Goal: Task Accomplishment & Management: Manage account settings

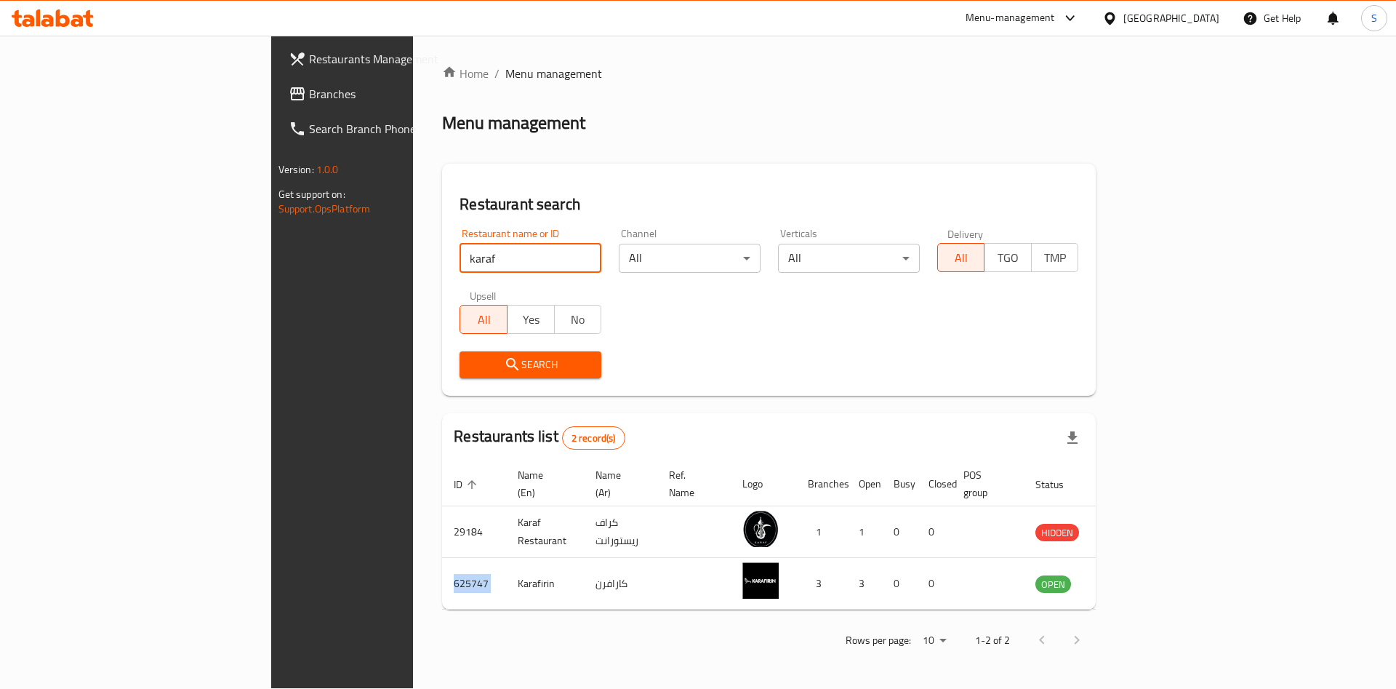
drag, startPoint x: 518, startPoint y: 261, endPoint x: 507, endPoint y: 263, distance: 11.1
click at [518, 260] on input "karaf" at bounding box center [531, 258] width 142 height 29
click at [460, 252] on input "search" at bounding box center [531, 258] width 142 height 29
click at [1055, 17] on div "Menu-management" at bounding box center [1010, 17] width 89 height 17
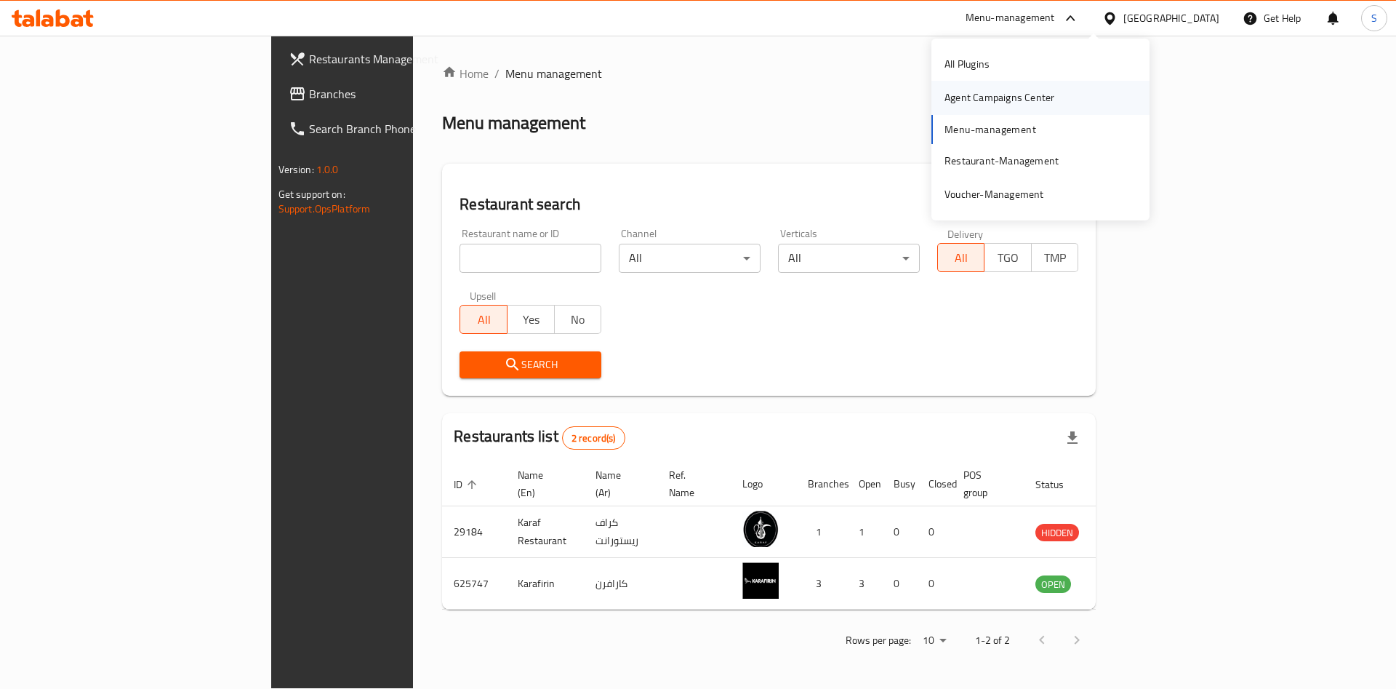
click at [1033, 97] on div "Agent Campaigns Center" at bounding box center [1000, 97] width 110 height 16
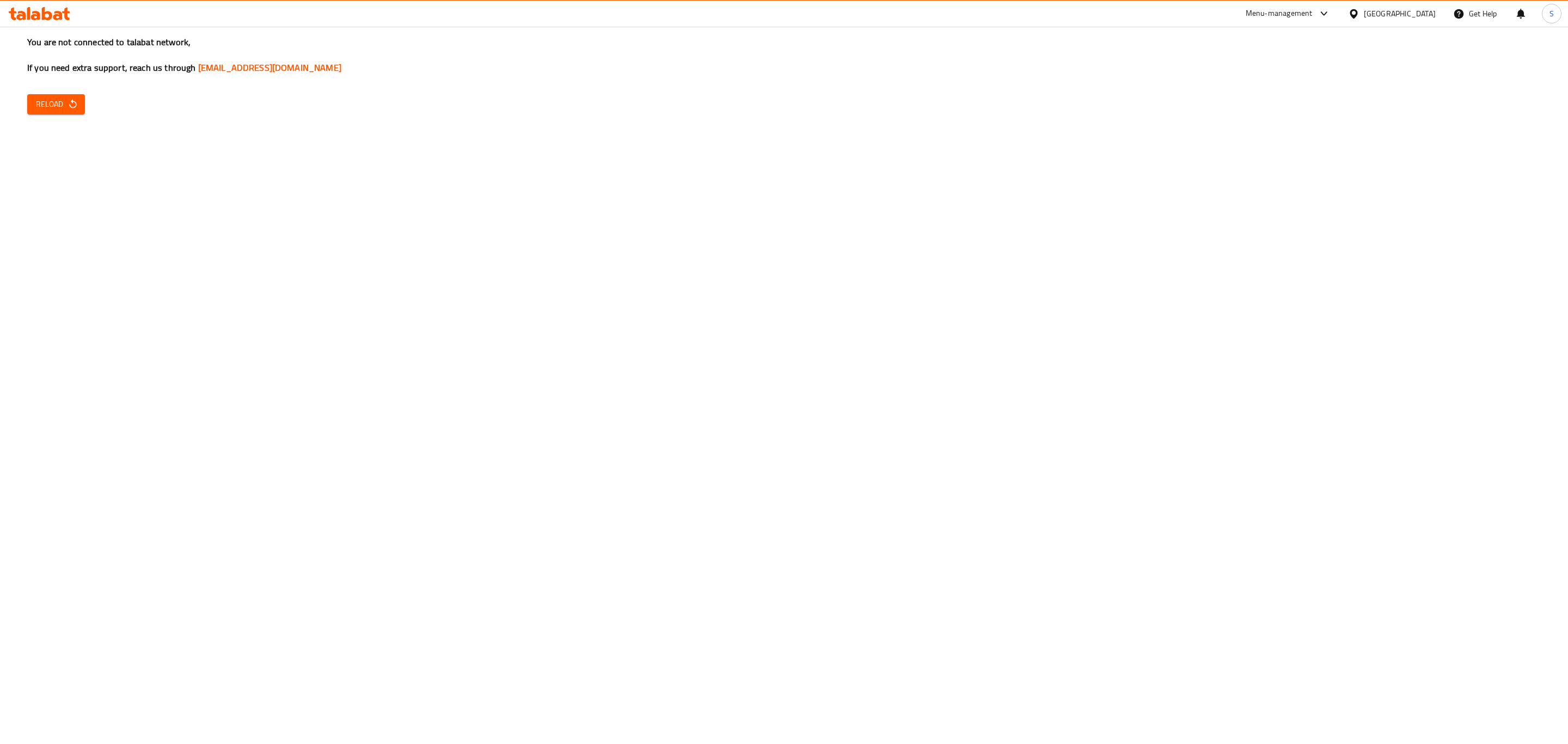
click at [583, 211] on div "You are not connected to talabat network, If you need extra support, reach us t…" at bounding box center [784, 372] width 1568 height 744
click at [69, 110] on span "Reload" at bounding box center [56, 104] width 40 height 13
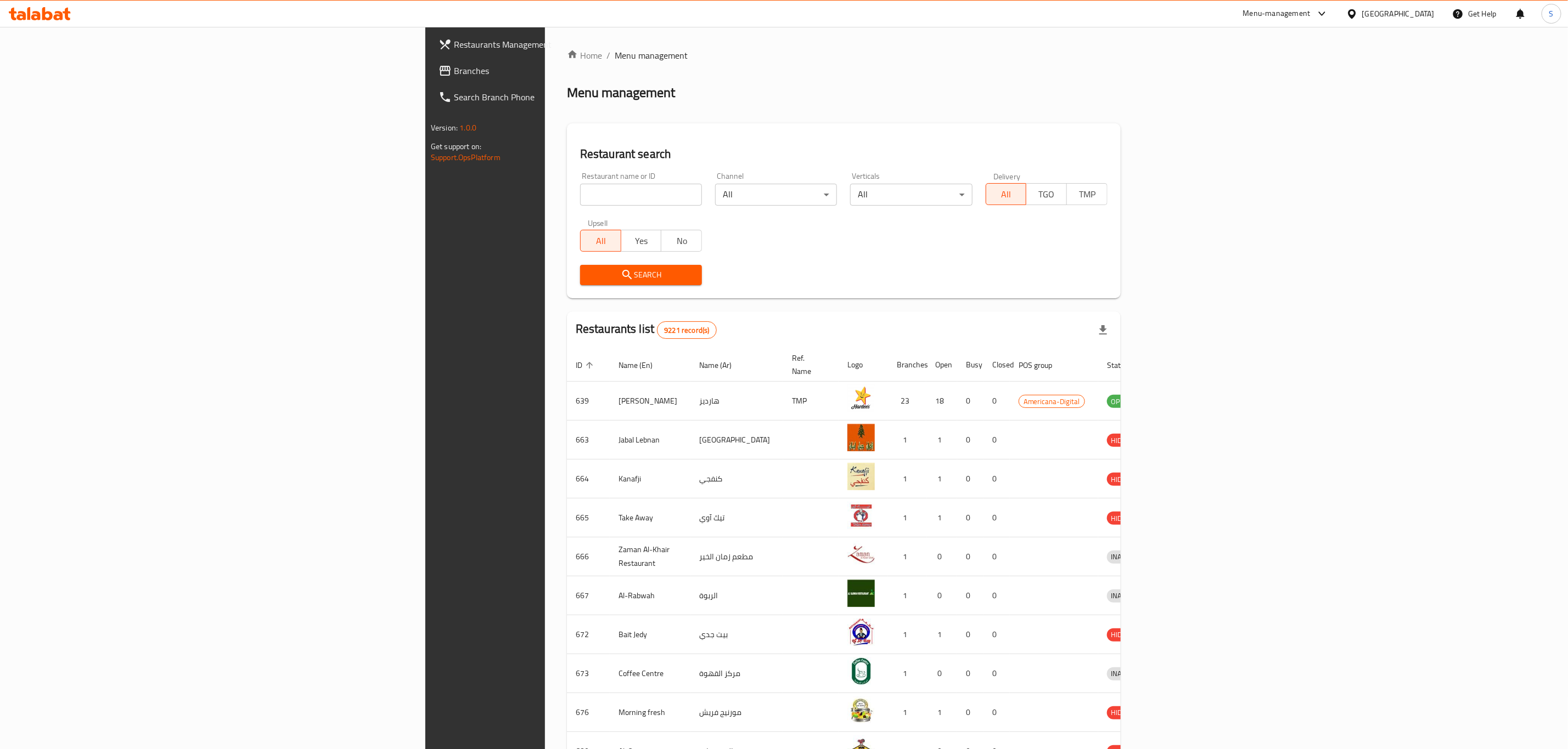
click at [580, 194] on input "search" at bounding box center [641, 195] width 121 height 22
type input "d"
type input "Falafel Al Akawi"
click button "Search" at bounding box center [641, 275] width 121 height 20
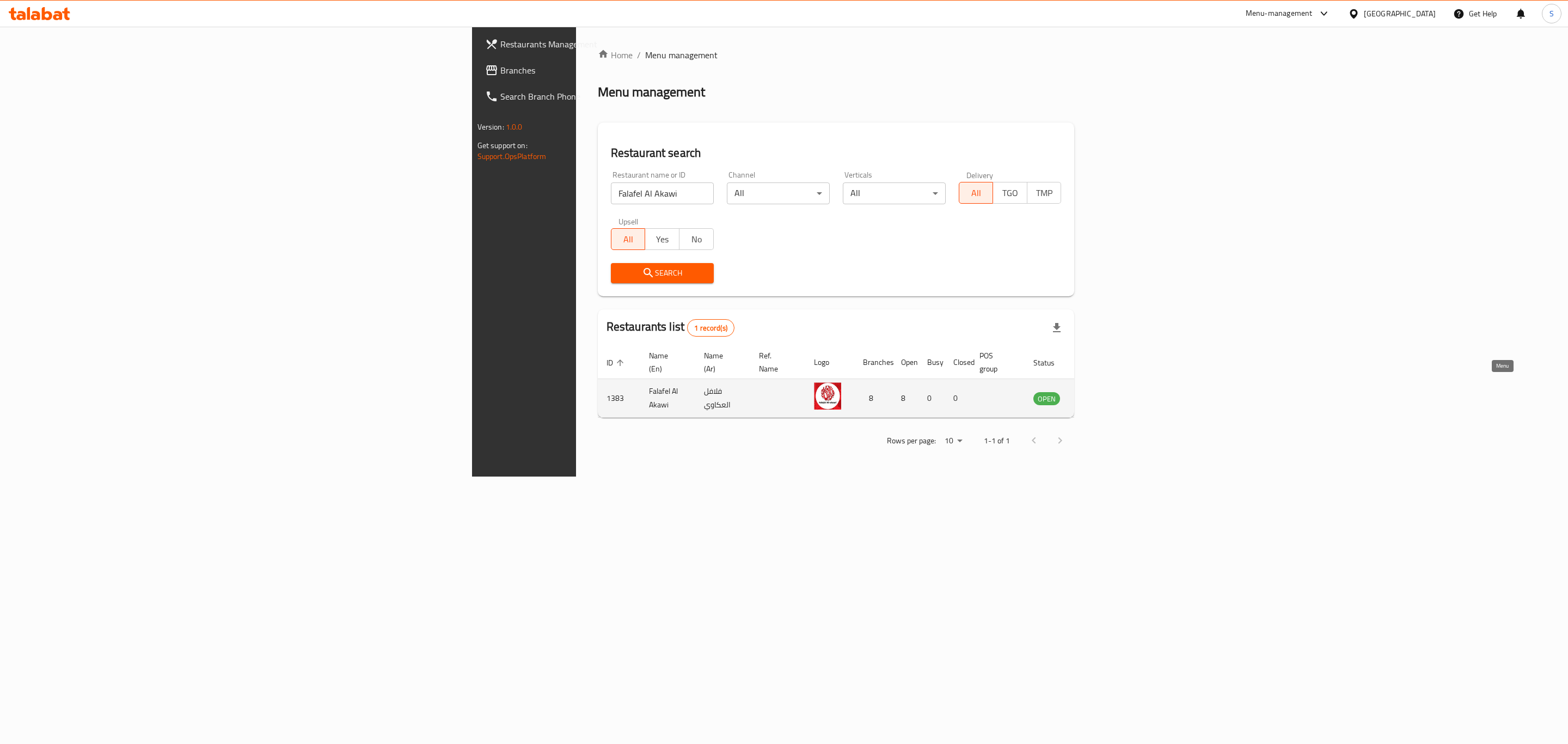
click at [1103, 395] on icon "enhanced table" at bounding box center [1097, 399] width 12 height 9
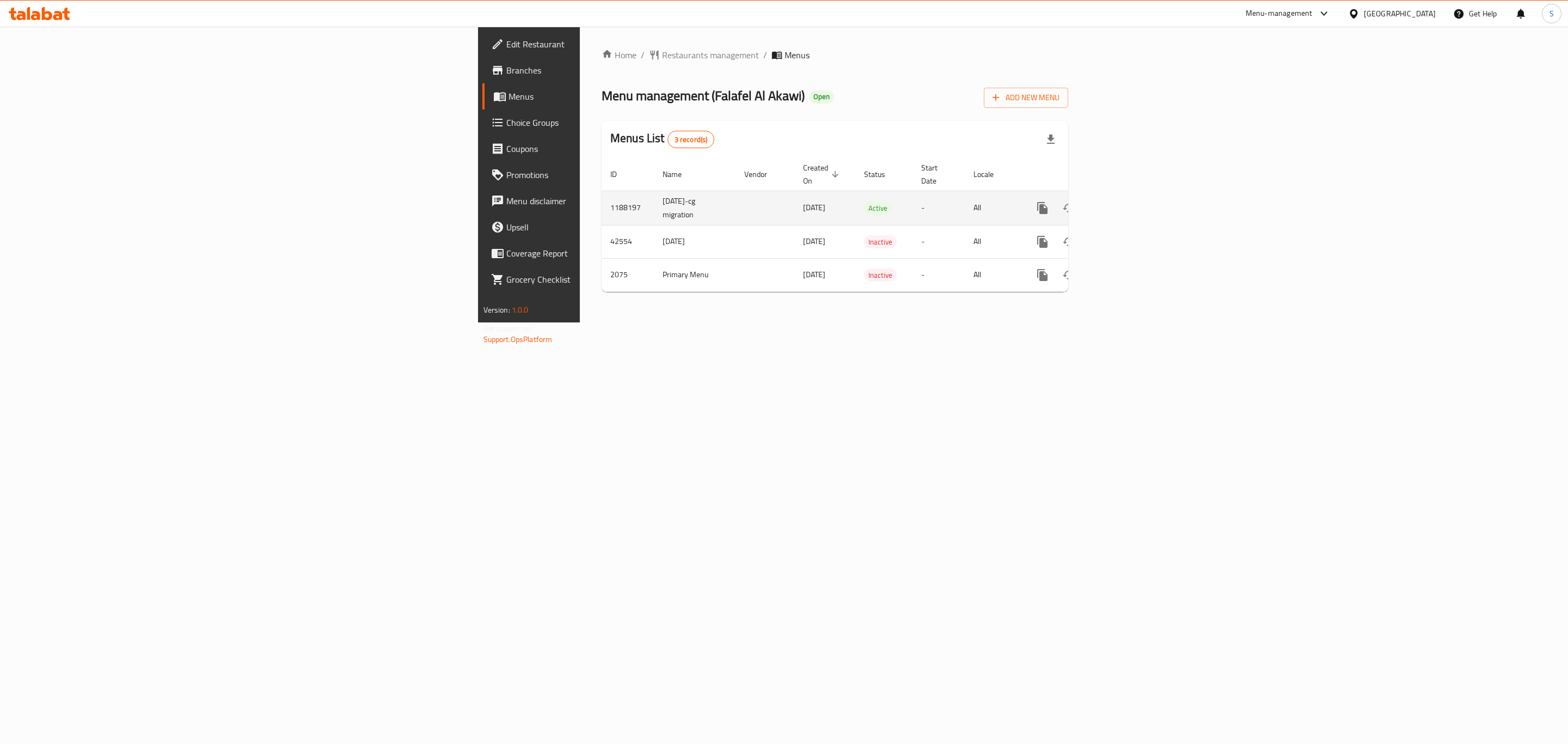
click at [1134, 195] on div "enhanced table" at bounding box center [1082, 208] width 105 height 26
click at [1128, 202] on icon "enhanced table" at bounding box center [1121, 208] width 13 height 13
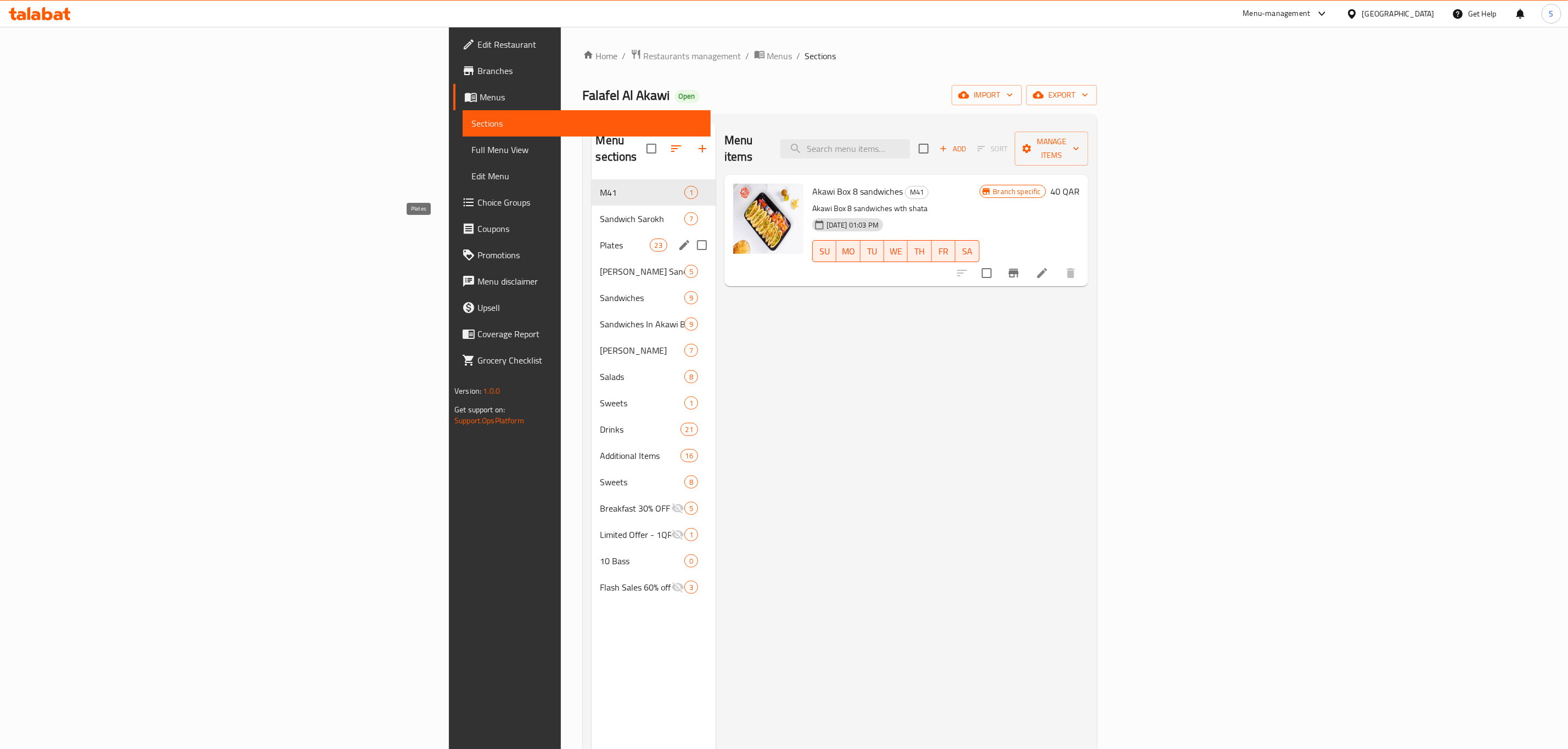
click at [601, 238] on span "Plates" at bounding box center [625, 244] width 49 height 13
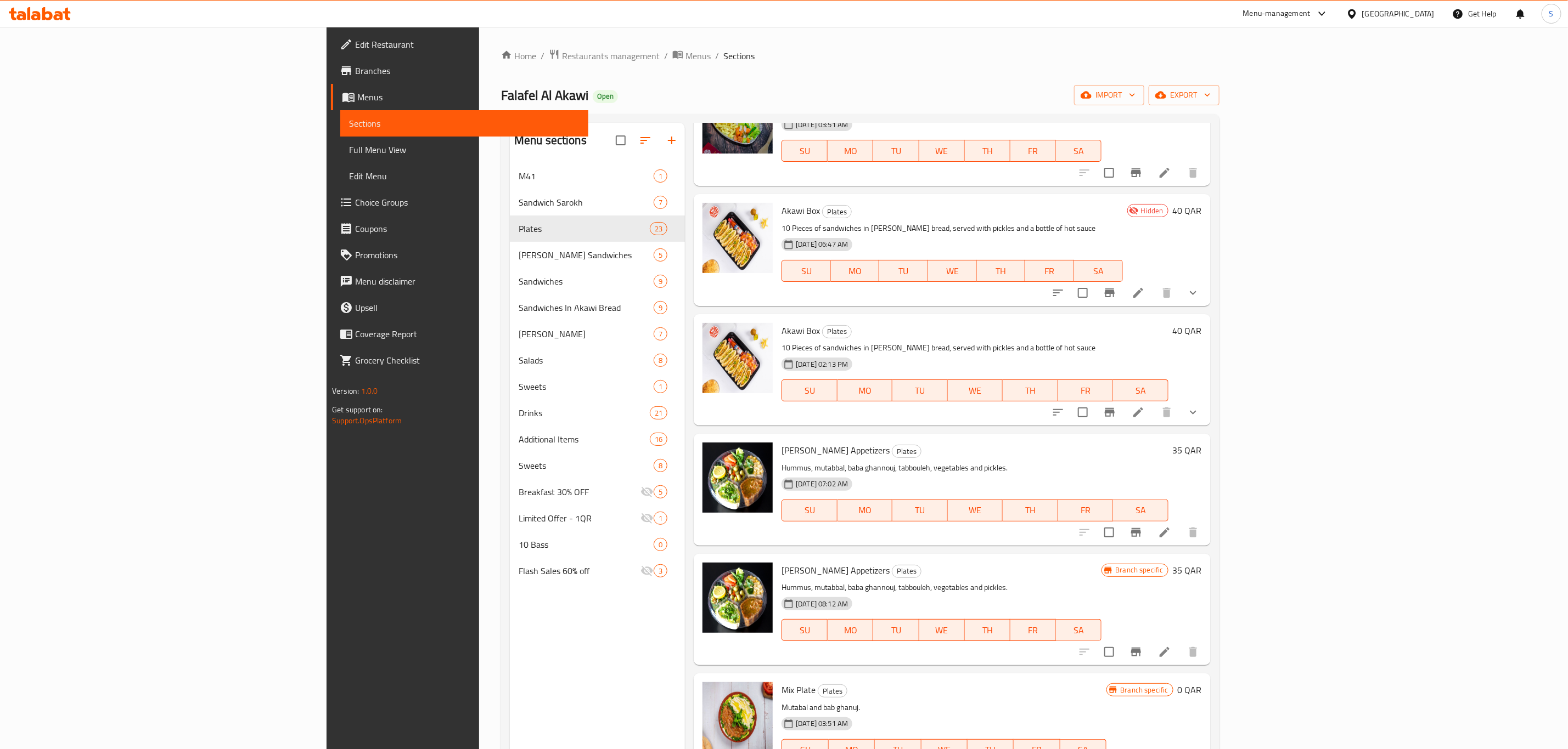
scroll to position [164, 0]
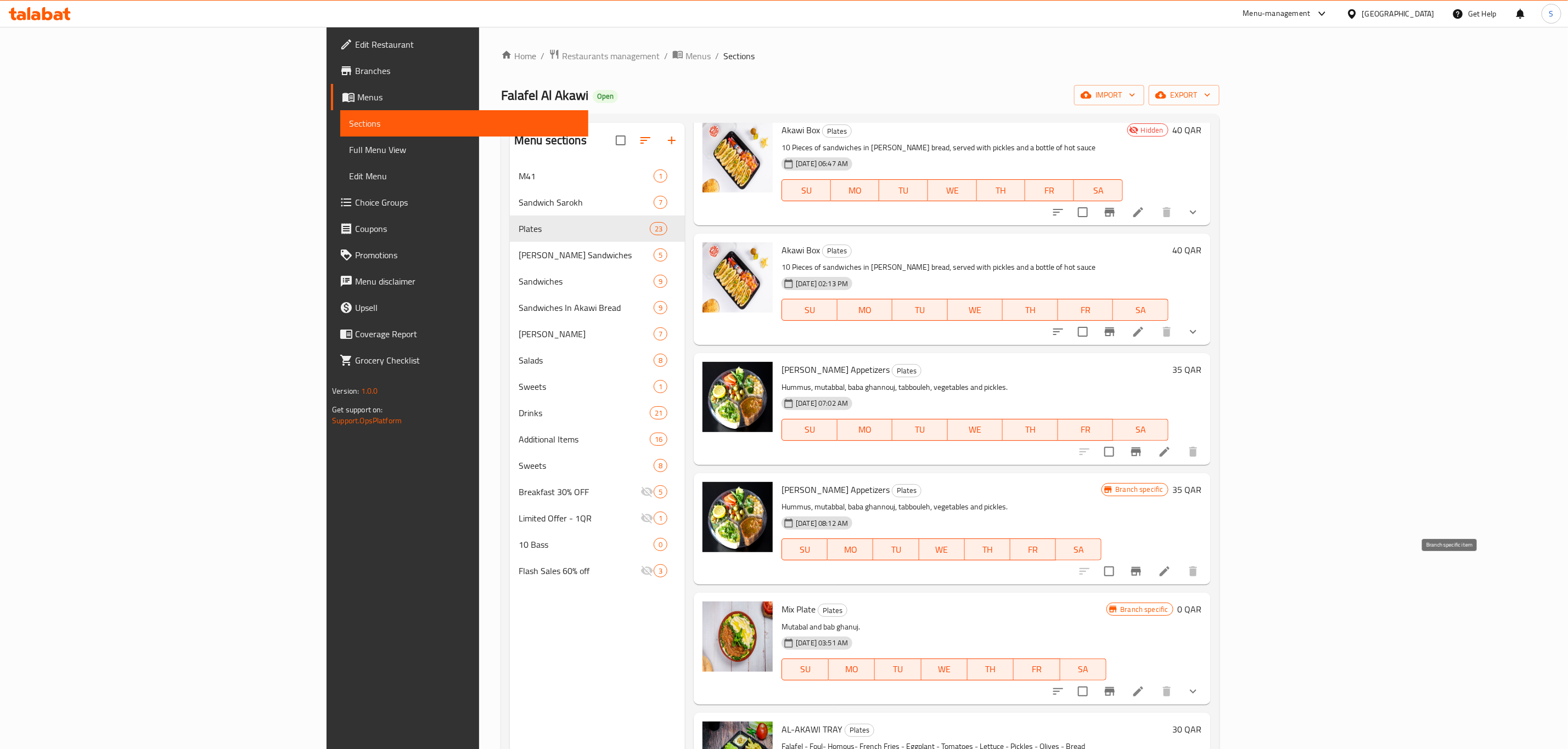
click at [1141, 568] on icon "Branch-specific-item" at bounding box center [1136, 572] width 10 height 9
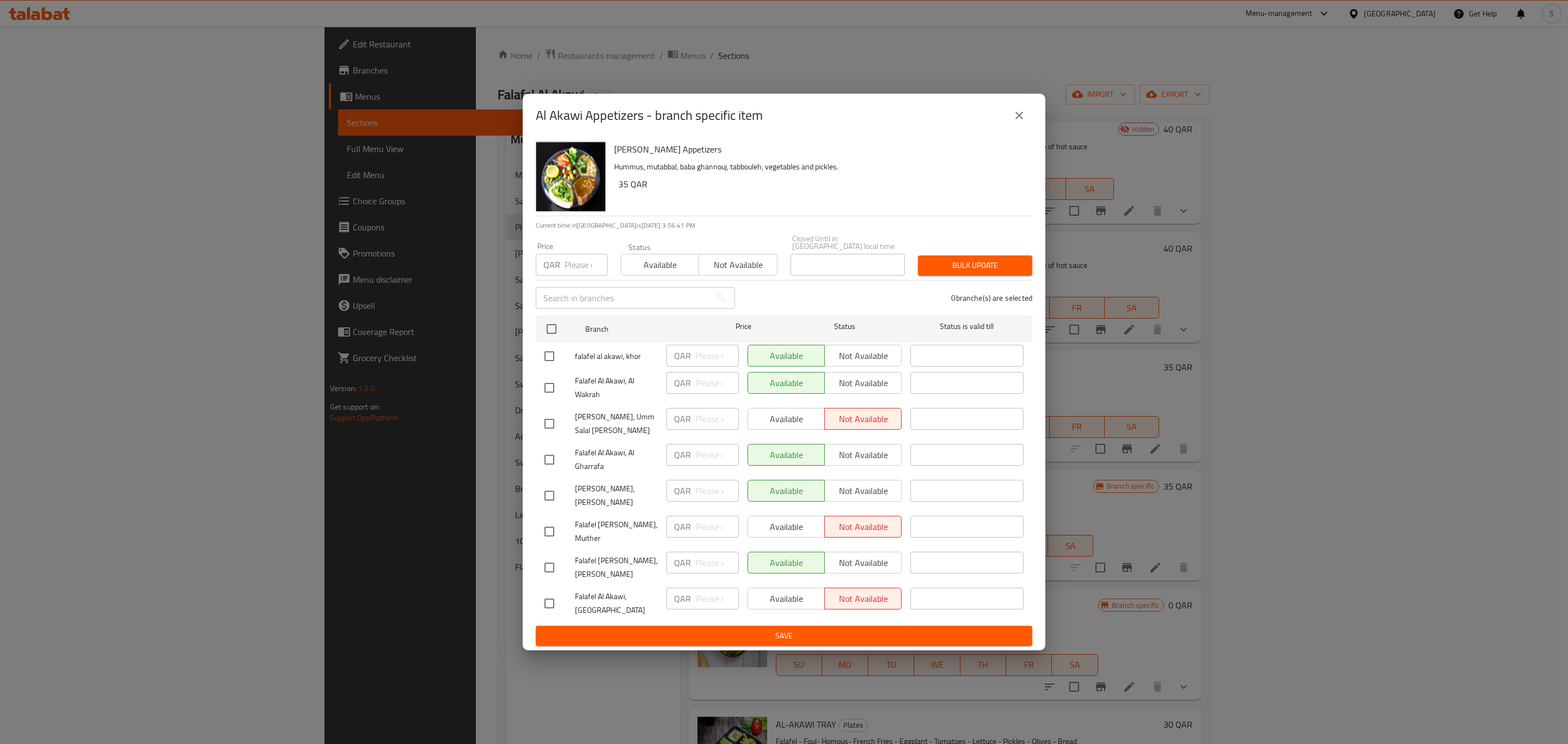
click at [1027, 126] on button "close" at bounding box center [1019, 115] width 26 height 26
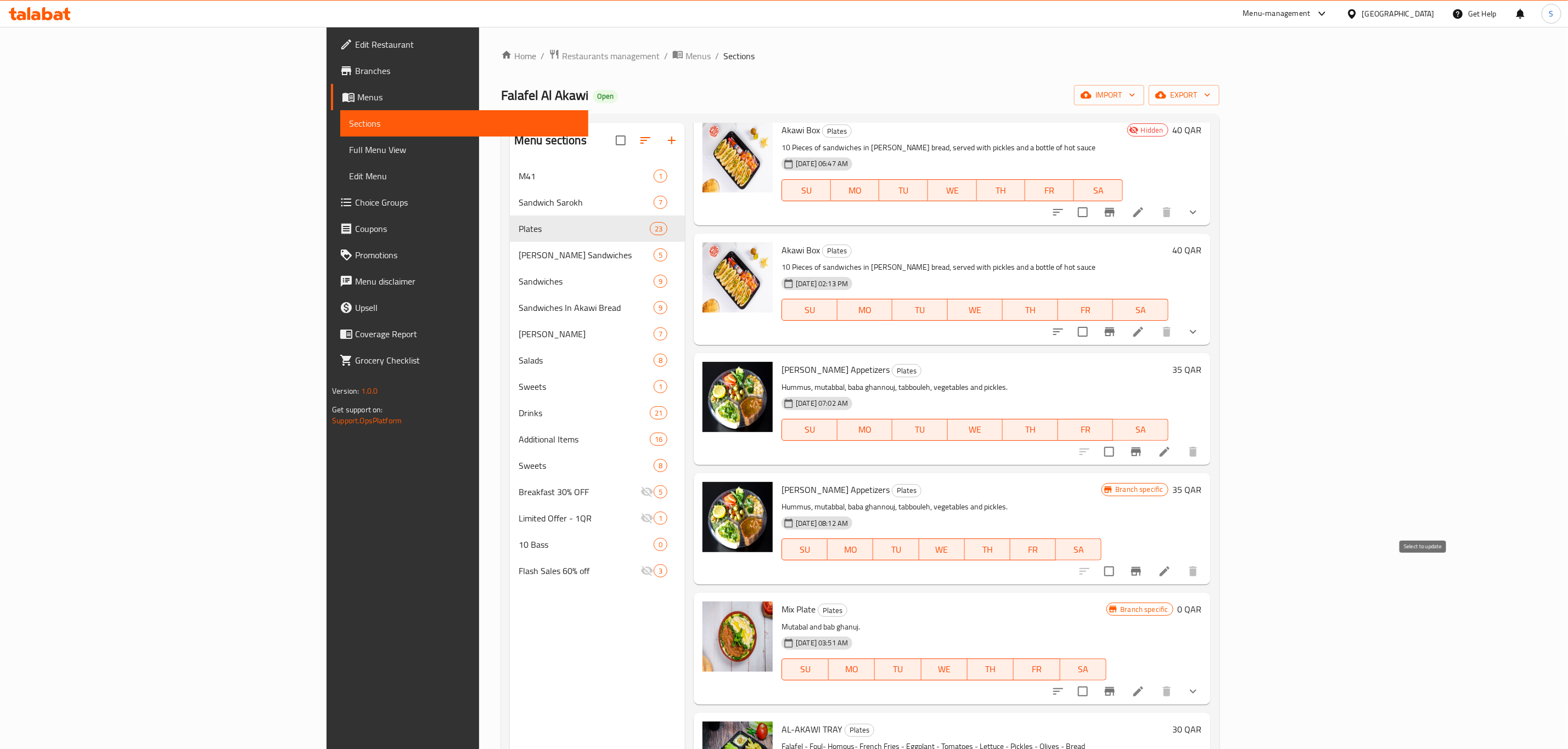
click at [1121, 572] on input "checkbox" at bounding box center [1108, 572] width 23 height 23
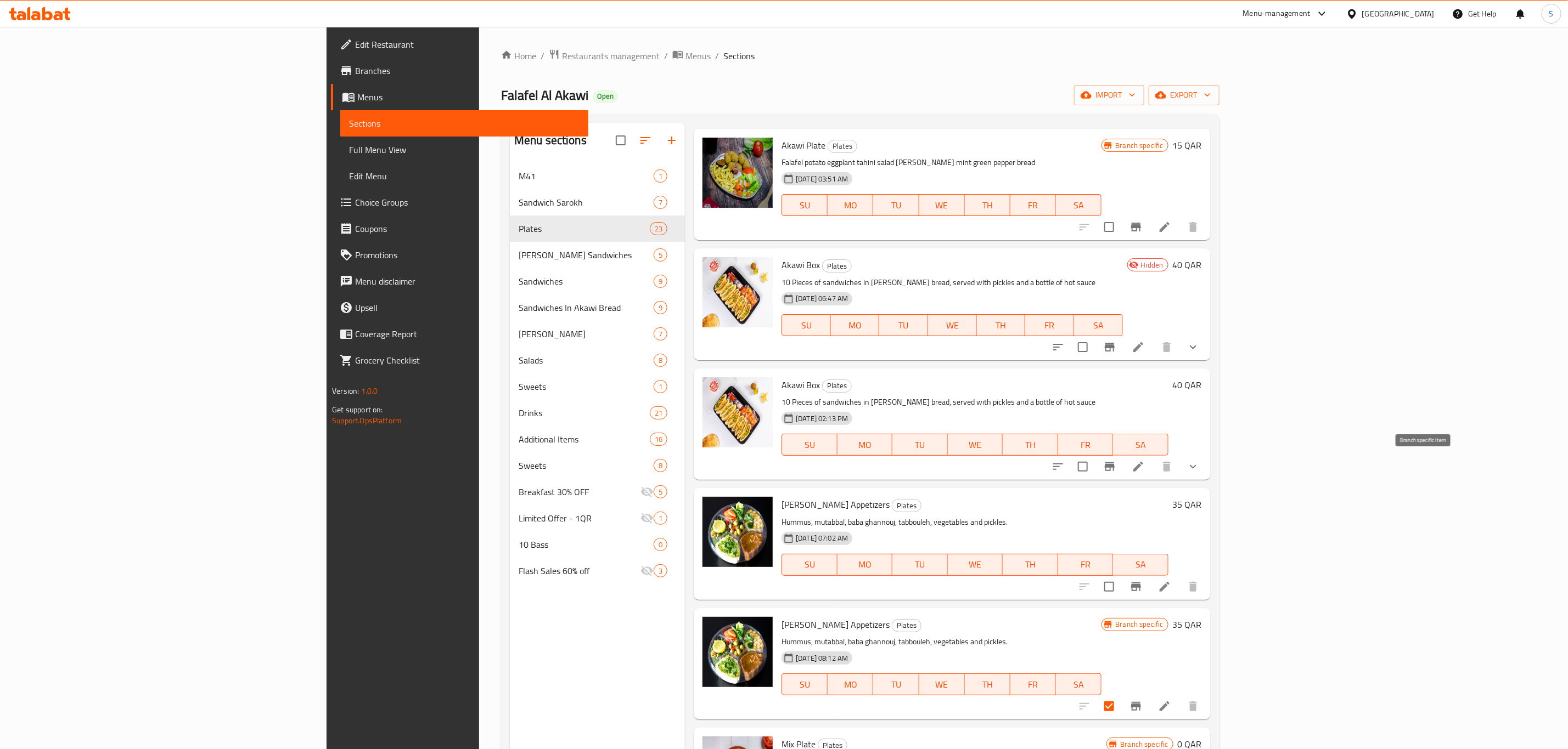
scroll to position [0, 0]
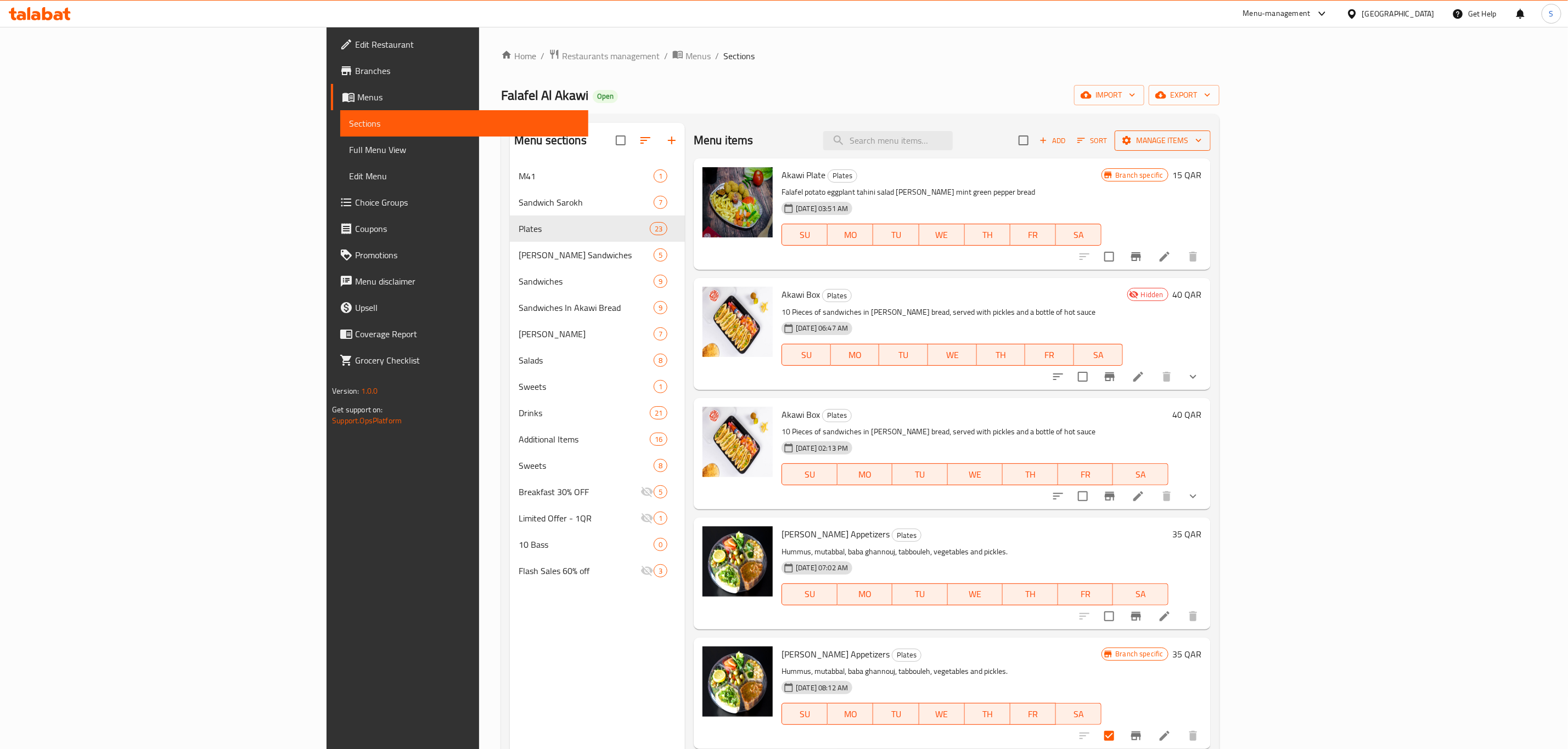
click at [1202, 138] on span "Manage items" at bounding box center [1163, 140] width 78 height 14
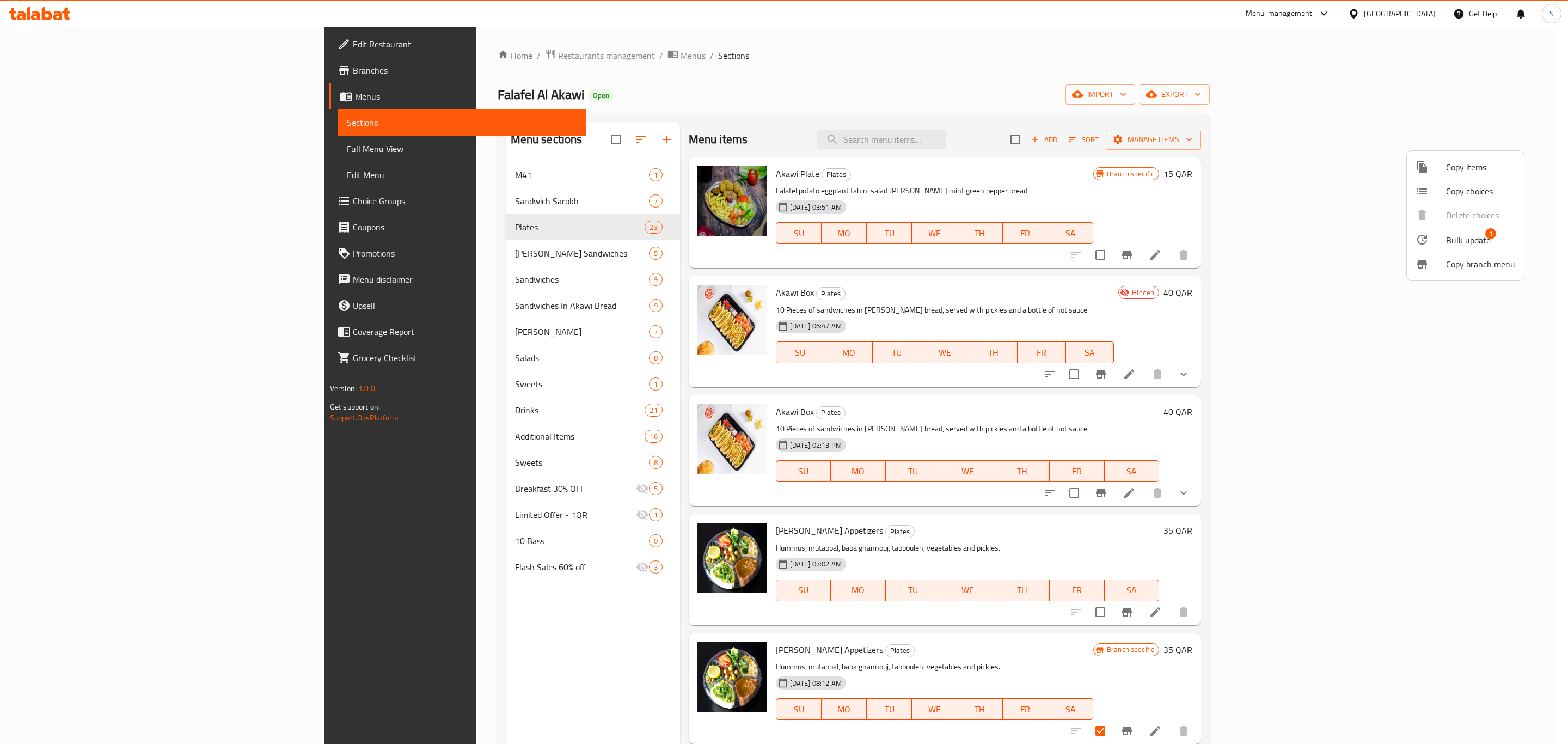
click at [1461, 241] on span "Bulk update" at bounding box center [1469, 240] width 45 height 13
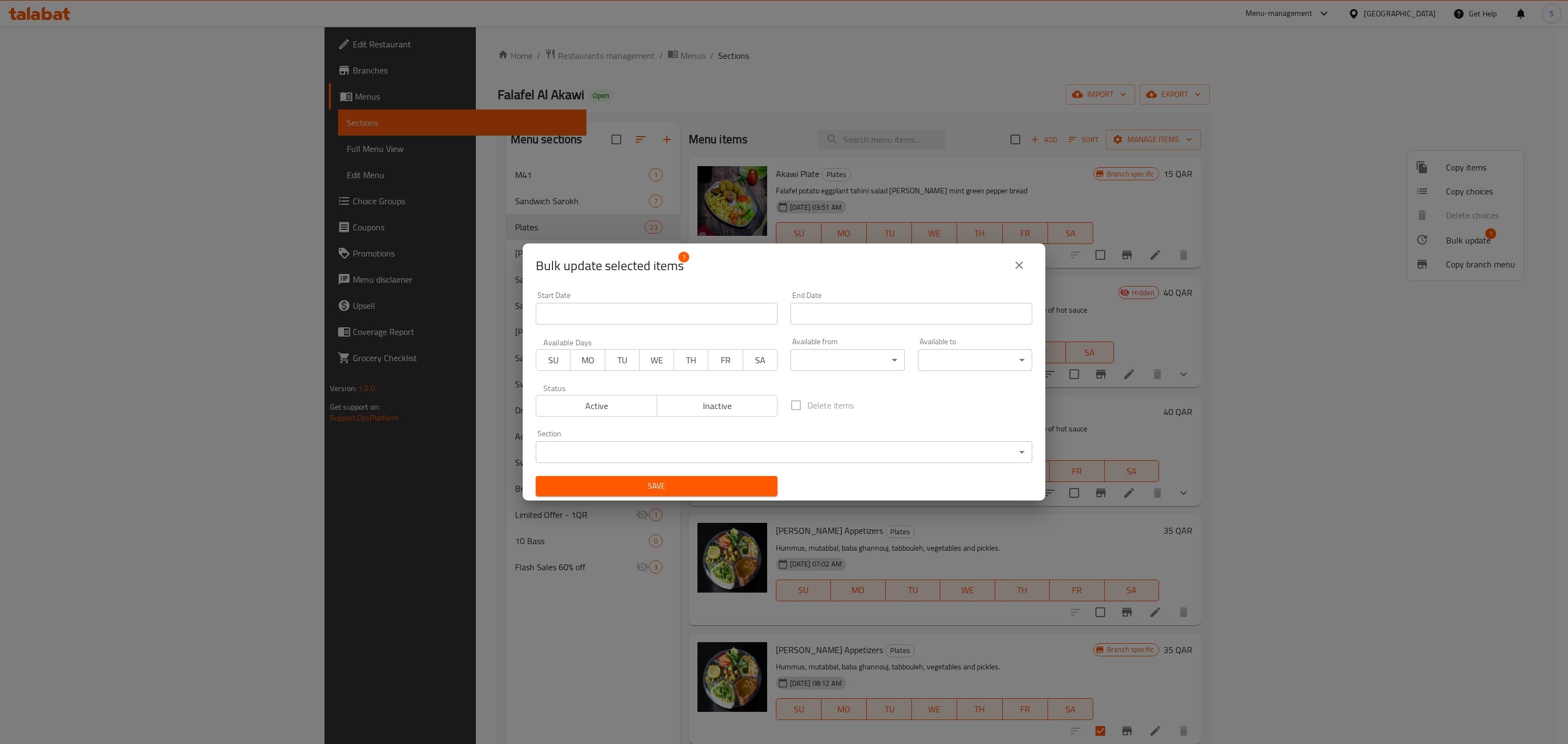
click at [696, 402] on span "Inactive" at bounding box center [718, 406] width 112 height 16
click at [691, 483] on span "Save" at bounding box center [657, 486] width 225 height 13
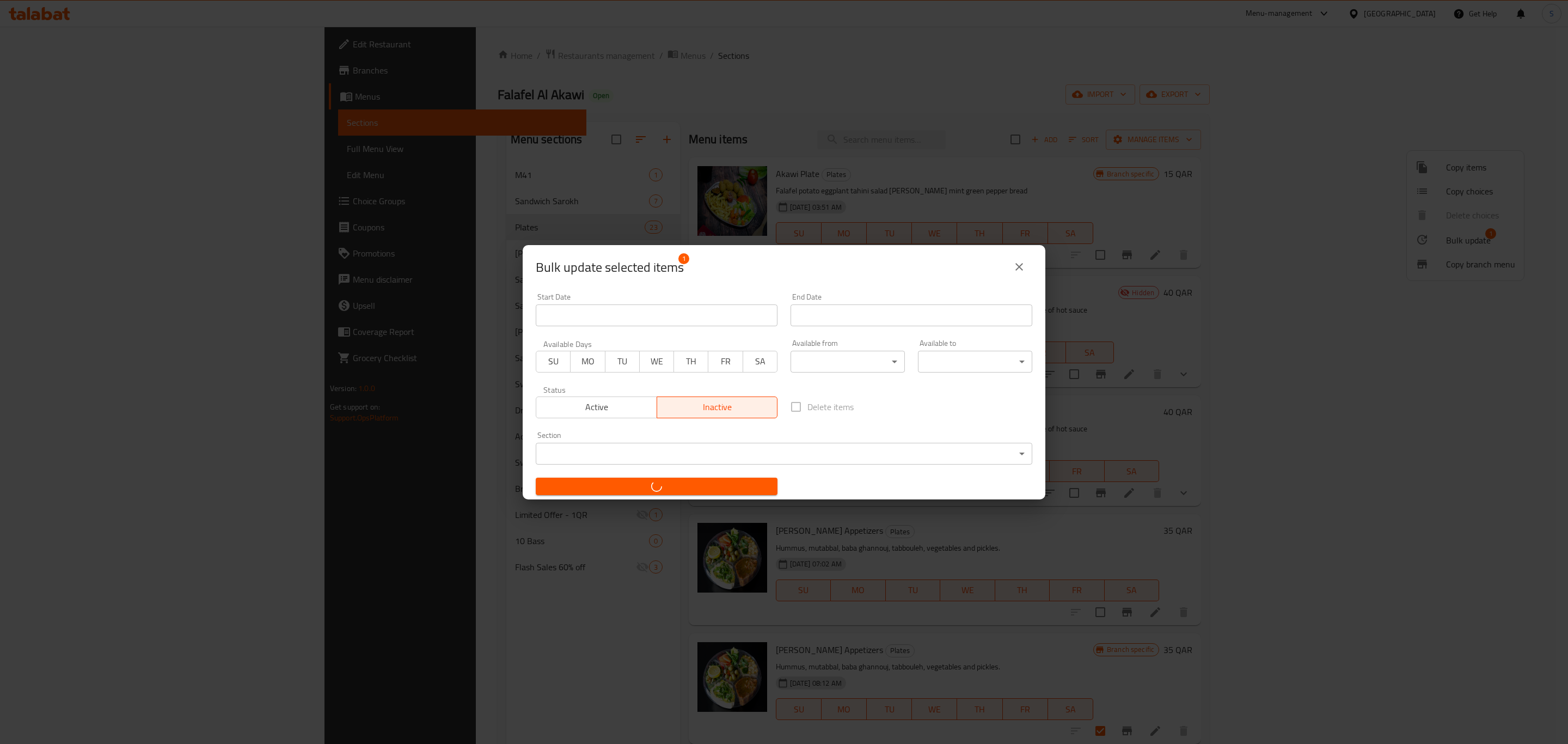
checkbox input "false"
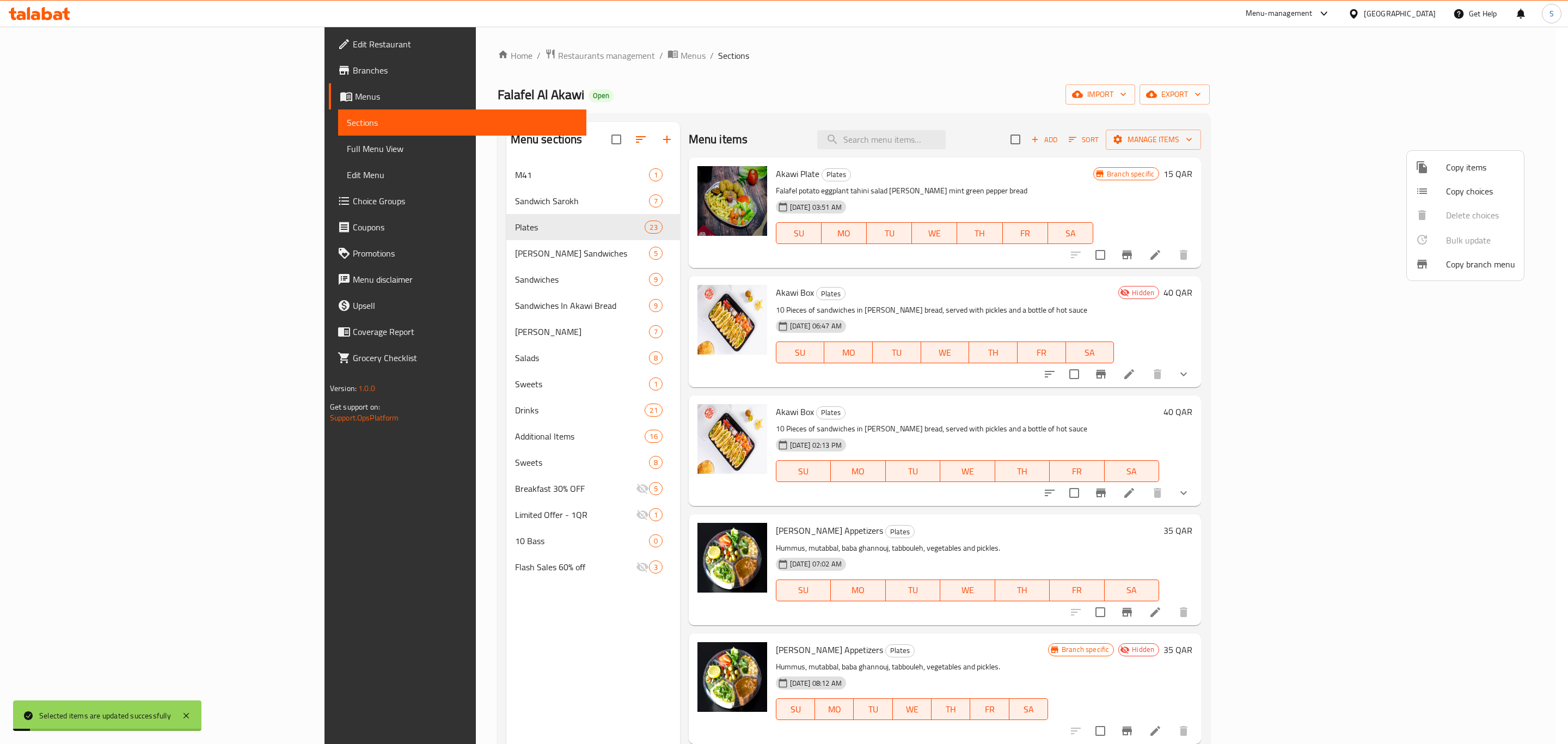
click at [1234, 163] on div at bounding box center [784, 372] width 1568 height 744
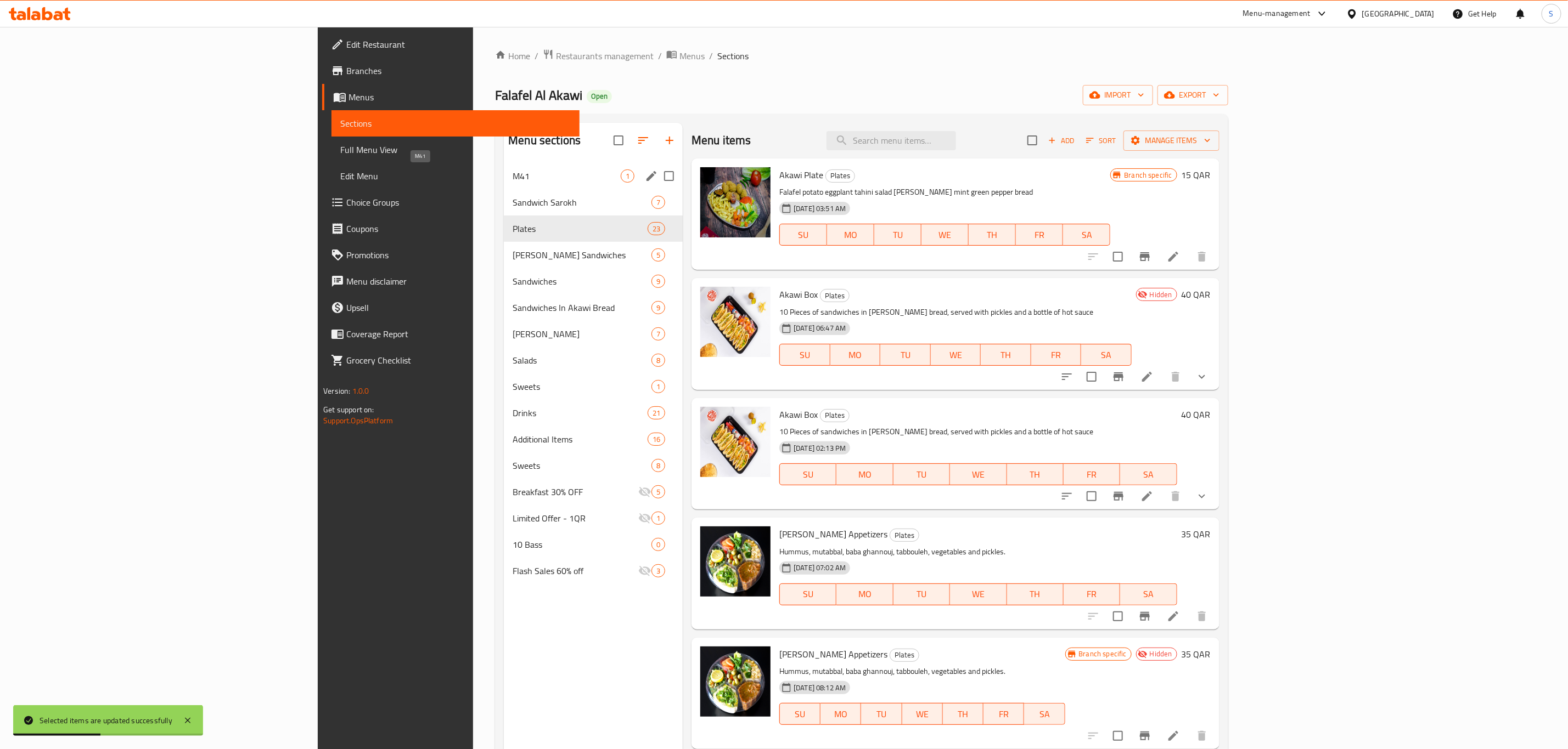
click at [512, 177] on span "M41" at bounding box center [566, 176] width 108 height 13
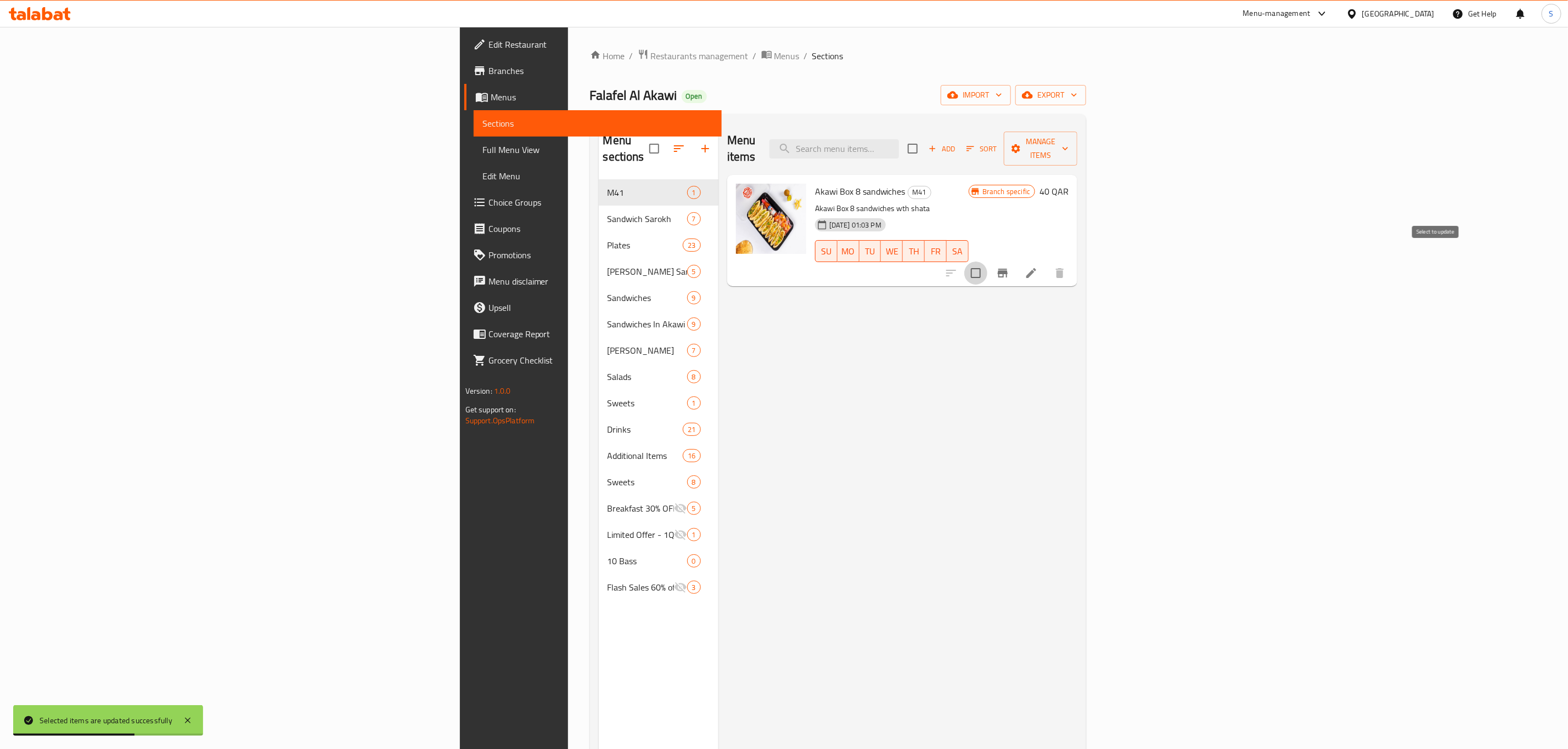
click at [987, 262] on input "checkbox" at bounding box center [976, 273] width 23 height 23
checkbox input "true"
click at [1068, 135] on span "Manage items" at bounding box center [1041, 149] width 56 height 27
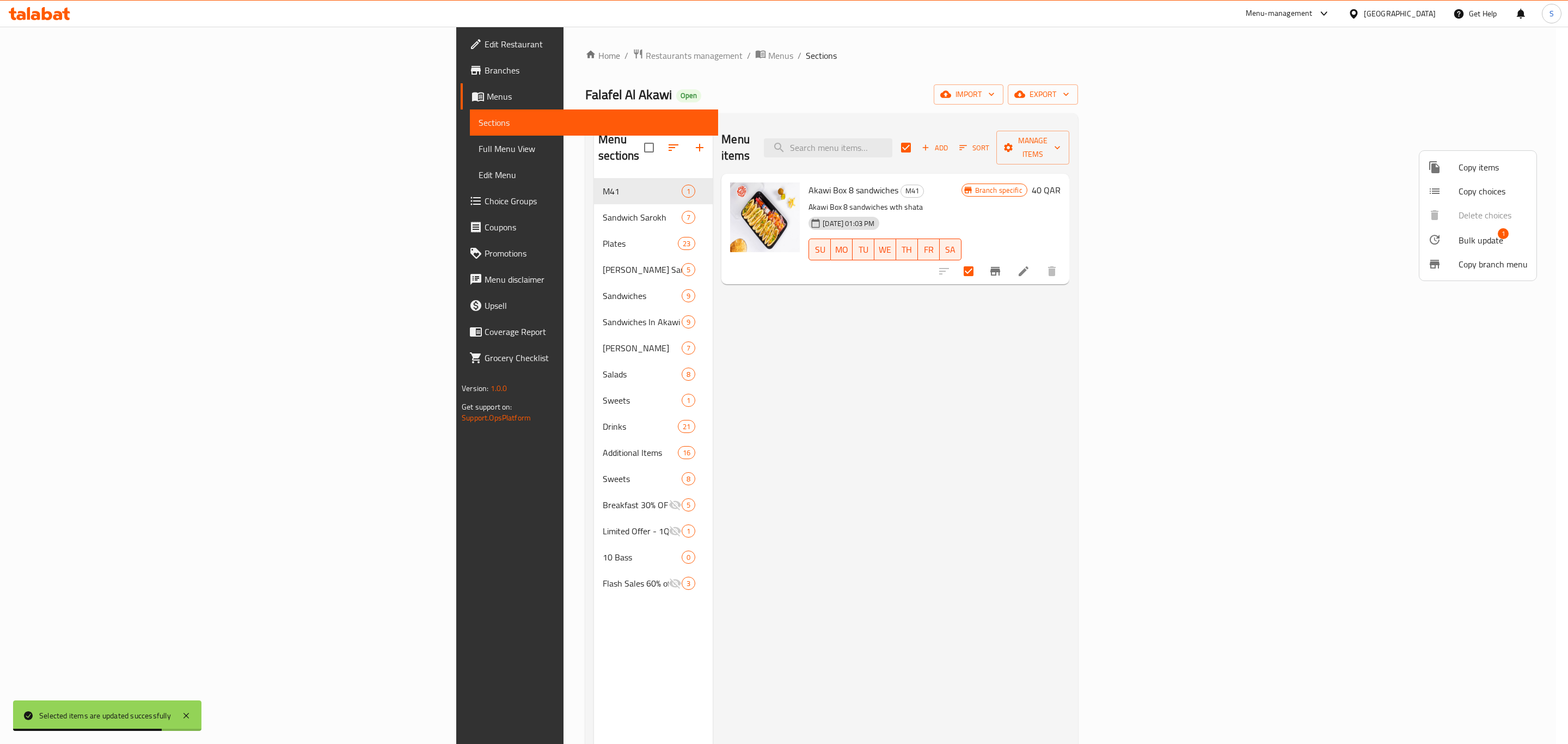
click at [1471, 238] on span "Bulk update" at bounding box center [1481, 240] width 45 height 13
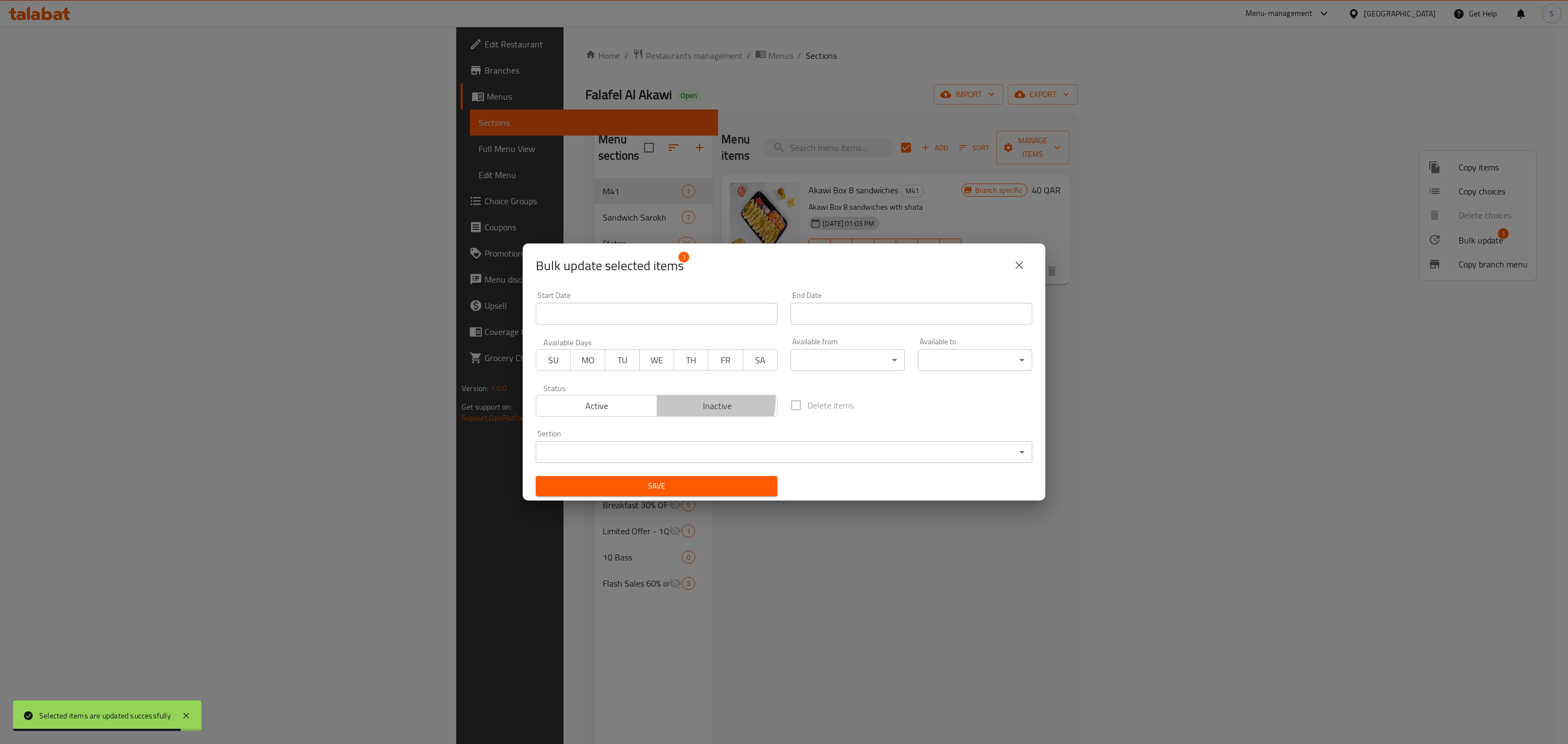
click at [706, 401] on span "Inactive" at bounding box center [718, 406] width 112 height 16
click at [686, 477] on button "Save" at bounding box center [657, 486] width 242 height 20
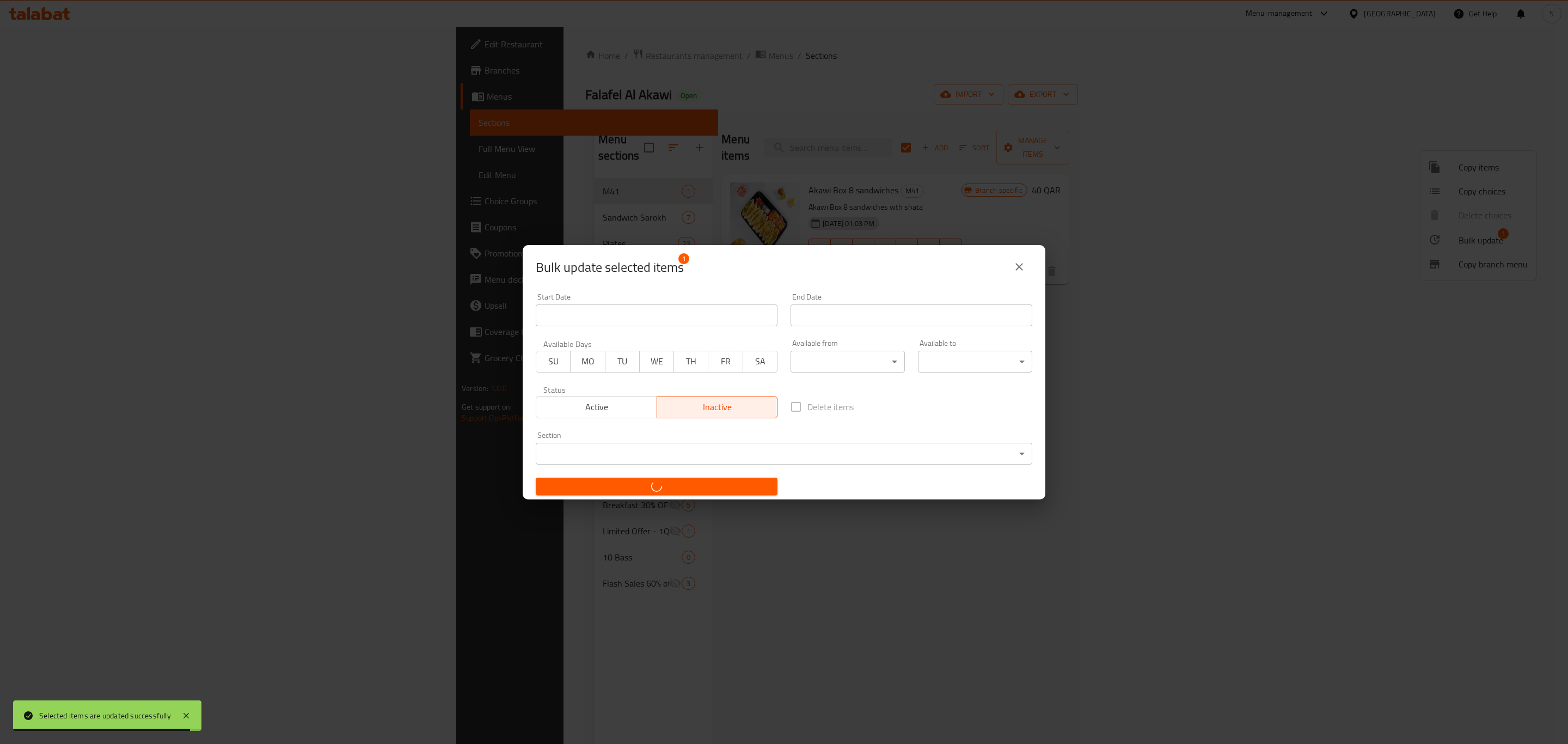
click at [714, 488] on span "button" at bounding box center [657, 486] width 225 height 11
checkbox input "false"
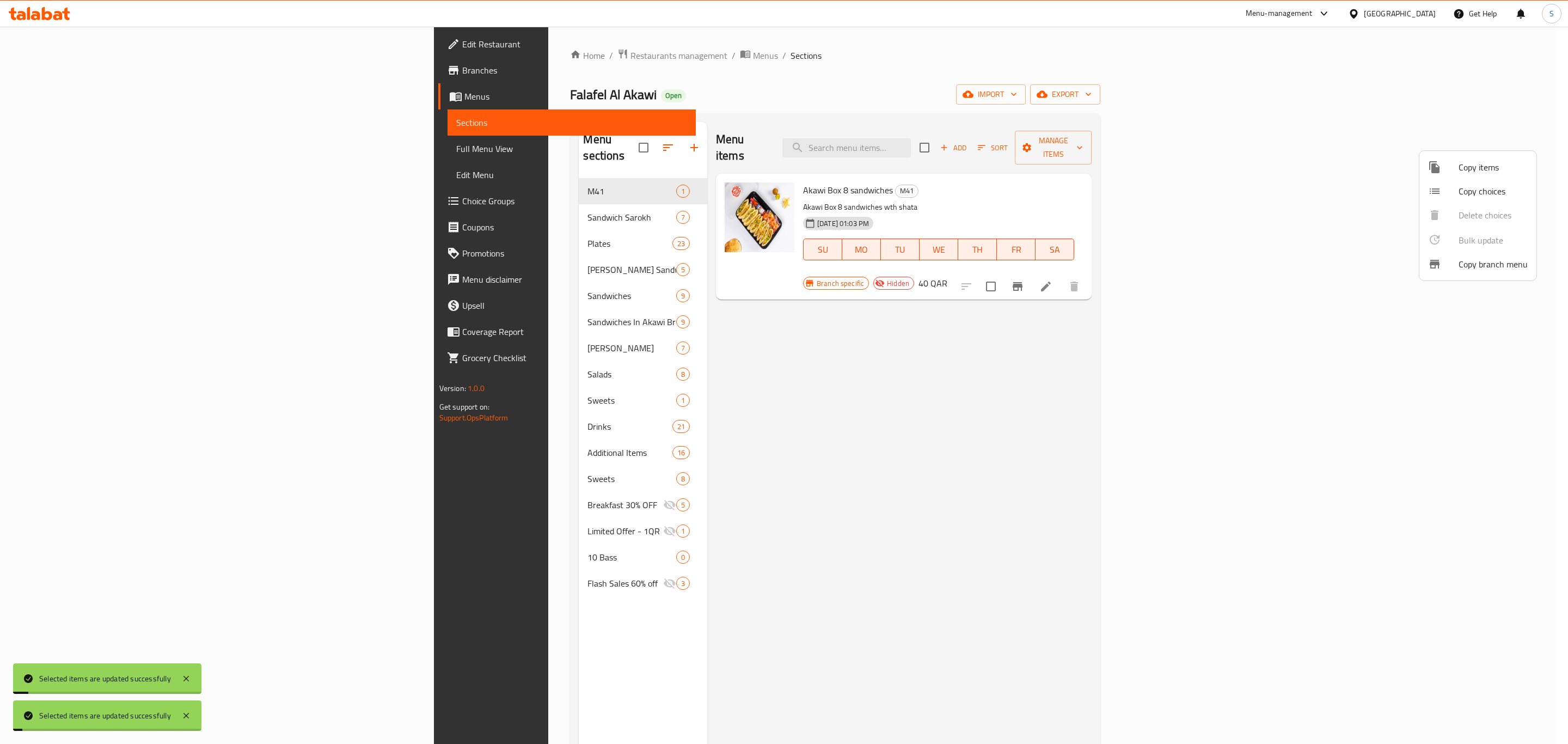
click at [1146, 509] on div at bounding box center [784, 372] width 1568 height 744
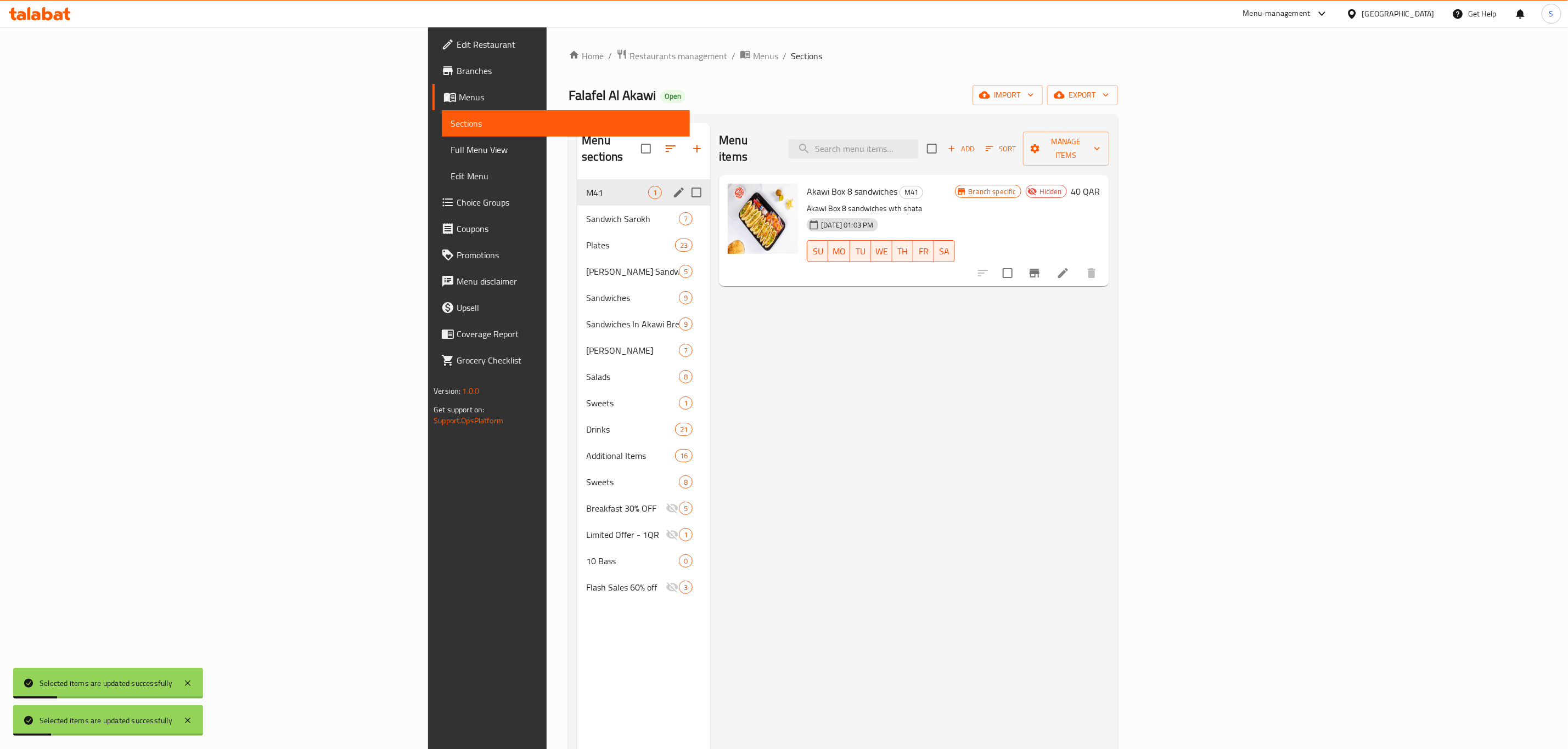
click at [685, 181] on input "Menu sections" at bounding box center [696, 192] width 23 height 23
checkbox input "true"
click at [647, 142] on icon "button" at bounding box center [653, 148] width 13 height 13
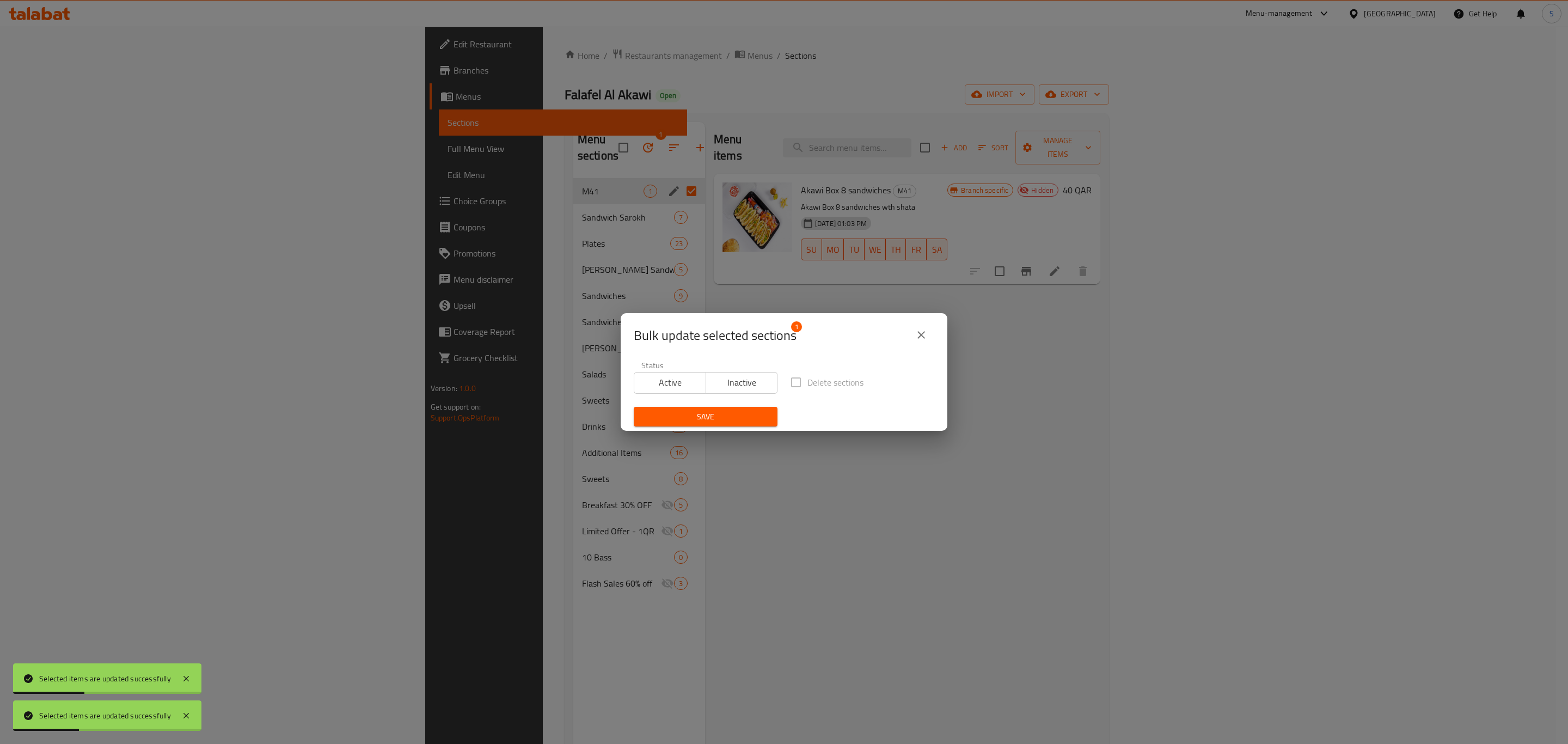
drag, startPoint x: 734, startPoint y: 384, endPoint x: 734, endPoint y: 402, distance: 18.0
click at [734, 384] on span "Inactive" at bounding box center [742, 382] width 63 height 16
click at [723, 417] on span "Save" at bounding box center [705, 417] width 127 height 13
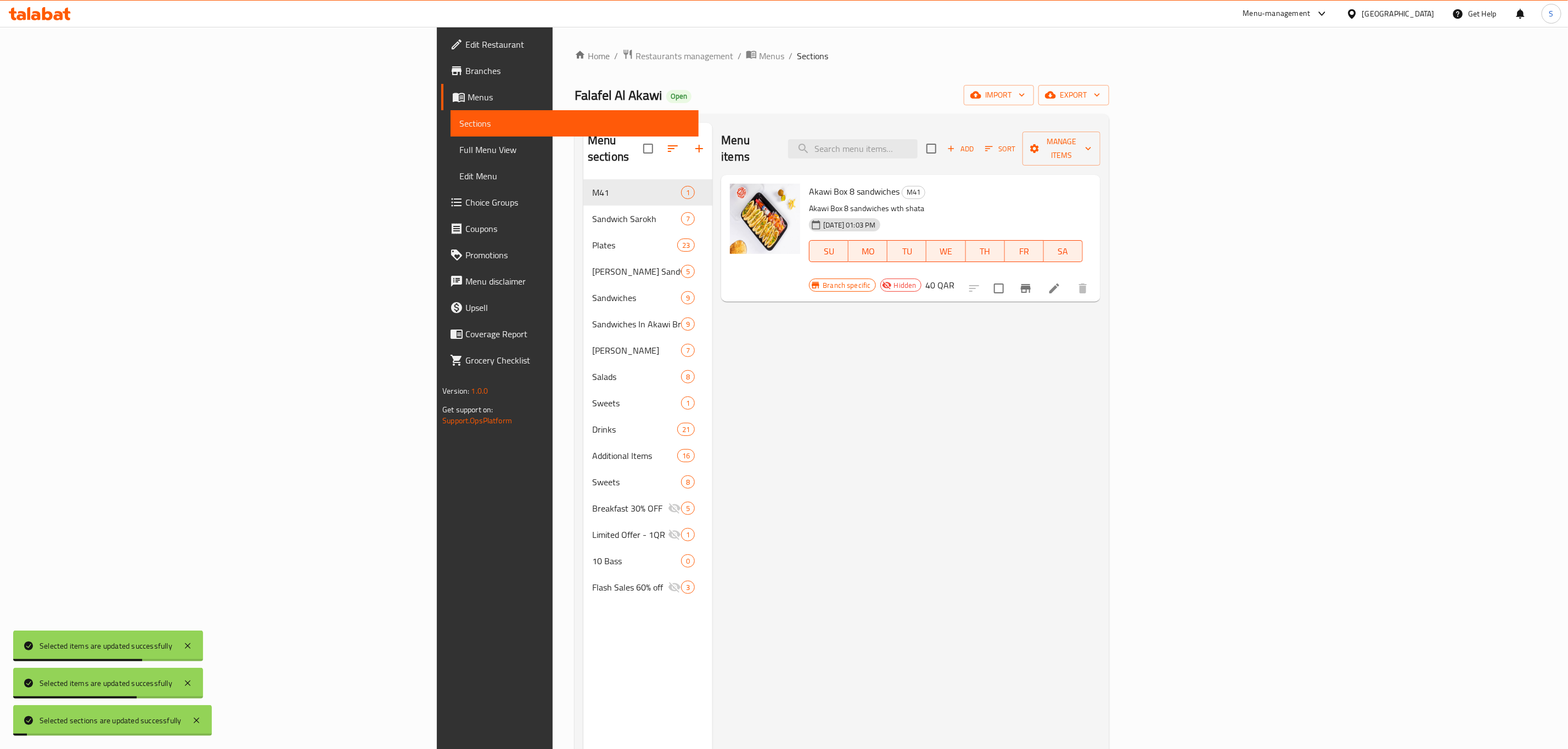
click at [856, 450] on div "Menu items Add Sort Manage items Akawi Box 8 sandwiches M41 Akawi Box 8 sandwic…" at bounding box center [905, 497] width 387 height 749
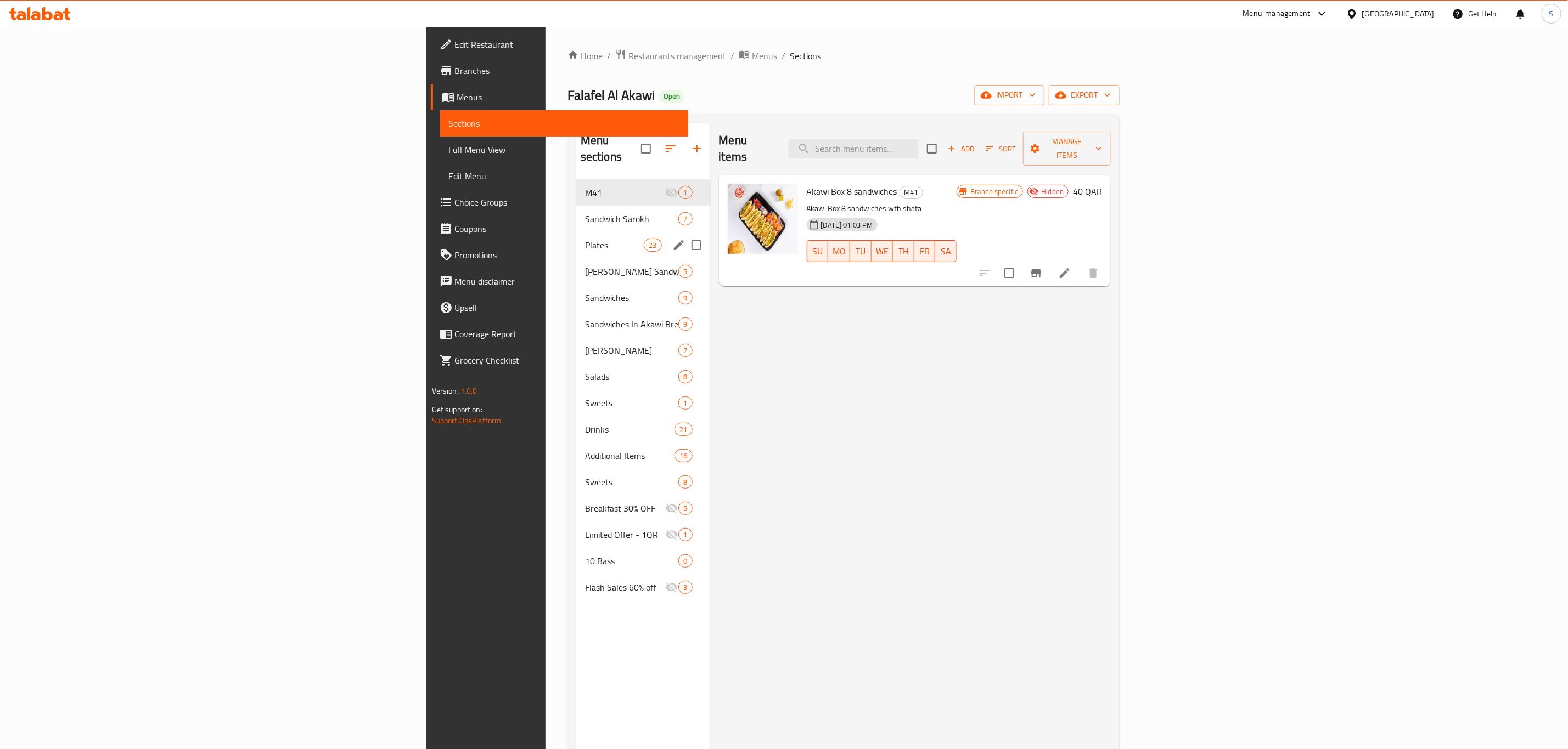
drag, startPoint x: 370, startPoint y: 232, endPoint x: 364, endPoint y: 232, distance: 6.0
click at [585, 238] on span "Plates" at bounding box center [614, 244] width 59 height 13
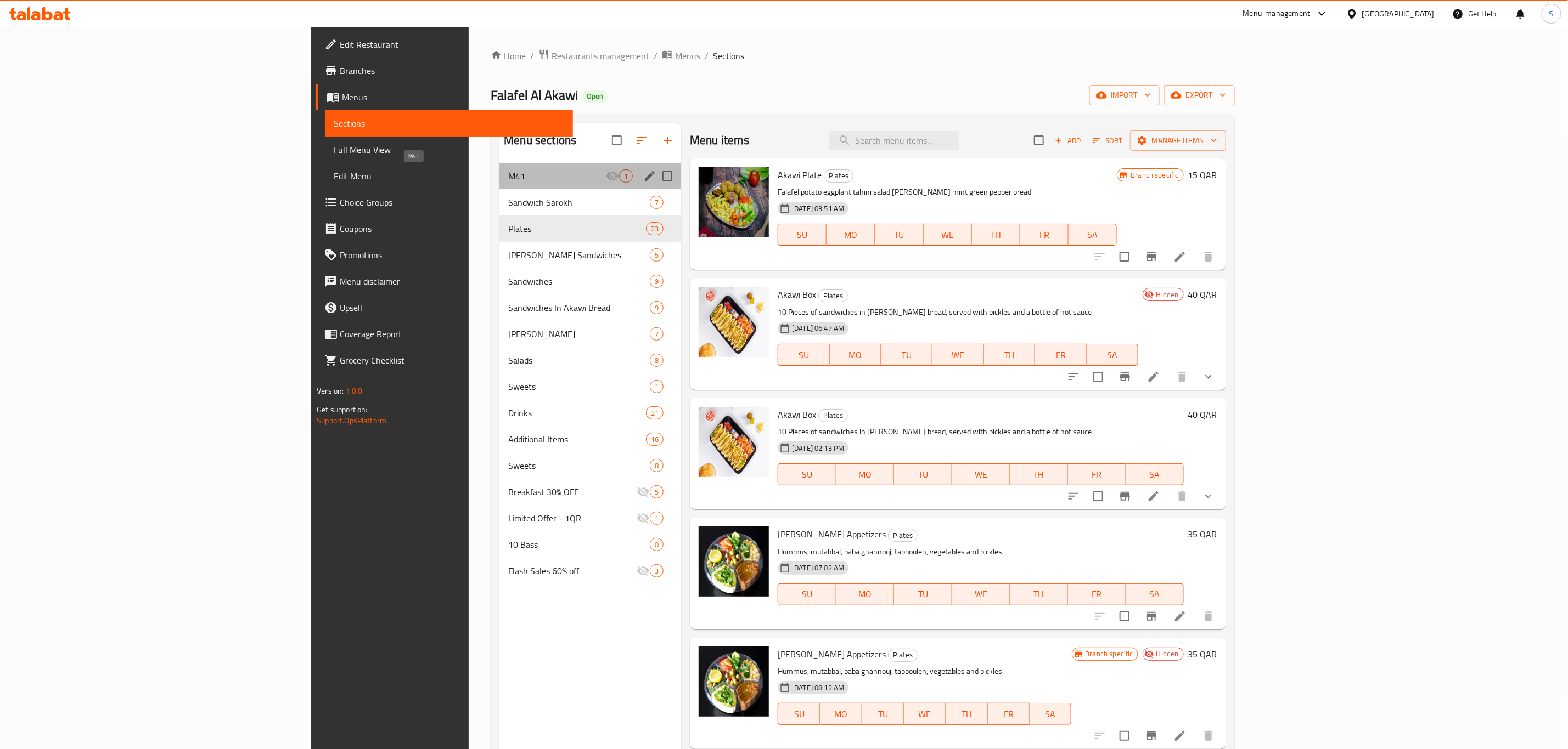
click at [508, 180] on span "M41" at bounding box center [556, 176] width 97 height 13
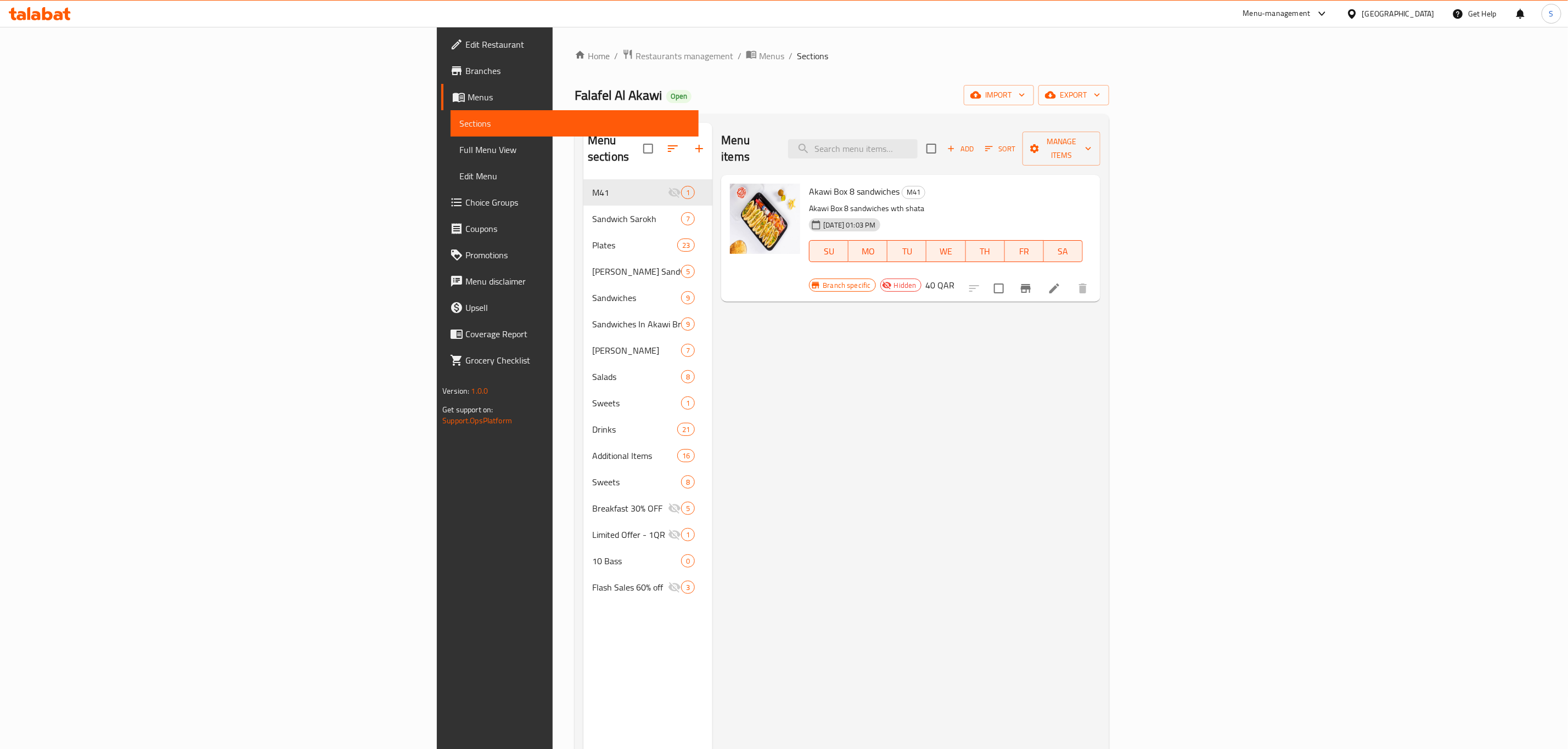
click at [764, 375] on div "Menu items Add Sort Manage items Akawi Box 8 sandwiches M41 Akawi Box 8 sandwic…" at bounding box center [905, 497] width 387 height 749
click at [1010, 277] on input "checkbox" at bounding box center [998, 288] width 23 height 23
checkbox input "true"
click at [1093, 144] on icon "button" at bounding box center [1088, 149] width 11 height 11
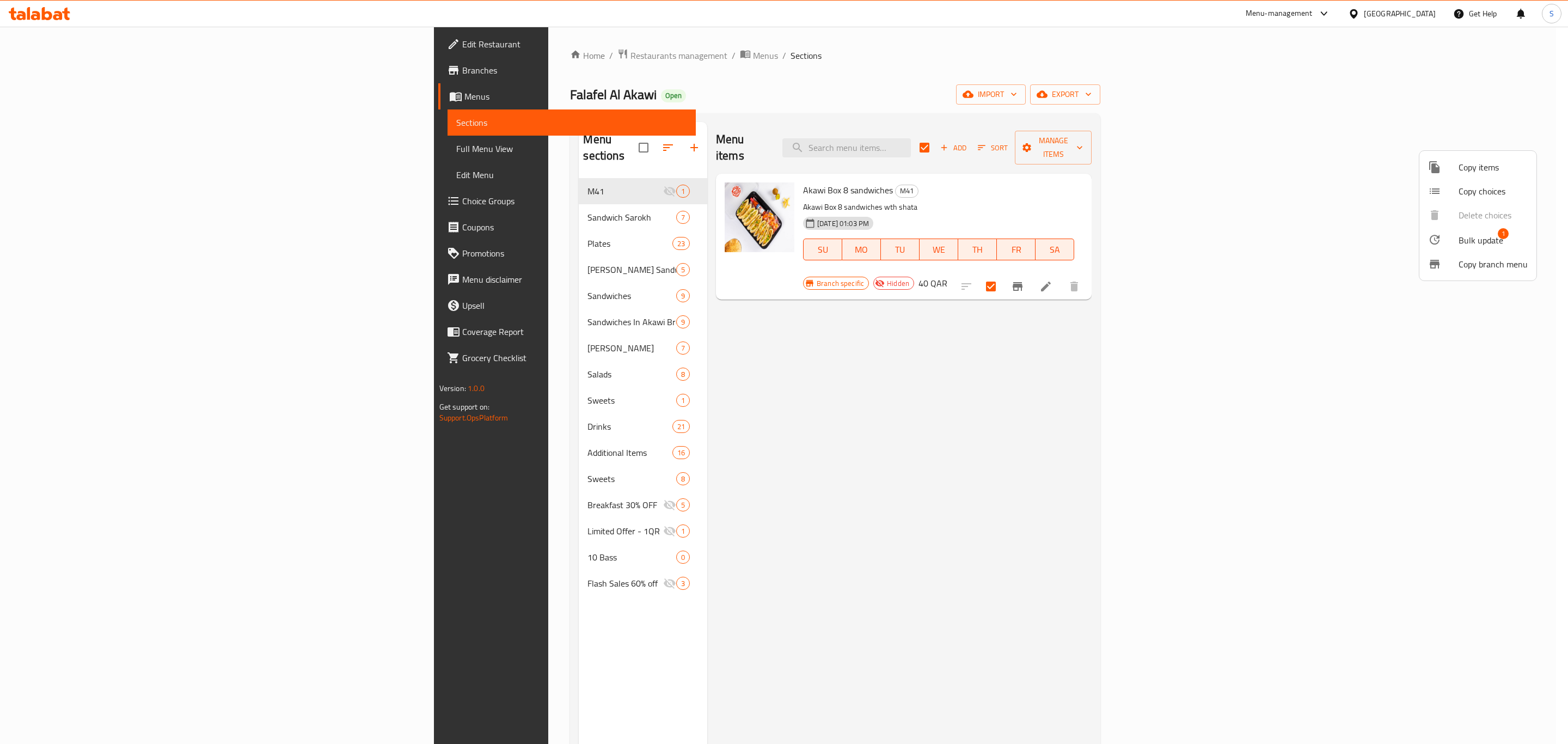
click at [1490, 241] on span "Bulk update" at bounding box center [1481, 240] width 45 height 13
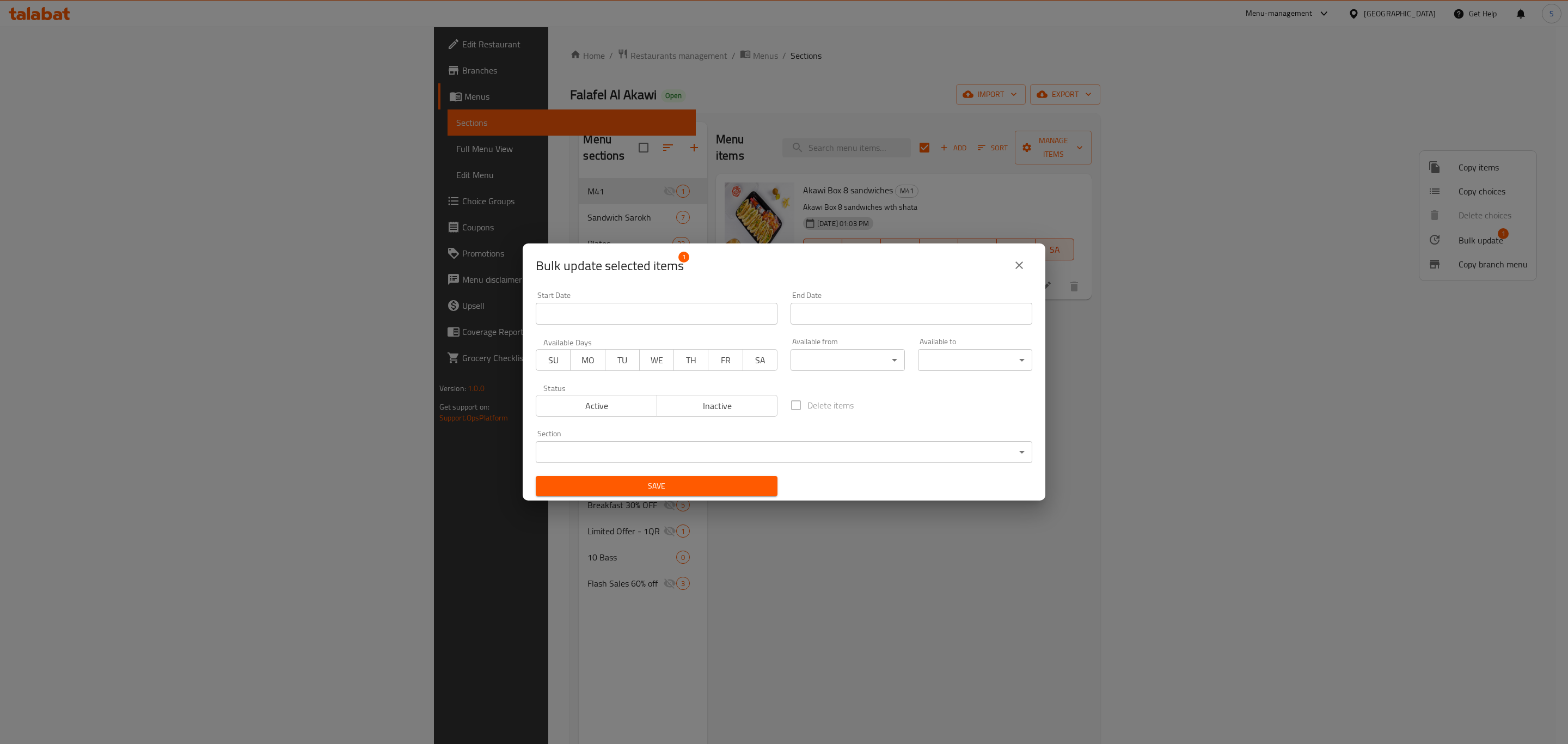
click at [838, 361] on body "​ Menu-management Qatar Get Help S Edit Restaurant Branches Menus Sections Full…" at bounding box center [784, 386] width 1568 height 718
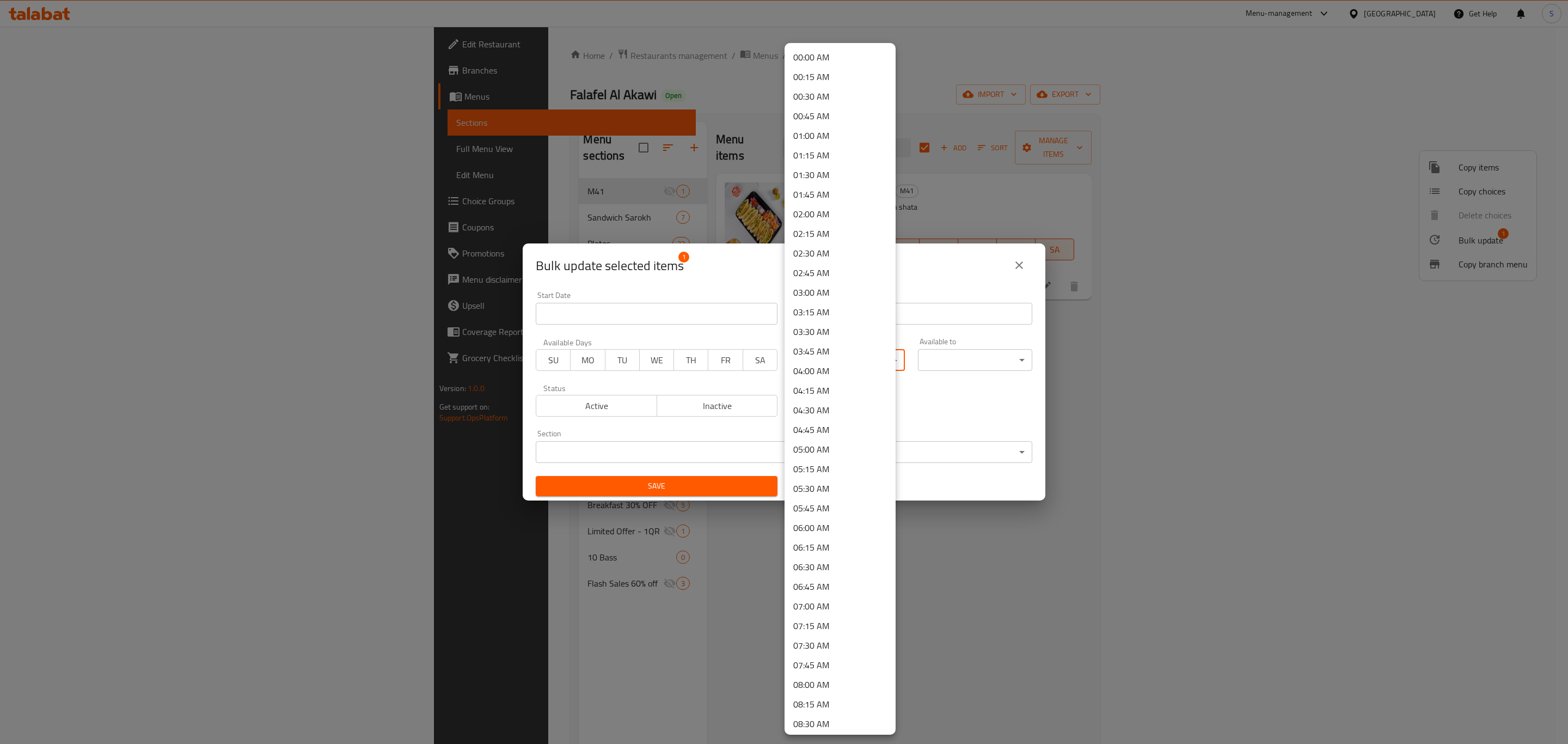
click at [825, 62] on li "00:00 AM" at bounding box center [840, 57] width 111 height 19
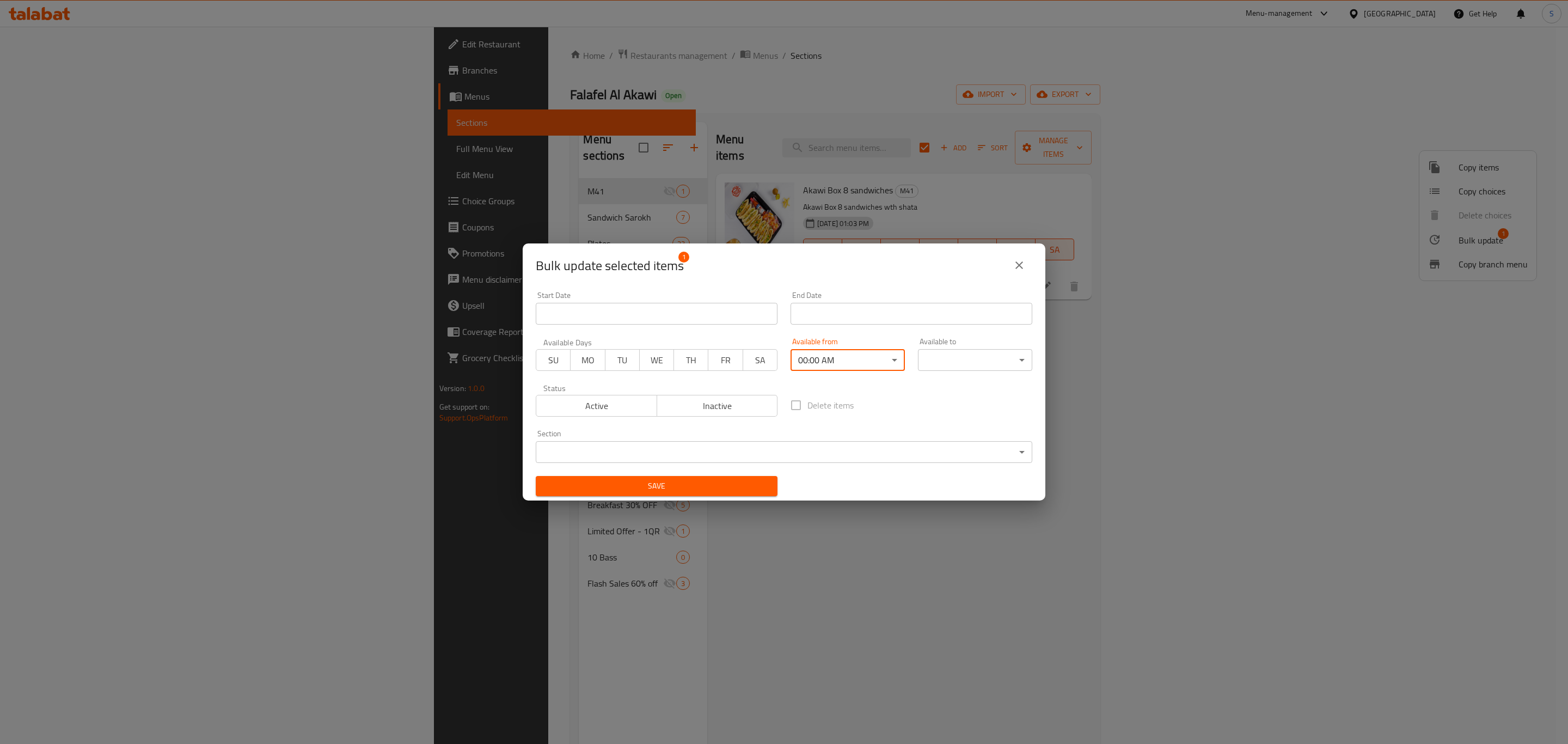
click at [989, 357] on body "​ Menu-management Qatar Get Help S Edit Restaurant Branches Menus Sections Full…" at bounding box center [784, 386] width 1568 height 718
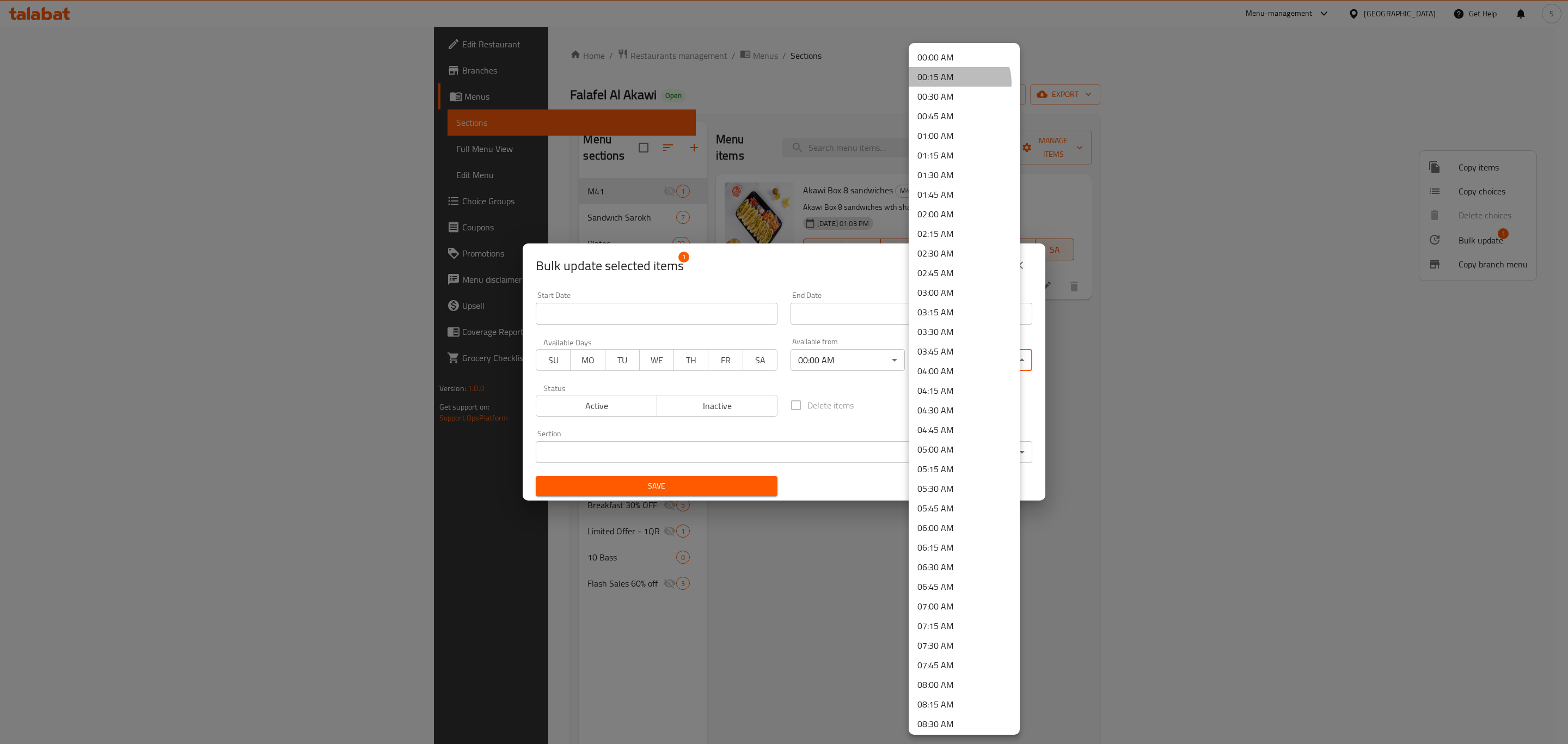
click at [959, 82] on li "00:15 AM" at bounding box center [964, 76] width 111 height 19
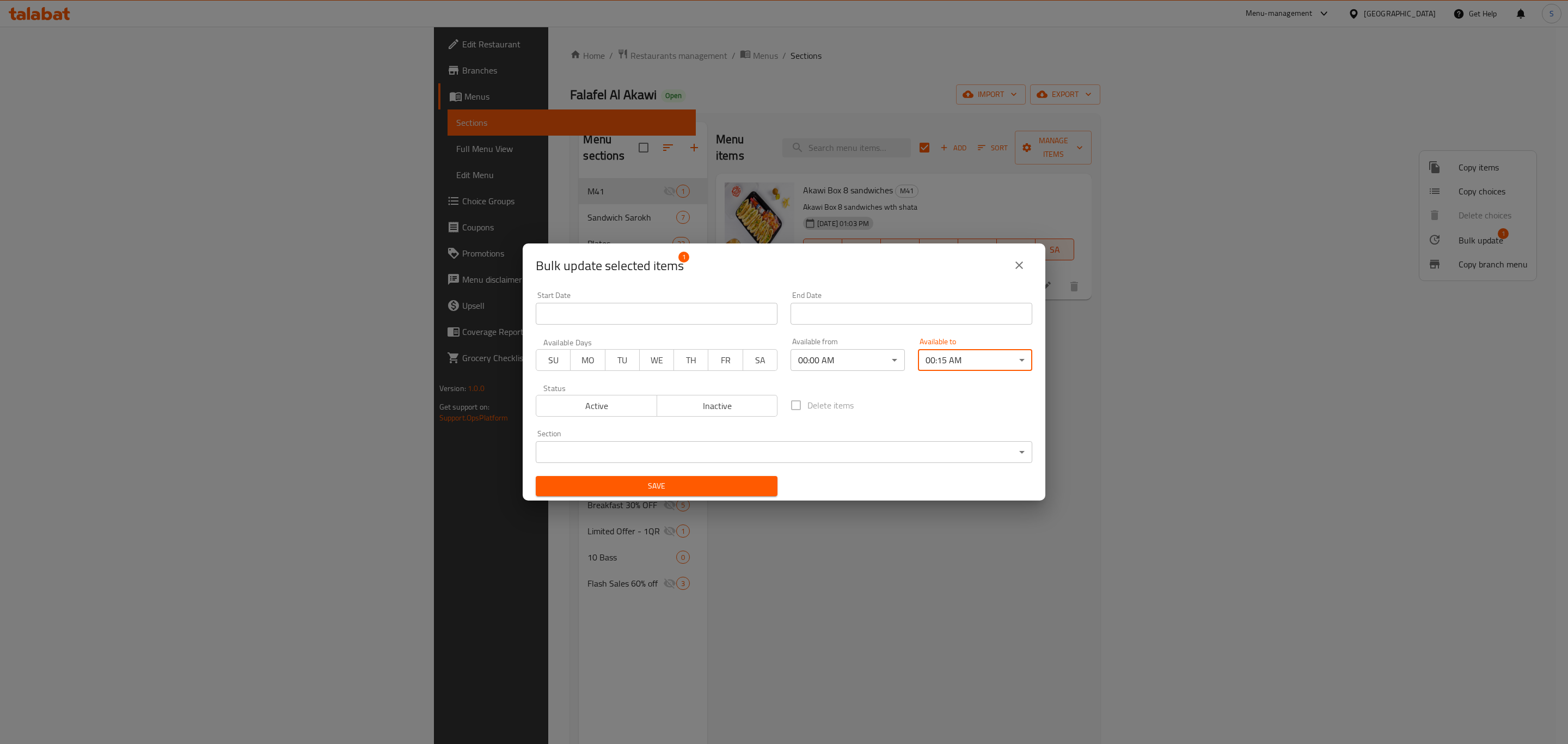
click at [729, 485] on span "Save" at bounding box center [657, 486] width 225 height 13
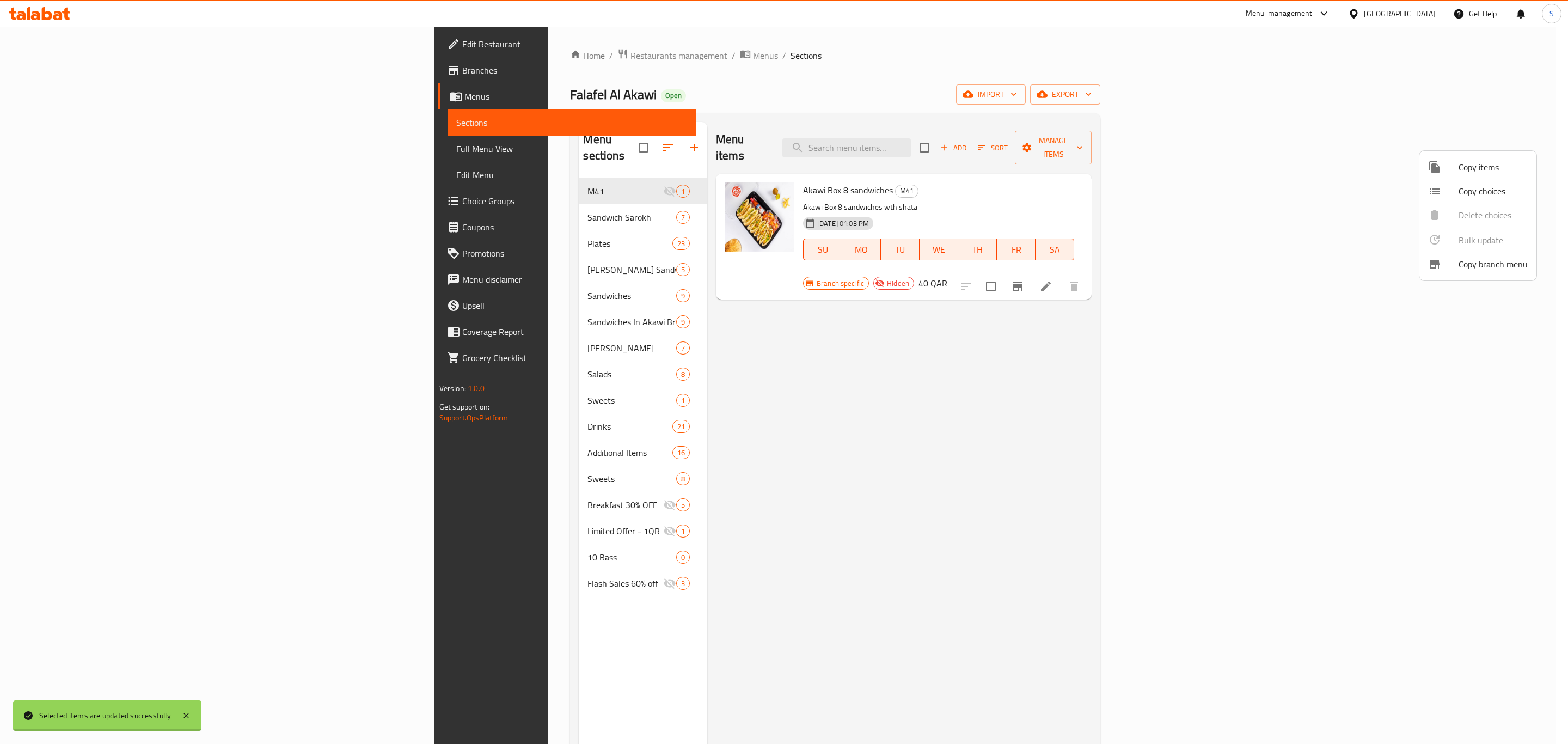
checkbox input "false"
click at [1136, 437] on div at bounding box center [784, 372] width 1568 height 744
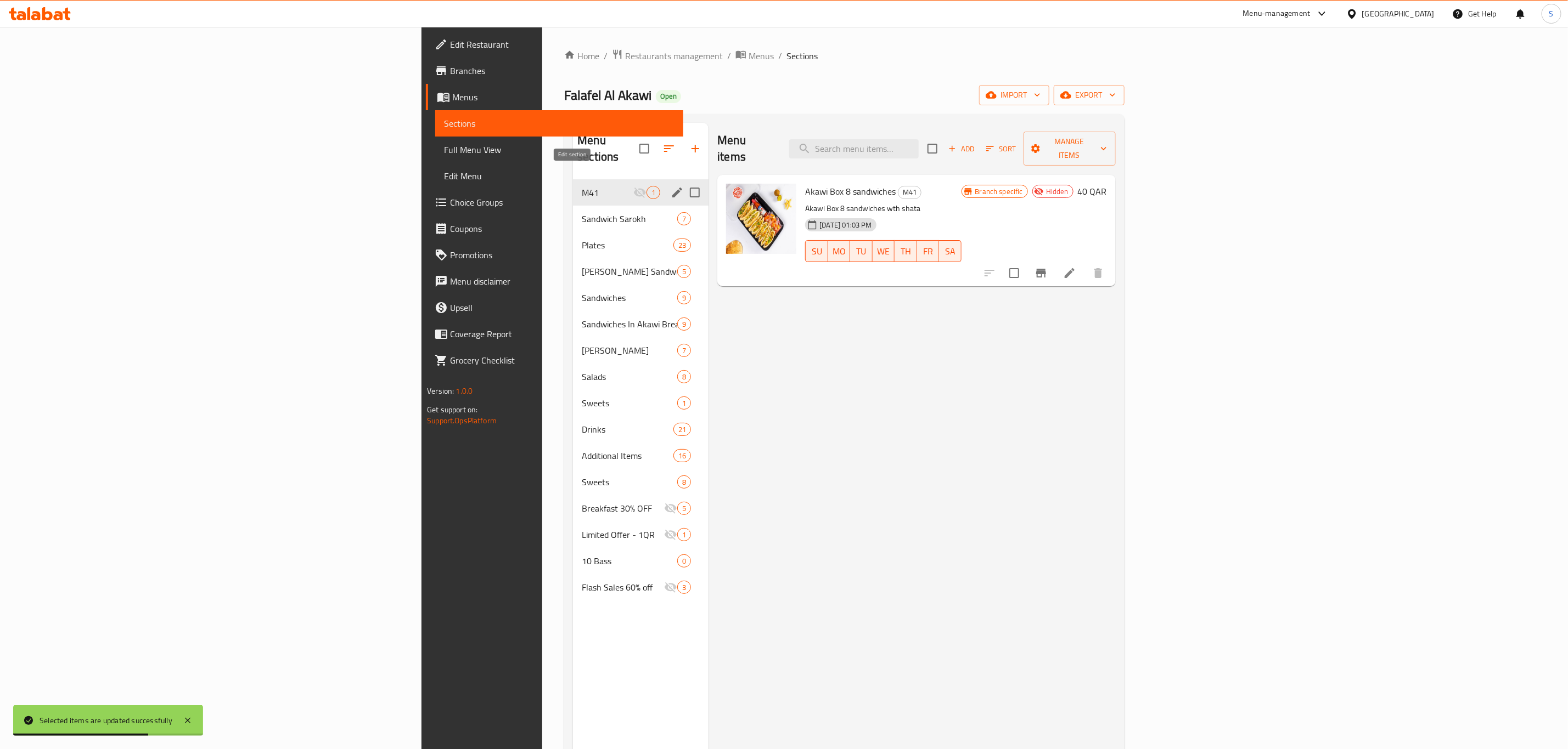
click at [671, 186] on icon "edit" at bounding box center [677, 192] width 13 height 13
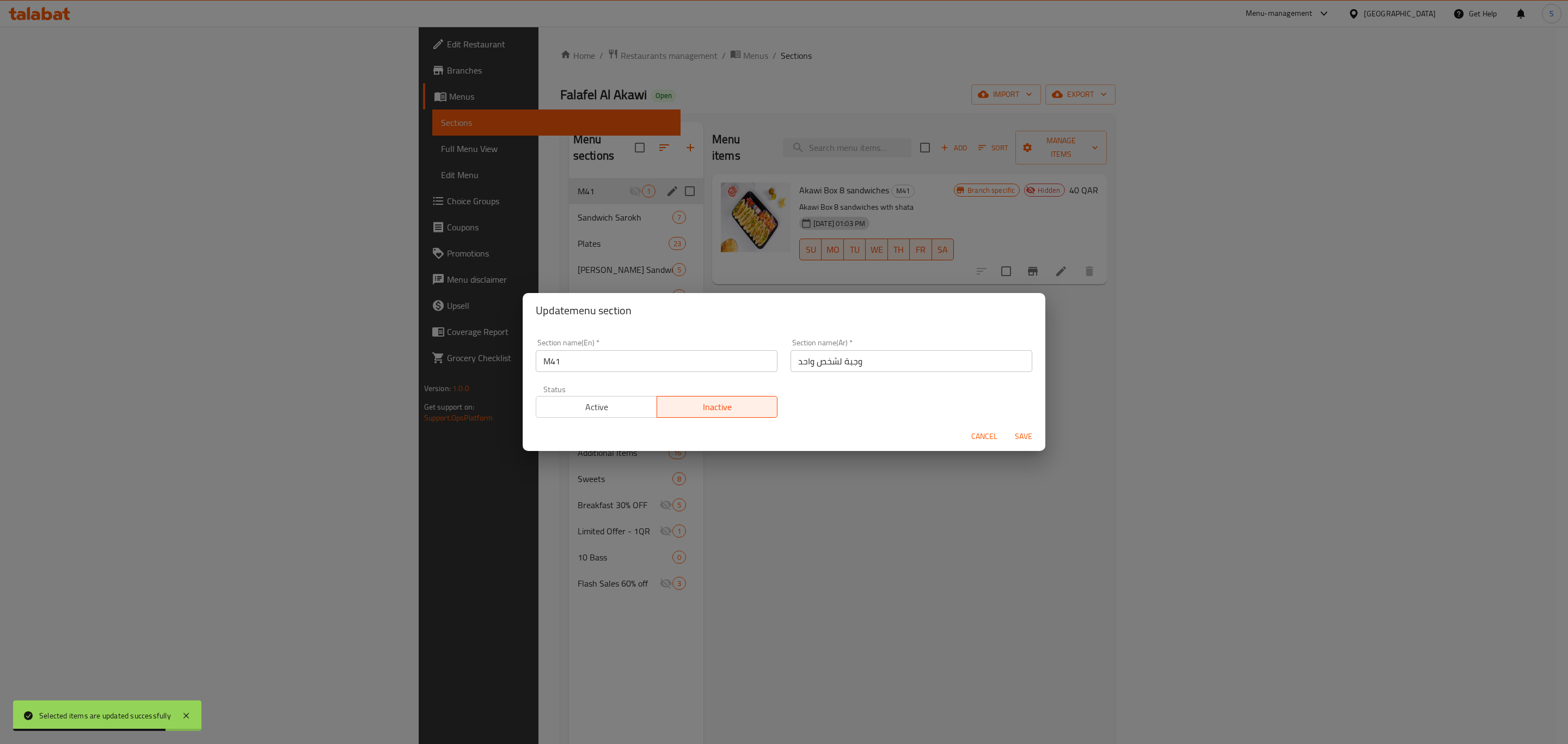
click at [571, 366] on input "M41" at bounding box center [657, 361] width 242 height 22
type input "M4111"
click at [1023, 434] on span "Save" at bounding box center [1024, 437] width 26 height 13
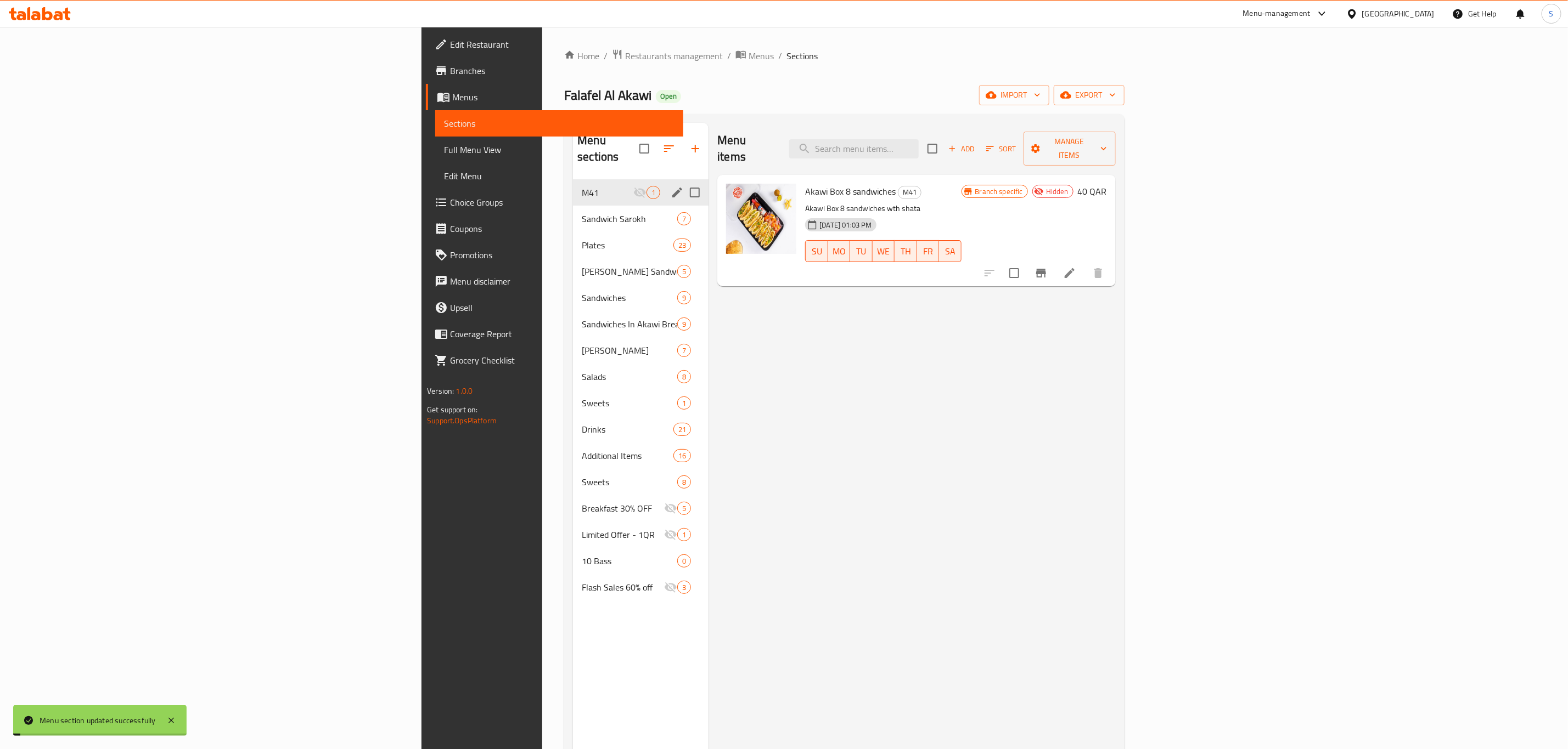
click at [848, 453] on div "Menu items Add Sort Manage items Akawi Box 8 sandwiches M41 Akawi Box 8 sandwic…" at bounding box center [912, 497] width 407 height 749
click at [835, 344] on div "Menu items Add Sort Manage items Akawi Box 8 sandwiches M4111 Akawi Box 8 sandw…" at bounding box center [912, 497] width 407 height 749
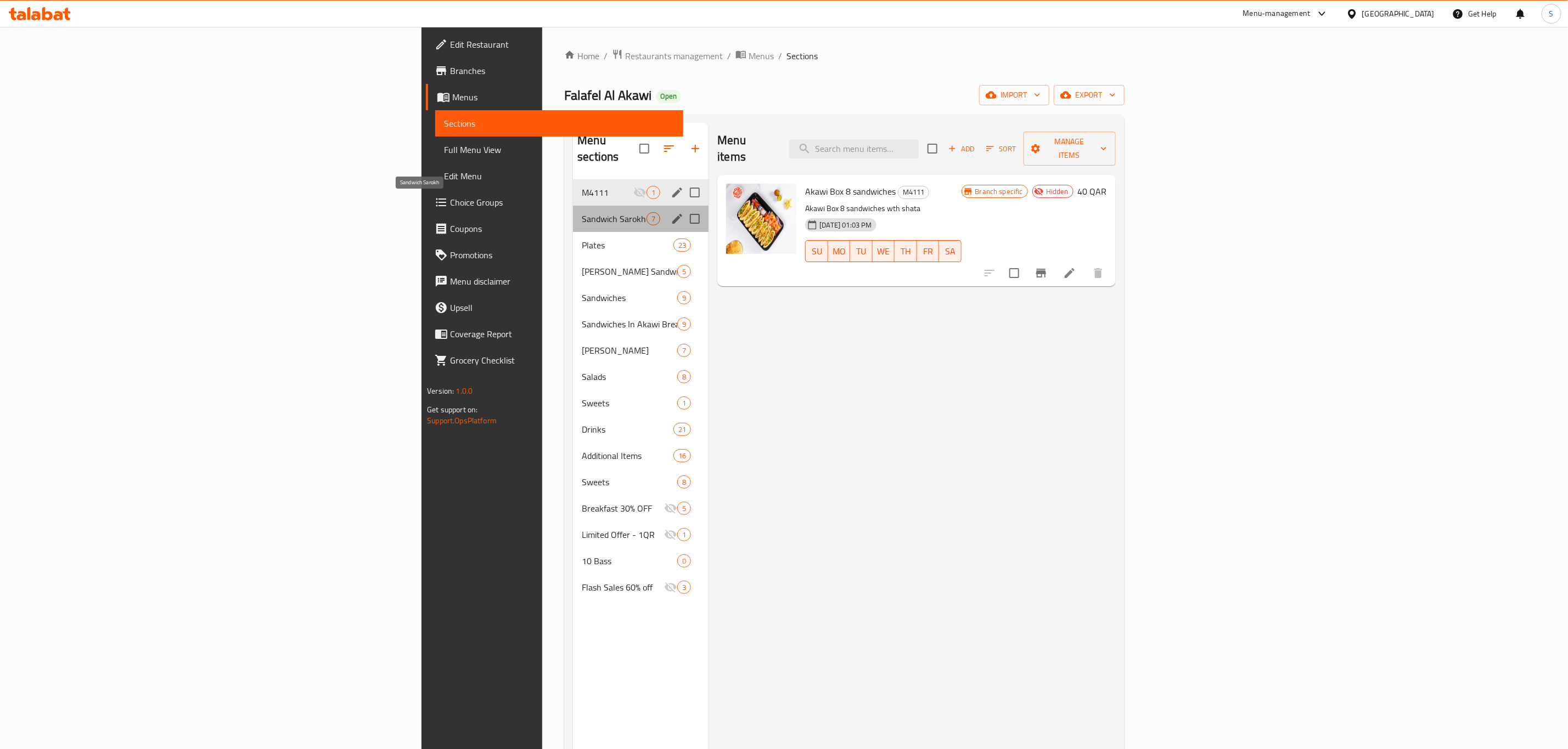
click at [582, 212] on span "Sandwich Sarokh" at bounding box center [614, 218] width 65 height 13
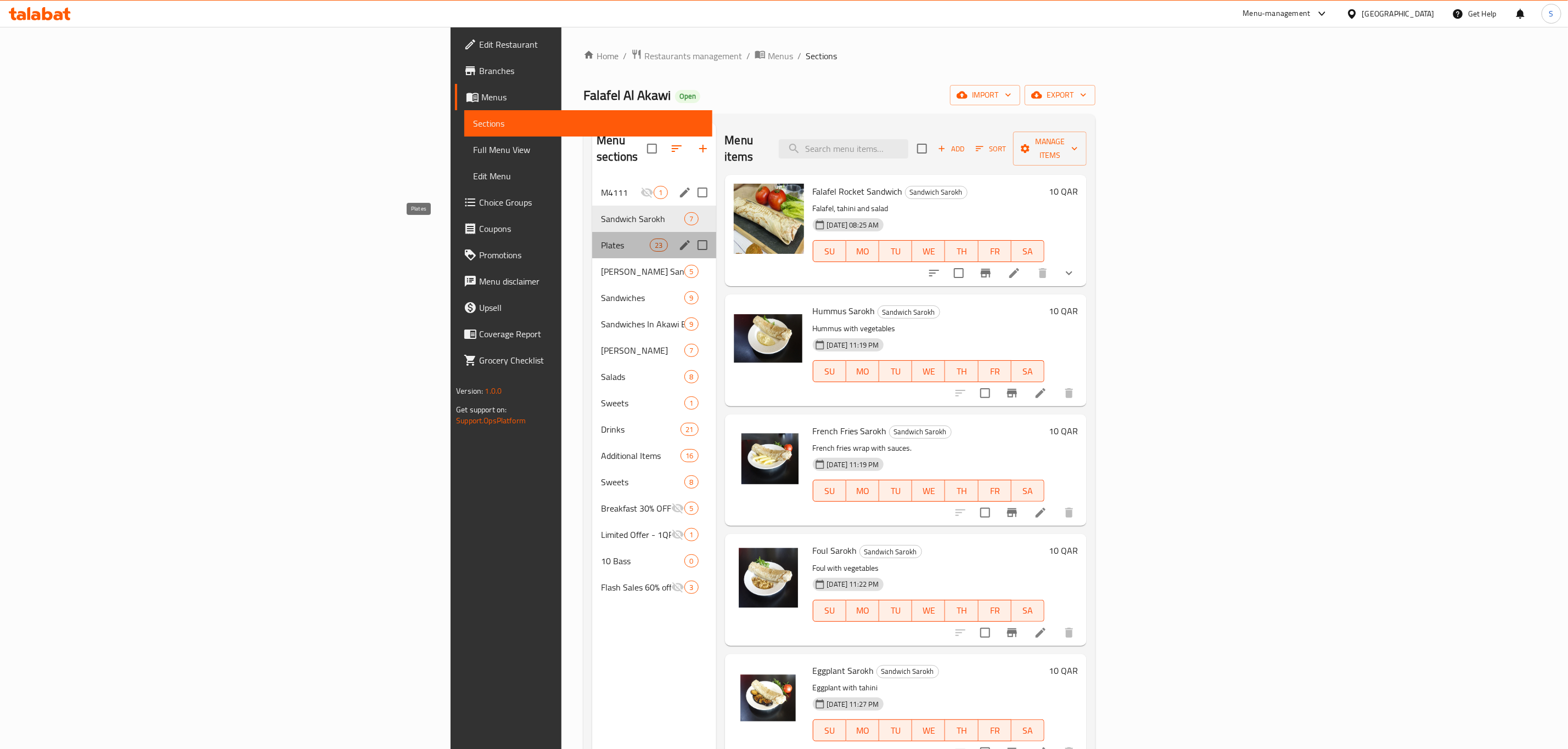
click at [601, 238] on span "Plates" at bounding box center [625, 244] width 49 height 13
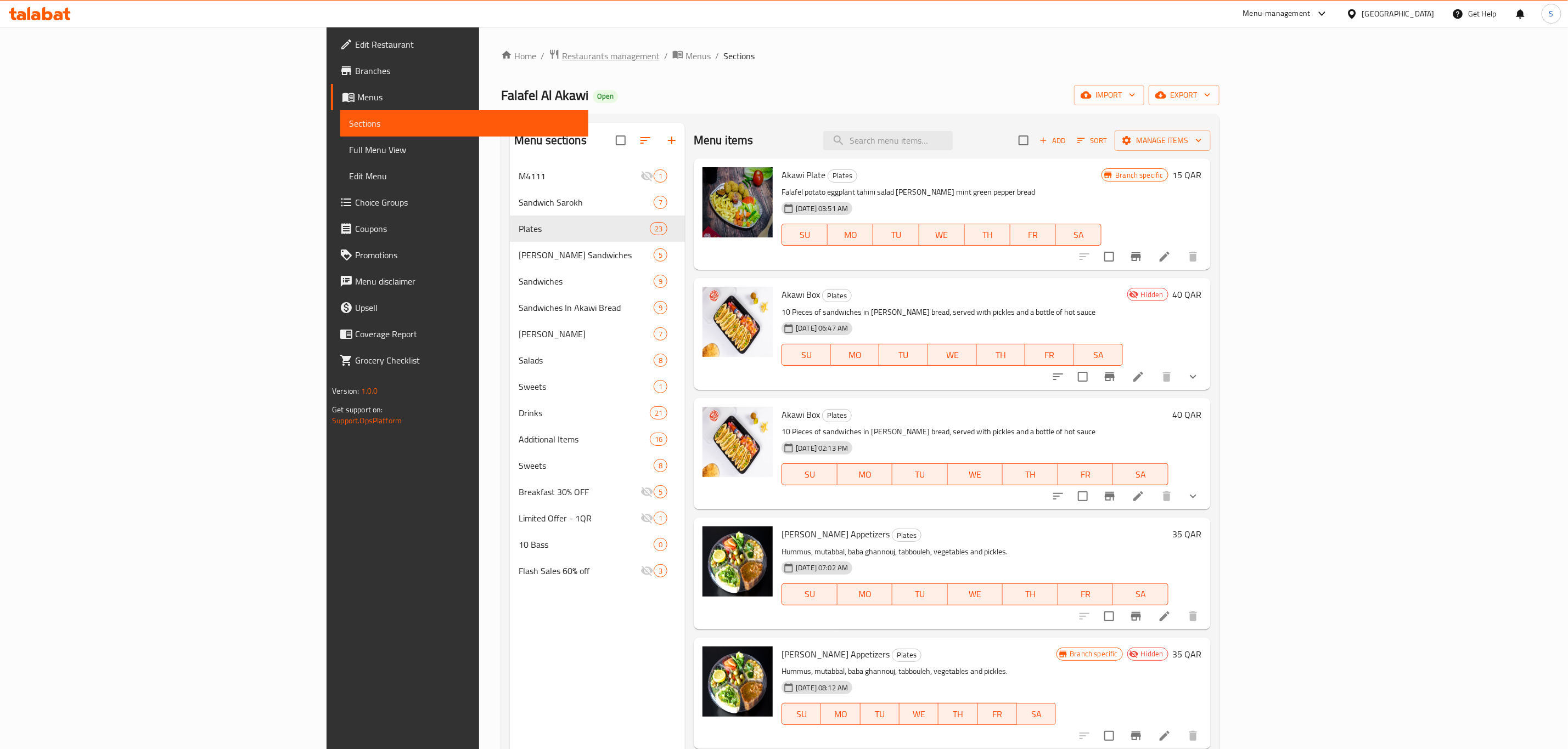
click at [562, 57] on span "Restaurants management" at bounding box center [610, 55] width 97 height 13
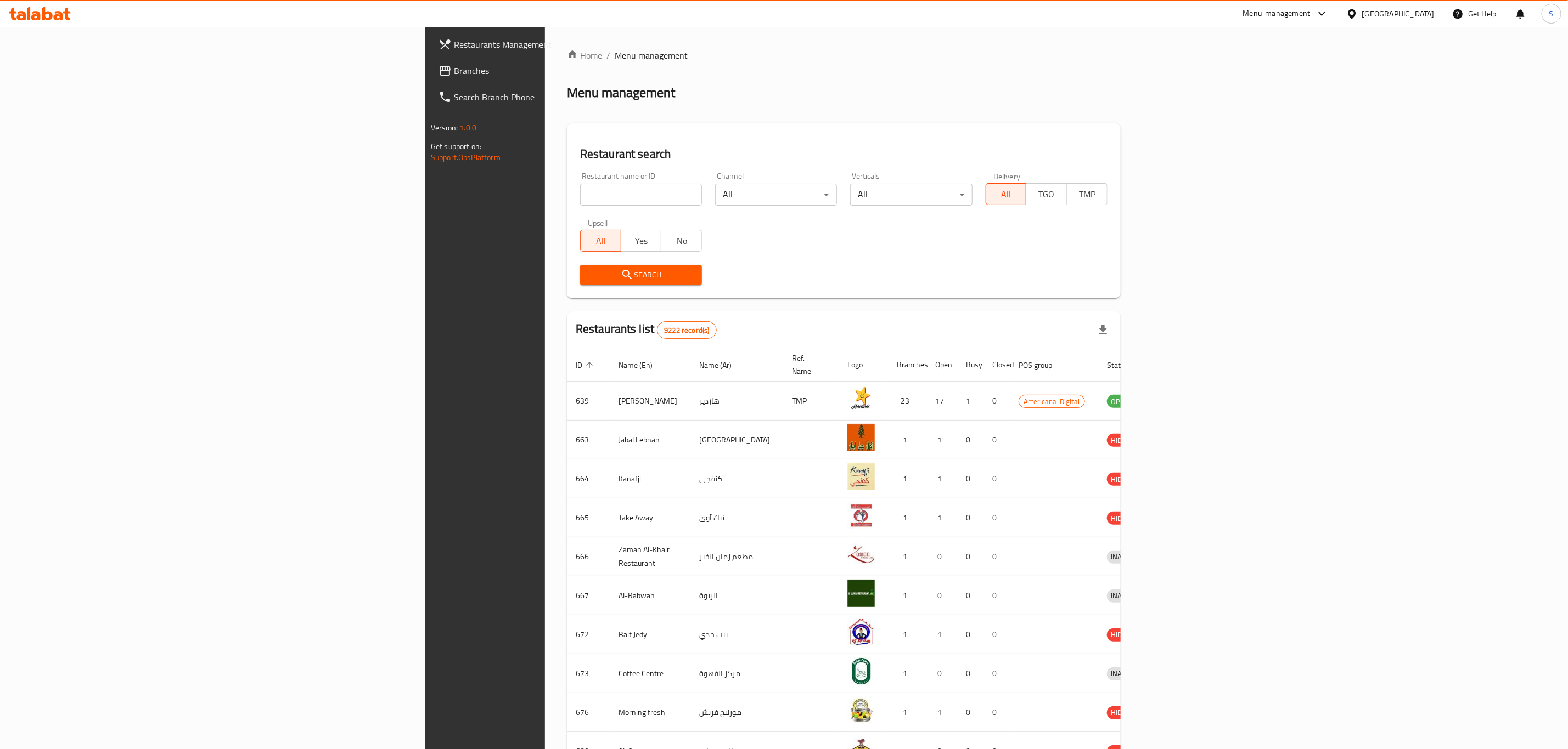
click at [580, 195] on input "search" at bounding box center [641, 195] width 121 height 22
type input "pizza h"
click button "Search" at bounding box center [641, 275] width 121 height 20
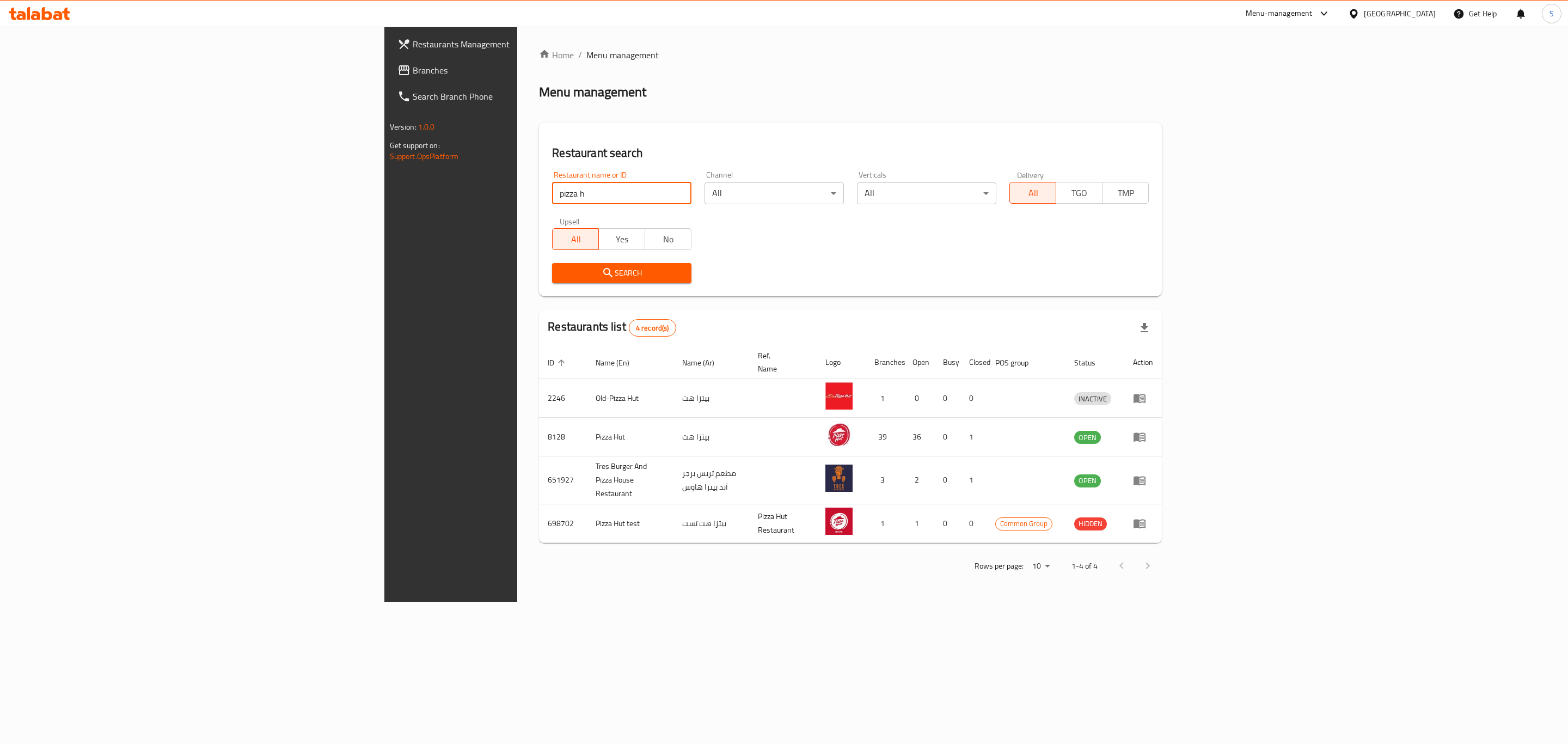
click at [604, 119] on div "Home / Menu management Menu management Restaurant search Restaurant name or ID …" at bounding box center [851, 315] width 623 height 532
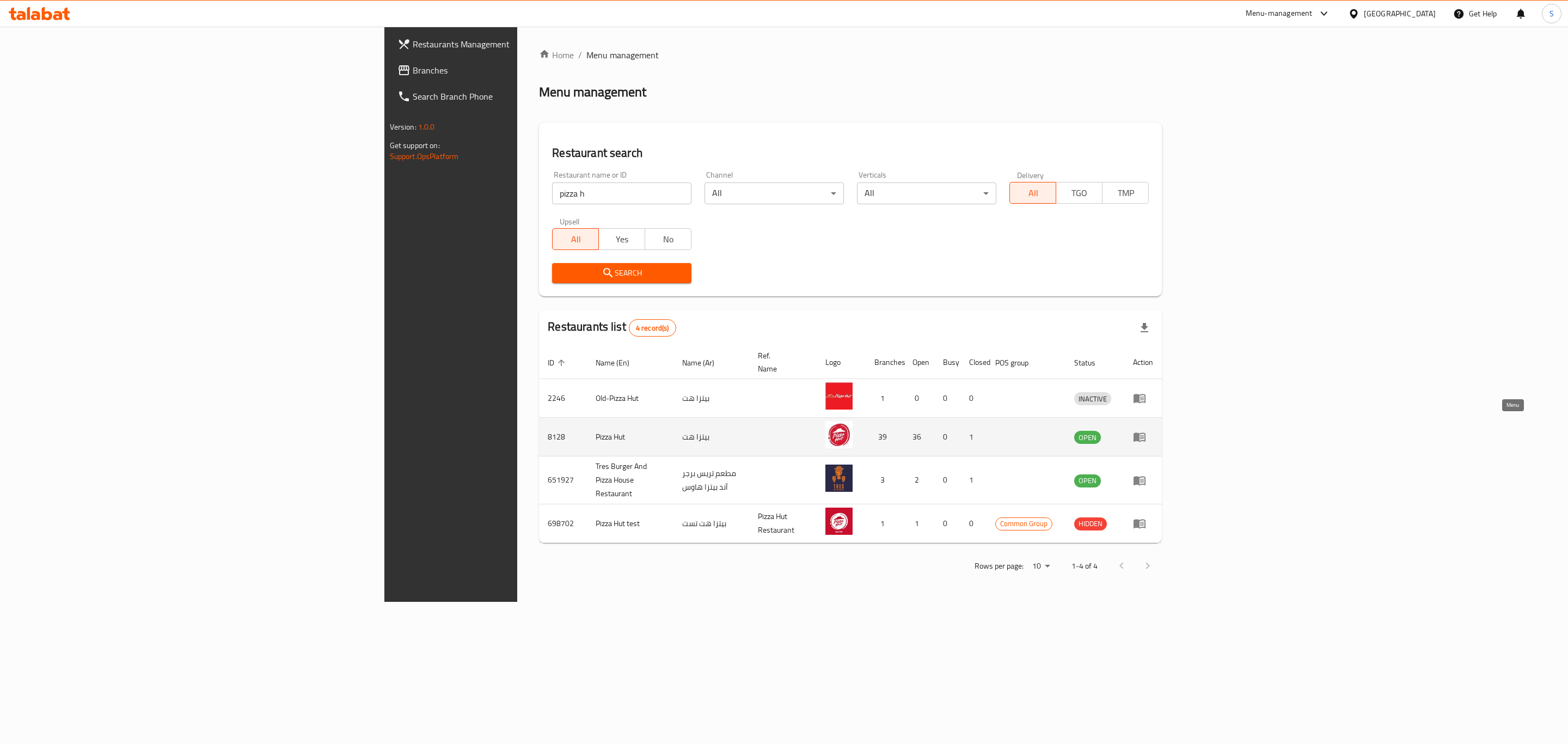
click at [1153, 431] on link "enhanced table" at bounding box center [1143, 437] width 20 height 13
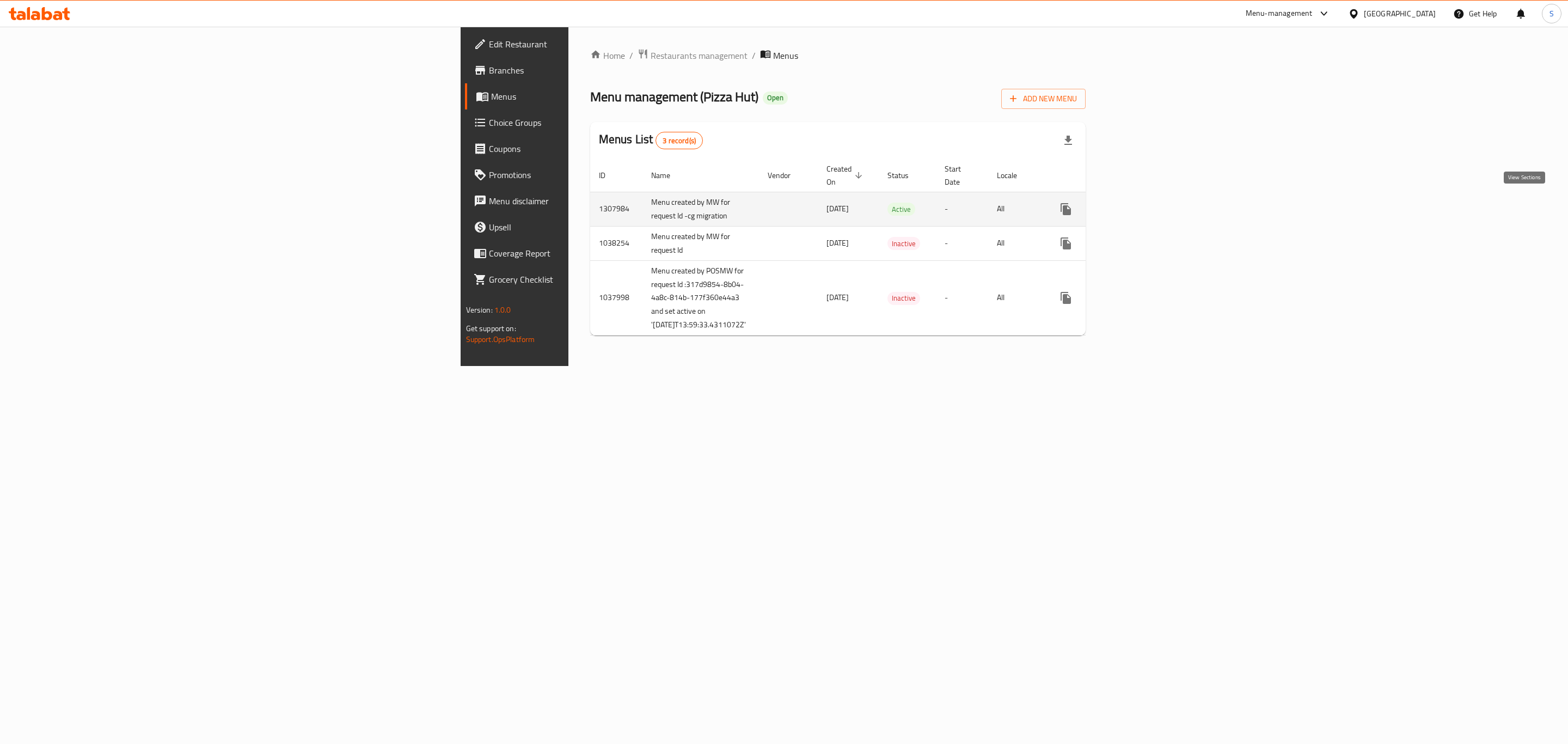
click at [1151, 206] on icon "enhanced table" at bounding box center [1144, 209] width 13 height 13
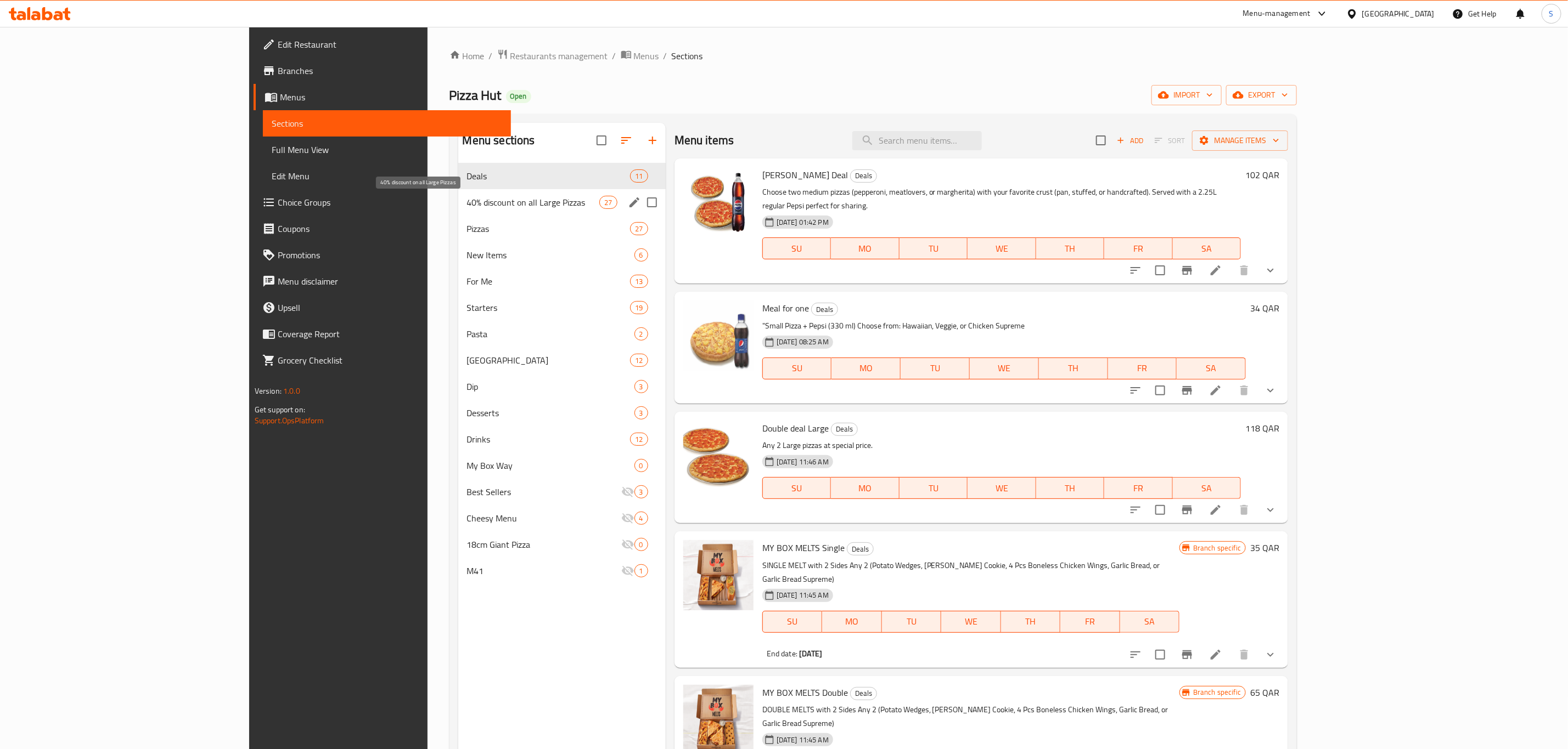
click at [467, 203] on span "40% discount on all Large Pizzas" at bounding box center [533, 202] width 133 height 13
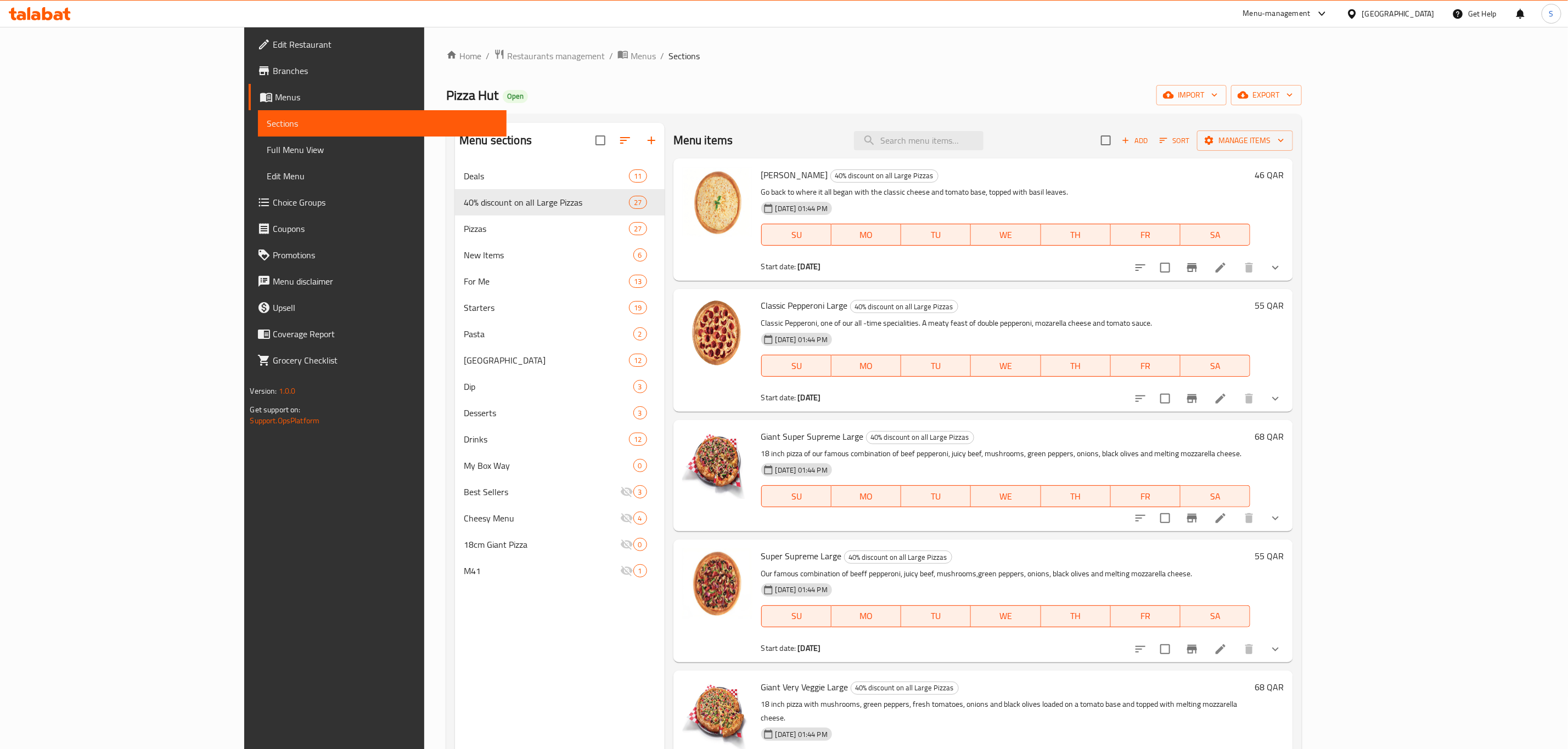
scroll to position [82, 0]
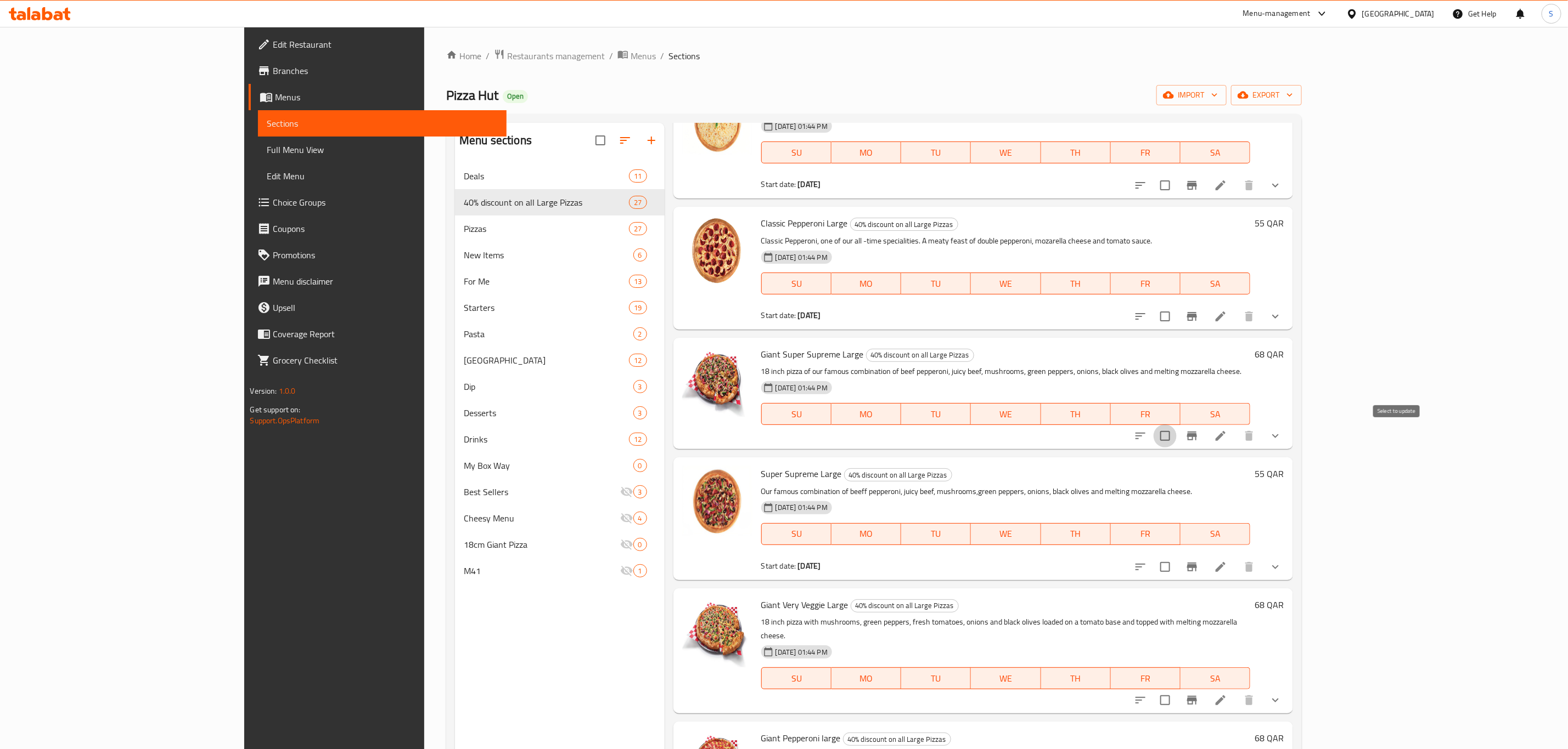
click at [1176, 437] on input "checkbox" at bounding box center [1165, 436] width 23 height 23
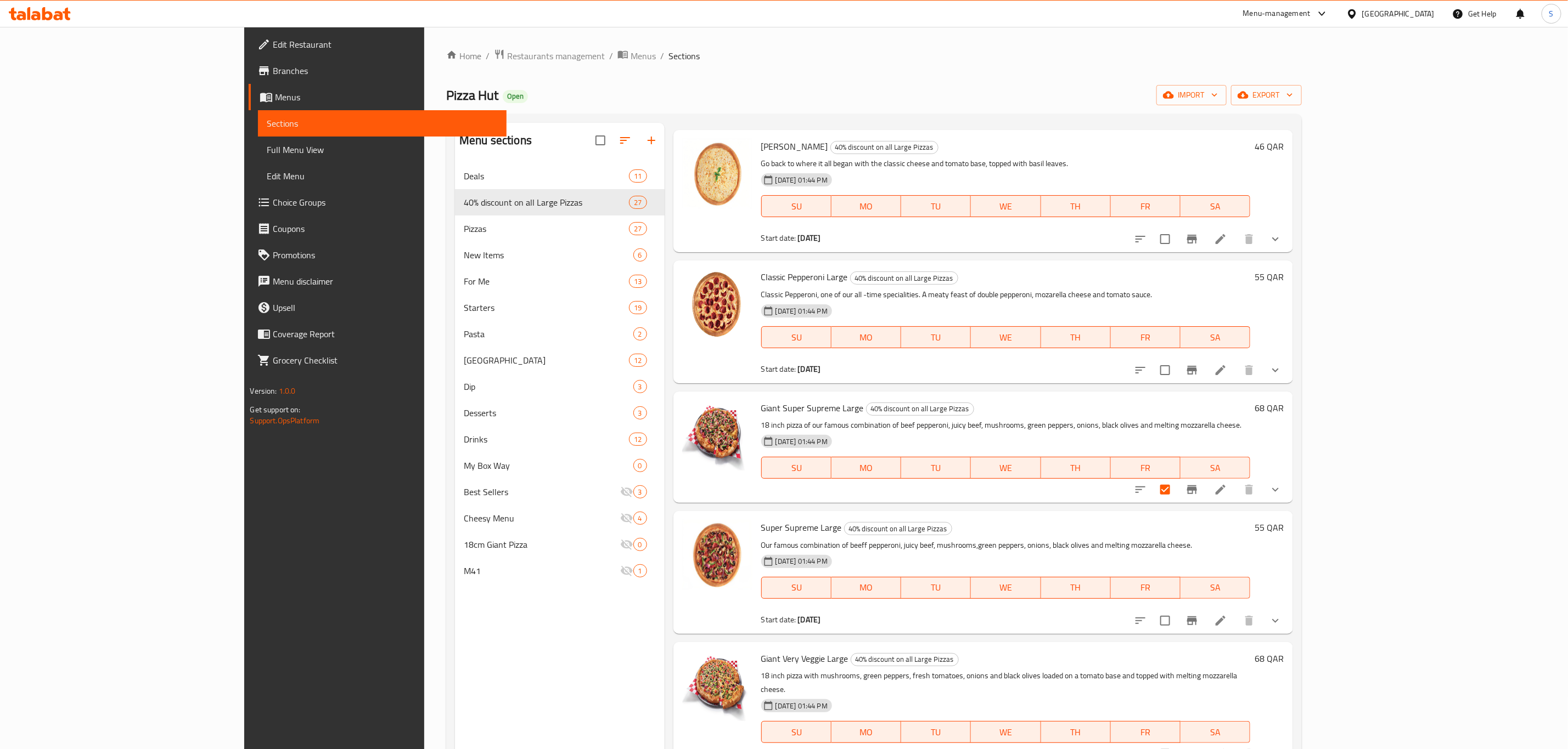
scroll to position [0, 0]
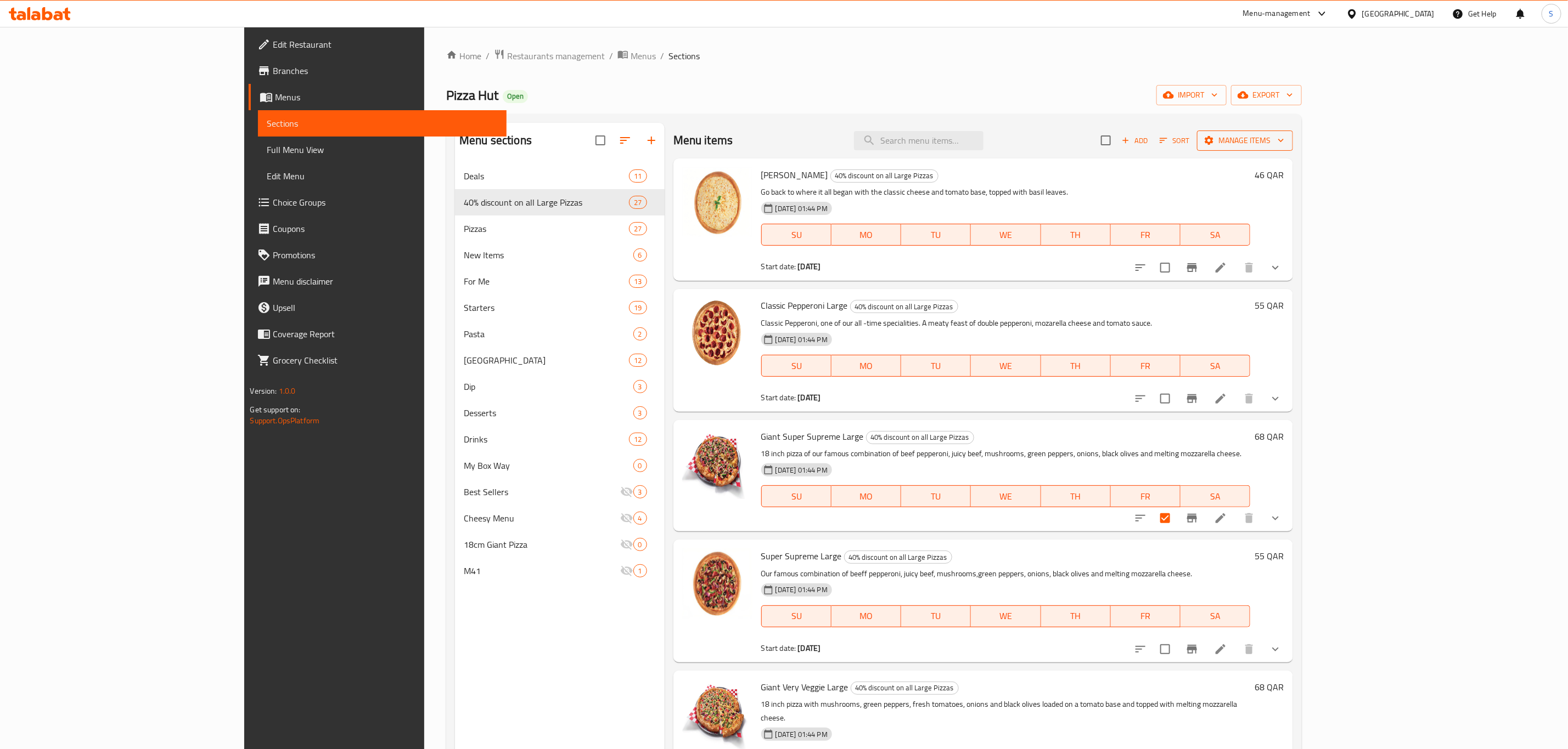
click at [1284, 145] on span "Manage items" at bounding box center [1245, 140] width 78 height 14
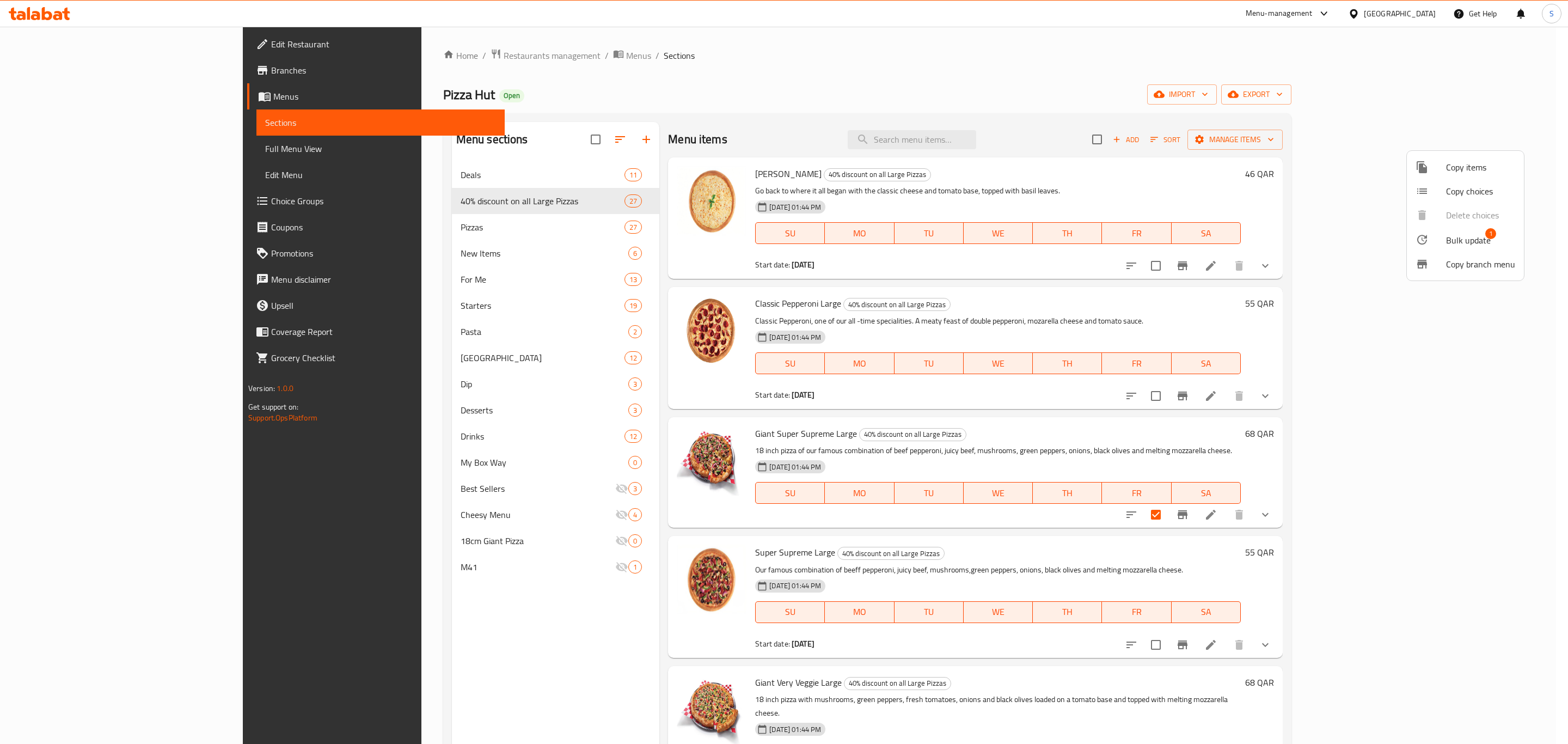
click at [1447, 241] on span "Bulk update" at bounding box center [1469, 240] width 45 height 13
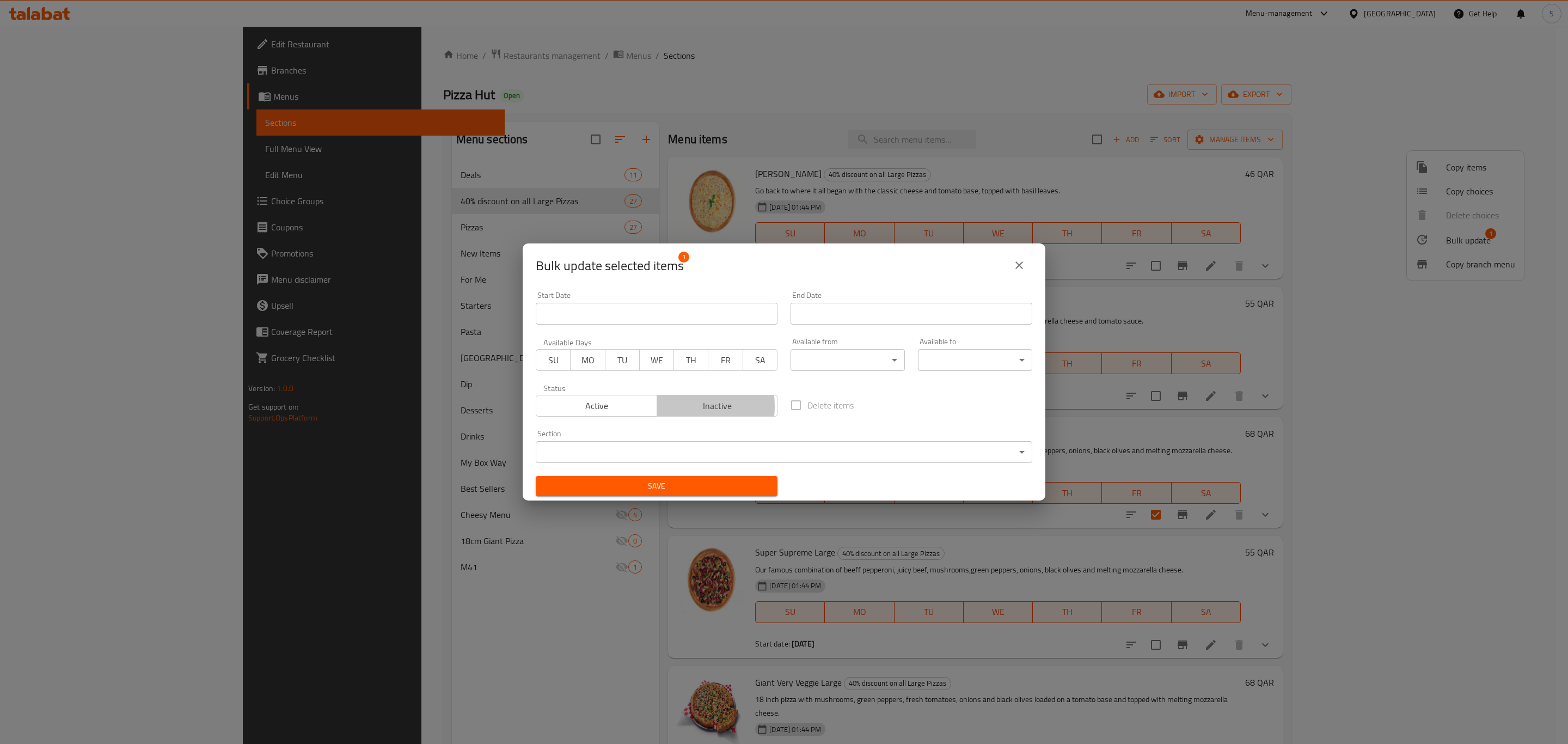
click at [680, 407] on span "Inactive" at bounding box center [718, 406] width 112 height 16
drag, startPoint x: 687, startPoint y: 486, endPoint x: 711, endPoint y: 486, distance: 24.0
click at [687, 488] on span "Save" at bounding box center [657, 486] width 225 height 13
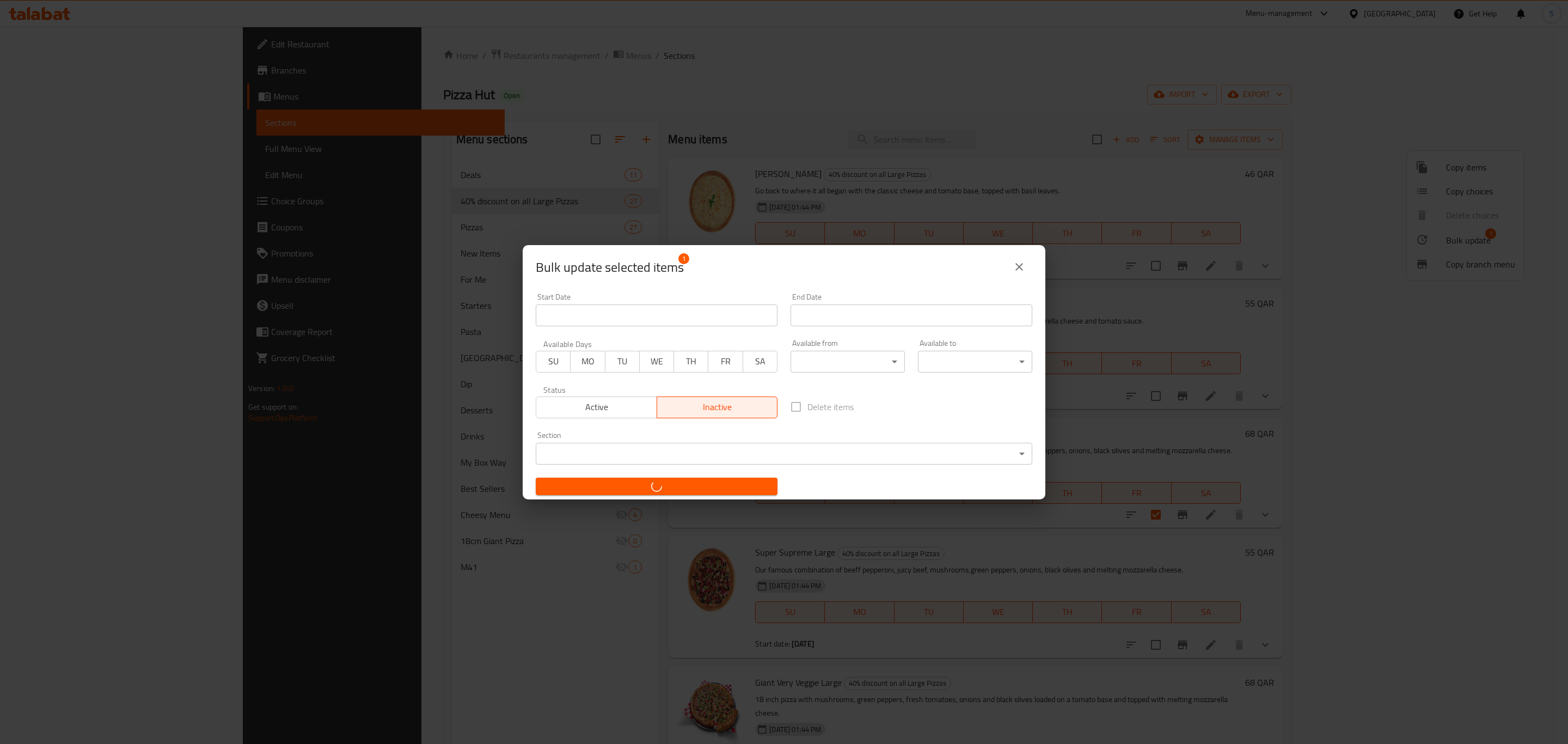
checkbox input "false"
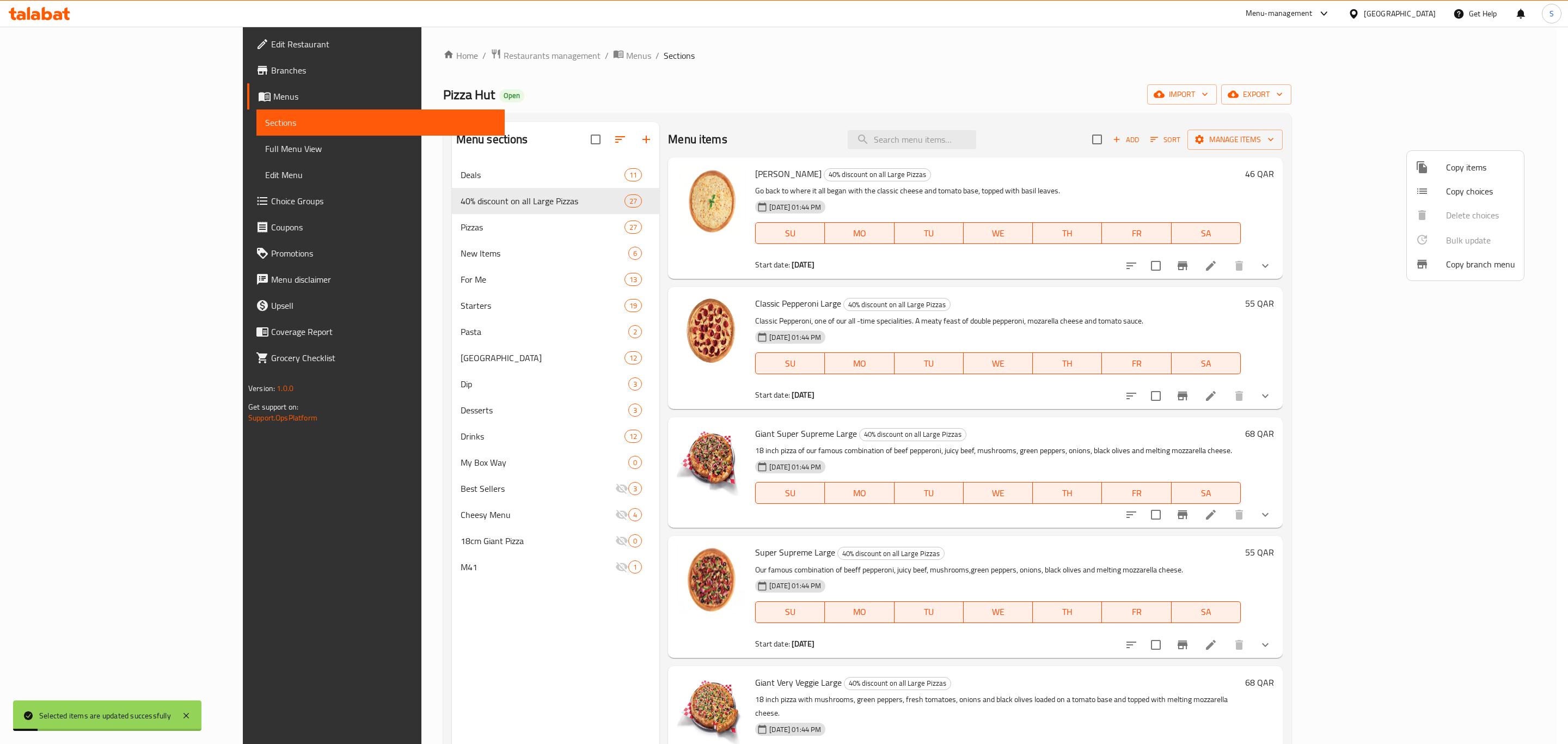
click at [1438, 515] on div at bounding box center [784, 372] width 1568 height 744
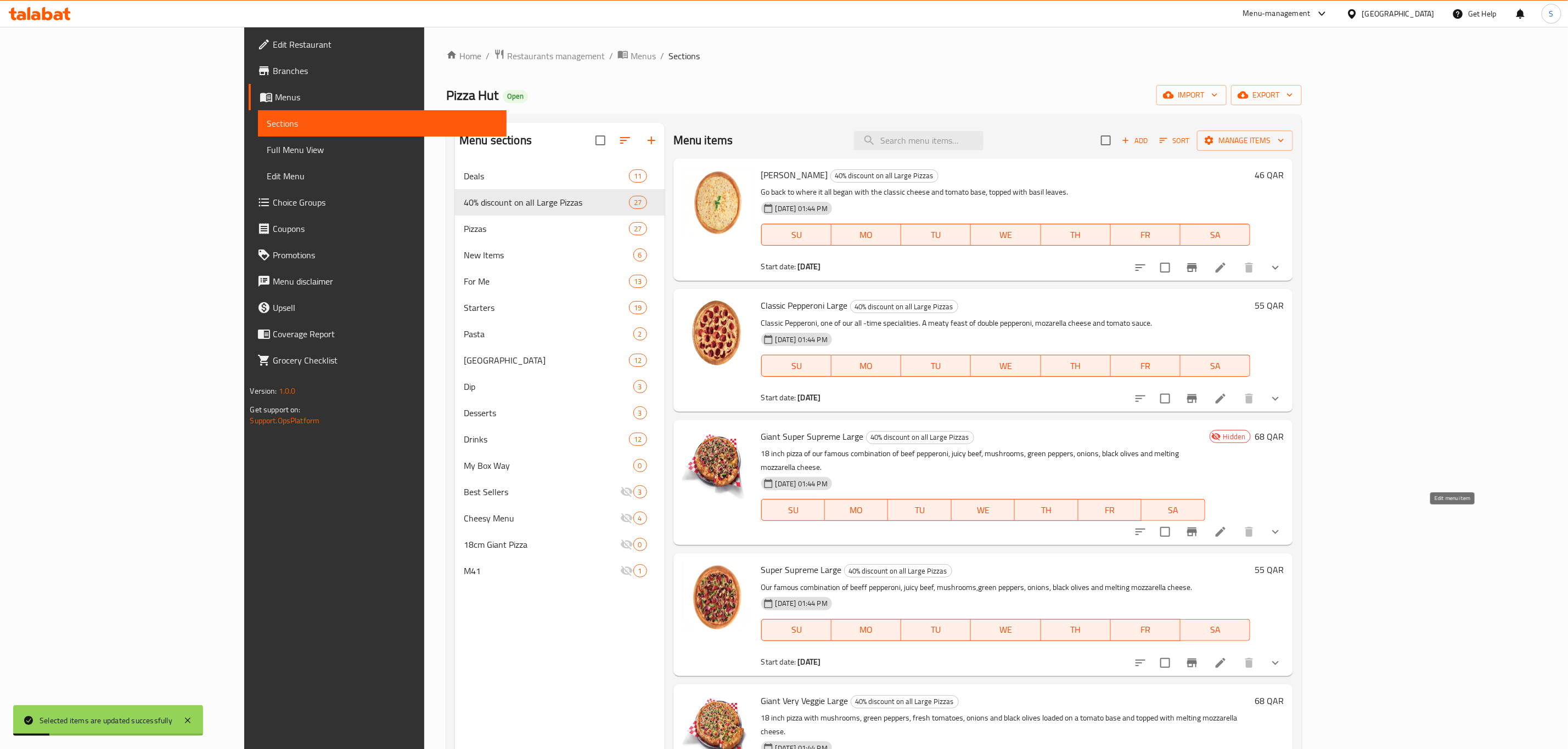
click at [1225, 527] on icon at bounding box center [1220, 532] width 10 height 10
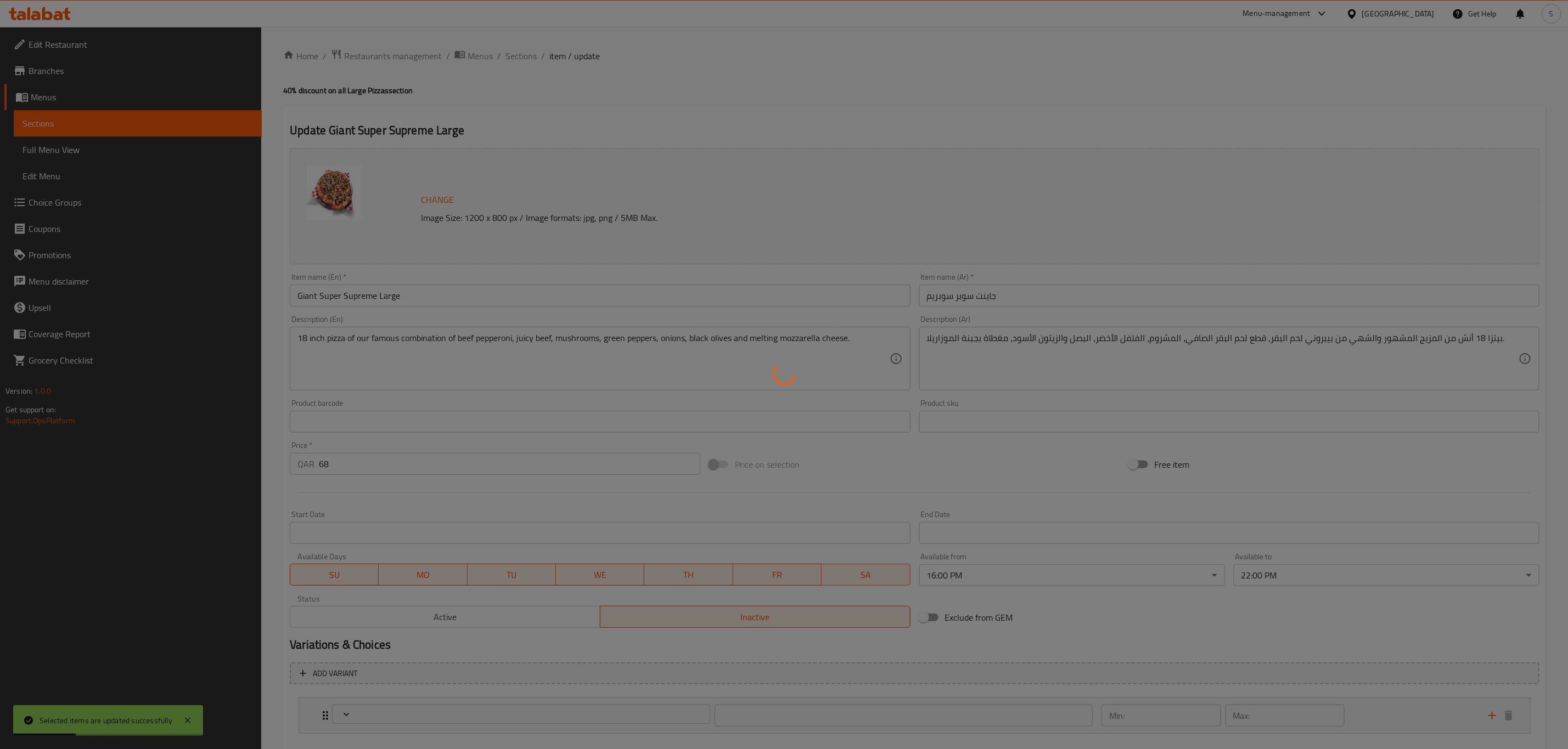
type input "اختيارك العجين:"
type input "0"
type input "1"
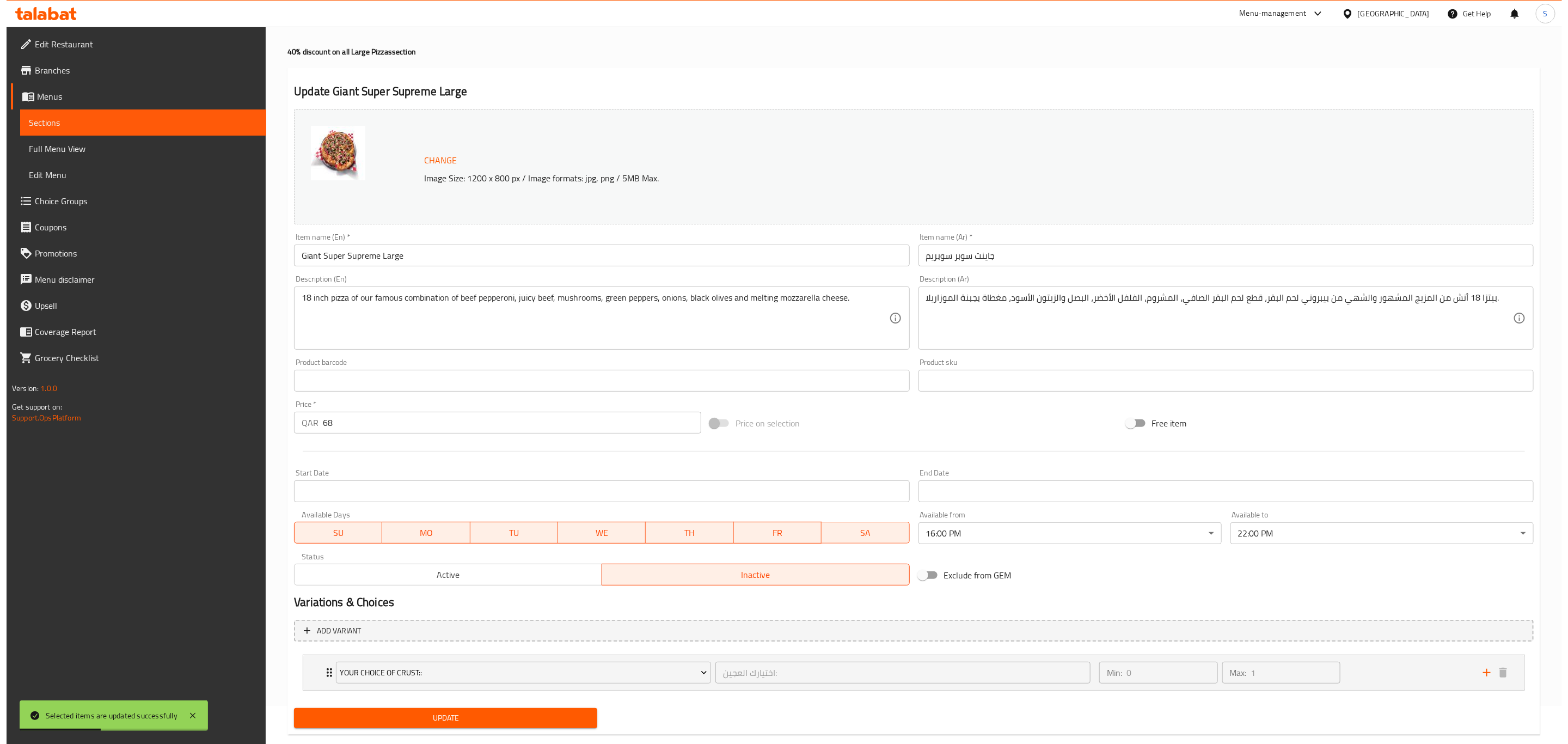
scroll to position [59, 0]
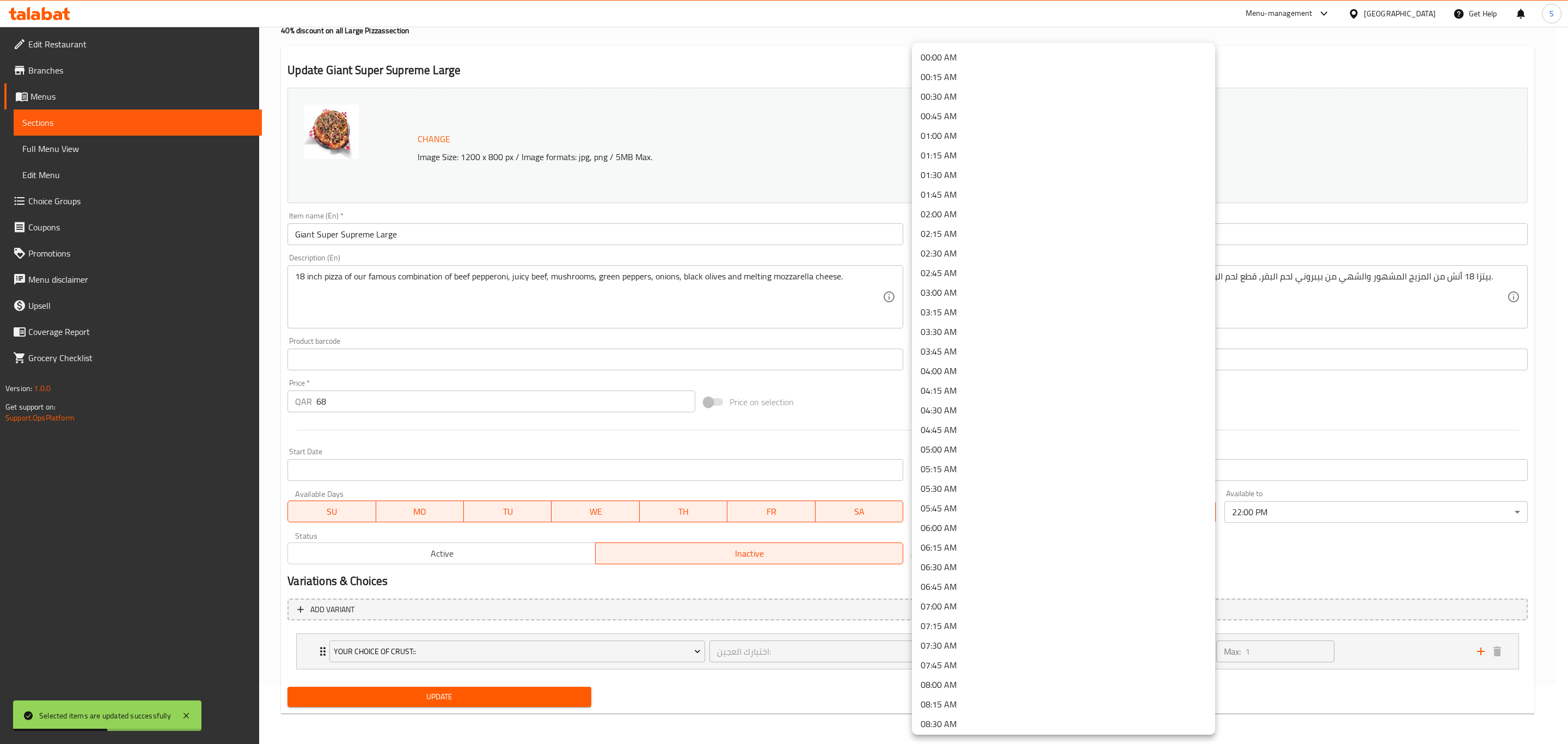
click at [1069, 515] on body "Selected items are updated successfully ​ Menu-management Qatar Get Help S Edit…" at bounding box center [784, 326] width 1568 height 718
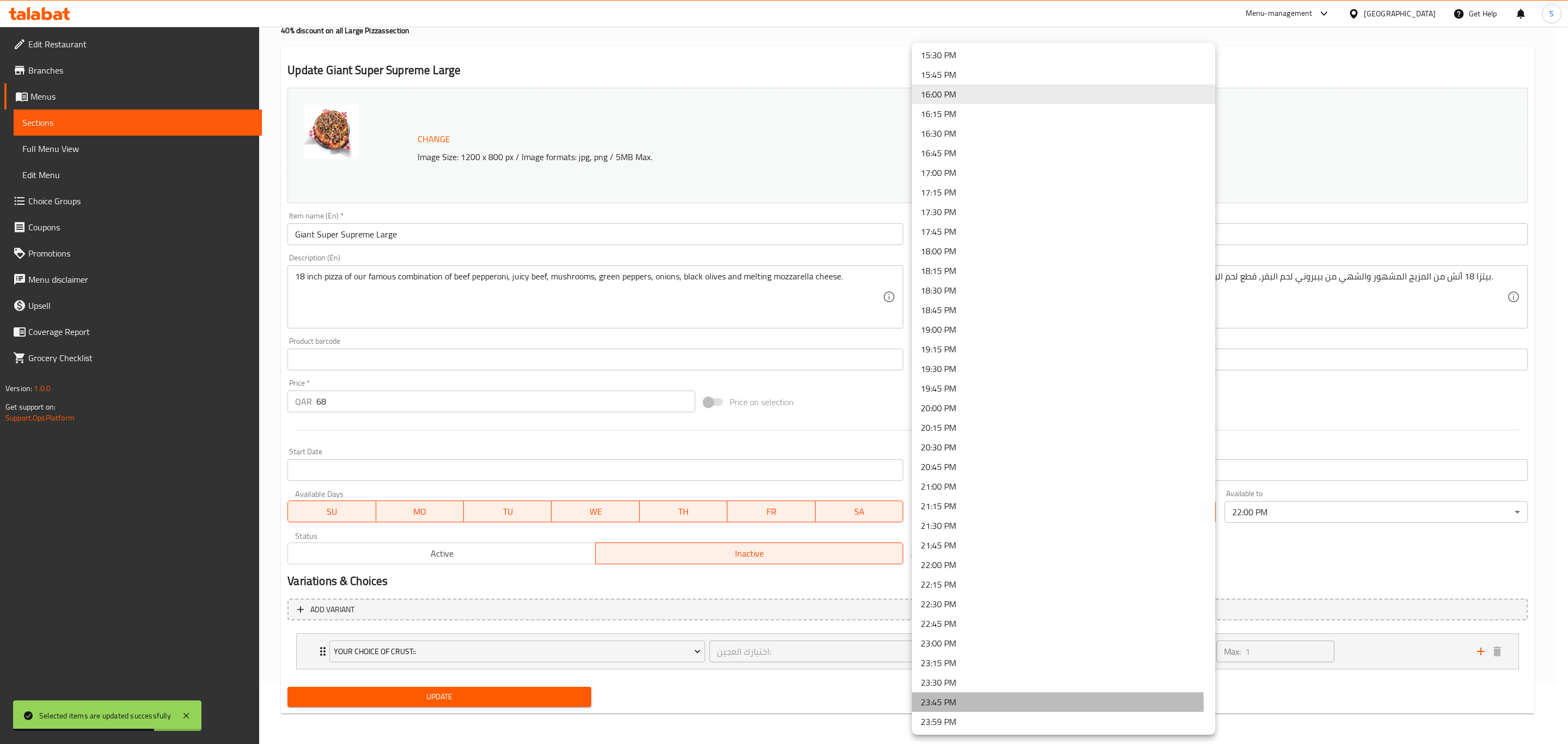
click at [985, 704] on li "23:45 PM" at bounding box center [1063, 702] width 303 height 19
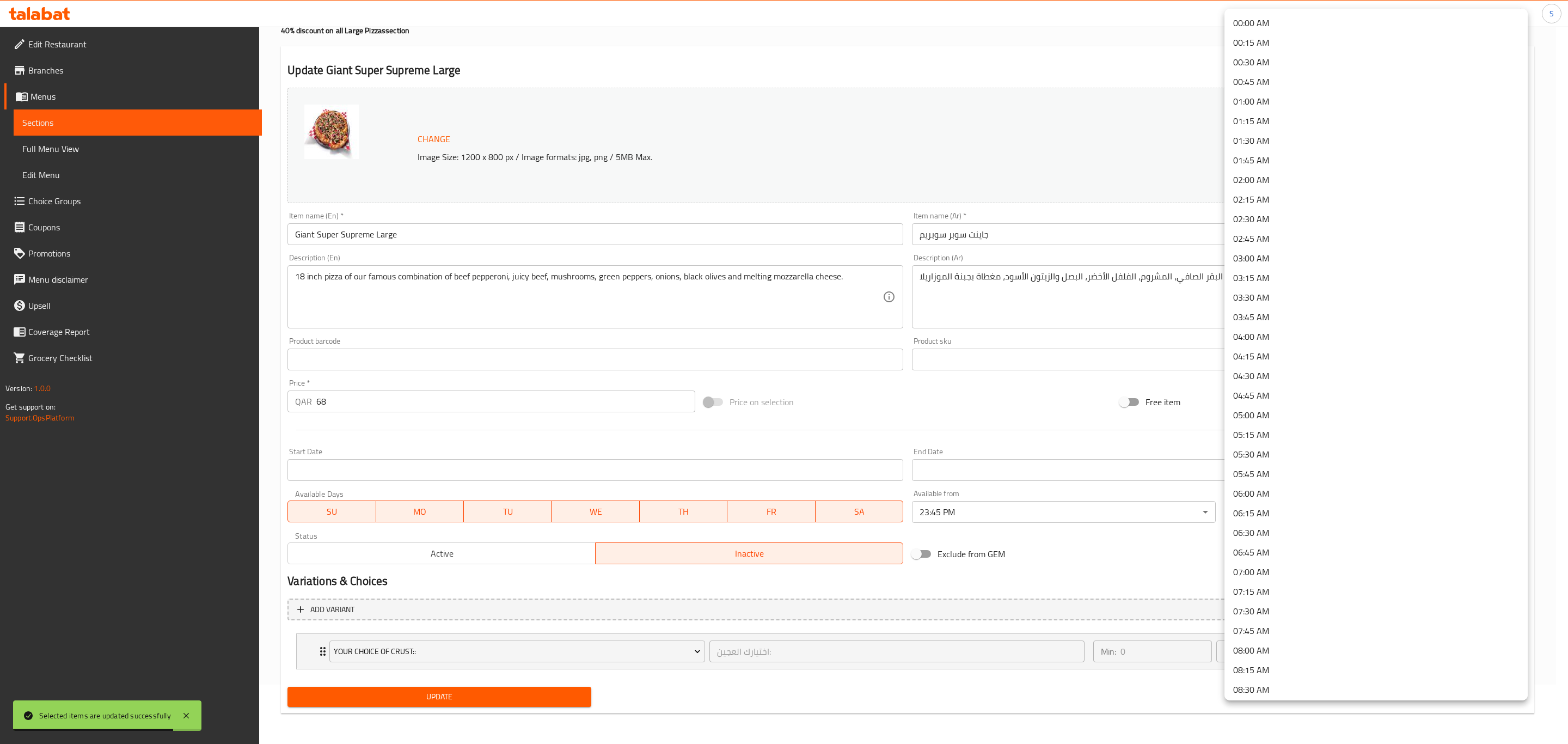
click at [1259, 506] on body "Selected items are updated successfully ​ Menu-management Qatar Get Help S Edit…" at bounding box center [784, 326] width 1568 height 718
click at [1271, 692] on li "23:59 PM" at bounding box center [1376, 688] width 303 height 19
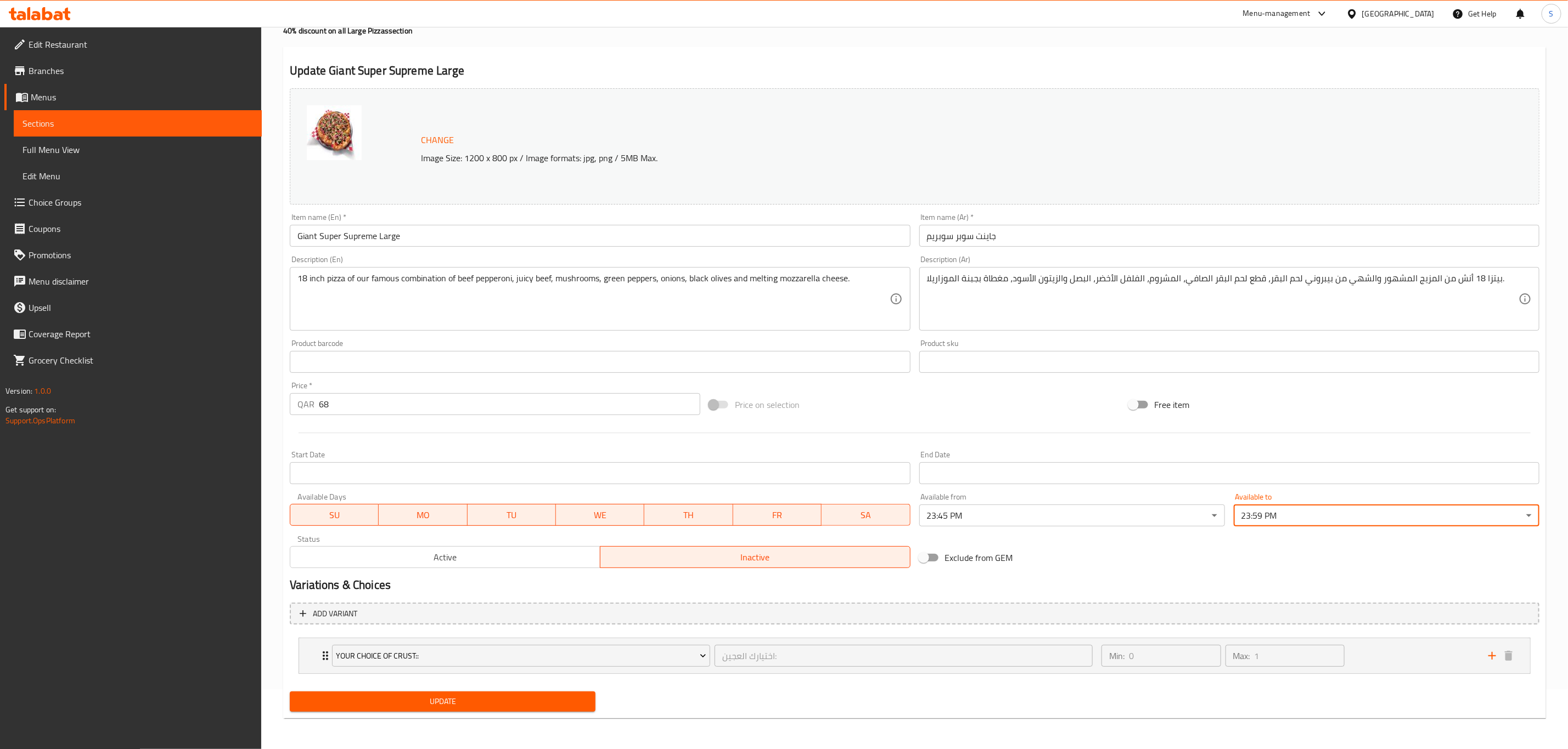
click at [478, 701] on span "Update" at bounding box center [443, 701] width 288 height 14
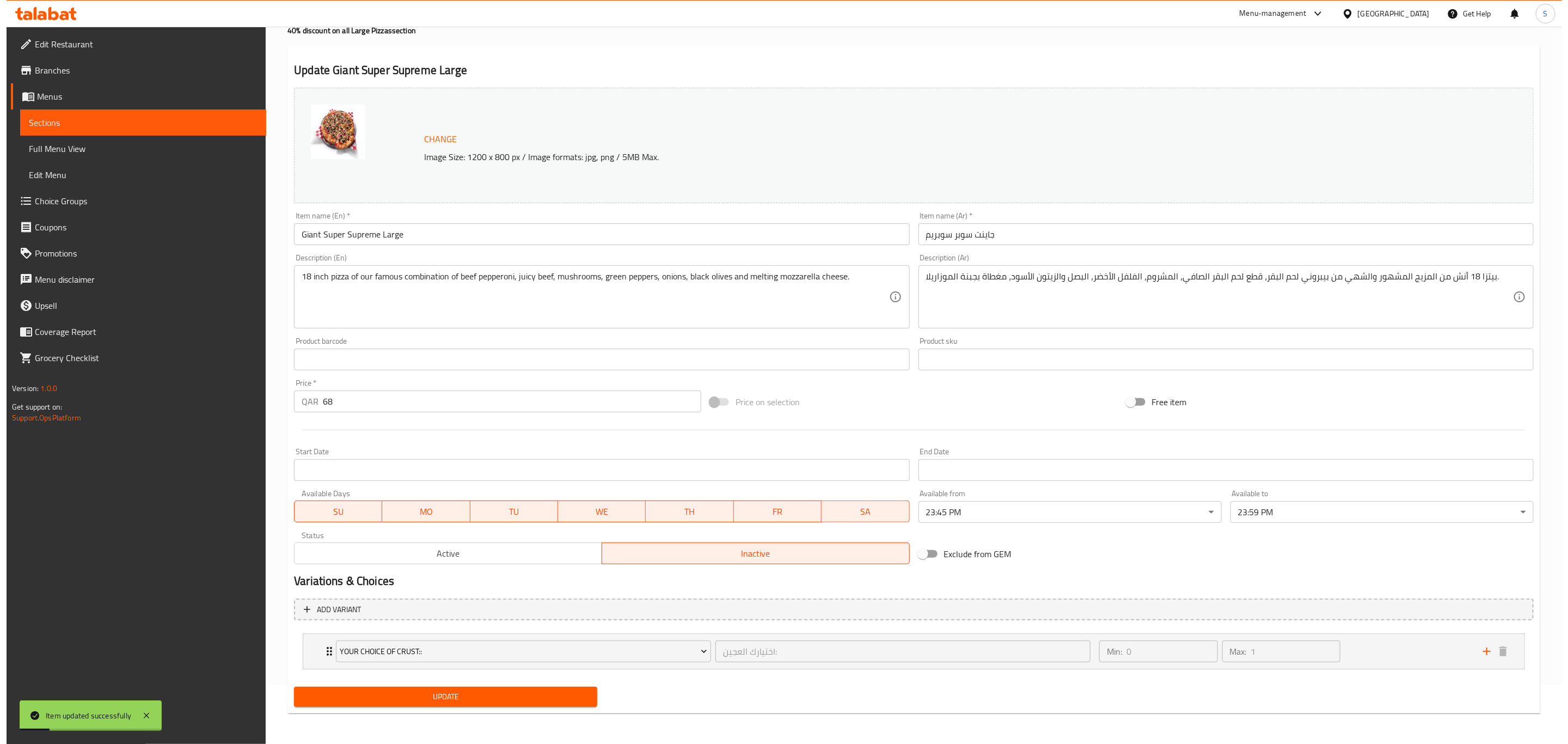
scroll to position [0, 0]
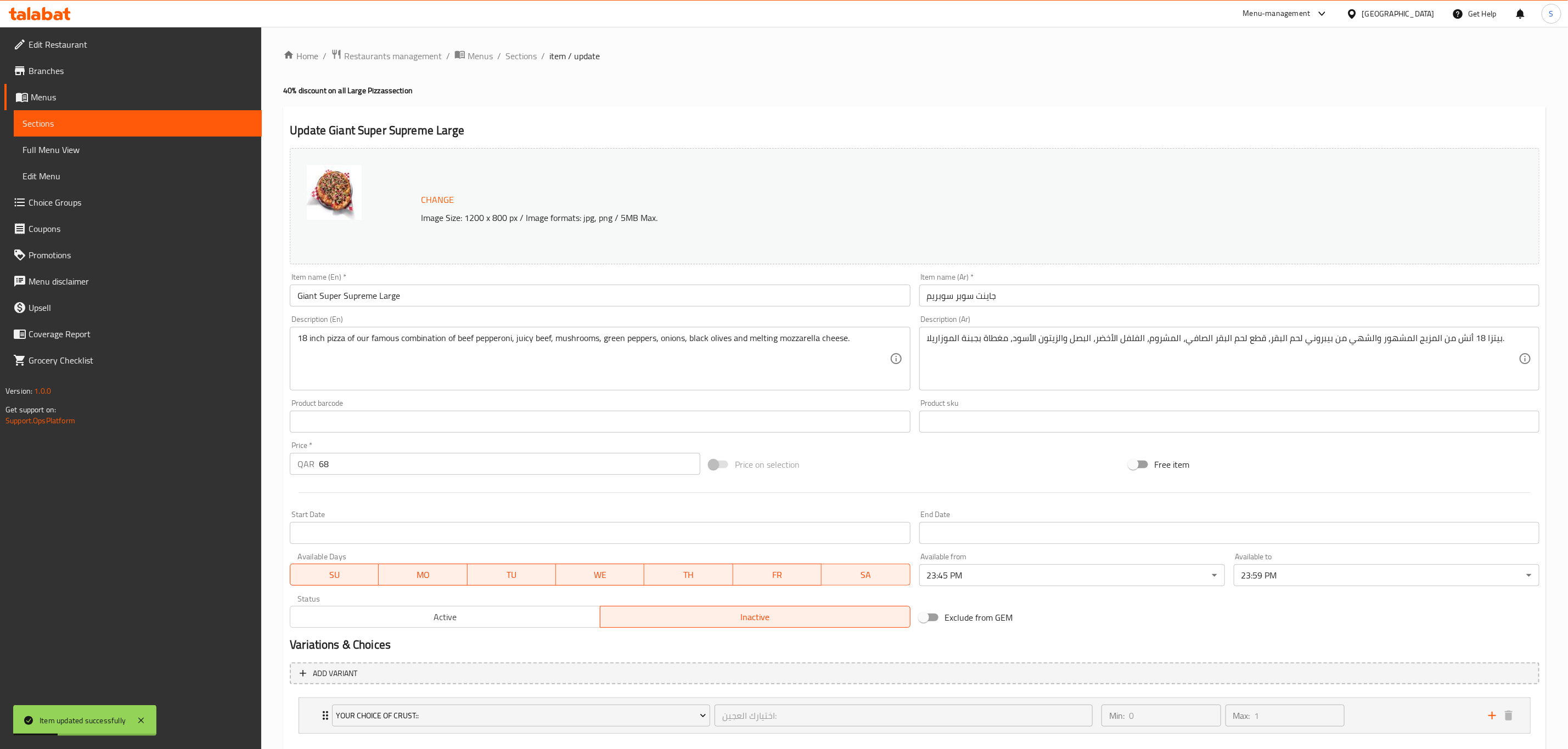
drag, startPoint x: 532, startPoint y: 60, endPoint x: 545, endPoint y: 78, distance: 22.2
click at [532, 60] on span "Sections" at bounding box center [521, 55] width 31 height 13
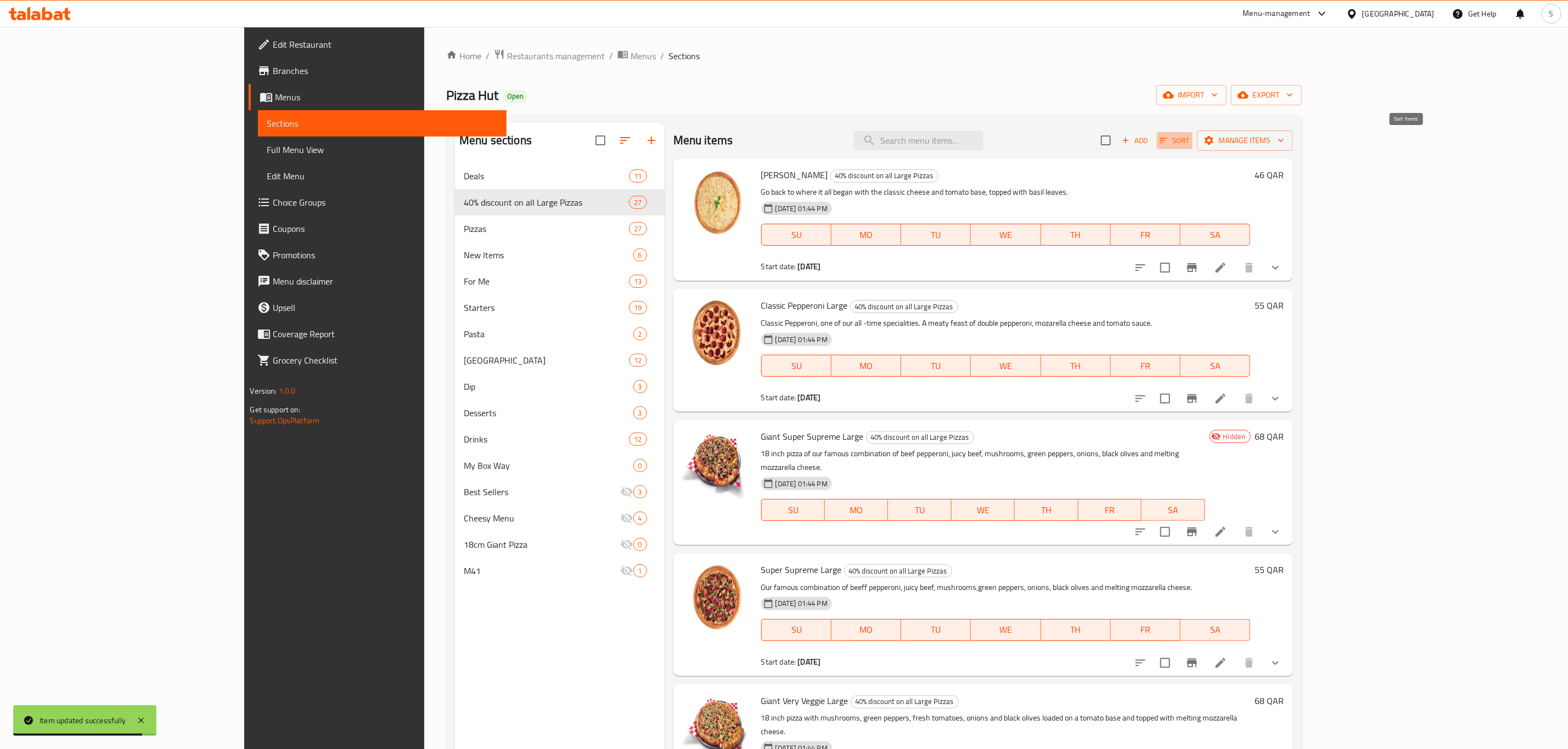
click at [1190, 144] on span "Sort" at bounding box center [1175, 140] width 30 height 13
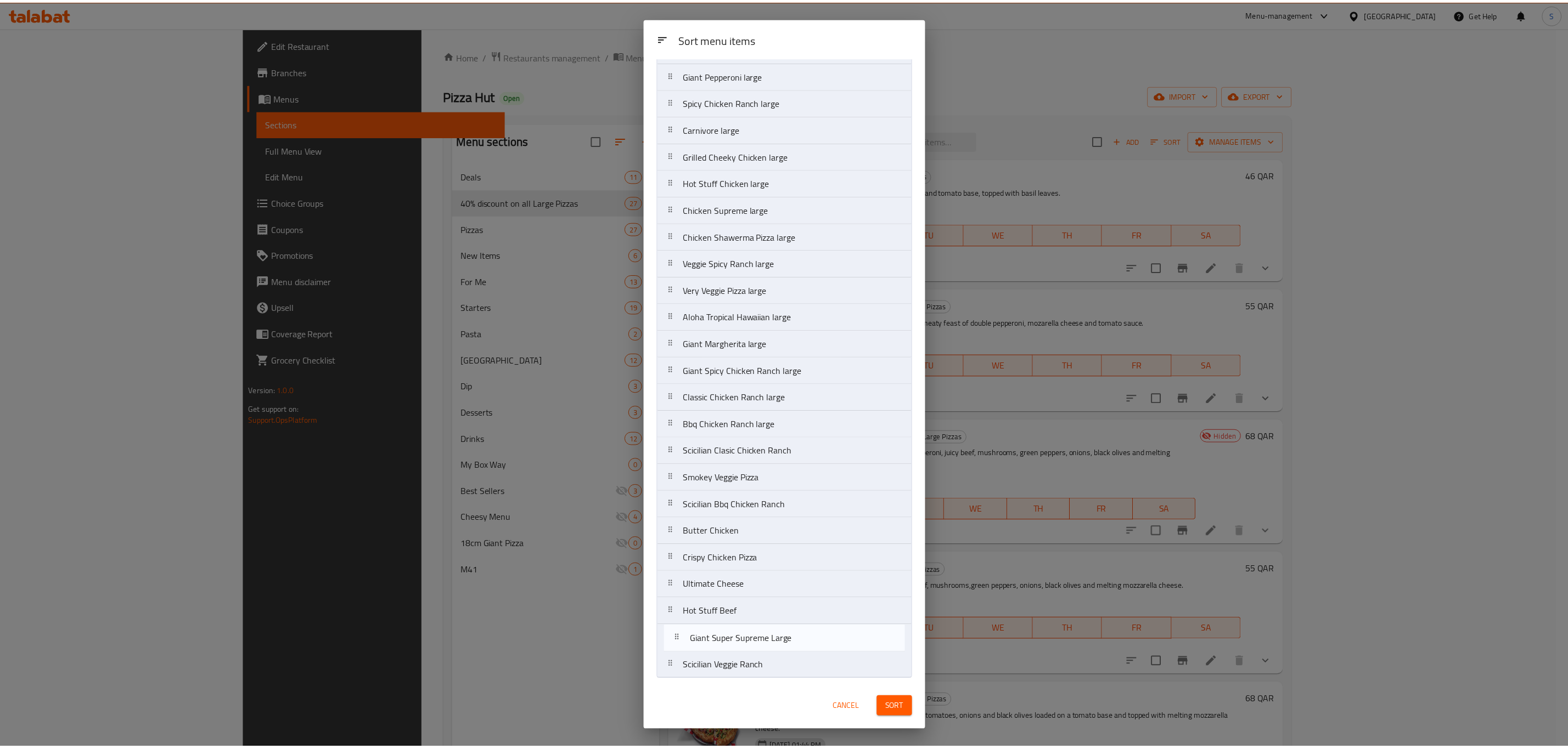
scroll to position [140, 0]
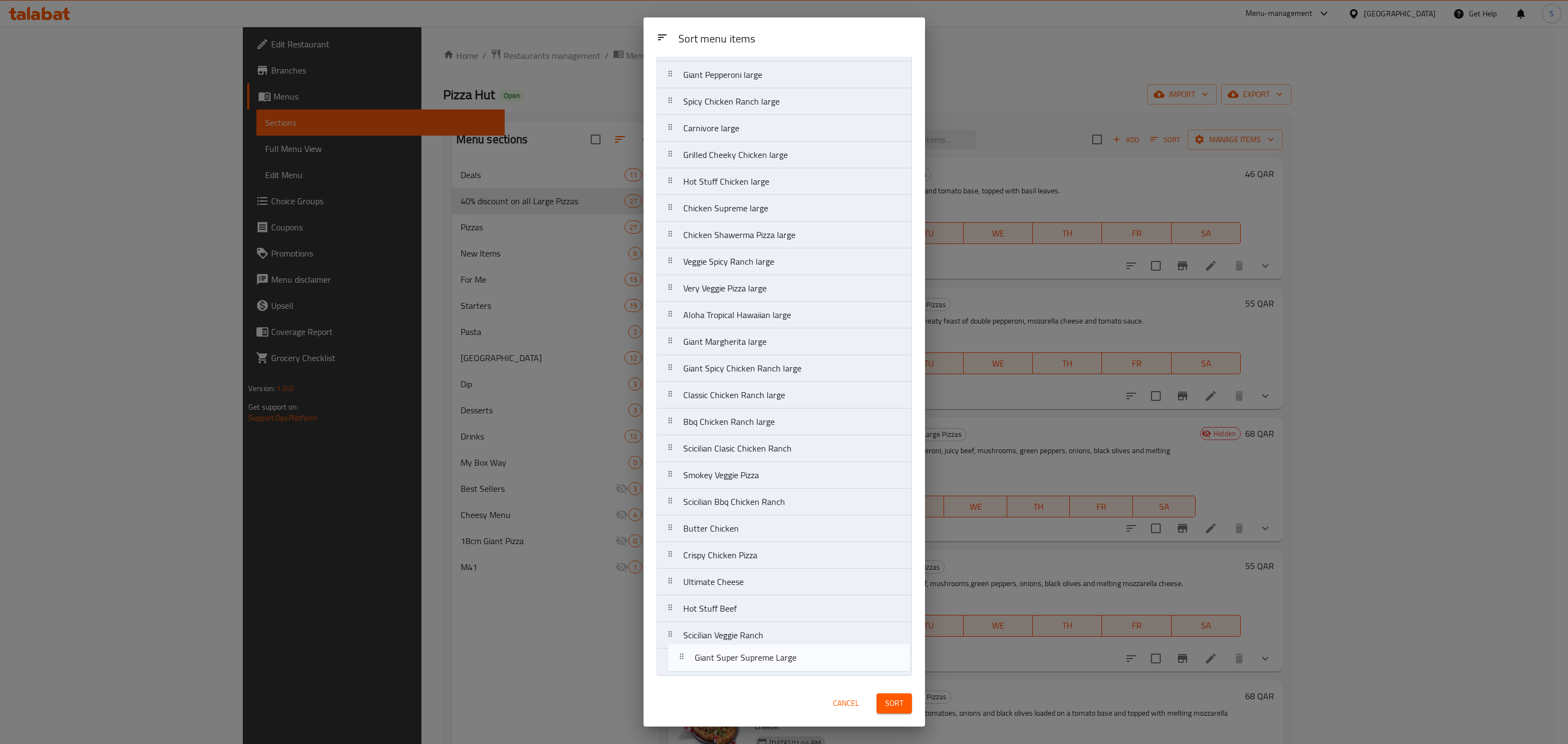
drag, startPoint x: 758, startPoint y: 163, endPoint x: 770, endPoint y: 668, distance: 505.1
click at [770, 668] on nav "Margherita Large Classic Pepperoni Large Giant Super Supreme Large Super Suprem…" at bounding box center [784, 315] width 255 height 722
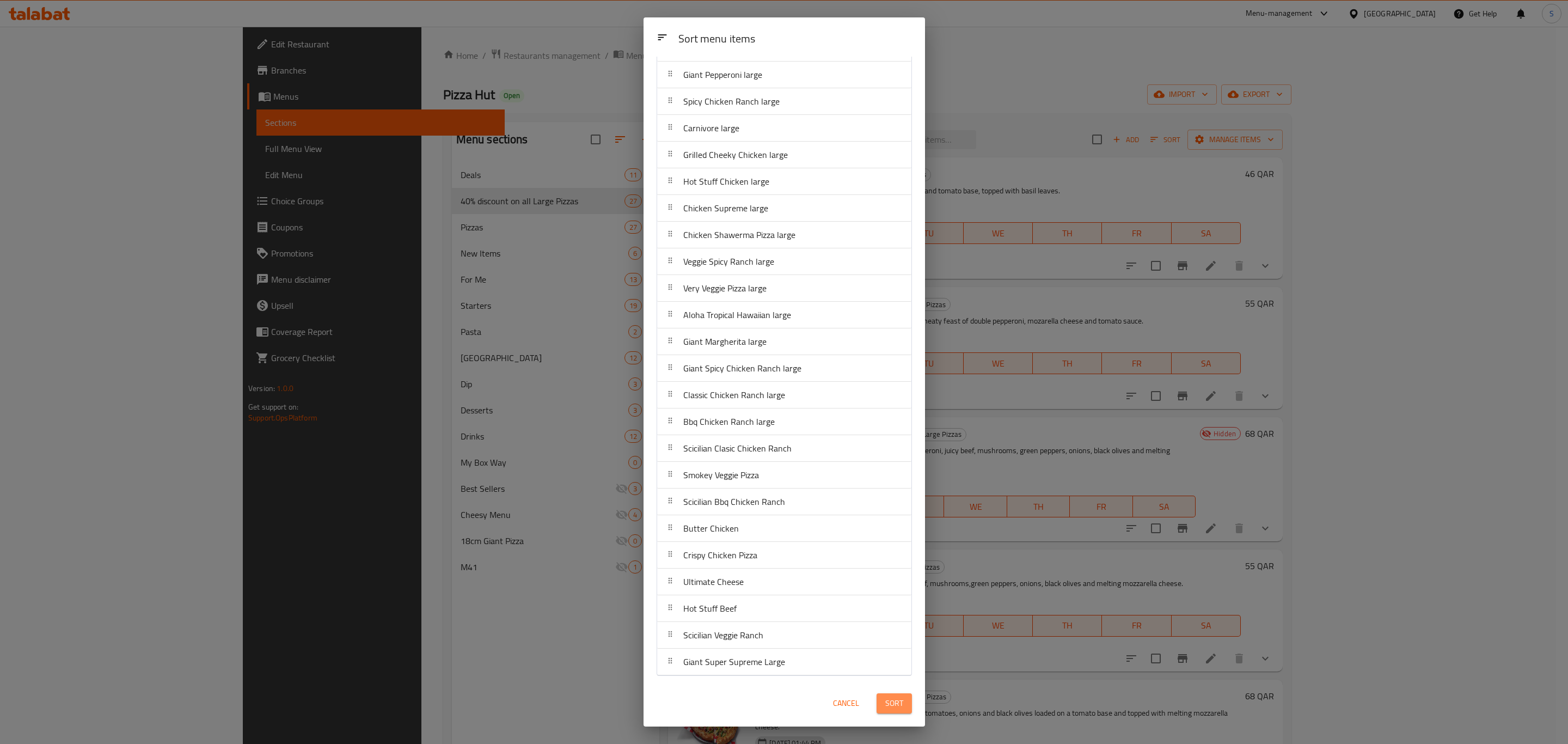
click at [899, 701] on span "Sort" at bounding box center [894, 704] width 18 height 13
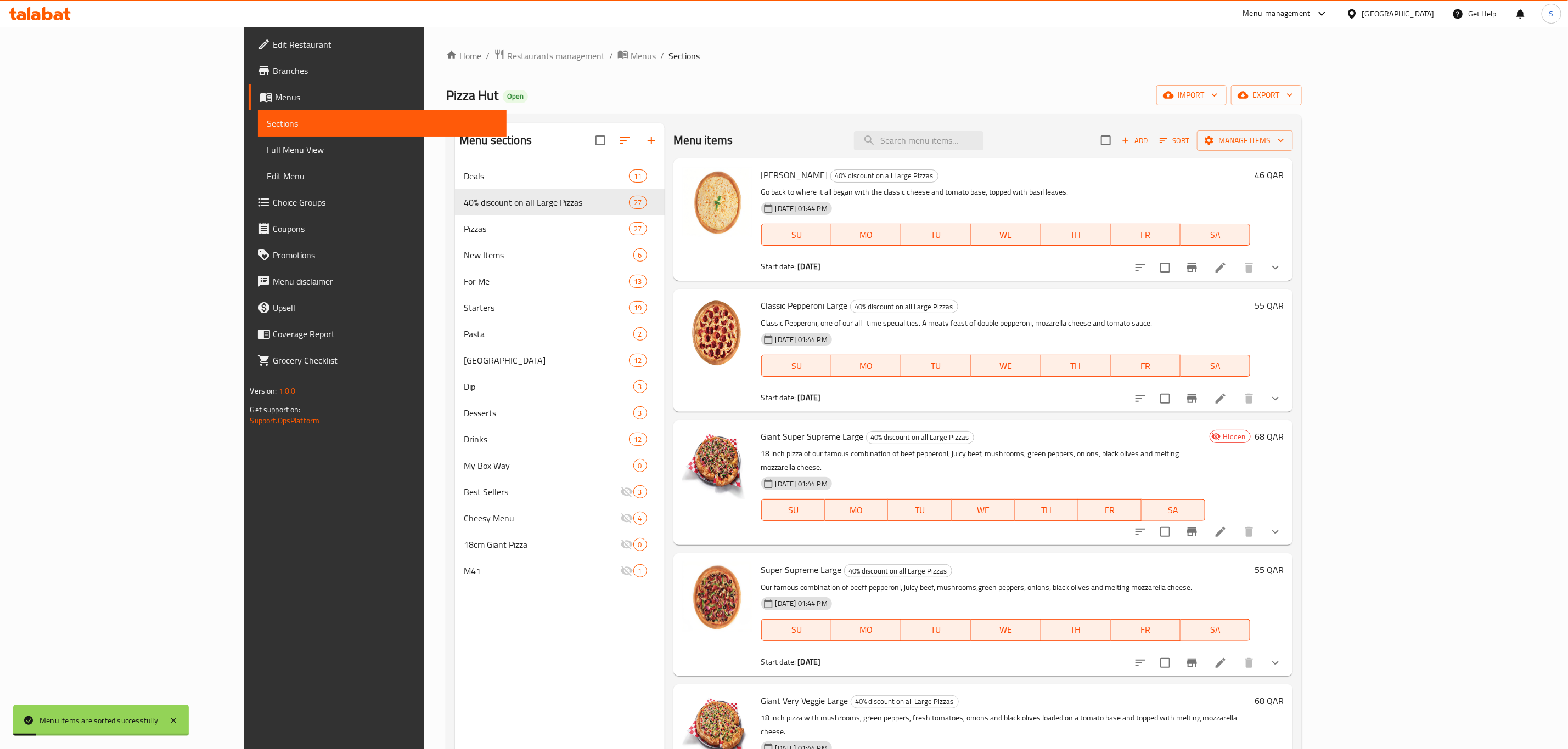
click at [1188, 155] on div "Menu items Add Sort Manage items" at bounding box center [982, 140] width 620 height 35
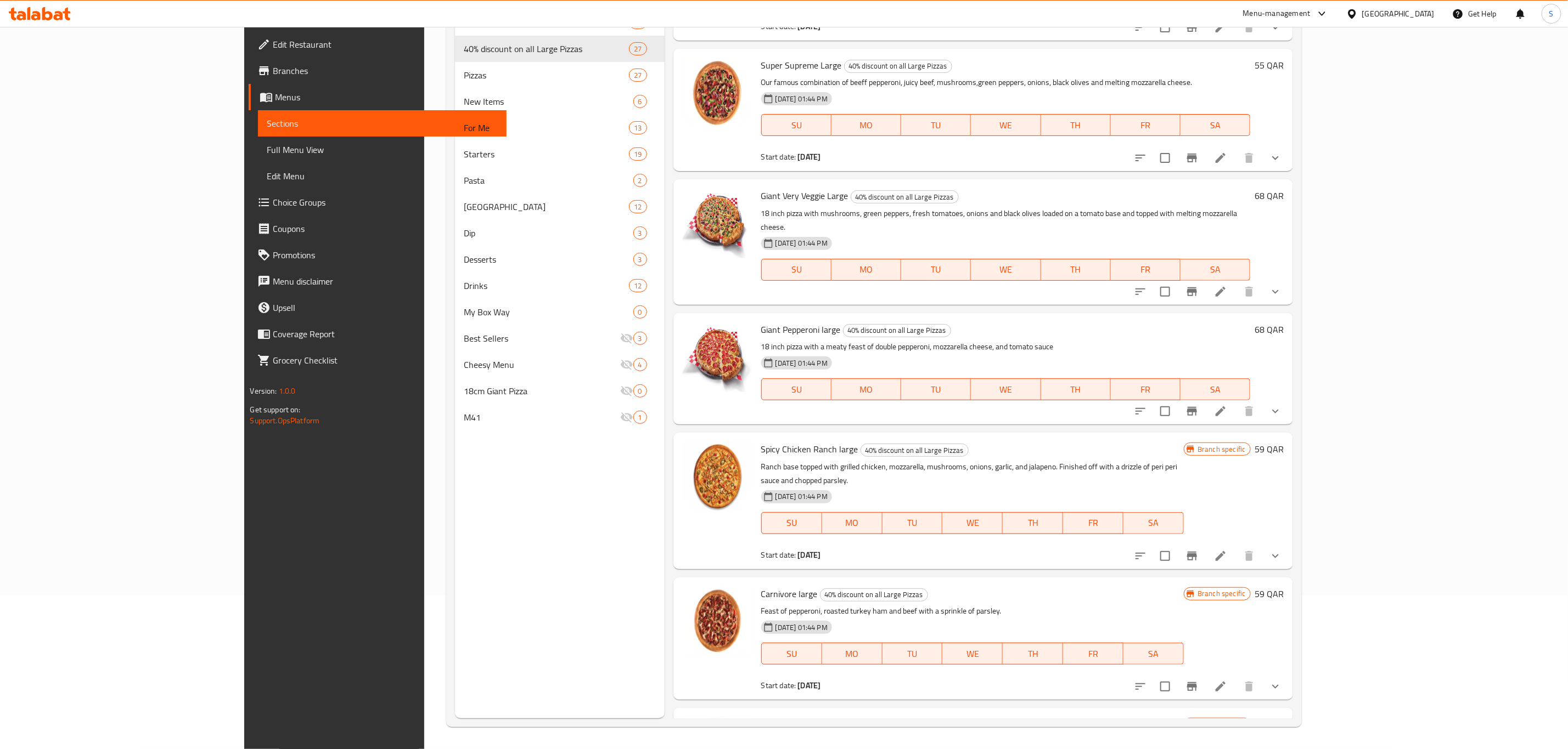
scroll to position [247, 0]
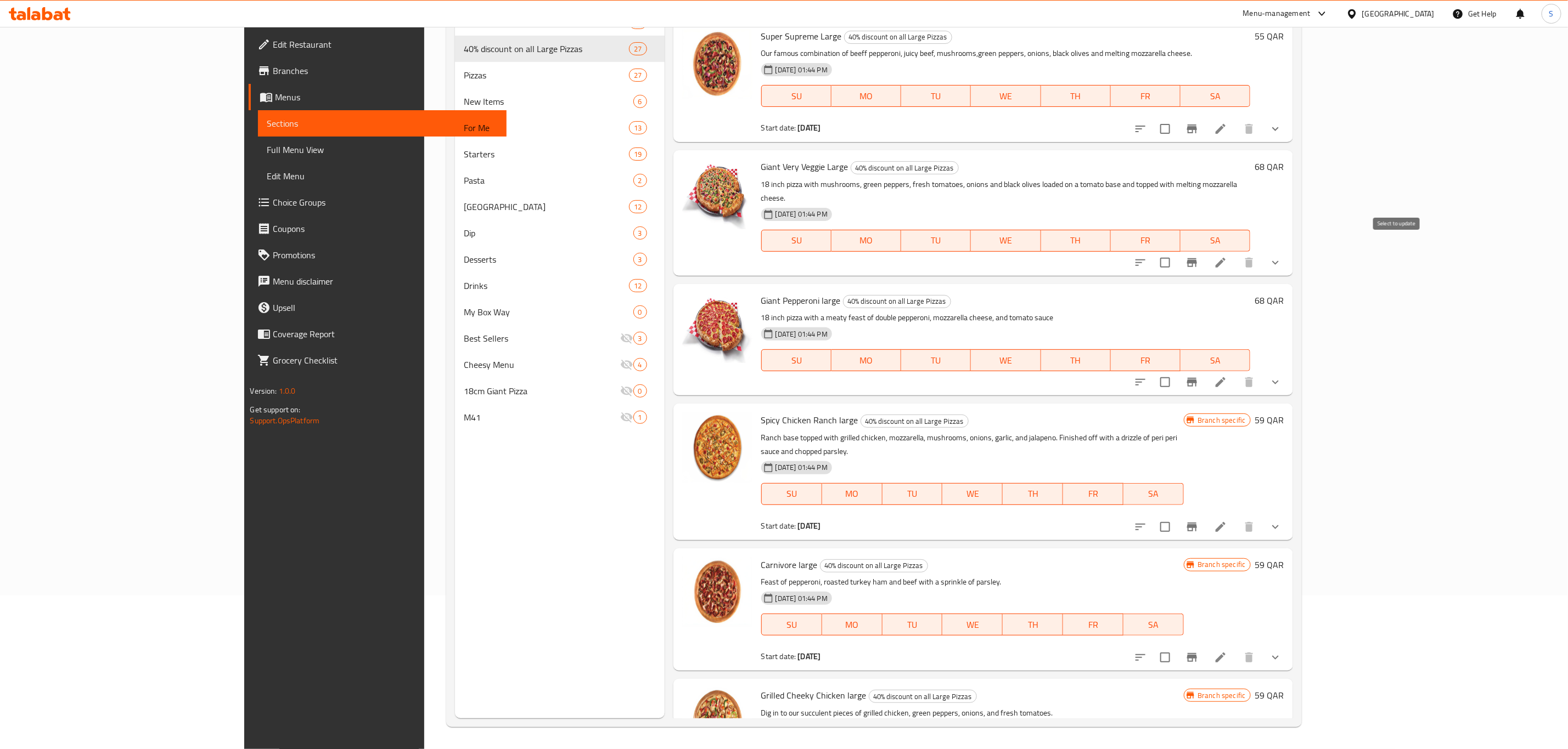
click at [1176, 251] on input "checkbox" at bounding box center [1165, 262] width 23 height 23
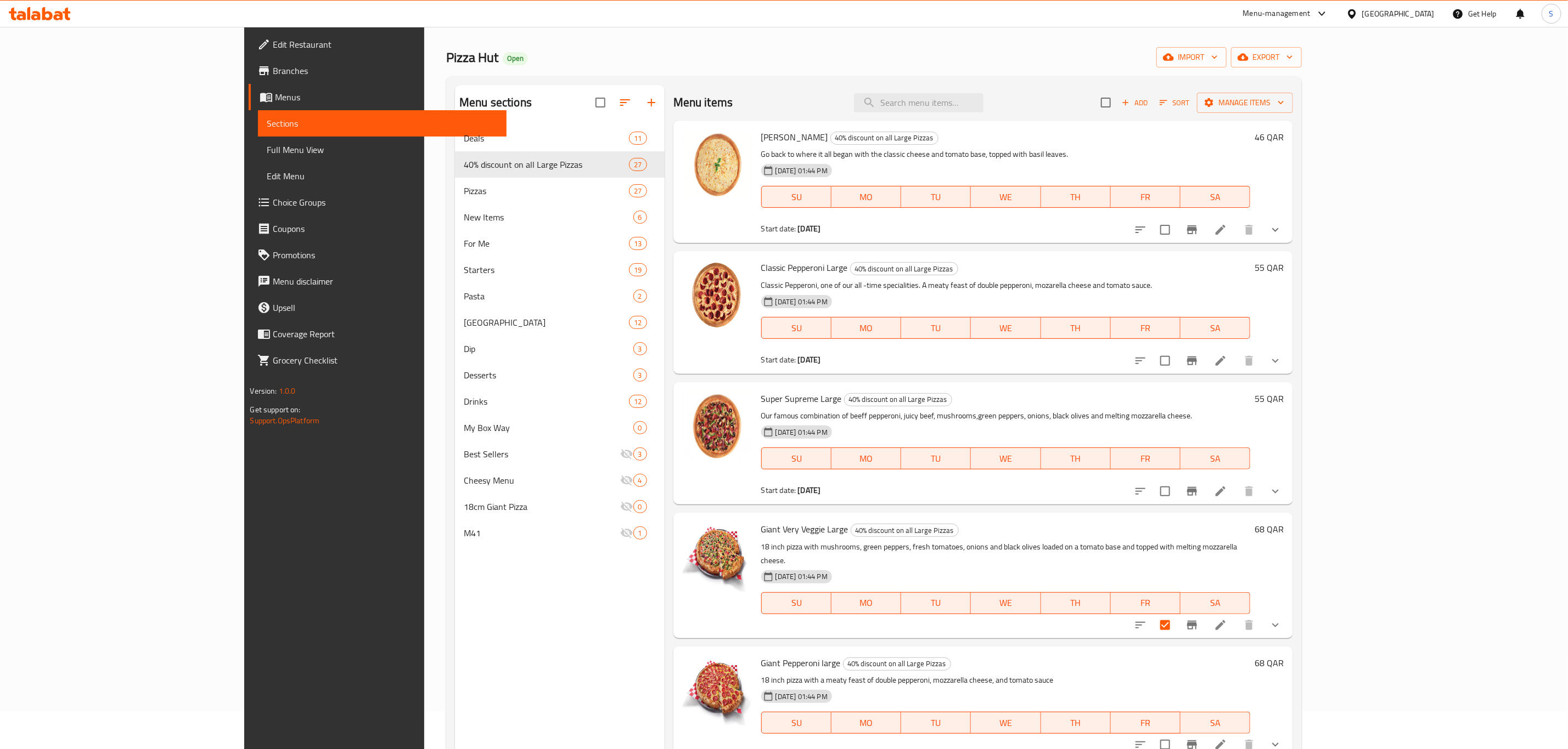
scroll to position [0, 0]
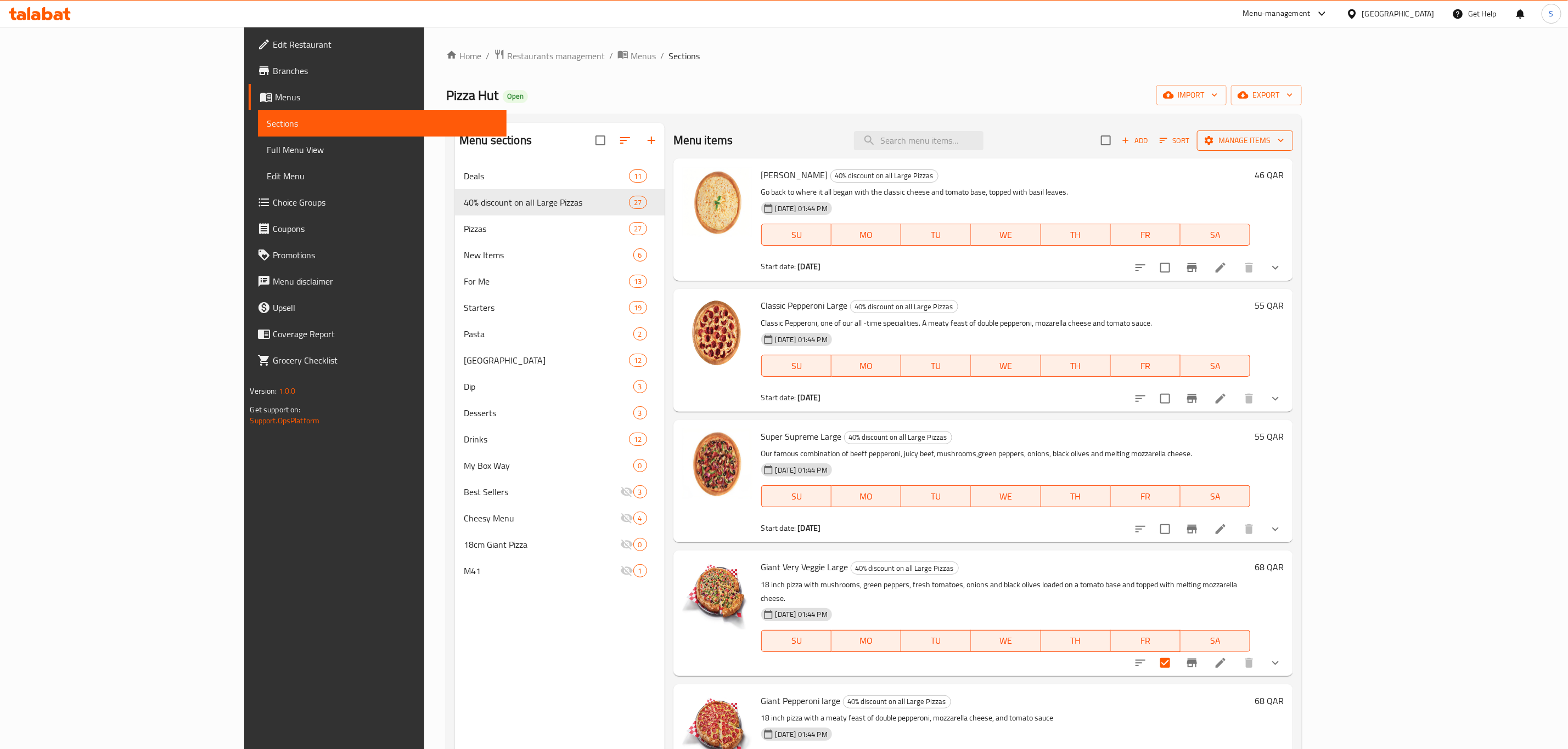
click at [1284, 142] on span "Manage items" at bounding box center [1245, 140] width 78 height 14
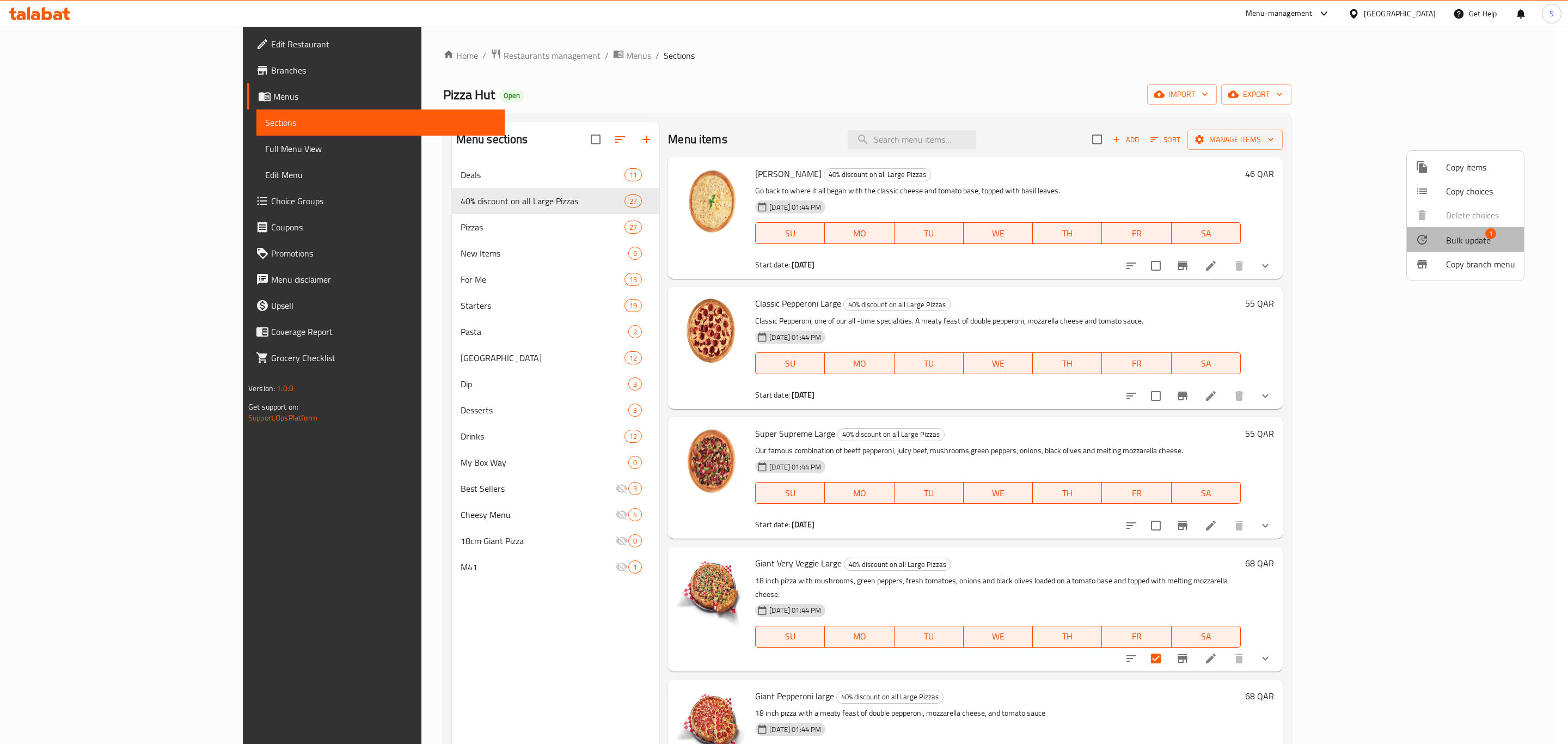
click at [1454, 234] on span "Bulk update" at bounding box center [1469, 240] width 45 height 13
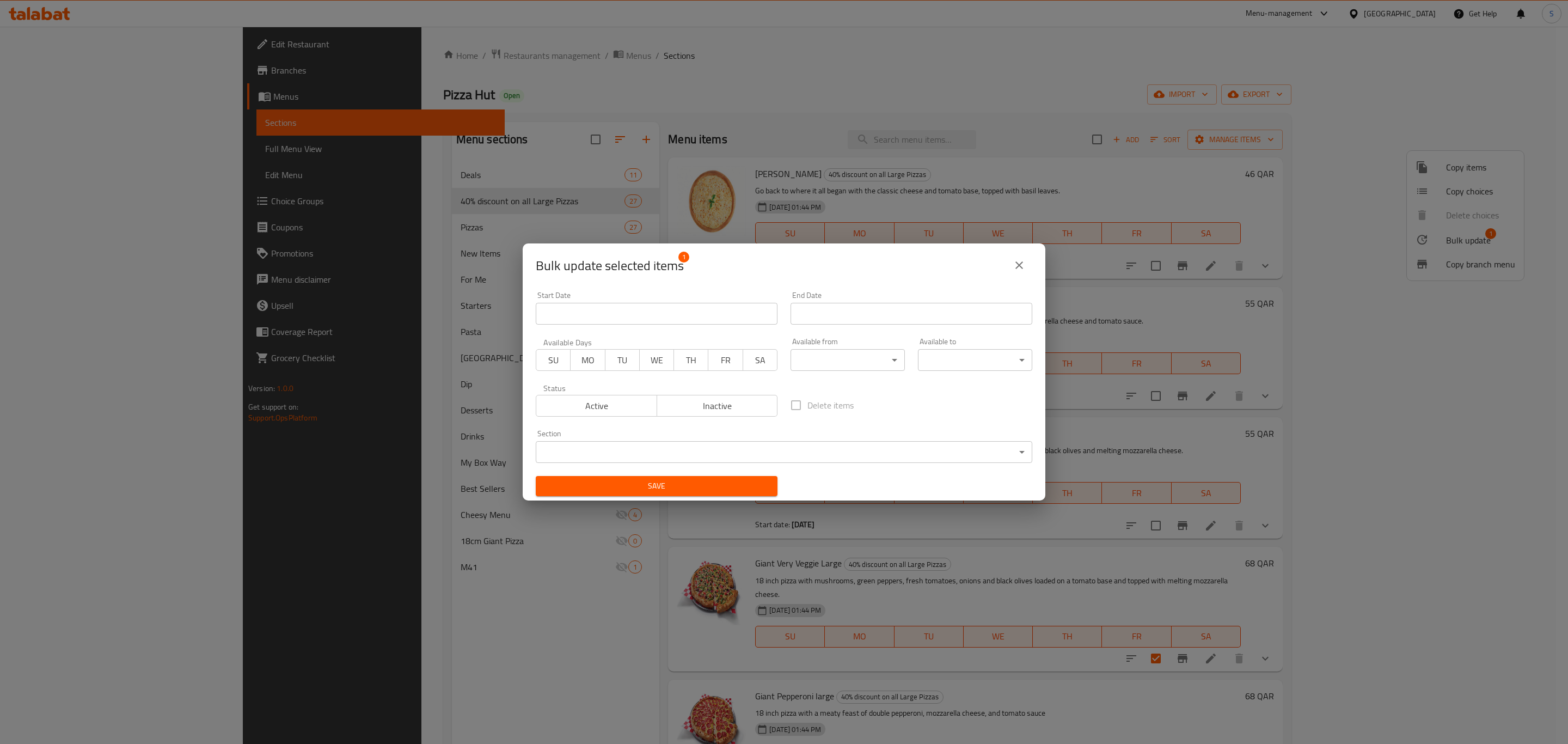
click at [742, 401] on span "Inactive" at bounding box center [718, 406] width 112 height 16
click at [701, 485] on span "Save" at bounding box center [657, 486] width 225 height 13
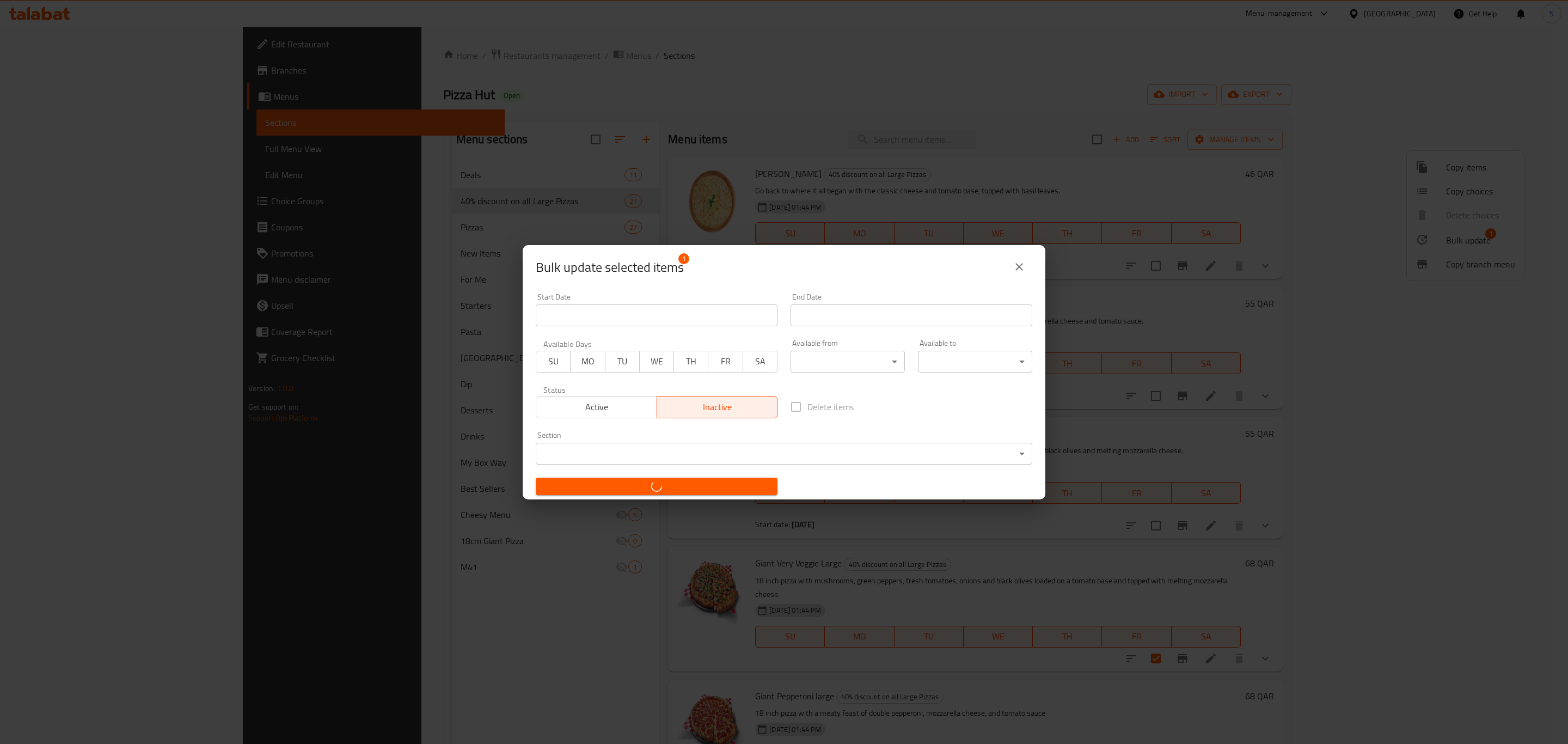
checkbox input "false"
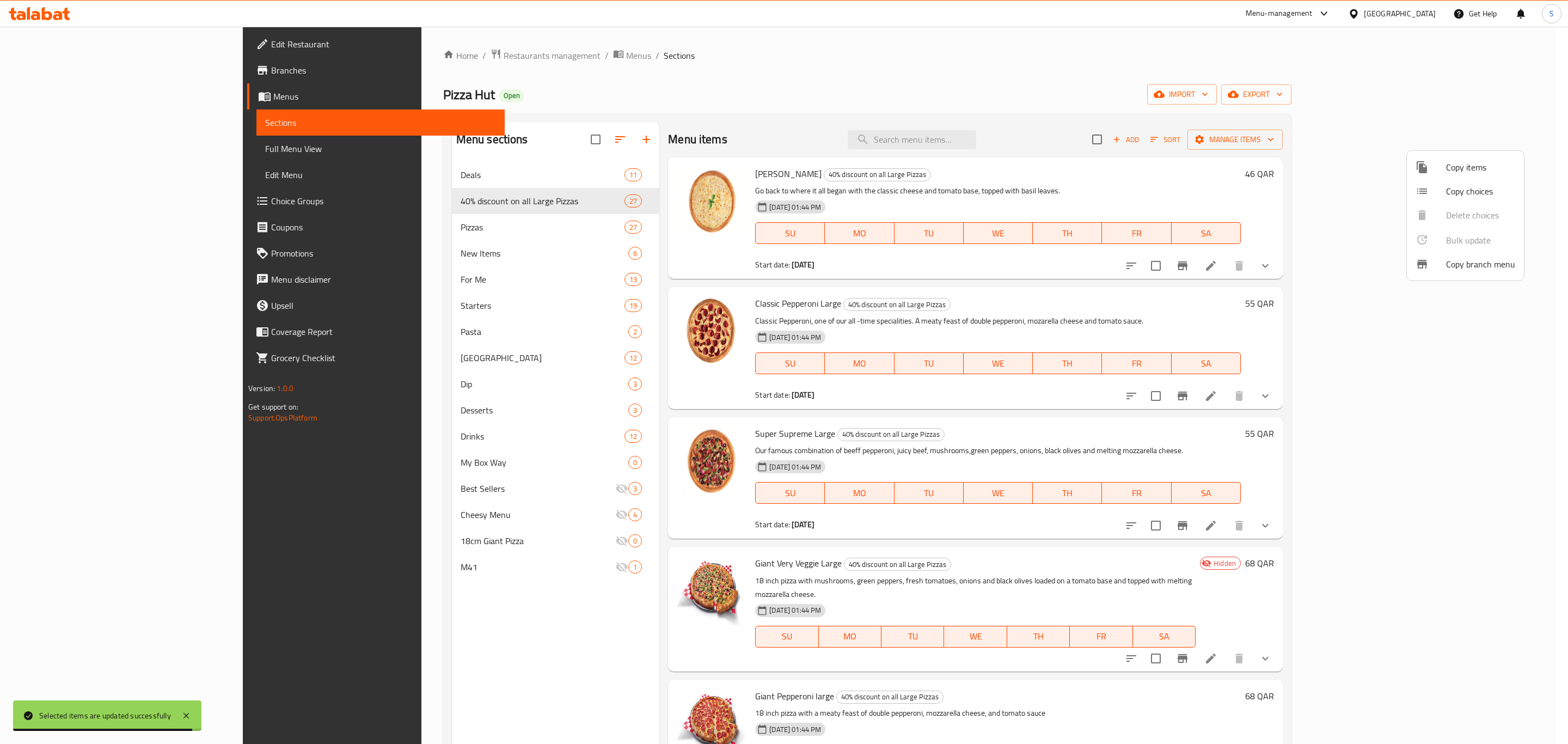
click at [1549, 503] on div at bounding box center [784, 372] width 1568 height 744
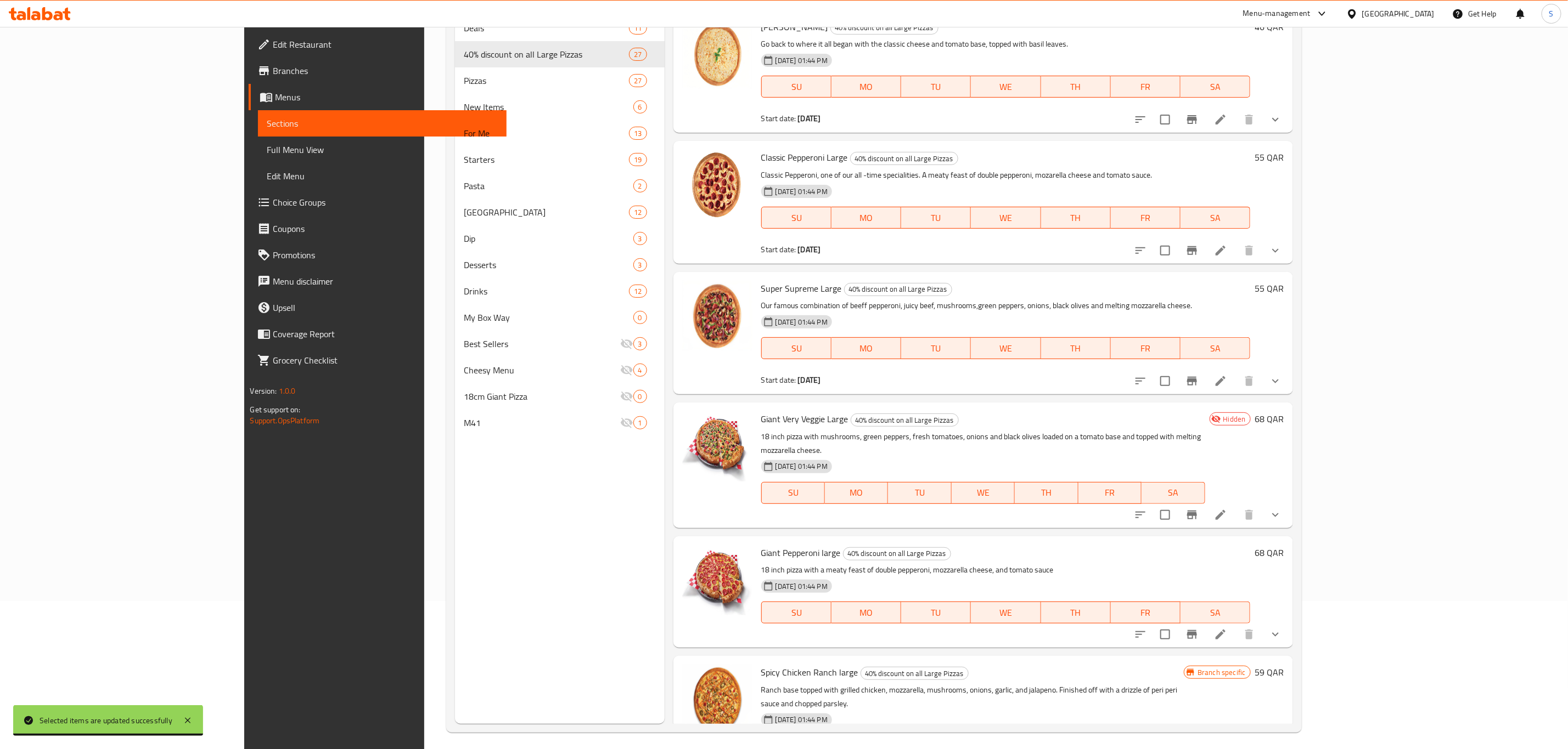
scroll to position [154, 0]
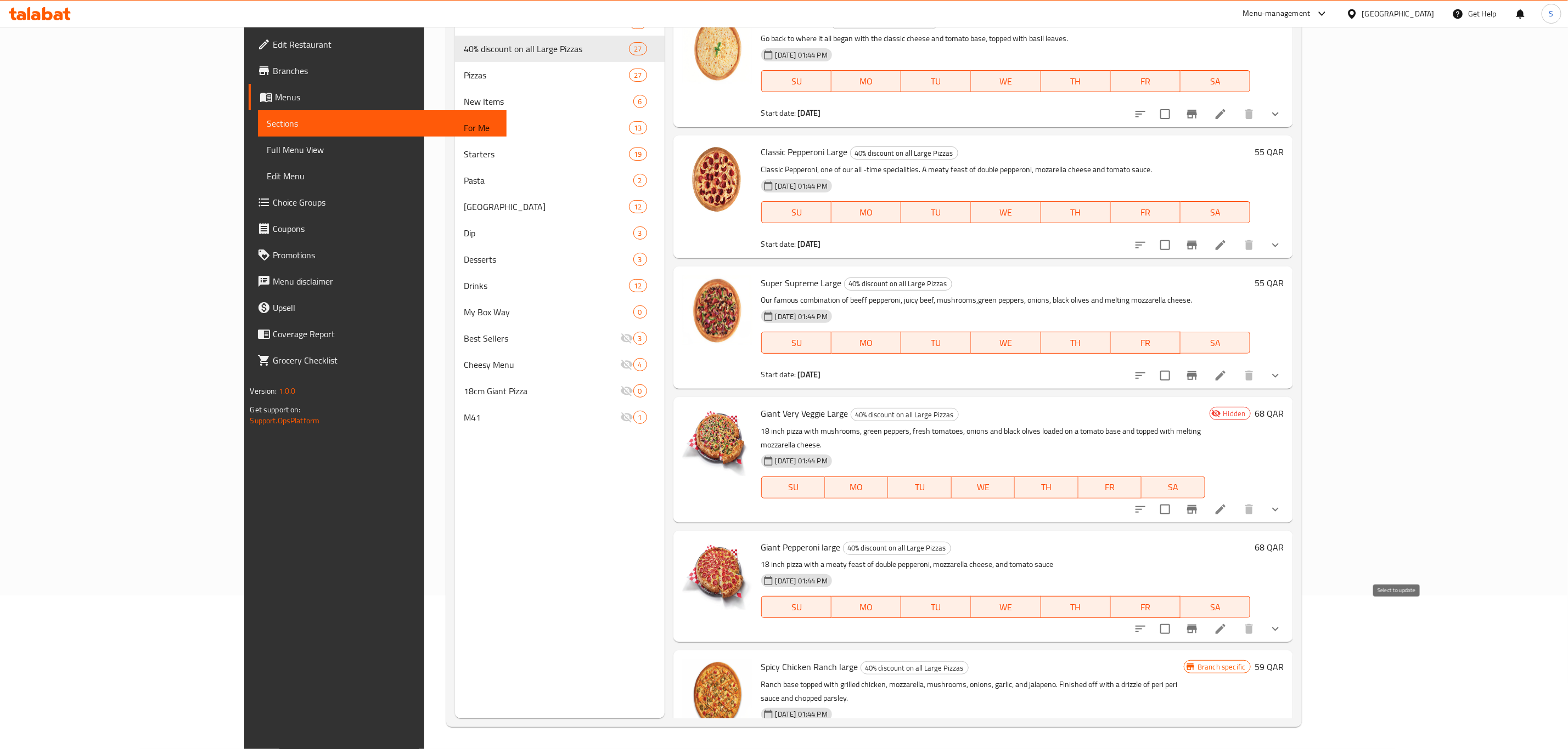
click at [1176, 618] on input "checkbox" at bounding box center [1165, 629] width 23 height 23
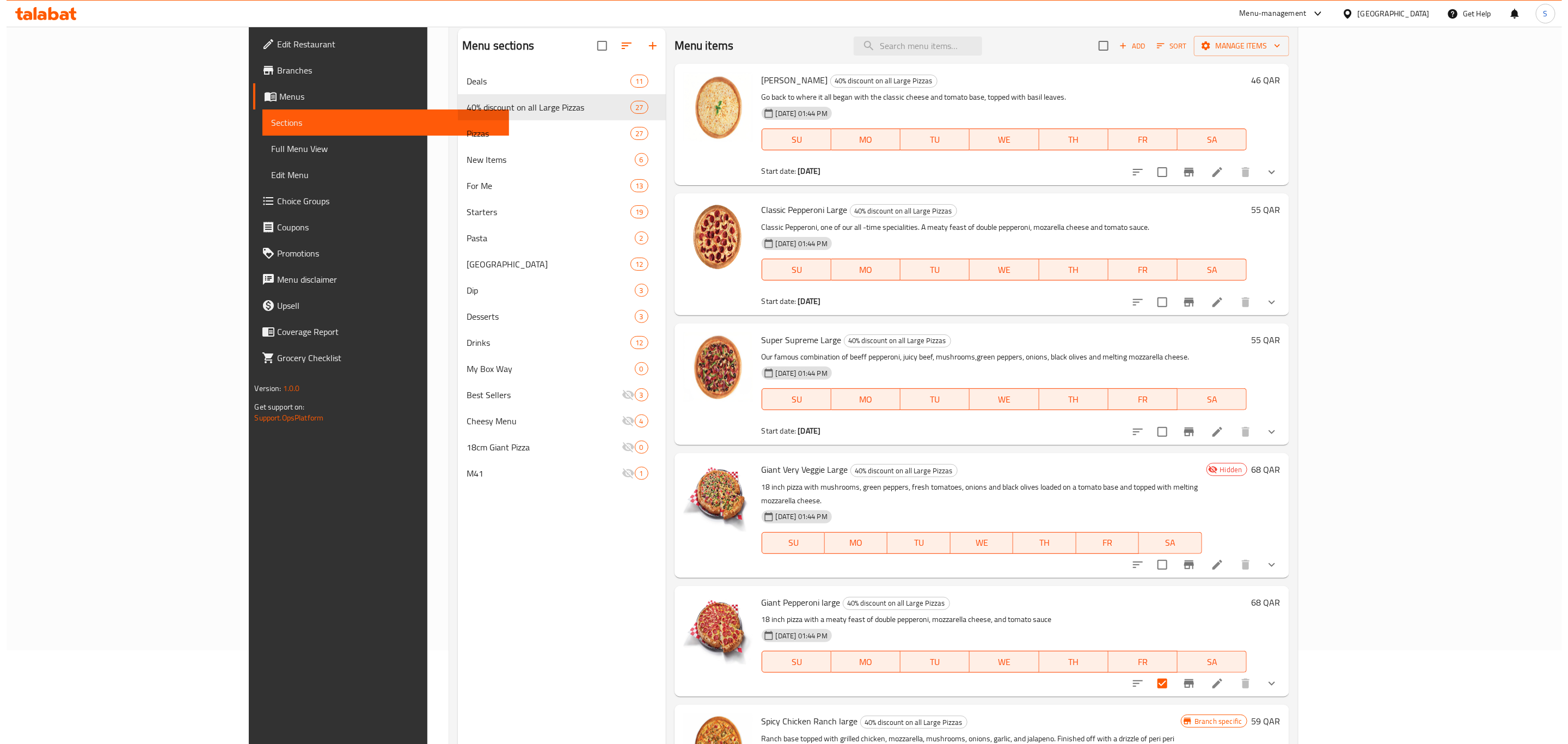
scroll to position [0, 0]
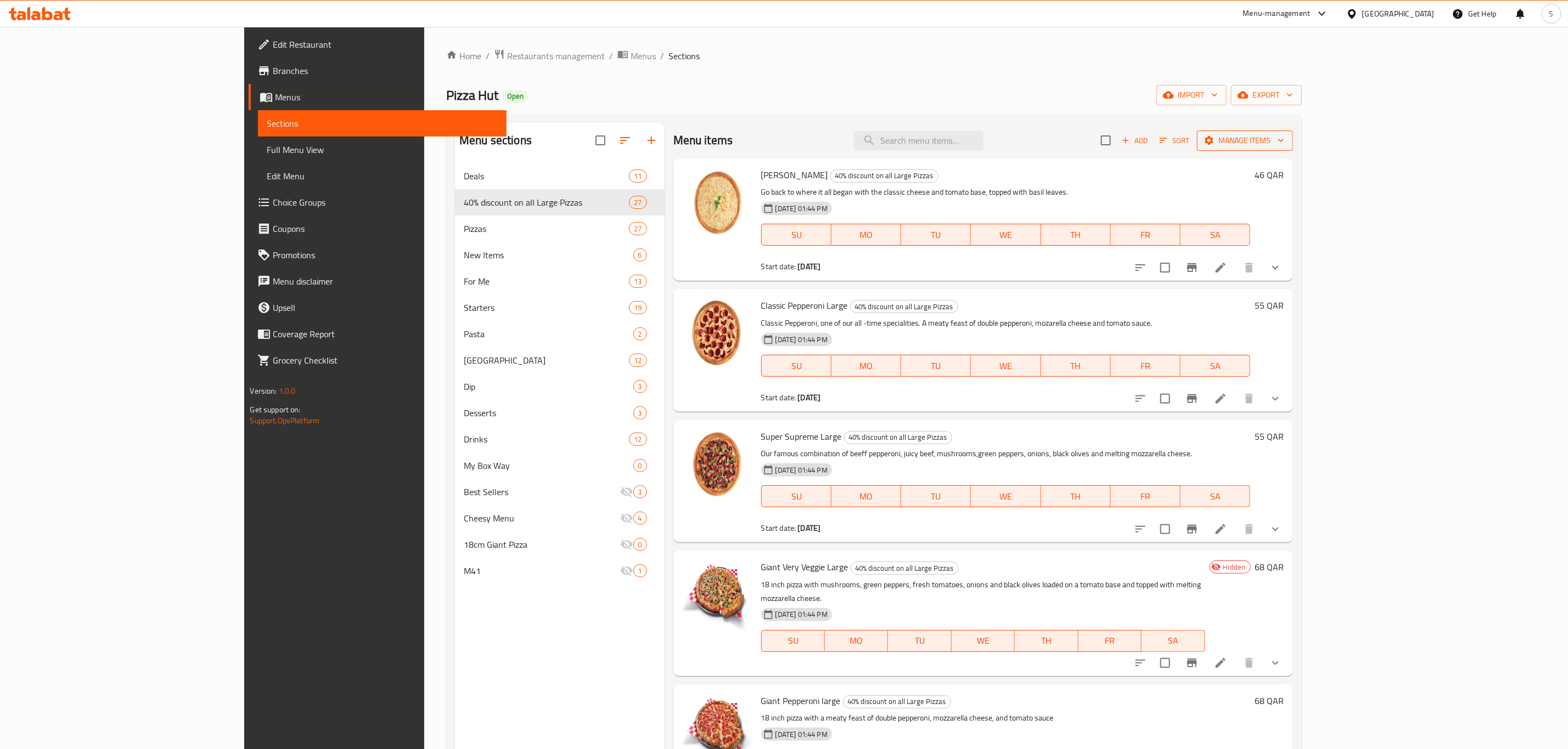
click at [1284, 142] on span "Manage items" at bounding box center [1245, 140] width 78 height 14
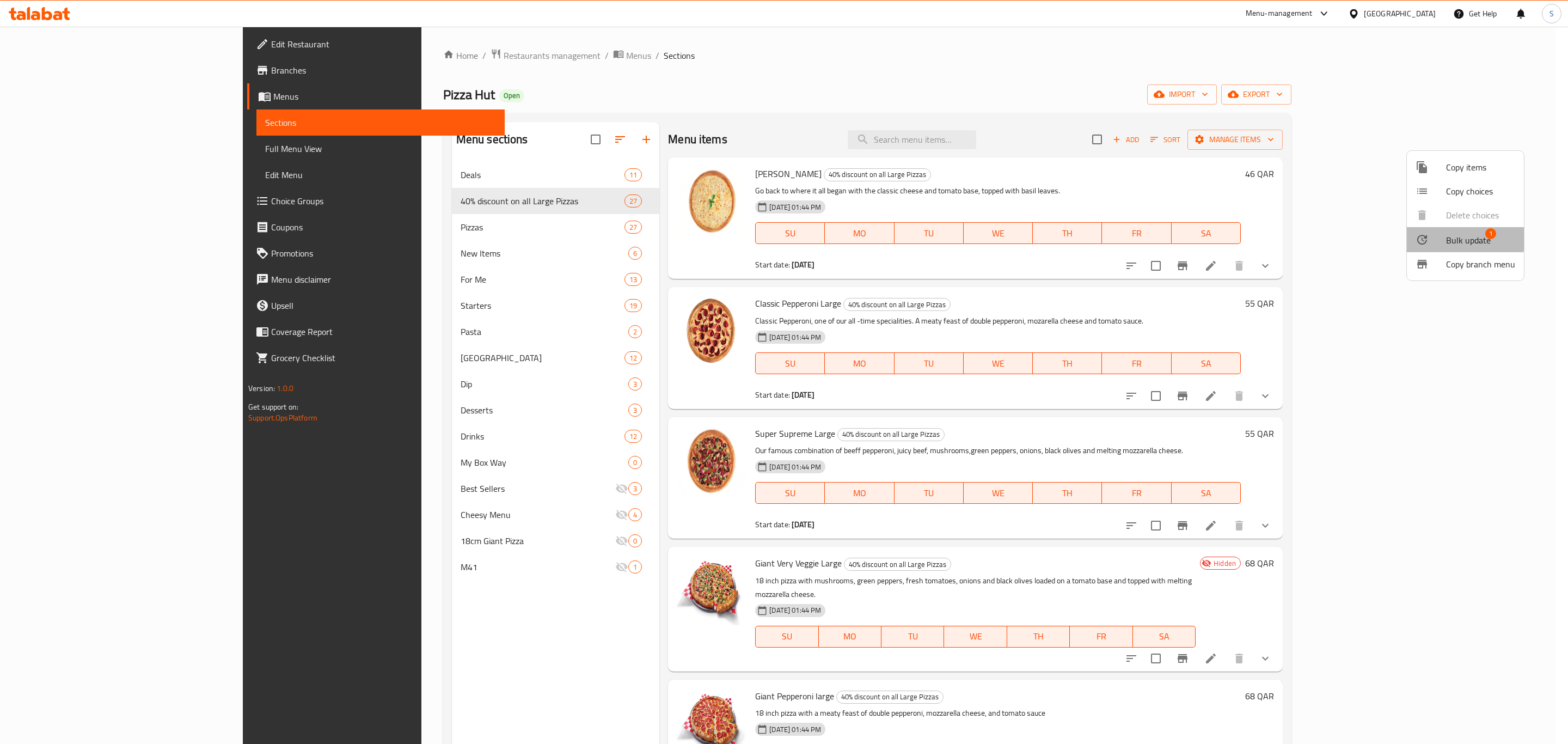
click at [1460, 236] on span "Bulk update" at bounding box center [1469, 240] width 45 height 13
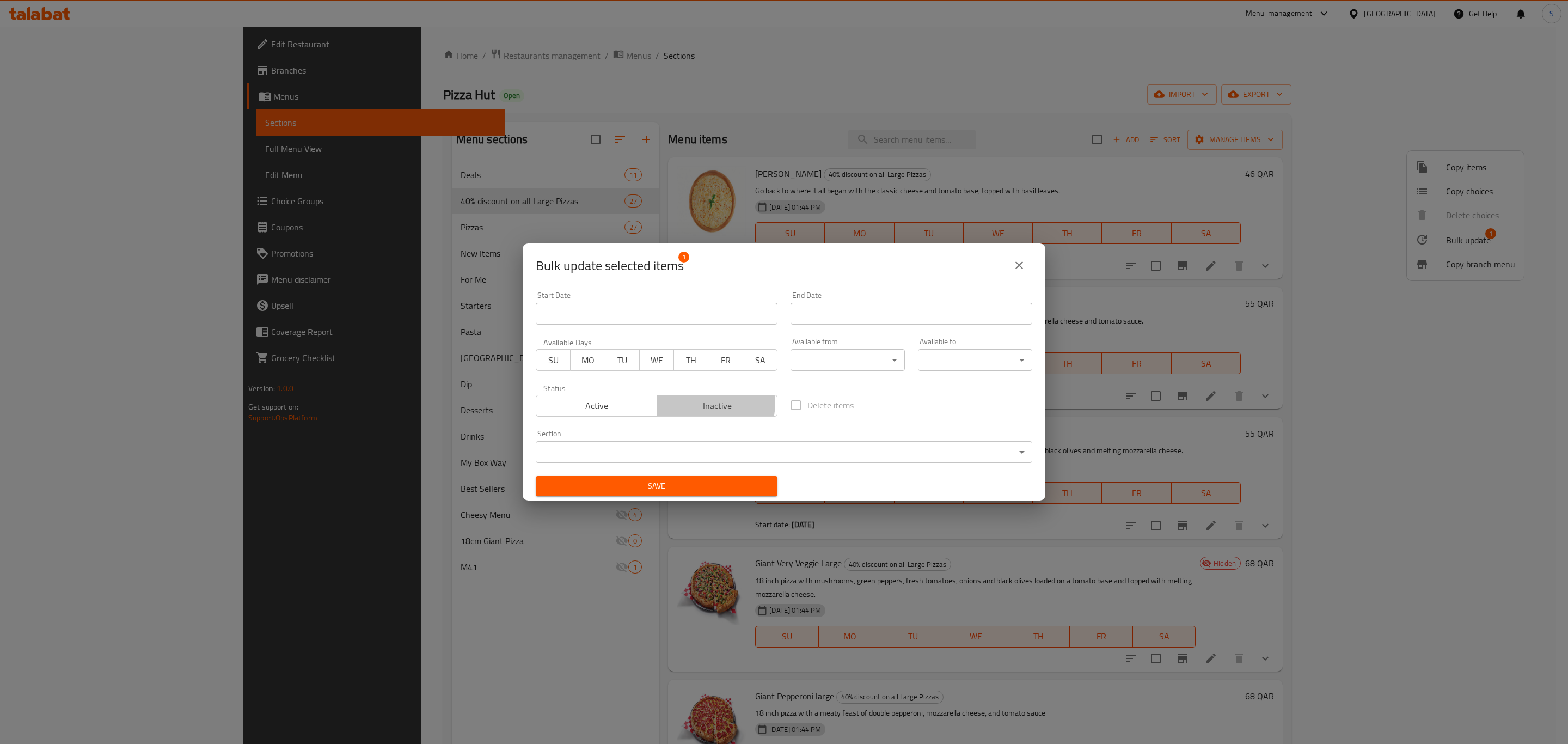
click at [703, 404] on span "Inactive" at bounding box center [718, 406] width 112 height 16
click at [863, 359] on body "​ Menu-management Qatar Get Help S Edit Restaurant Branches Menus Sections Full…" at bounding box center [784, 386] width 1568 height 718
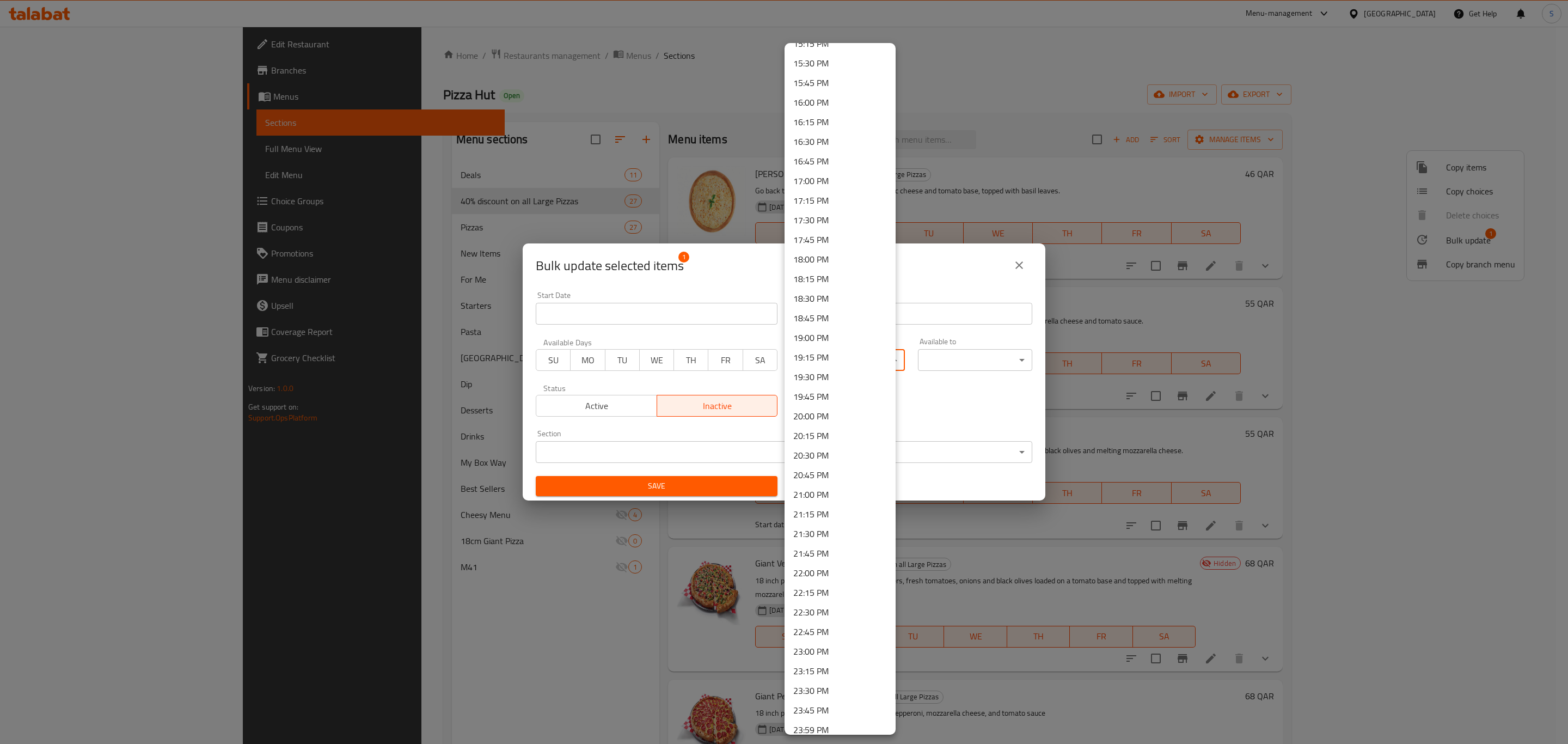
scroll to position [1218, 0]
drag, startPoint x: 827, startPoint y: 719, endPoint x: 829, endPoint y: 712, distance: 7.3
click at [827, 719] on li "23:59 PM" at bounding box center [840, 722] width 111 height 19
click at [858, 354] on body "​ Menu-management Qatar Get Help S Edit Restaurant Branches Menus Sections Full…" at bounding box center [784, 386] width 1568 height 718
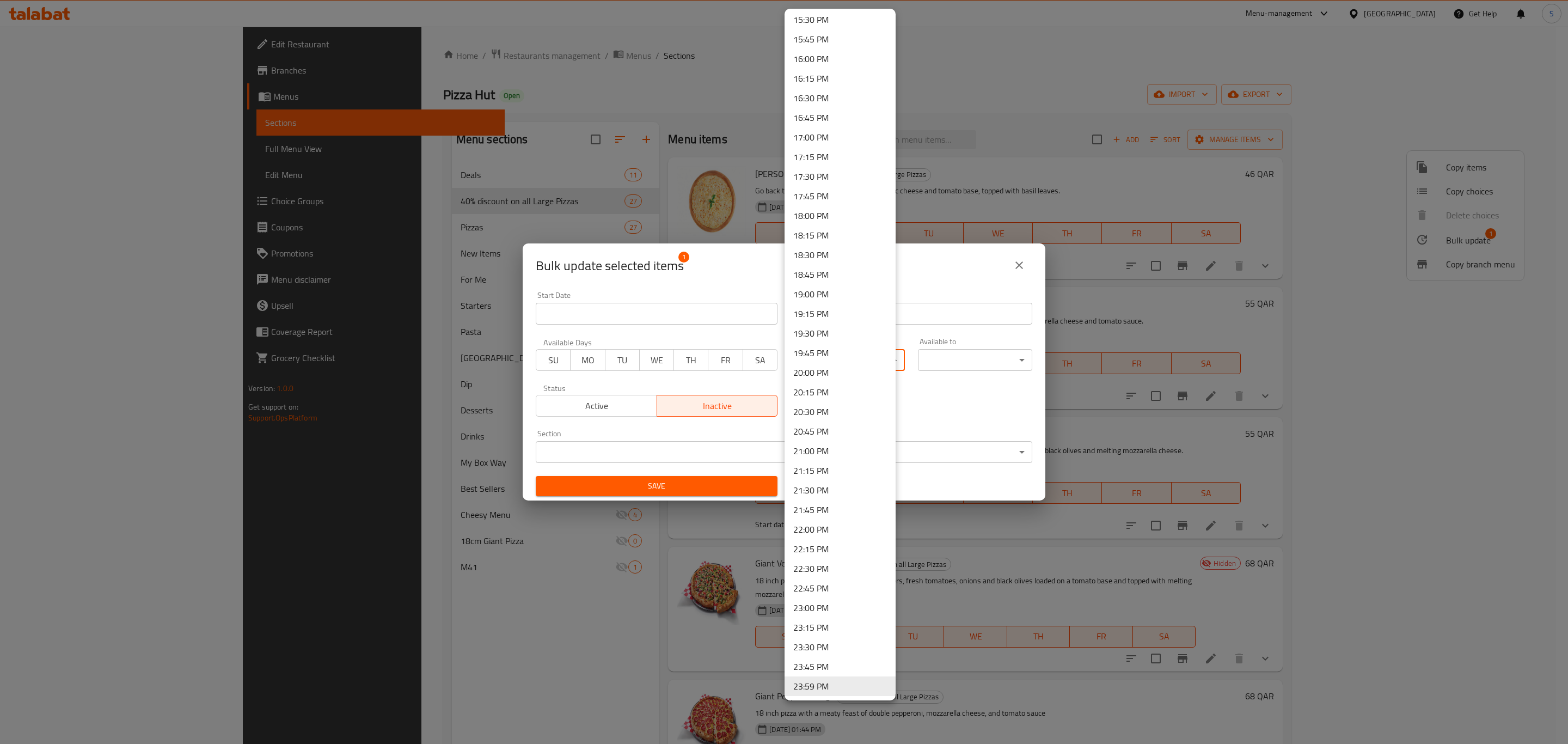
click at [828, 683] on li "23:59 PM" at bounding box center [840, 686] width 111 height 19
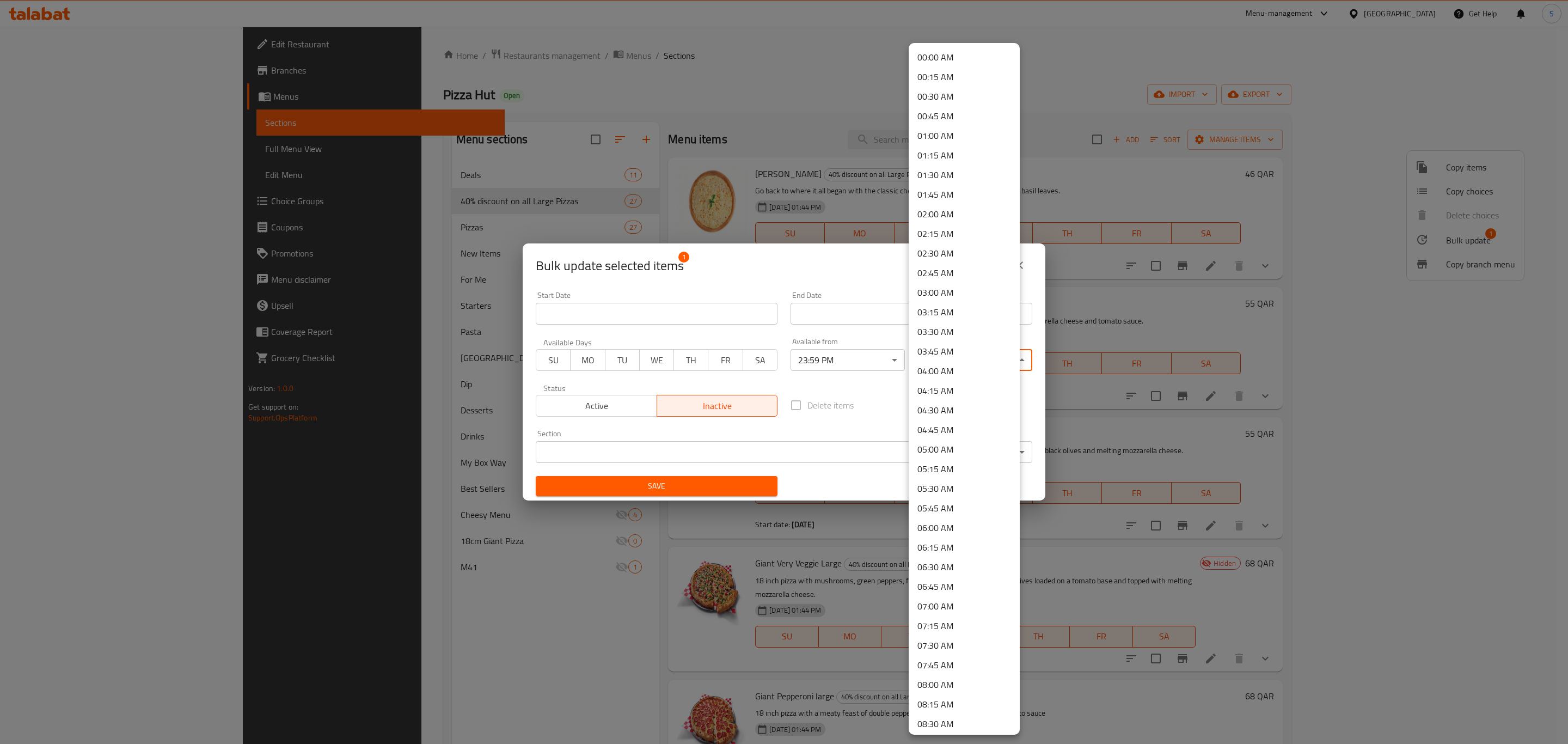
click at [965, 359] on body "​ Menu-management Qatar Get Help S Edit Restaurant Branches Menus Sections Full…" at bounding box center [784, 386] width 1568 height 718
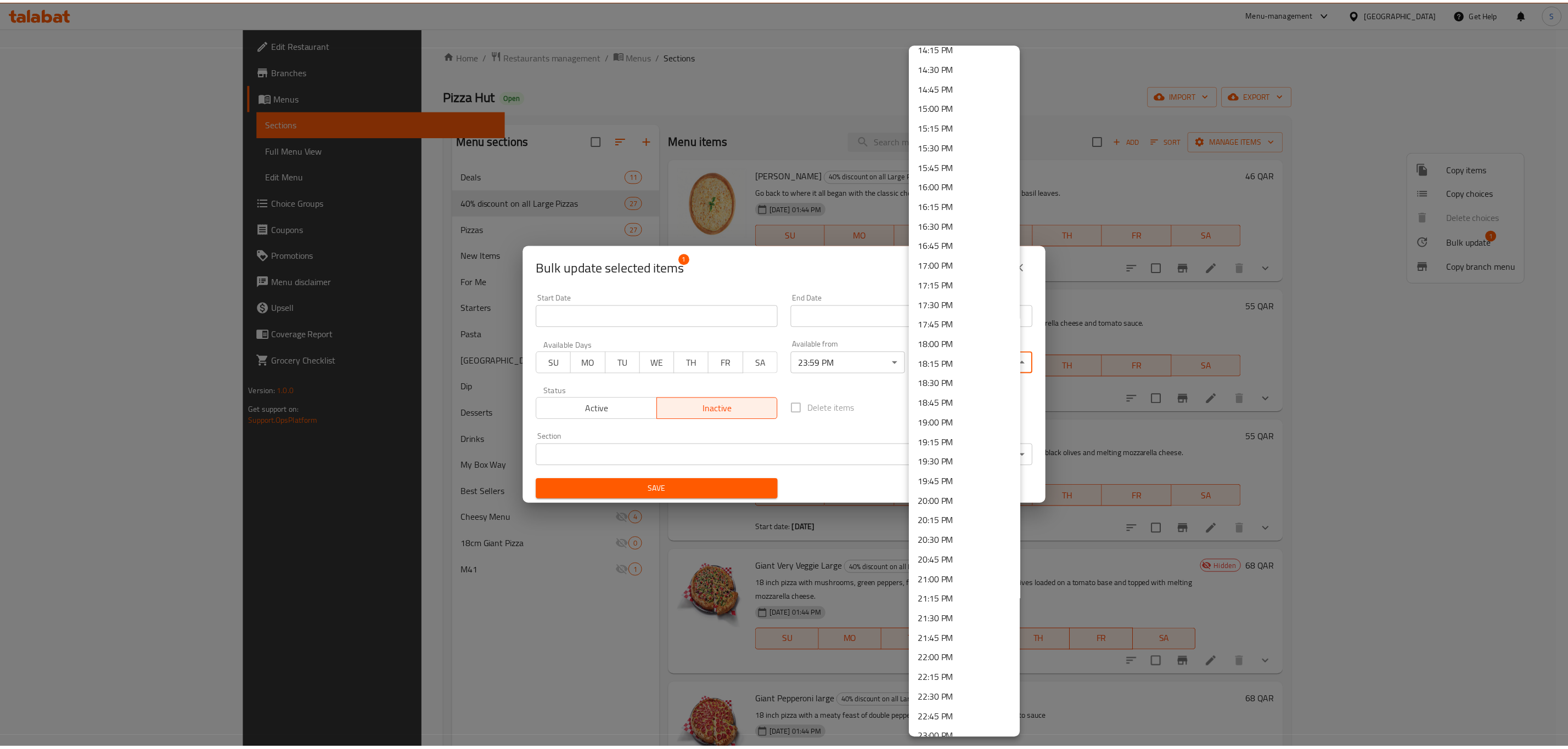
scroll to position [1226, 0]
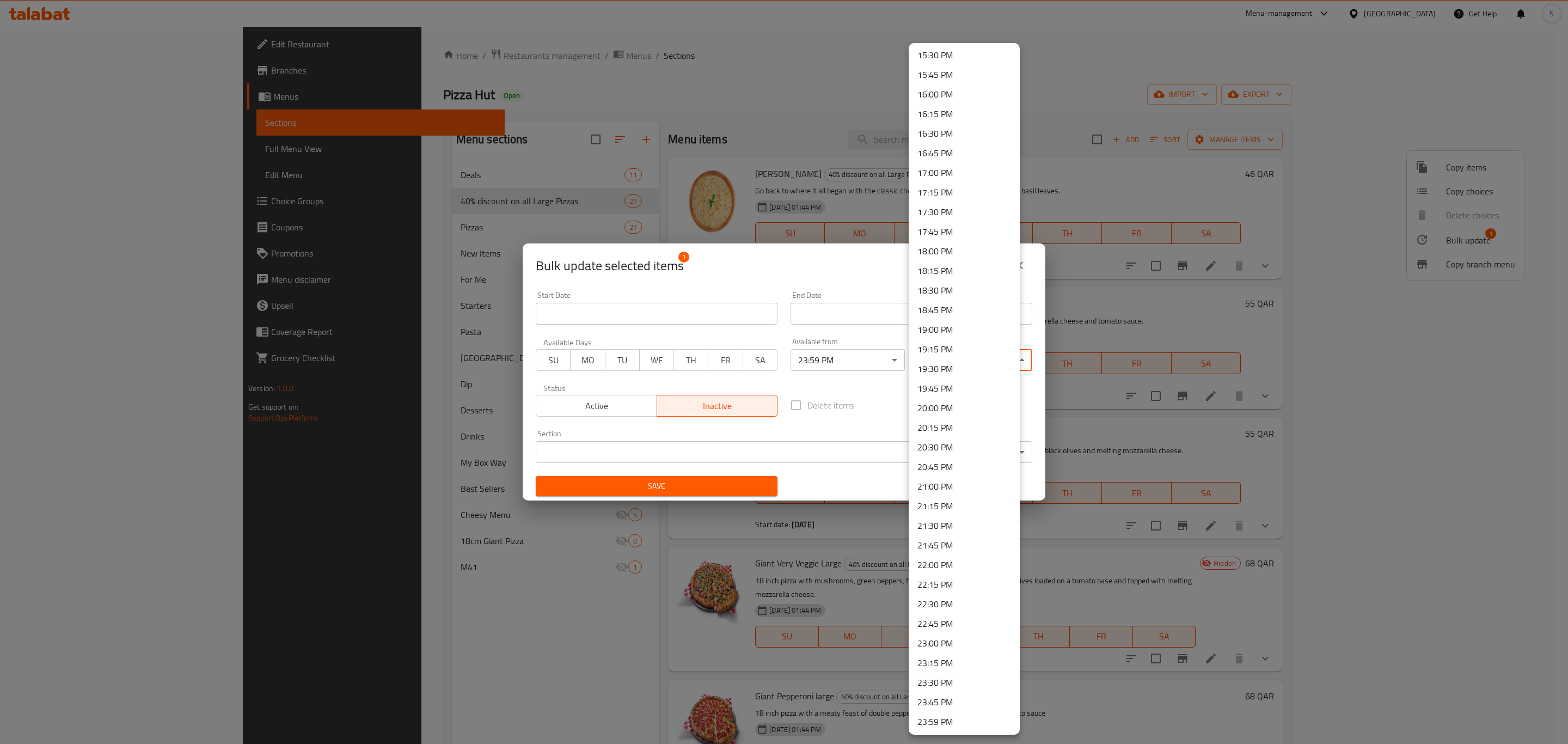
click at [948, 726] on li "23:59 PM" at bounding box center [964, 722] width 111 height 19
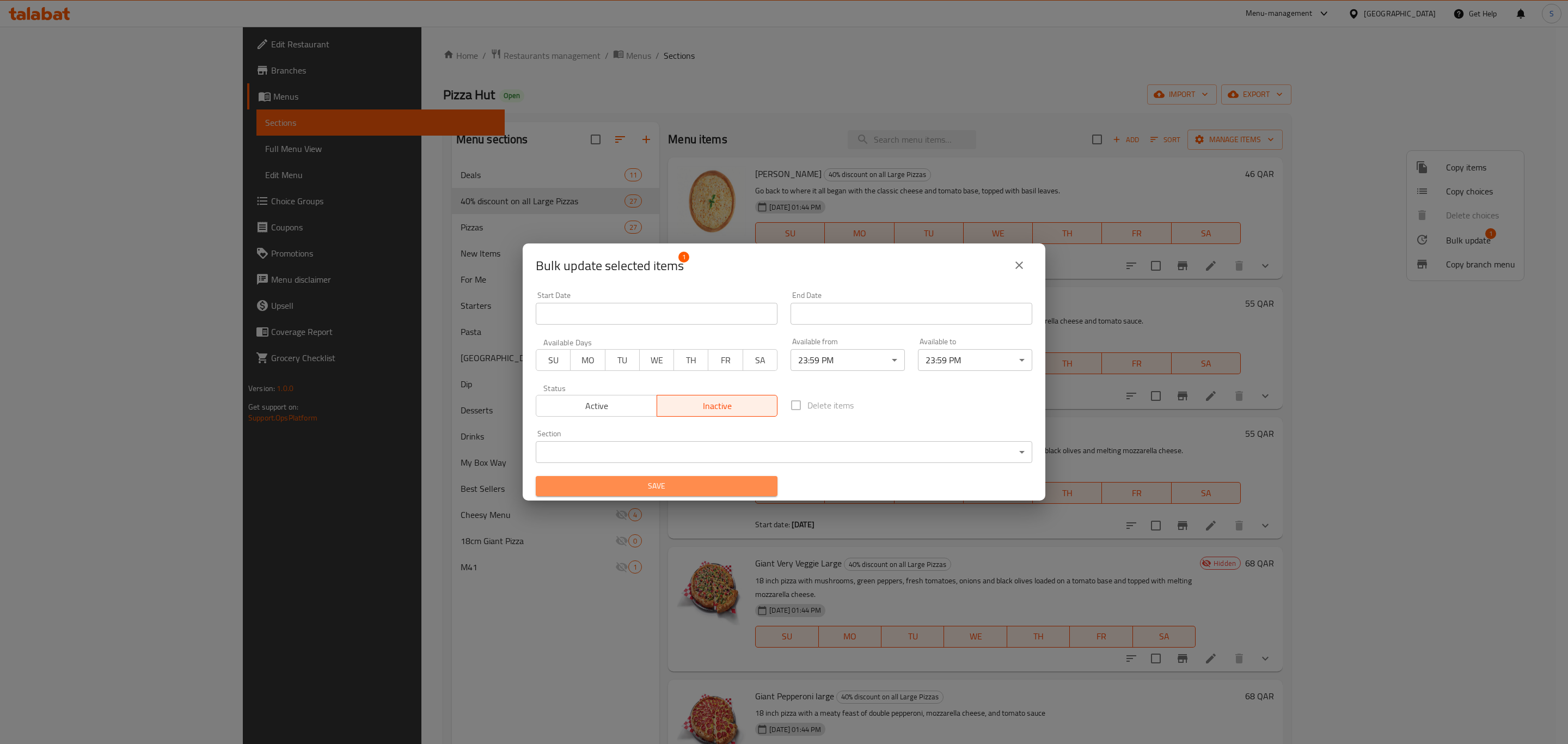
click at [708, 480] on span "Save" at bounding box center [657, 486] width 225 height 13
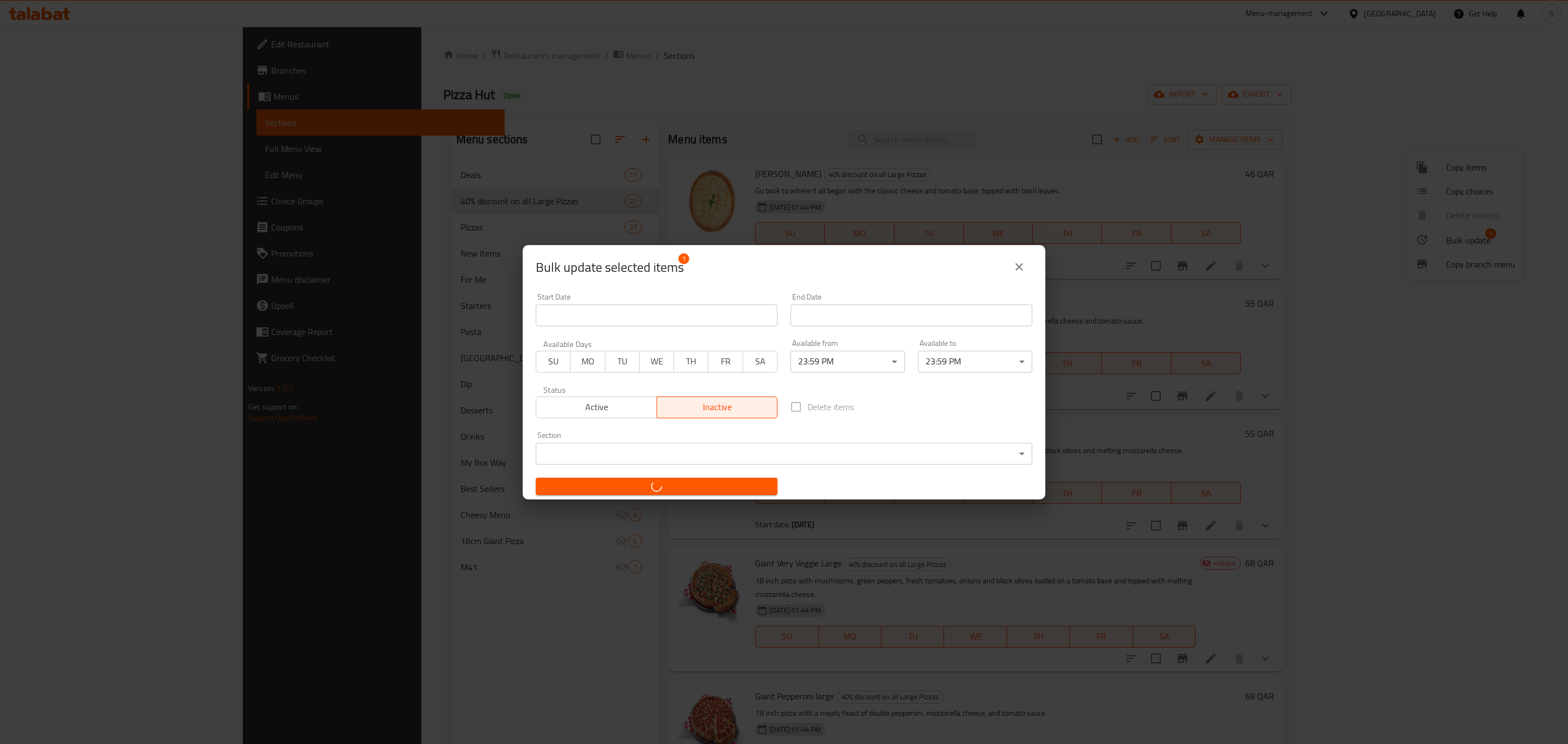
checkbox input "false"
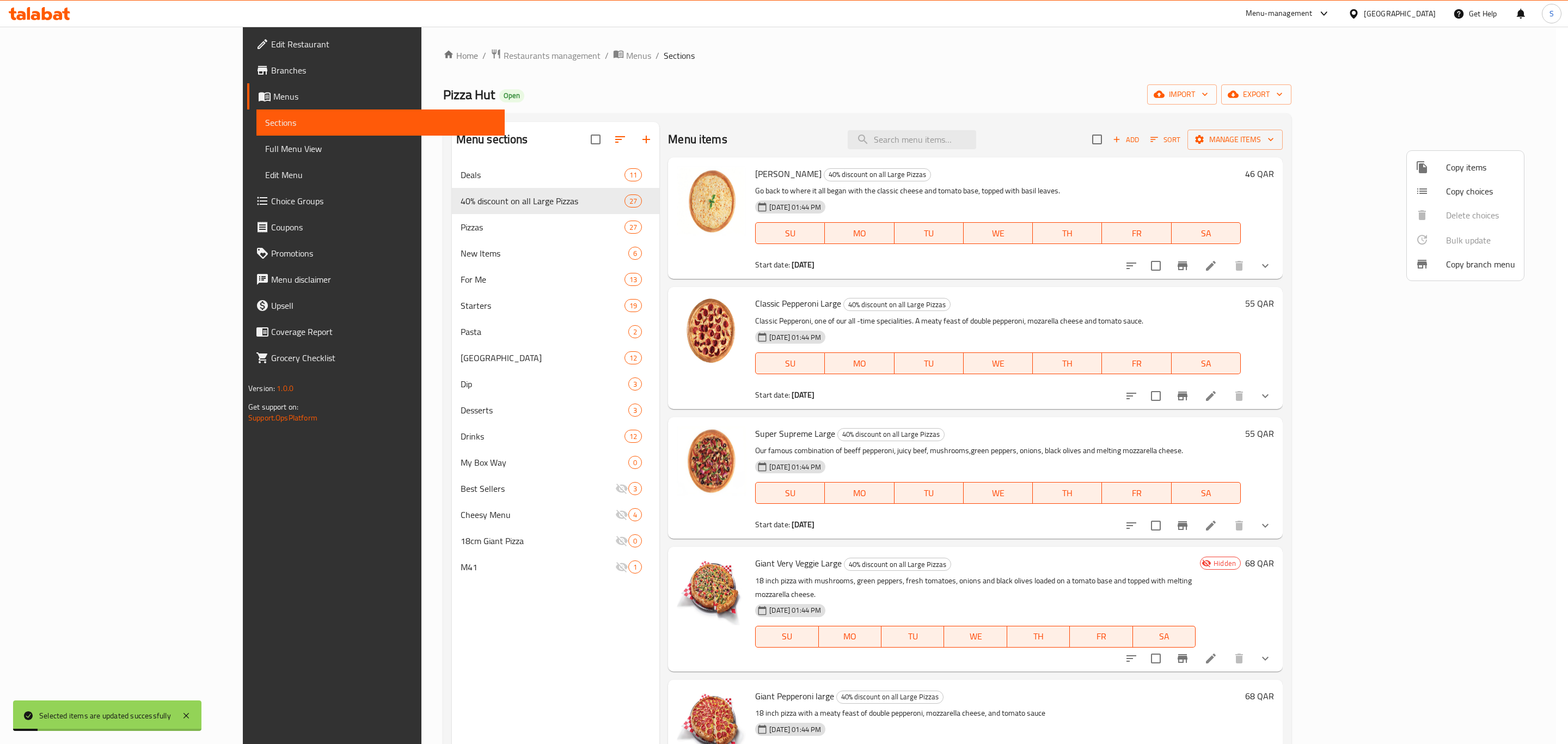
click at [1217, 426] on div at bounding box center [784, 372] width 1568 height 744
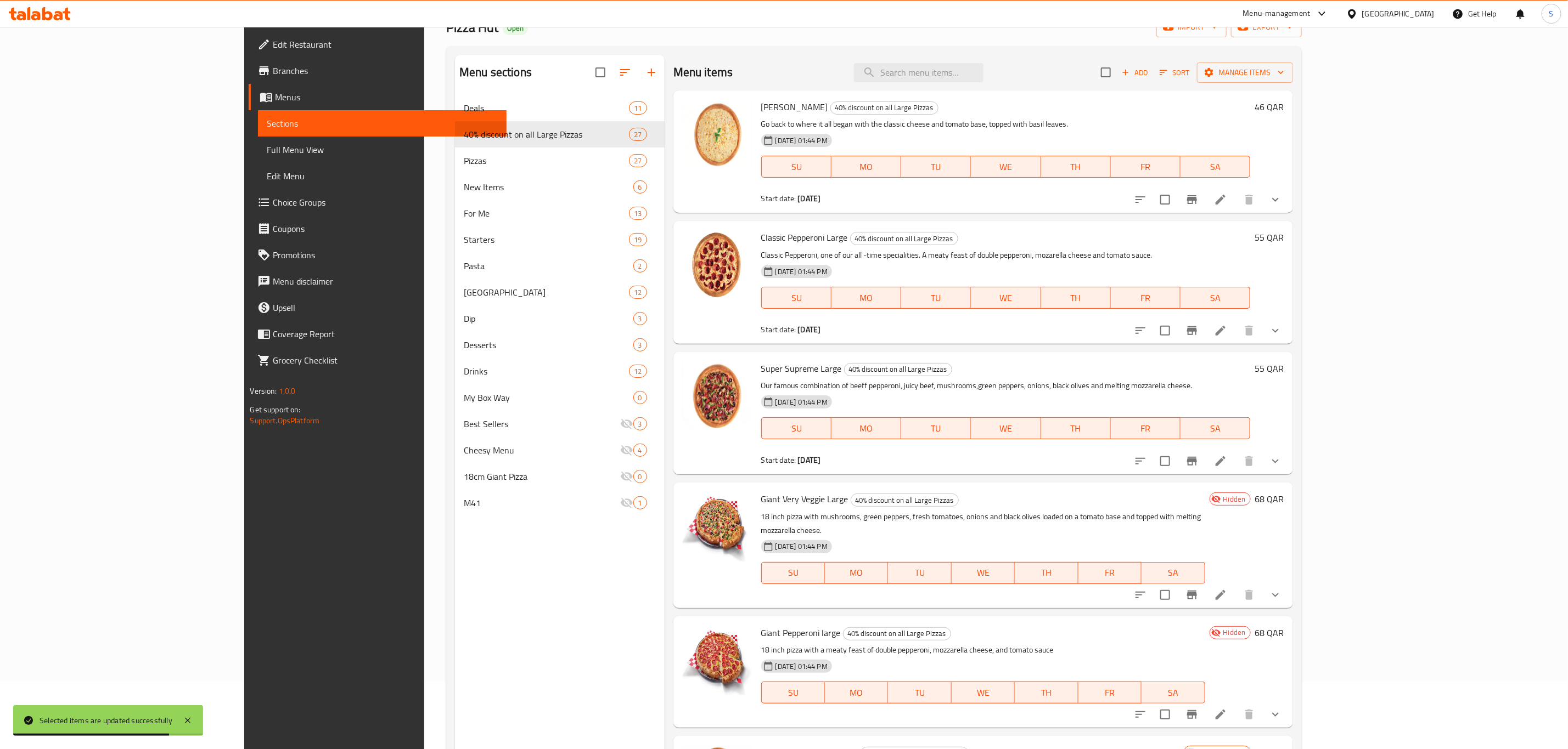
scroll to position [0, 0]
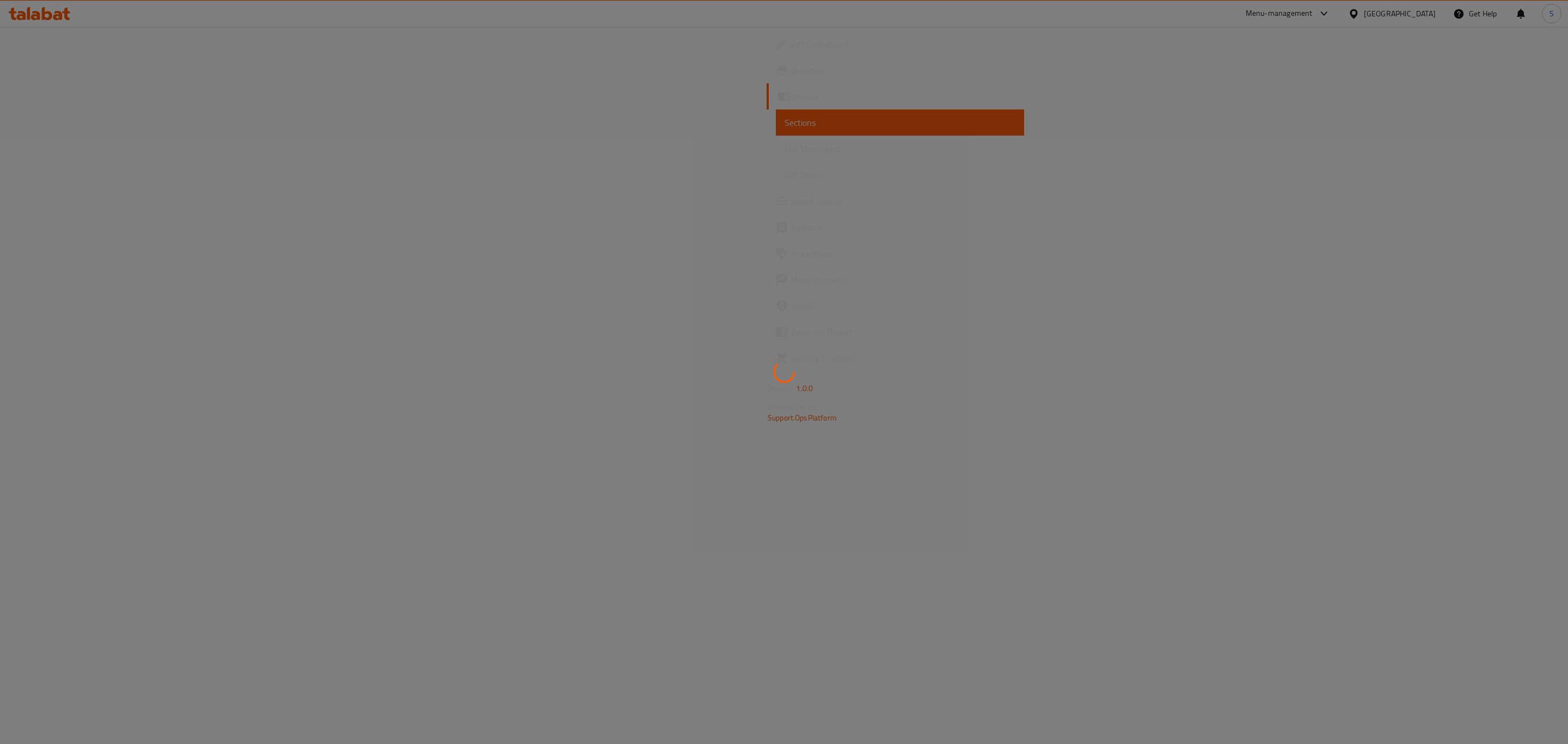
drag, startPoint x: 0, startPoint y: 0, endPoint x: 727, endPoint y: 309, distance: 789.9
click at [727, 309] on div at bounding box center [784, 372] width 1568 height 744
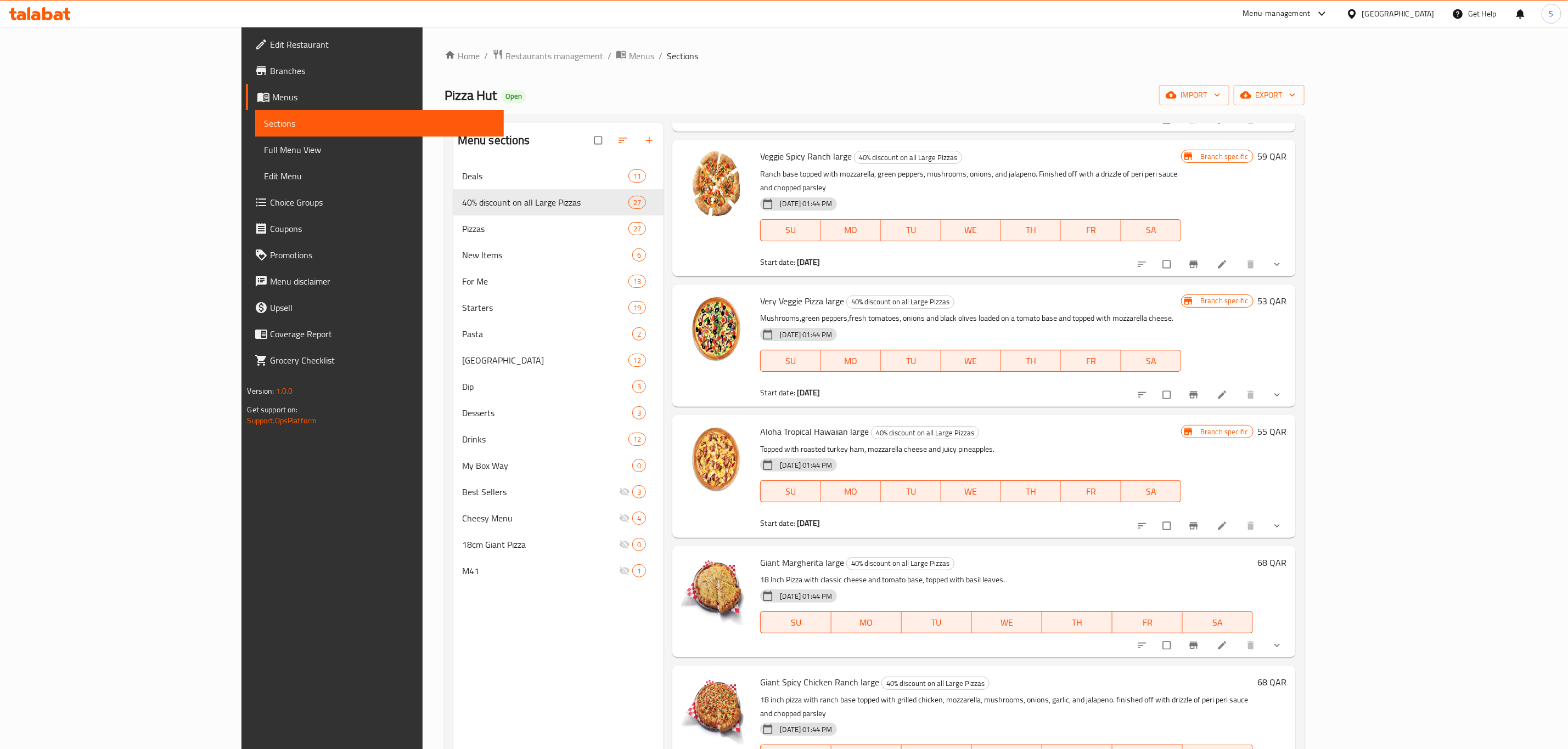
scroll to position [1481, 0]
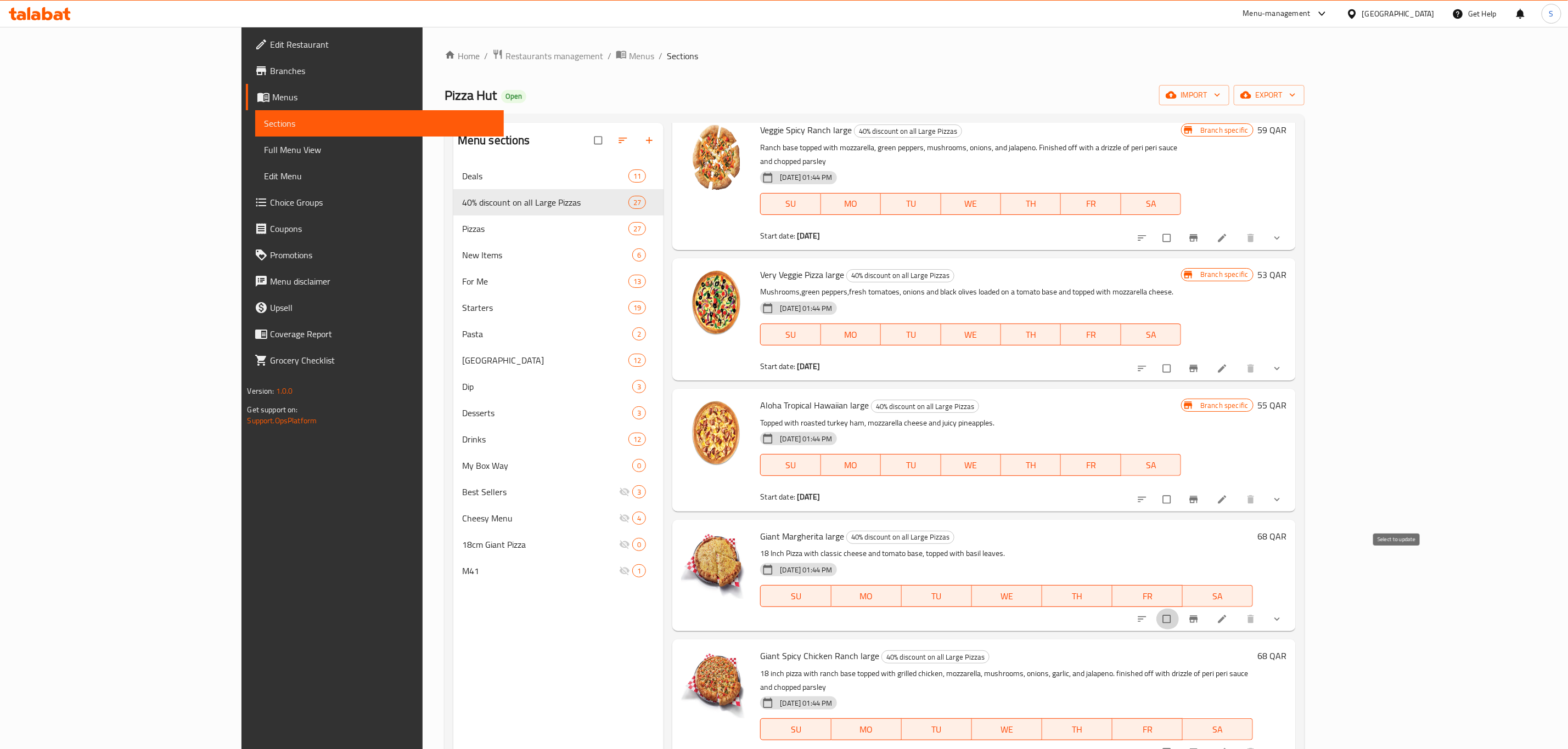
click at [1179, 609] on input "checkbox" at bounding box center [1167, 619] width 23 height 21
checkbox input "true"
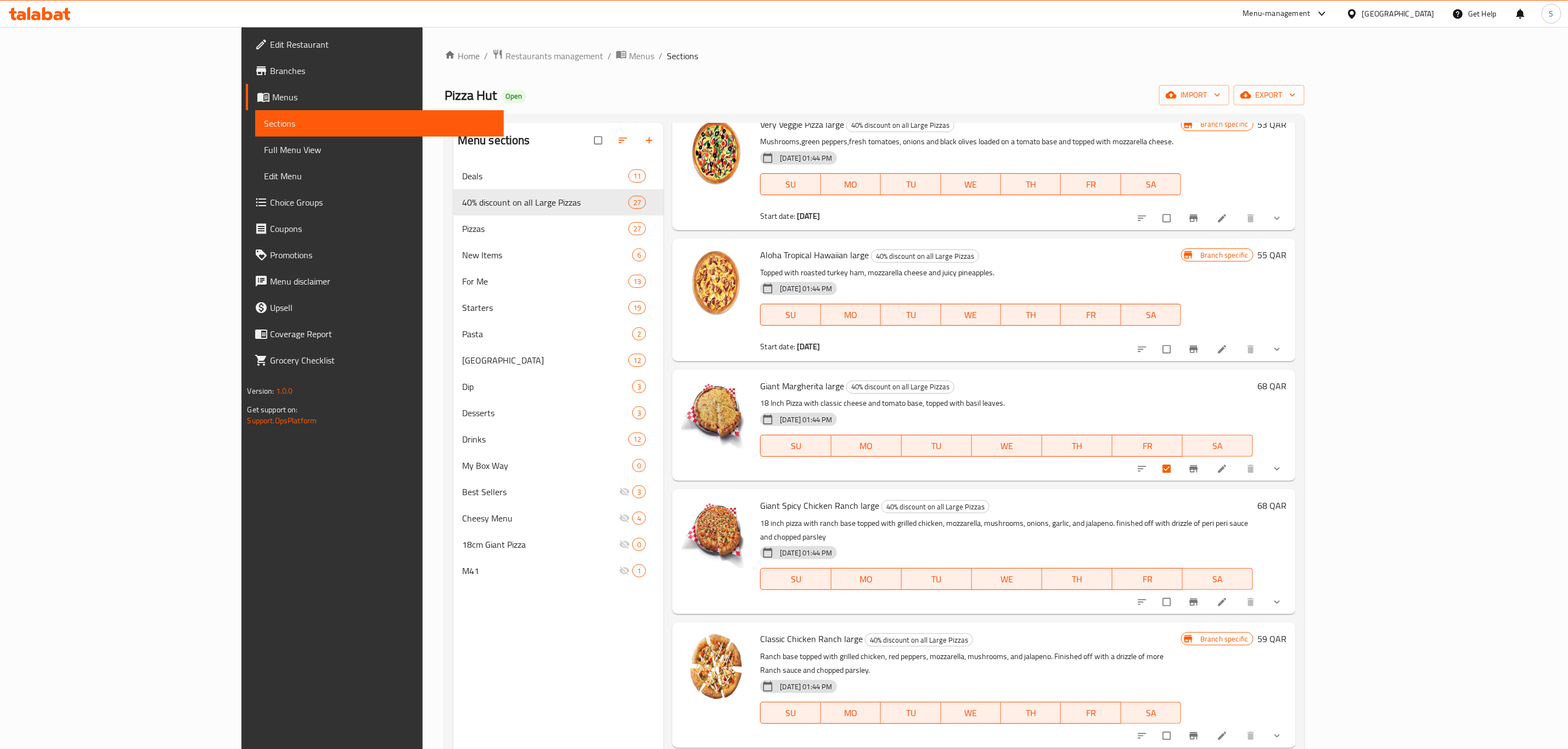
scroll to position [1646, 0]
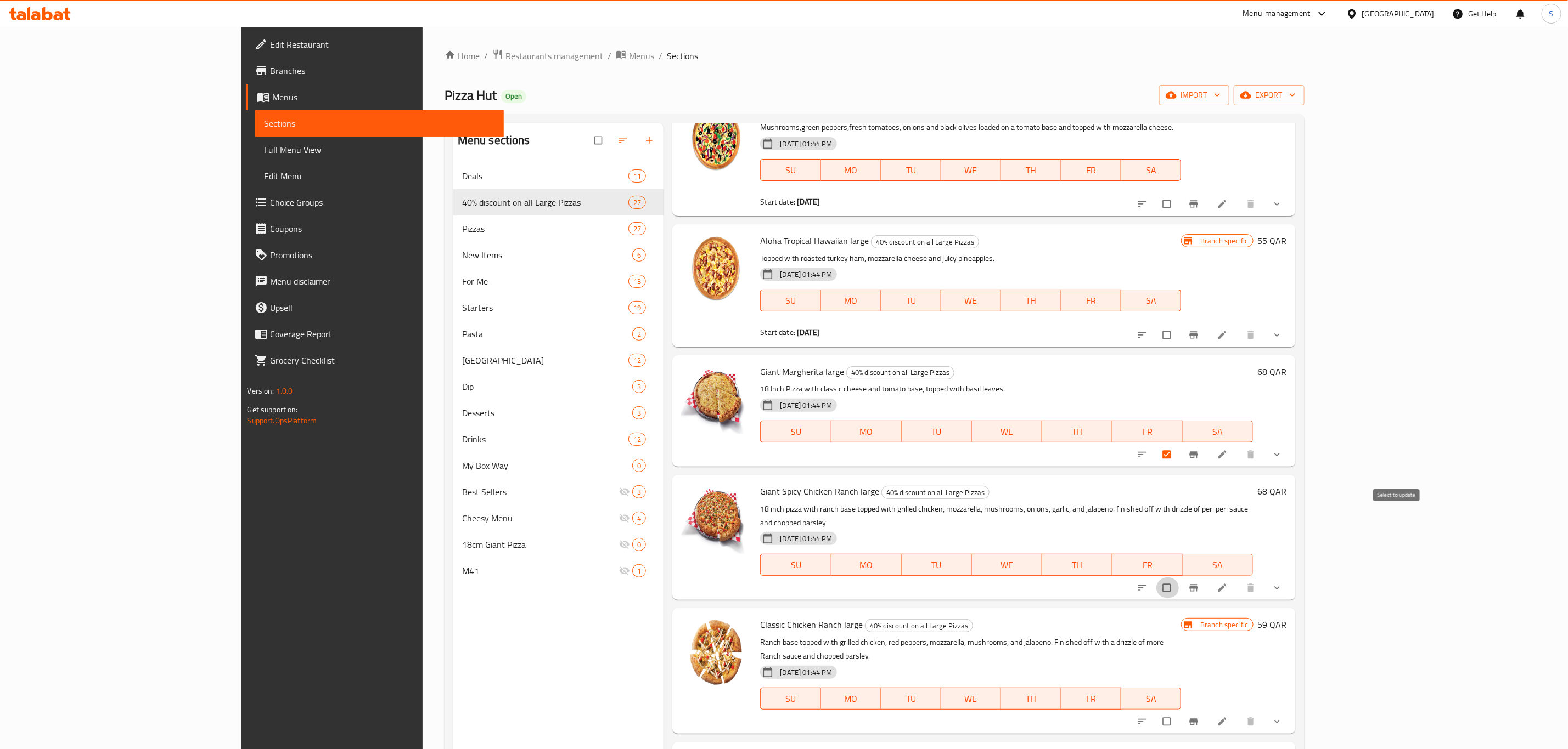
click at [1179, 578] on input "checkbox" at bounding box center [1167, 588] width 23 height 21
checkbox input "true"
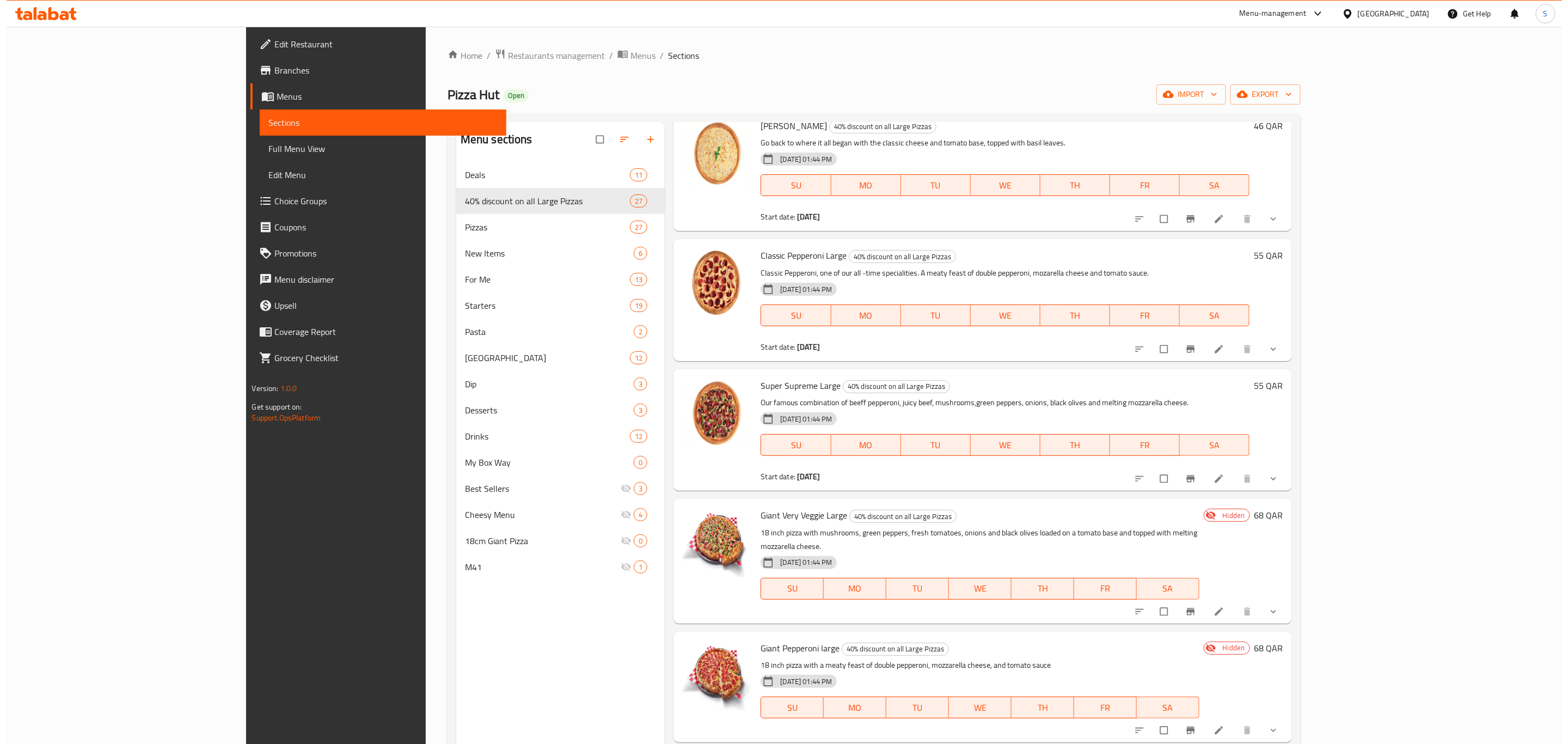
scroll to position [0, 0]
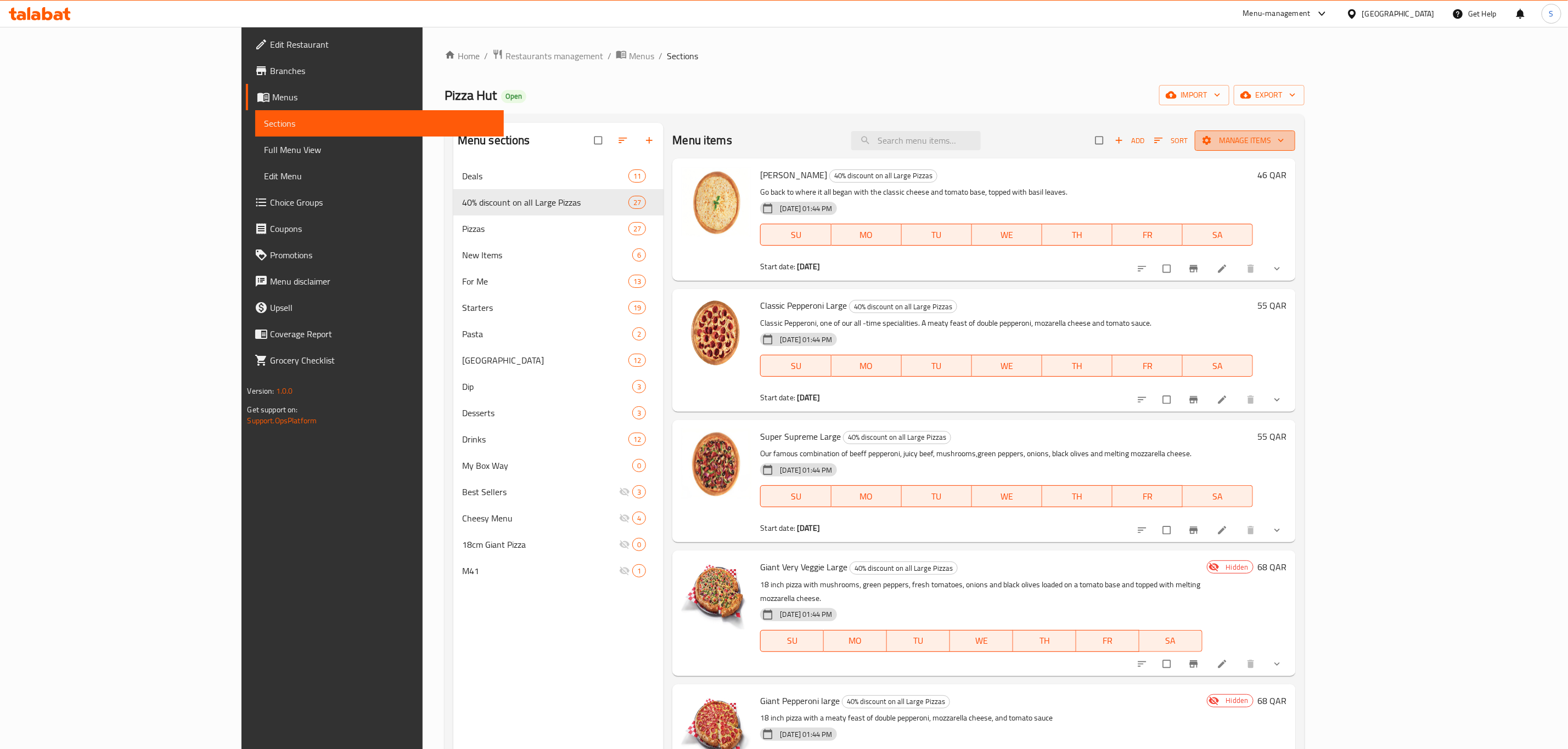
click at [1287, 137] on span "Manage items" at bounding box center [1245, 140] width 83 height 14
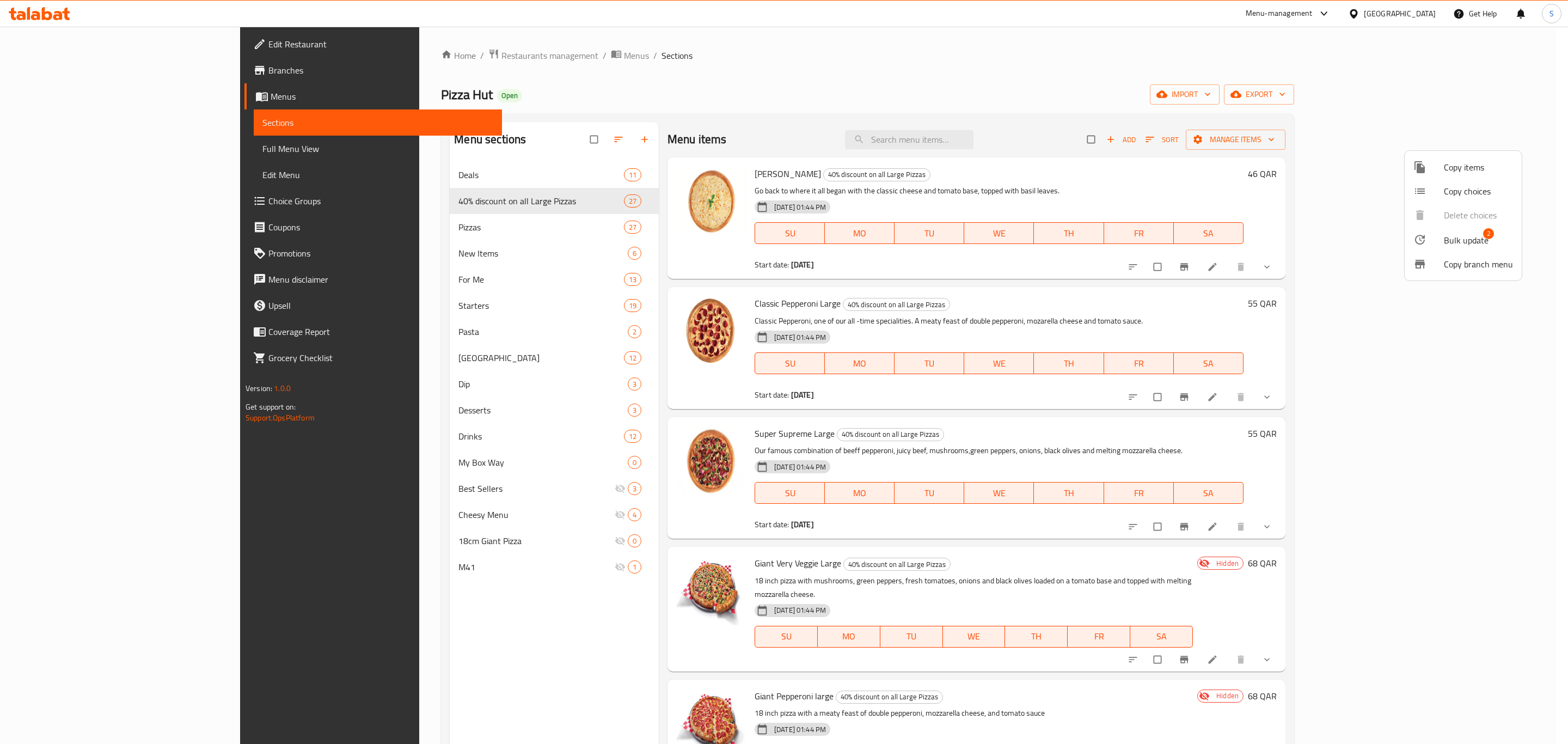
click at [1447, 235] on span "Bulk update" at bounding box center [1467, 240] width 45 height 13
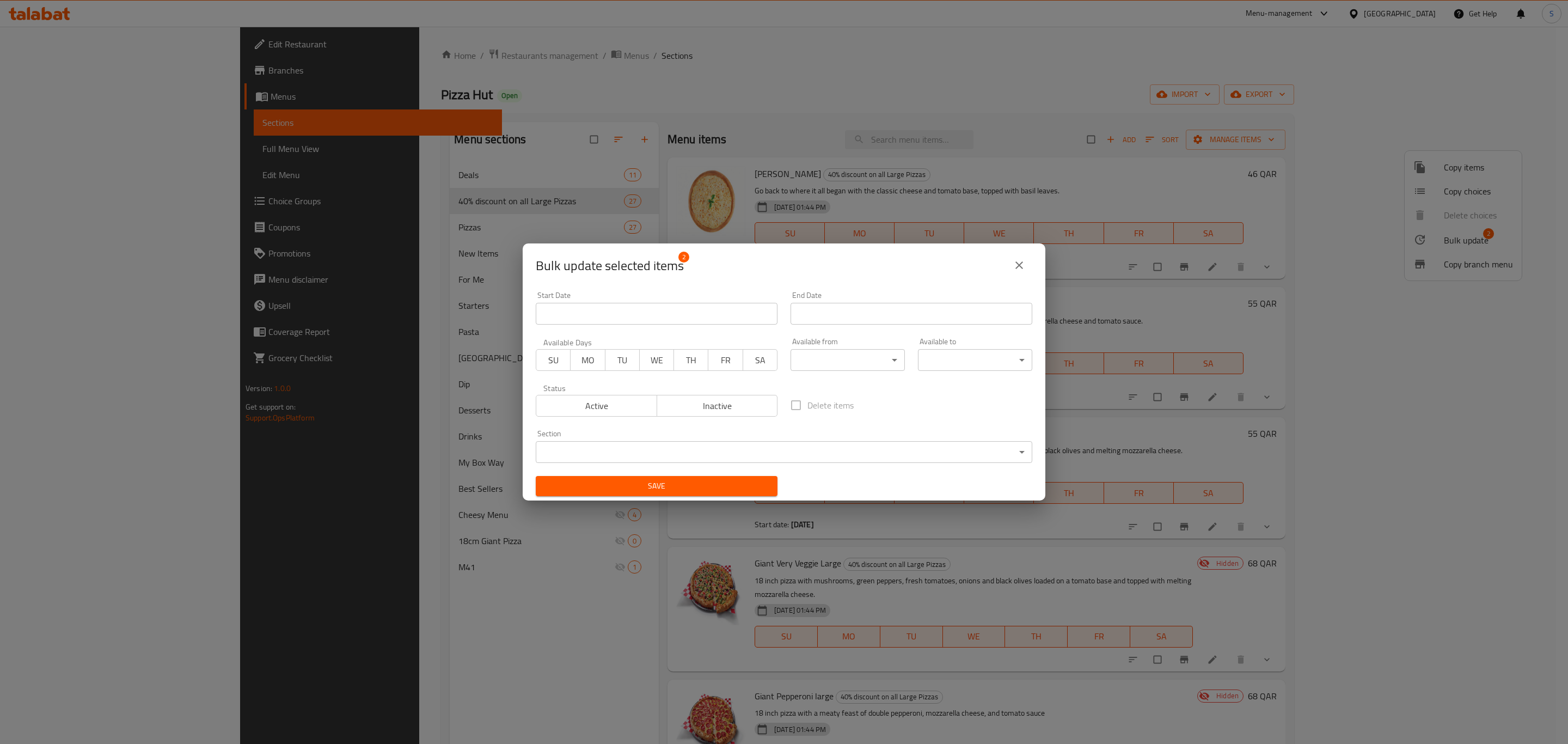
click at [726, 402] on span "Inactive" at bounding box center [718, 406] width 112 height 16
click at [836, 353] on body "​ Menu-management Qatar Get Help S Edit Restaurant Branches Menus Sections Full…" at bounding box center [784, 386] width 1568 height 718
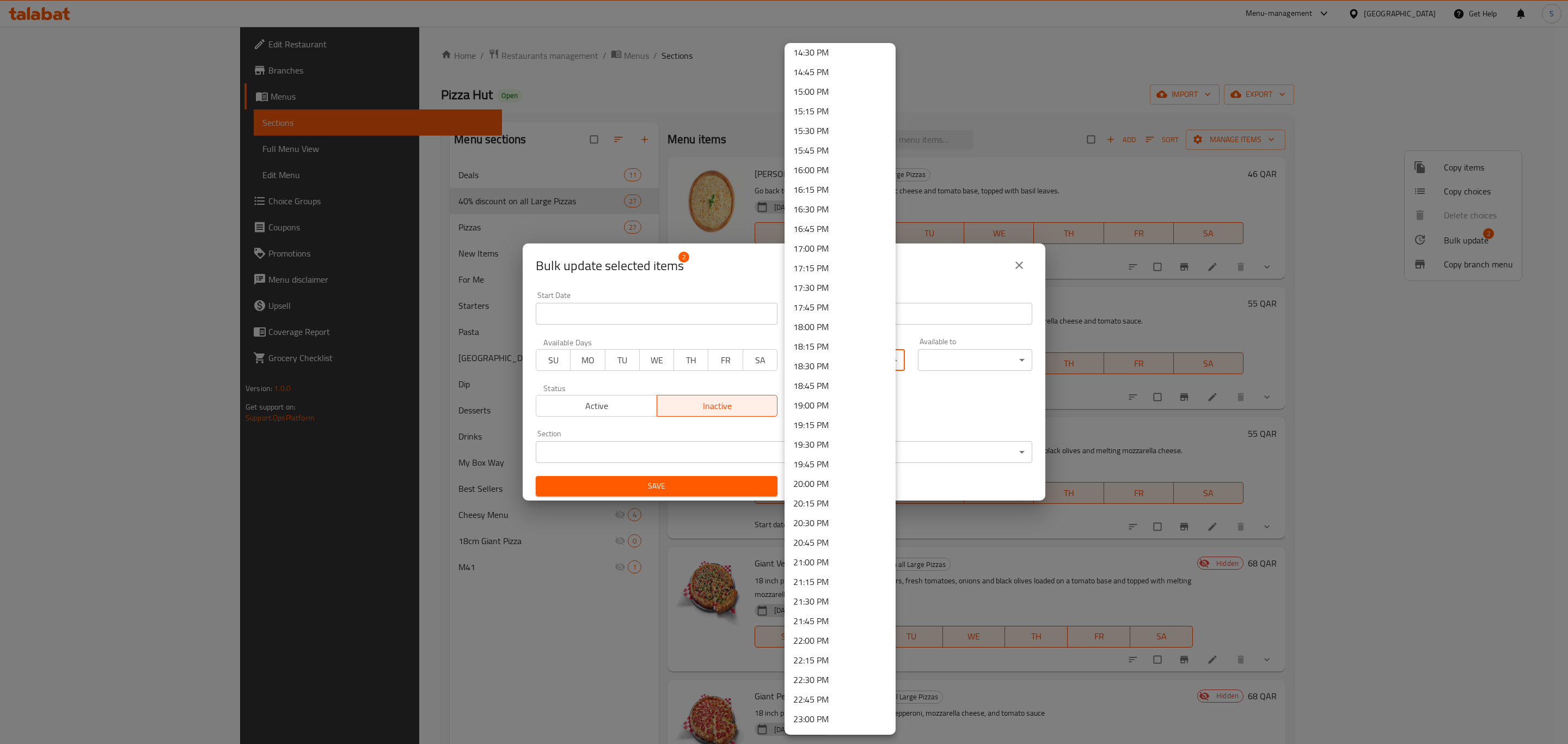
scroll to position [1218, 0]
click at [815, 719] on li "23:59 PM" at bounding box center [840, 722] width 111 height 19
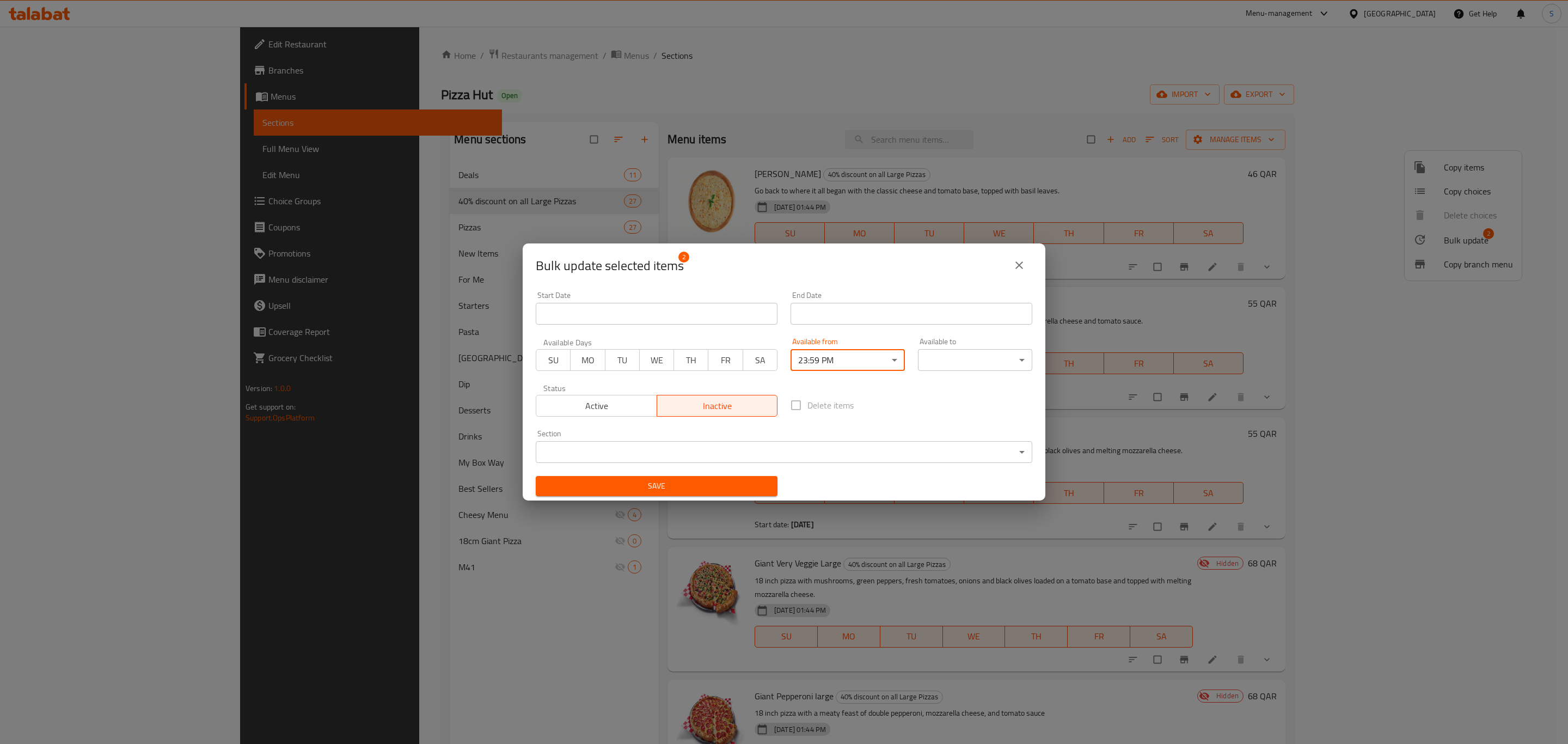
click at [944, 359] on body "​ Menu-management Qatar Get Help S Edit Restaurant Branches Menus Sections Full…" at bounding box center [784, 386] width 1568 height 718
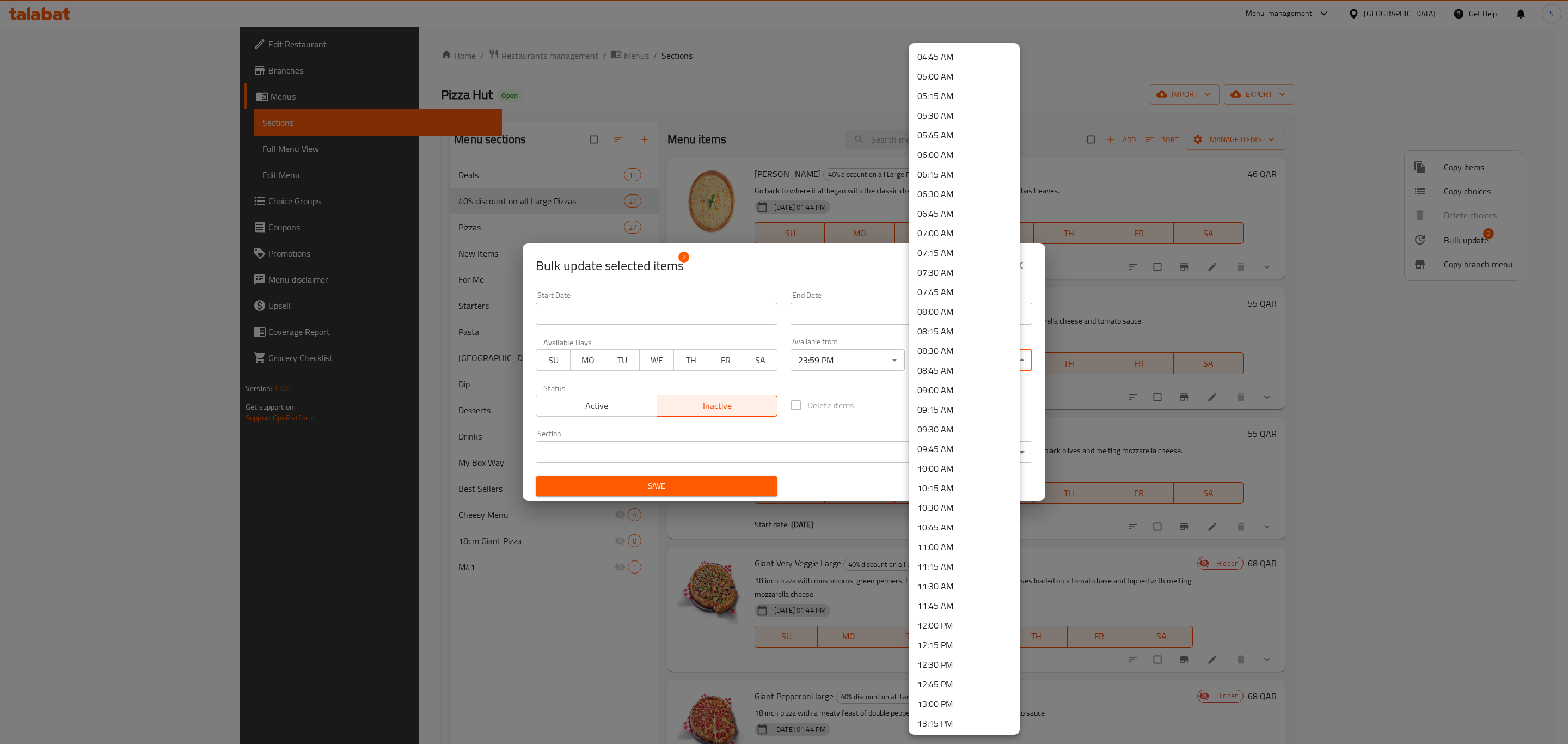
scroll to position [817, 0]
click at [839, 357] on div at bounding box center [784, 372] width 1568 height 744
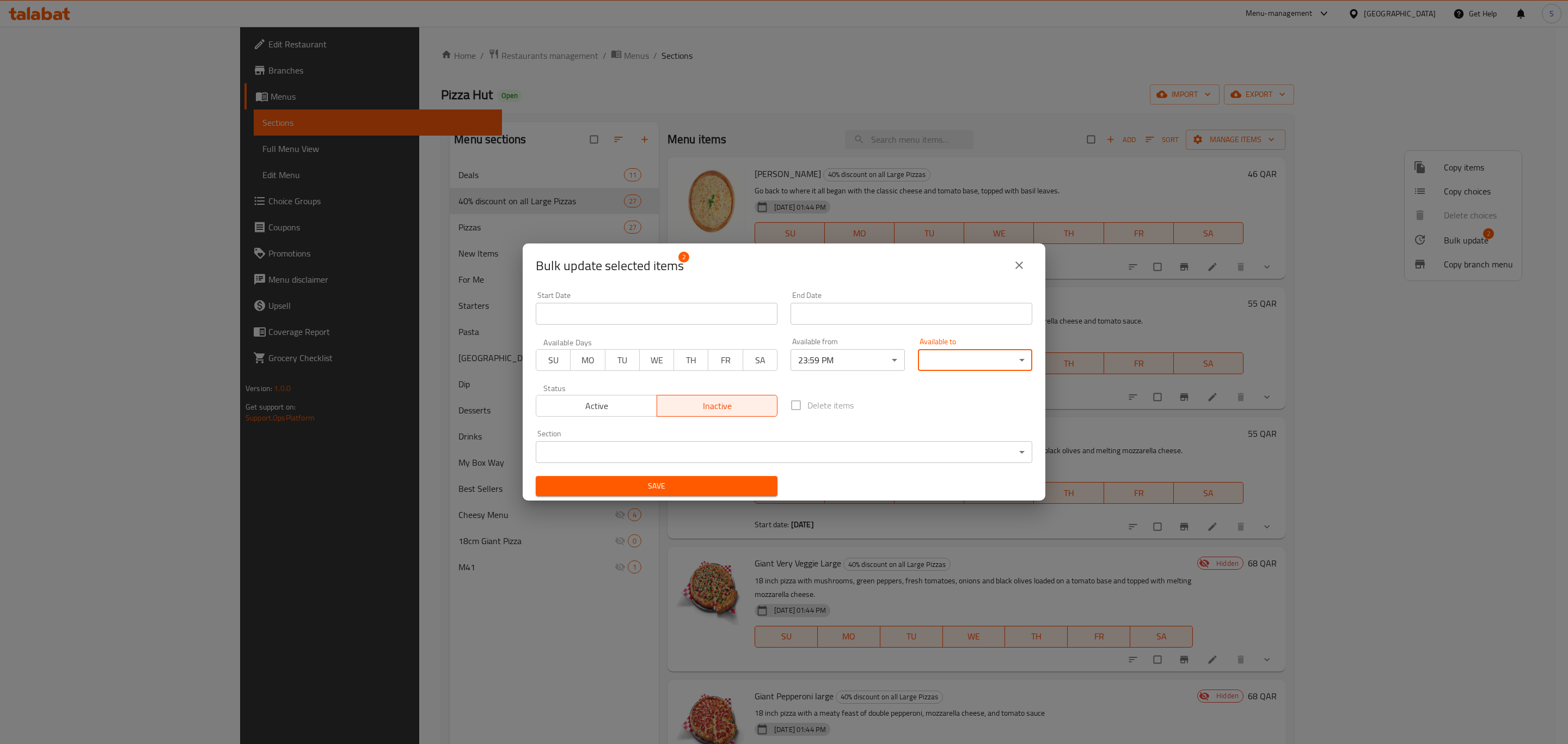
click at [843, 357] on div "00:00 AM 00:15 AM 00:30 AM 00:45 AM 01:00 AM 01:15 AM 01:30 AM 01:45 AM 02:00 A…" at bounding box center [784, 372] width 1568 height 744
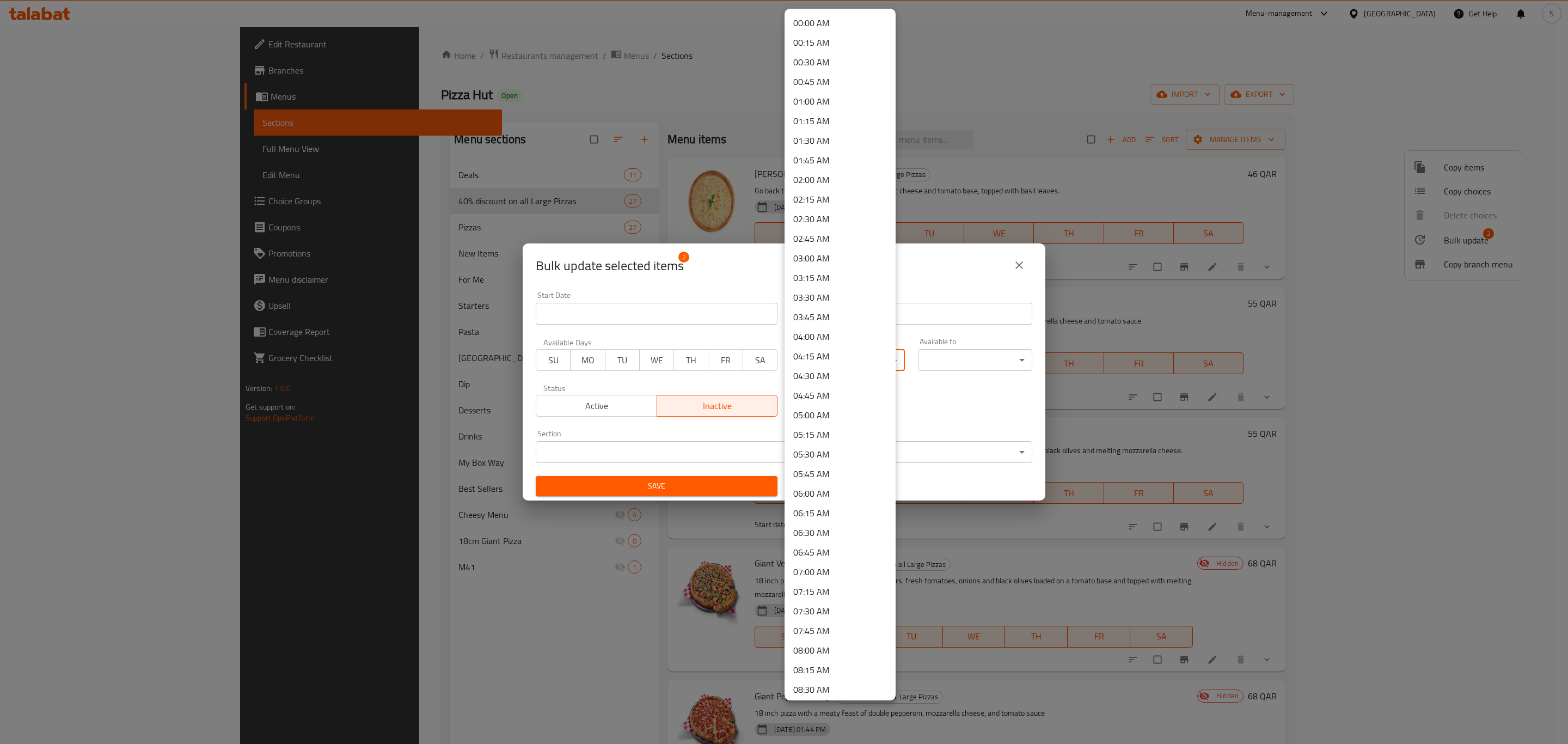
click at [860, 363] on body "​ Menu-management Qatar Get Help S Edit Restaurant Branches Menus Sections Full…" at bounding box center [784, 386] width 1568 height 718
click at [843, 665] on li "23:45 PM" at bounding box center [840, 667] width 111 height 19
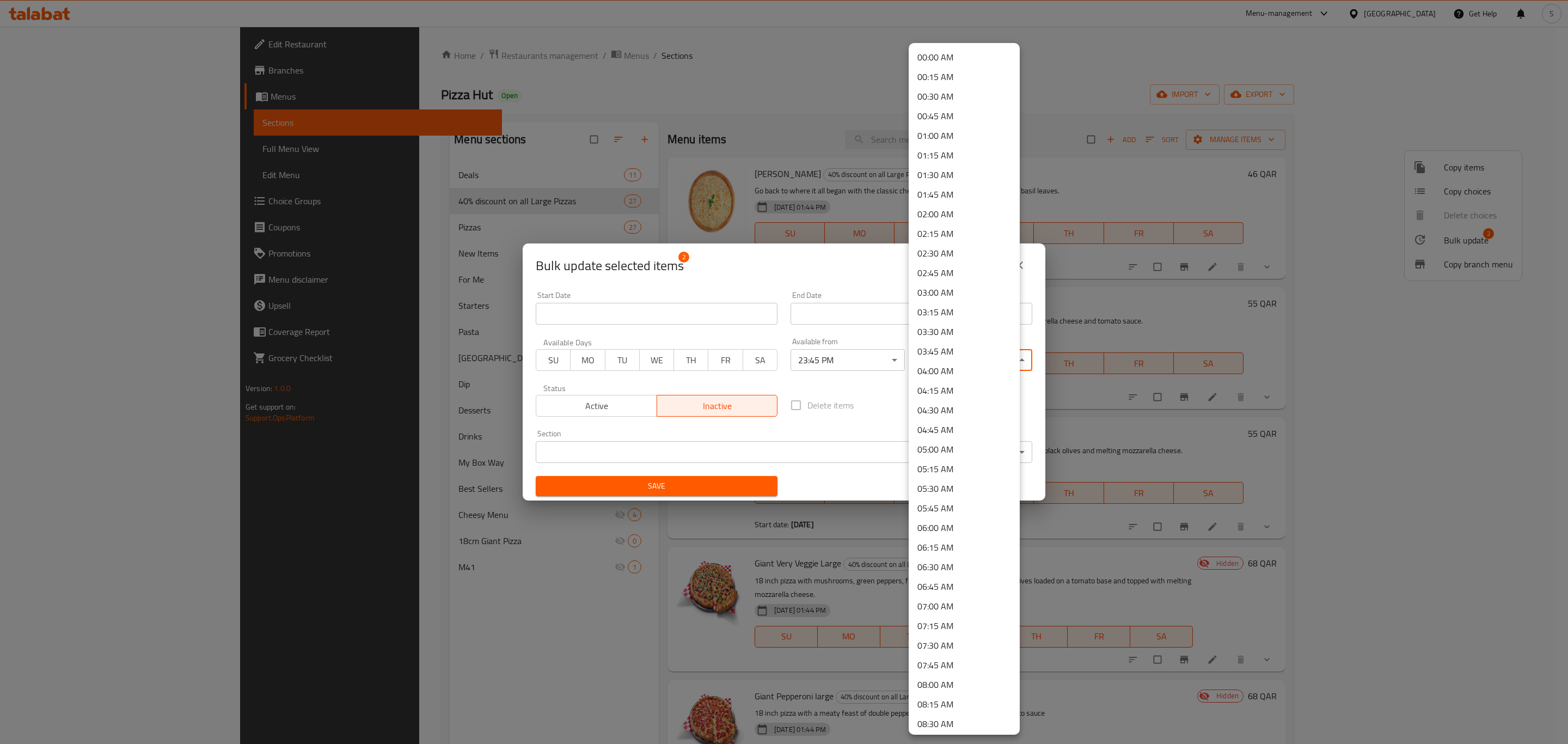
click at [963, 359] on body "​ Menu-management Qatar Get Help S Edit Restaurant Branches Menus Sections Full…" at bounding box center [784, 386] width 1568 height 718
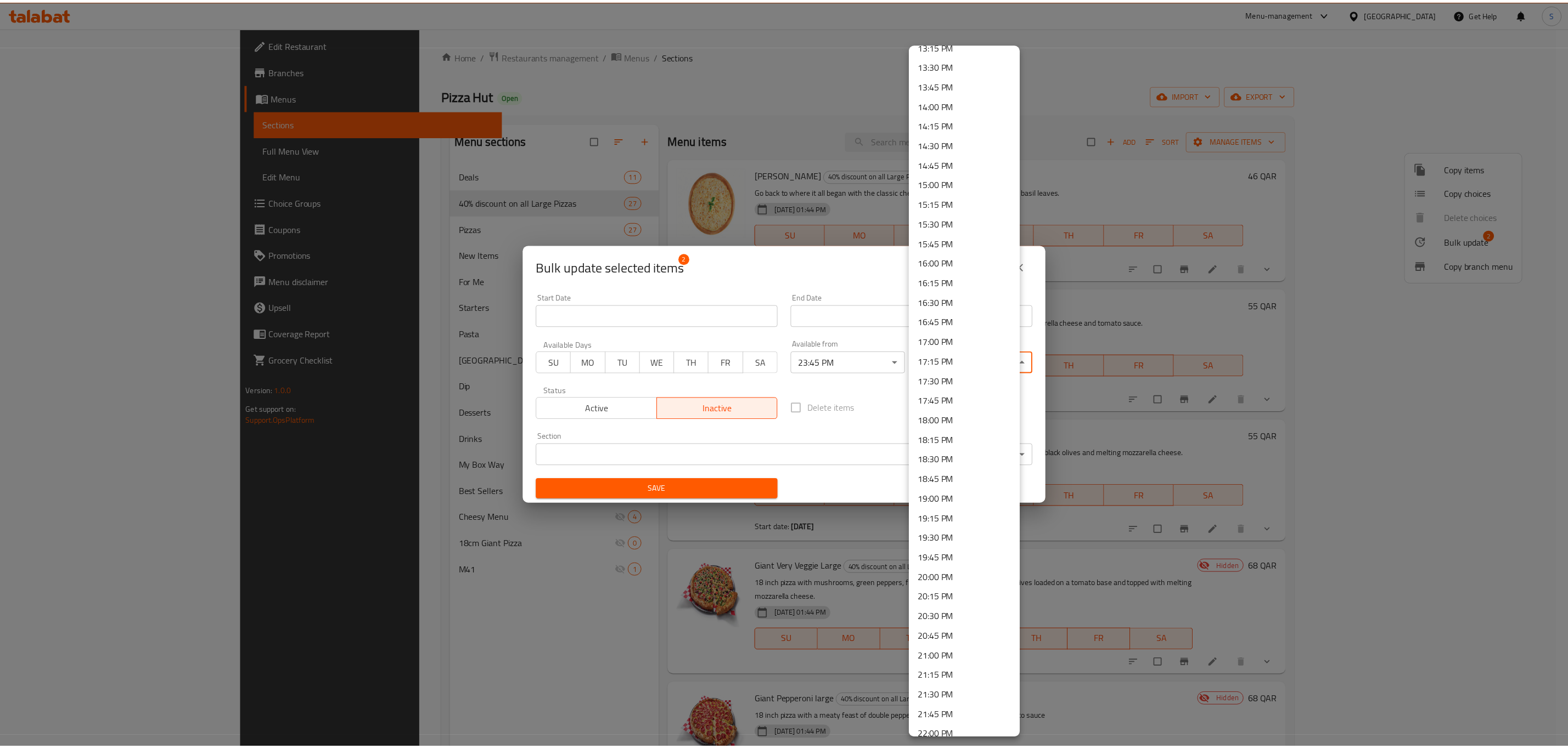
scroll to position [1226, 0]
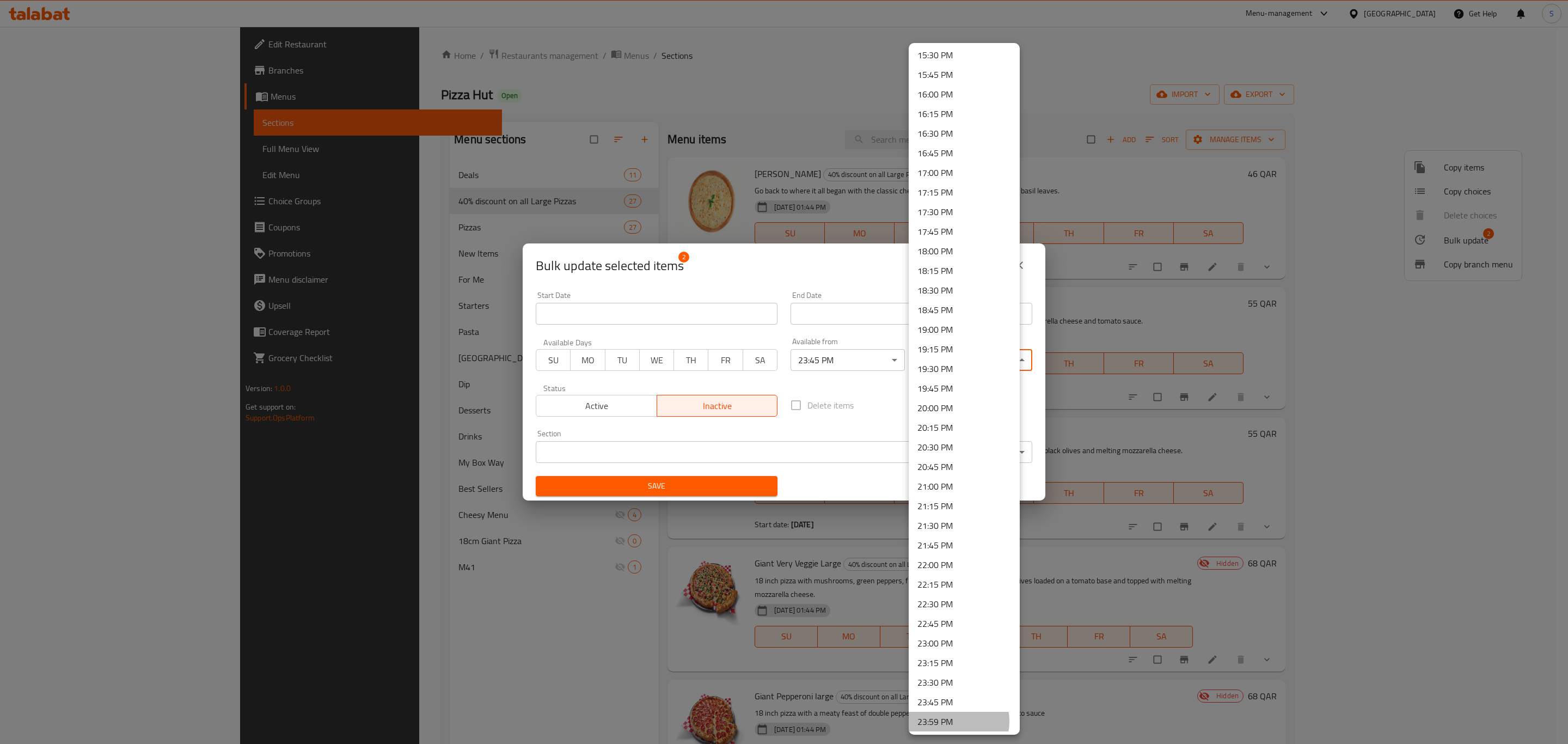
click at [949, 721] on li "23:59 PM" at bounding box center [964, 722] width 111 height 19
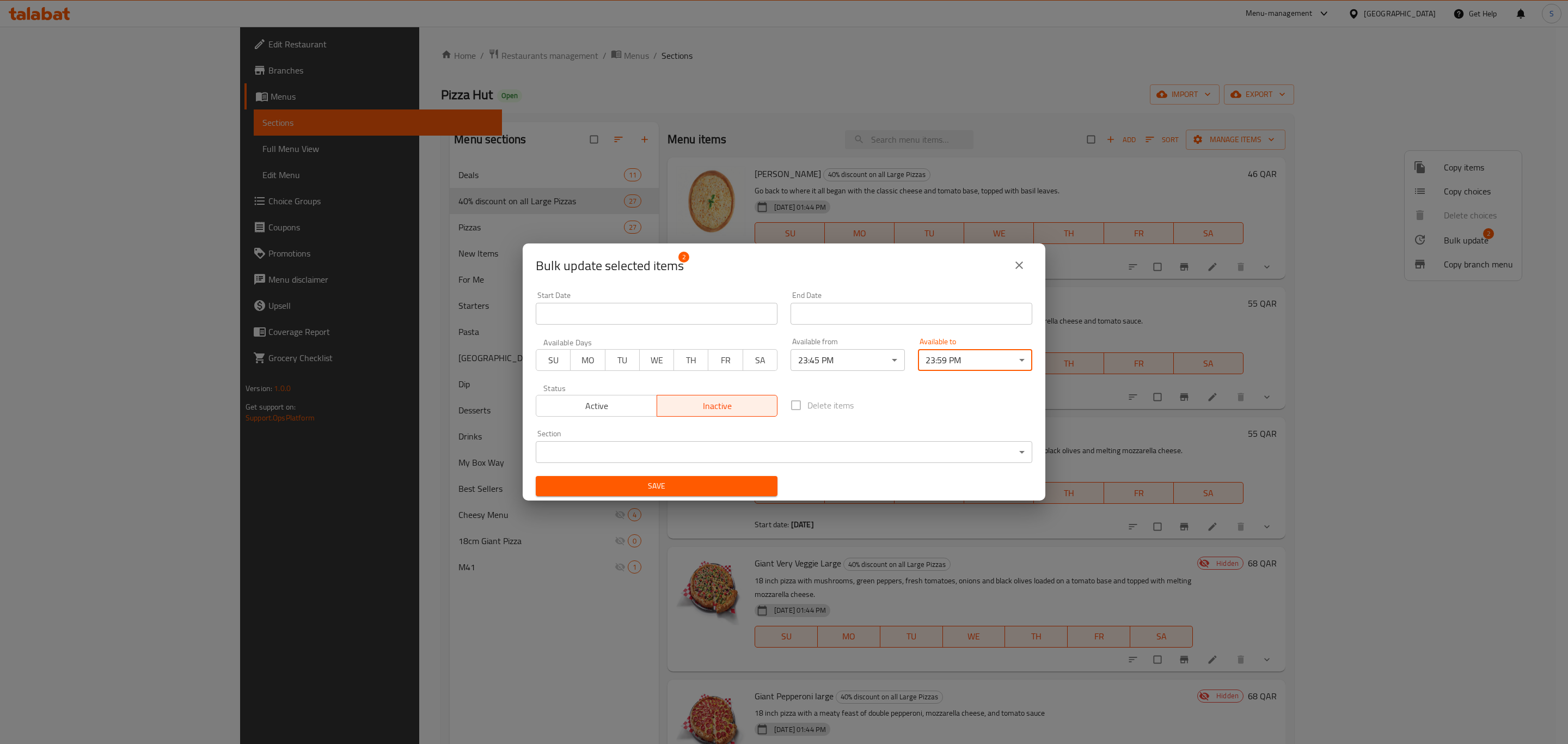
click at [708, 480] on span "Save" at bounding box center [657, 486] width 225 height 13
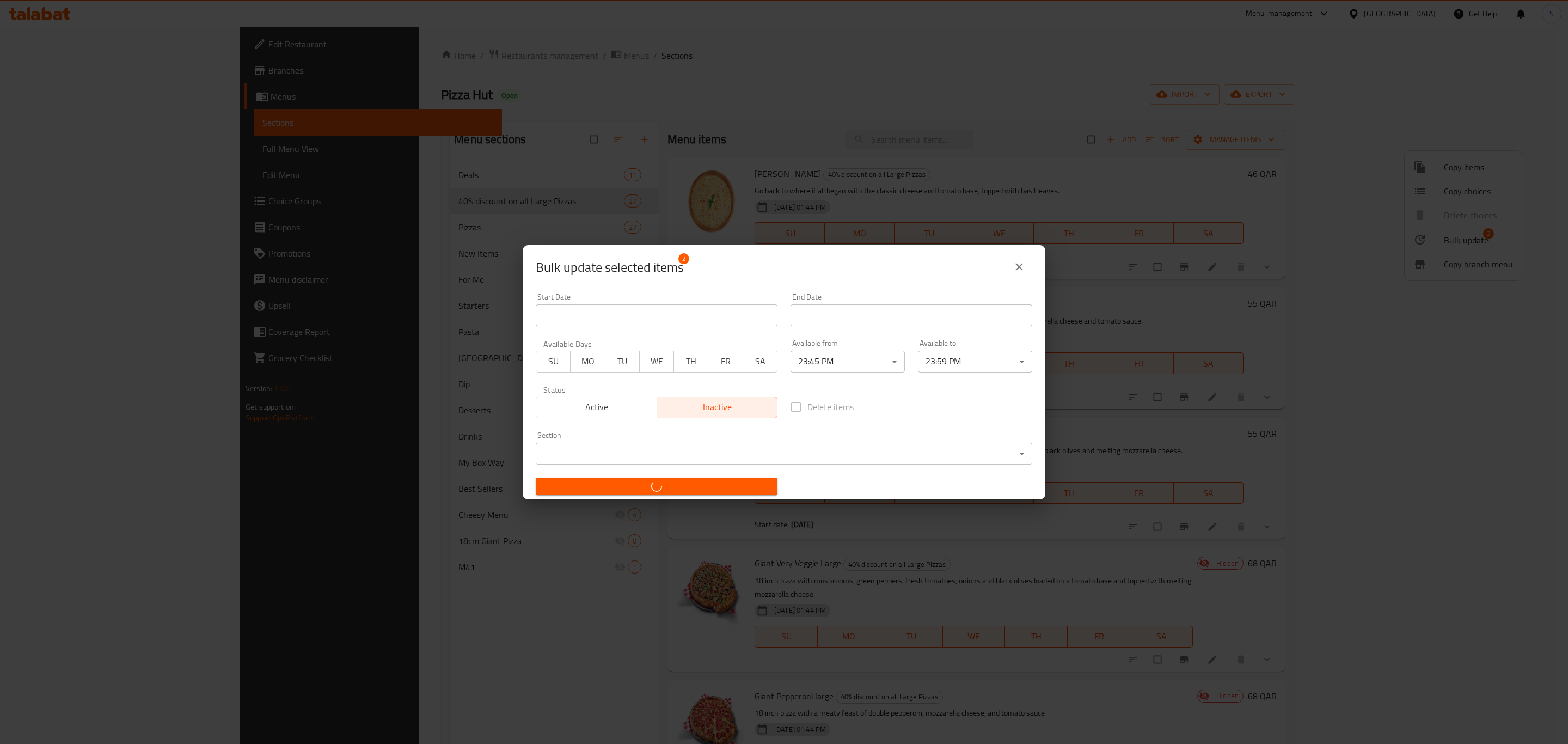
checkbox input "false"
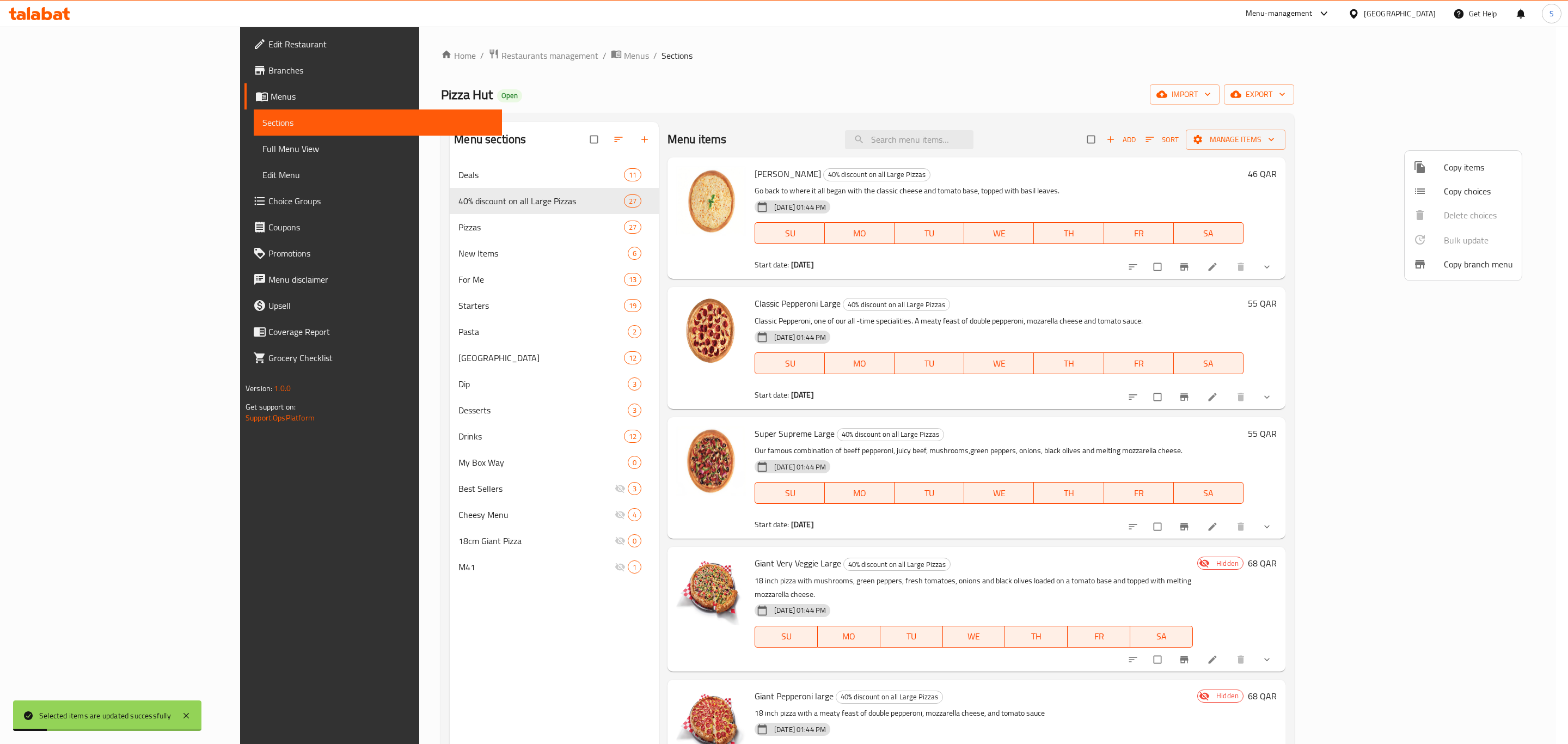
click at [1162, 189] on div at bounding box center [784, 372] width 1568 height 744
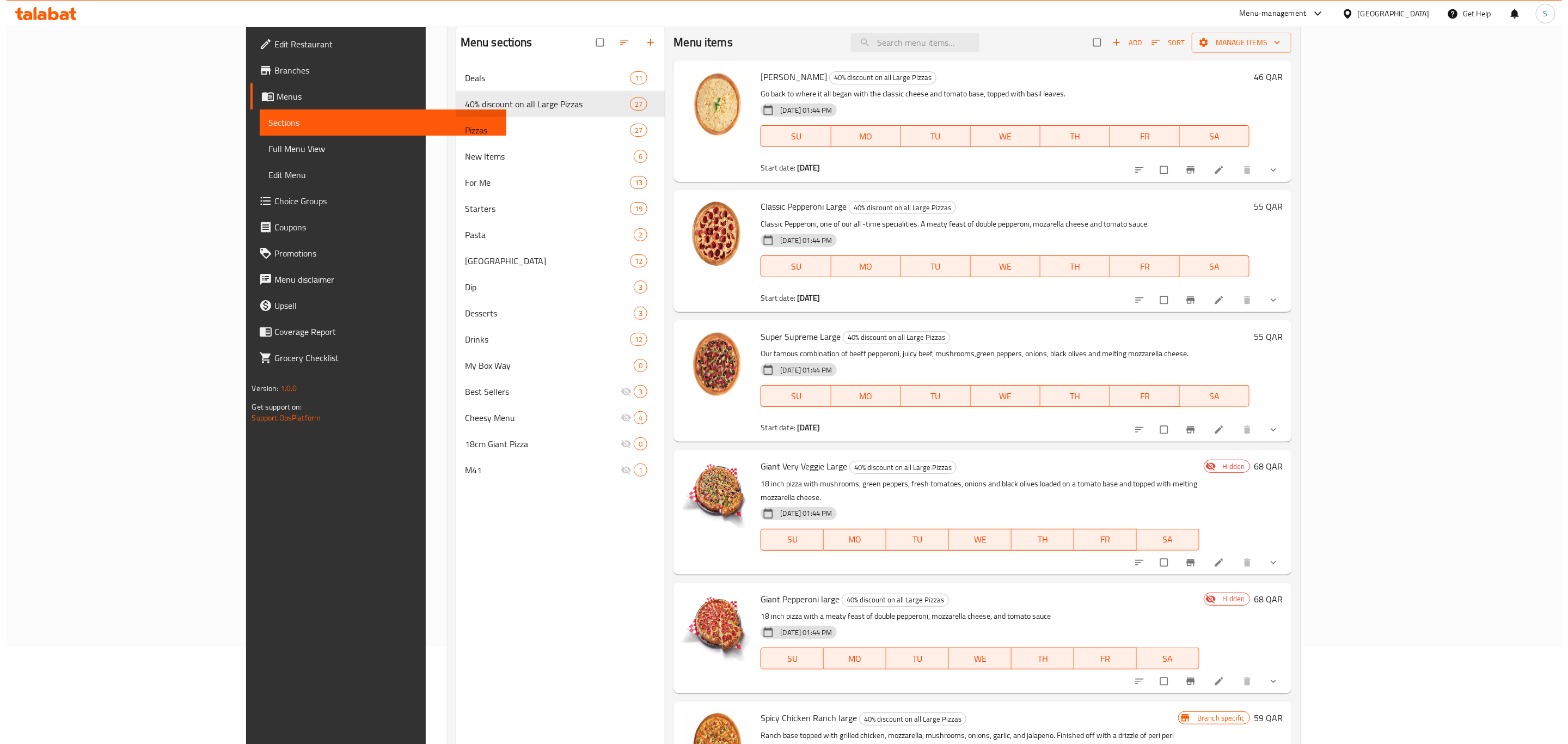
scroll to position [0, 0]
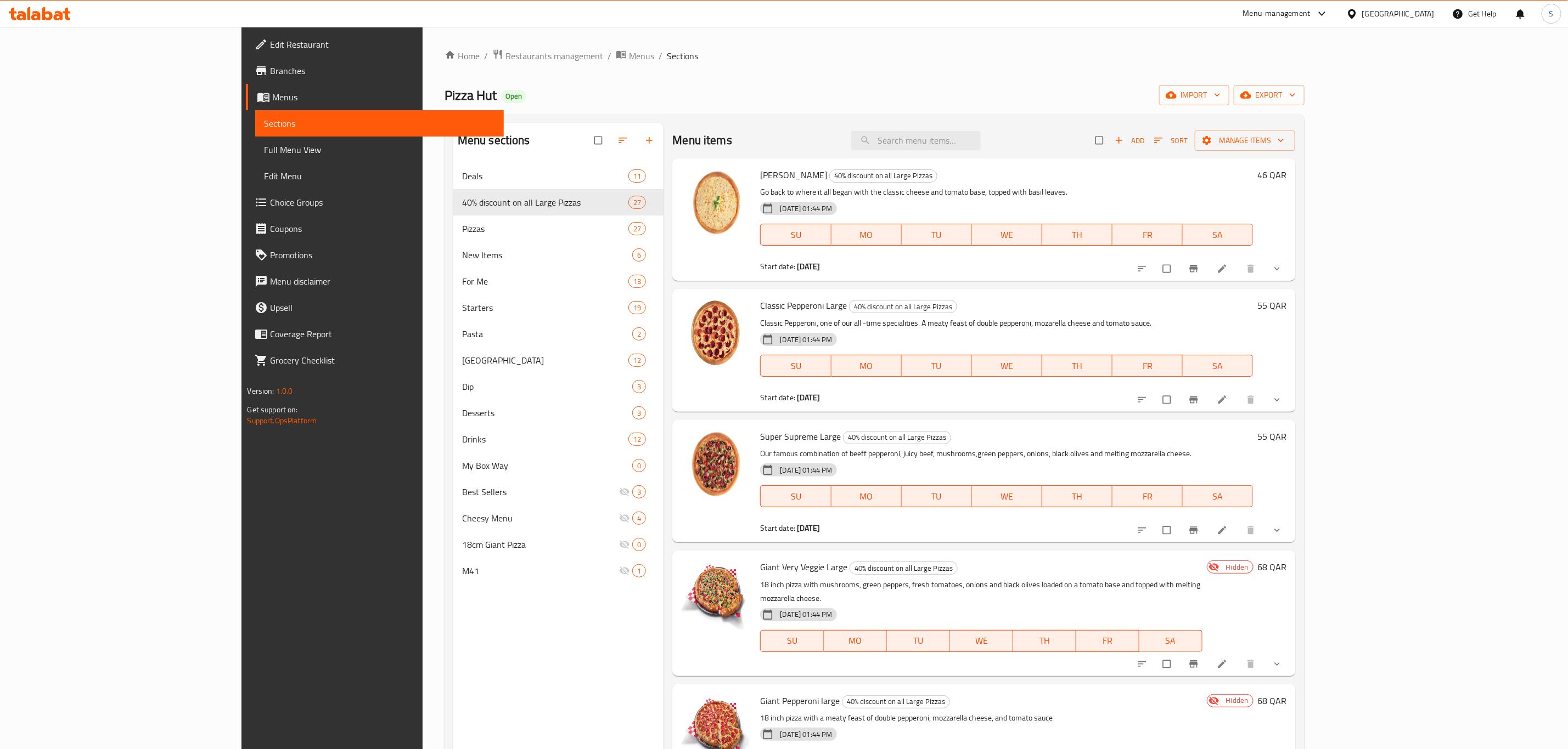
click at [1188, 144] on span "Sort" at bounding box center [1170, 140] width 33 height 13
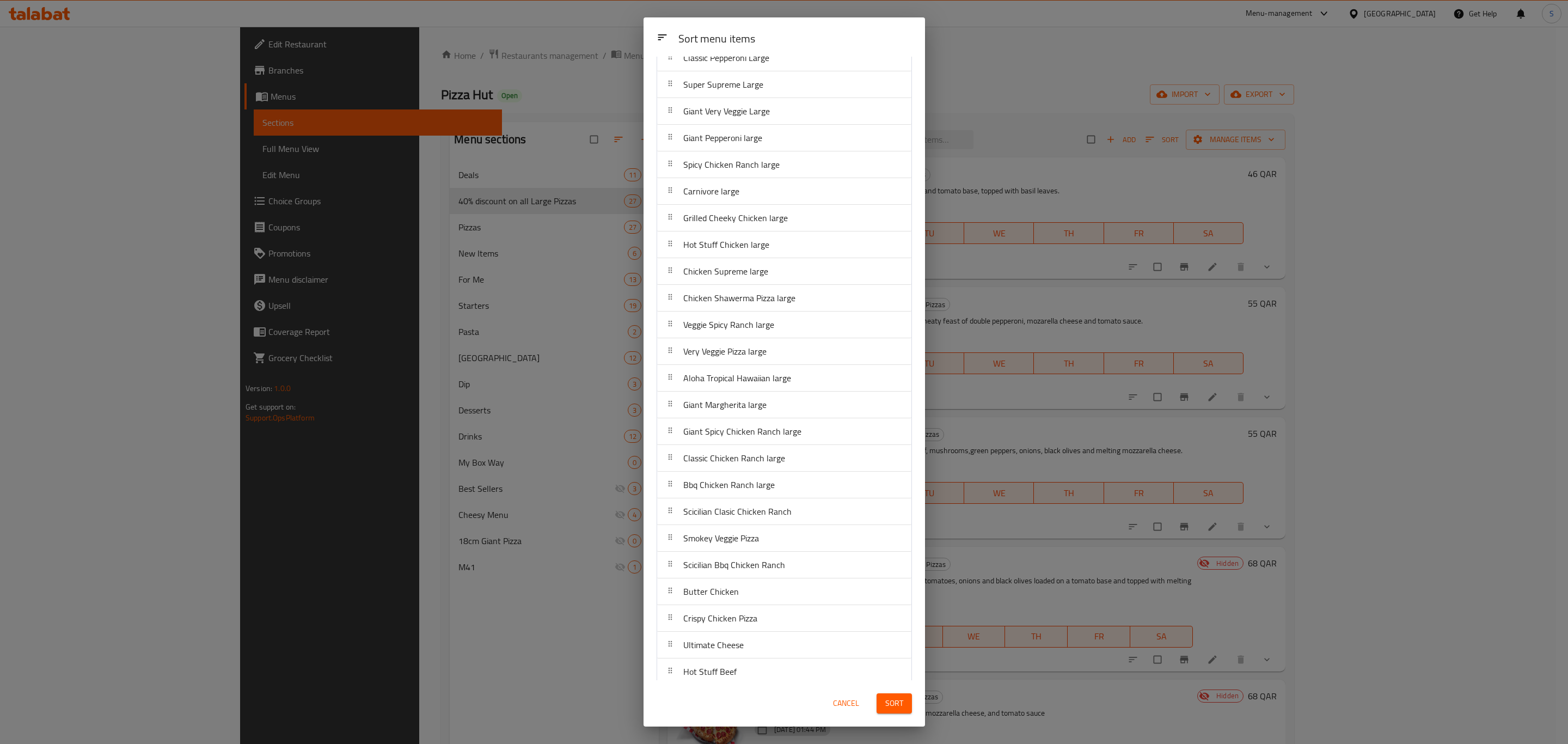
scroll to position [139, 0]
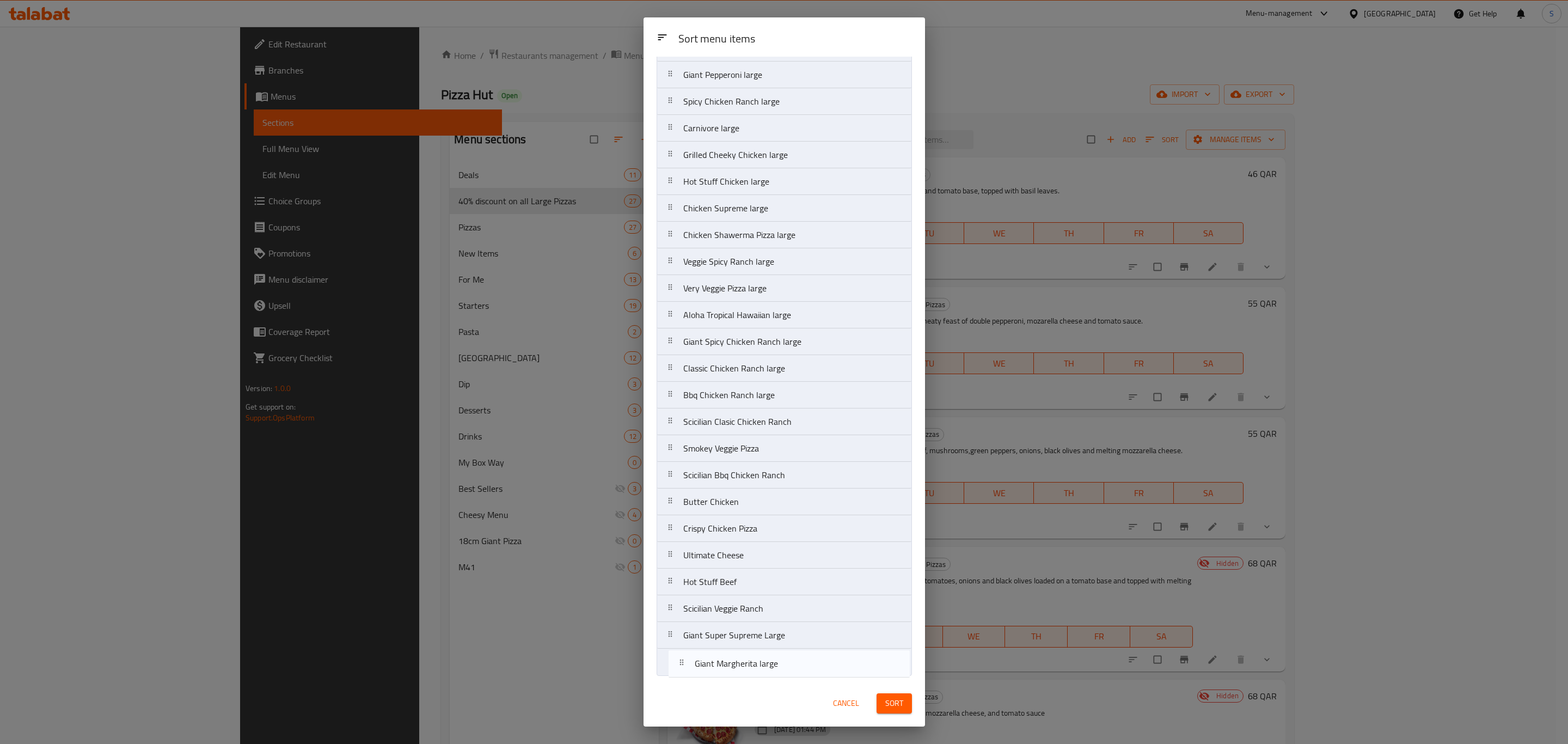
drag, startPoint x: 745, startPoint y: 340, endPoint x: 757, endPoint y: 666, distance: 326.2
click at [757, 667] on nav "Margherita Large Classic Pepperoni Large Super Supreme Large Giant Very Veggie …" at bounding box center [784, 315] width 255 height 722
drag, startPoint x: 738, startPoint y: 405, endPoint x: 752, endPoint y: 668, distance: 263.4
click at [752, 671] on nav "Margherita Large Classic Pepperoni Large Super Supreme Large Giant Very Veggie …" at bounding box center [784, 315] width 255 height 722
drag, startPoint x: 726, startPoint y: 305, endPoint x: 759, endPoint y: 638, distance: 334.6
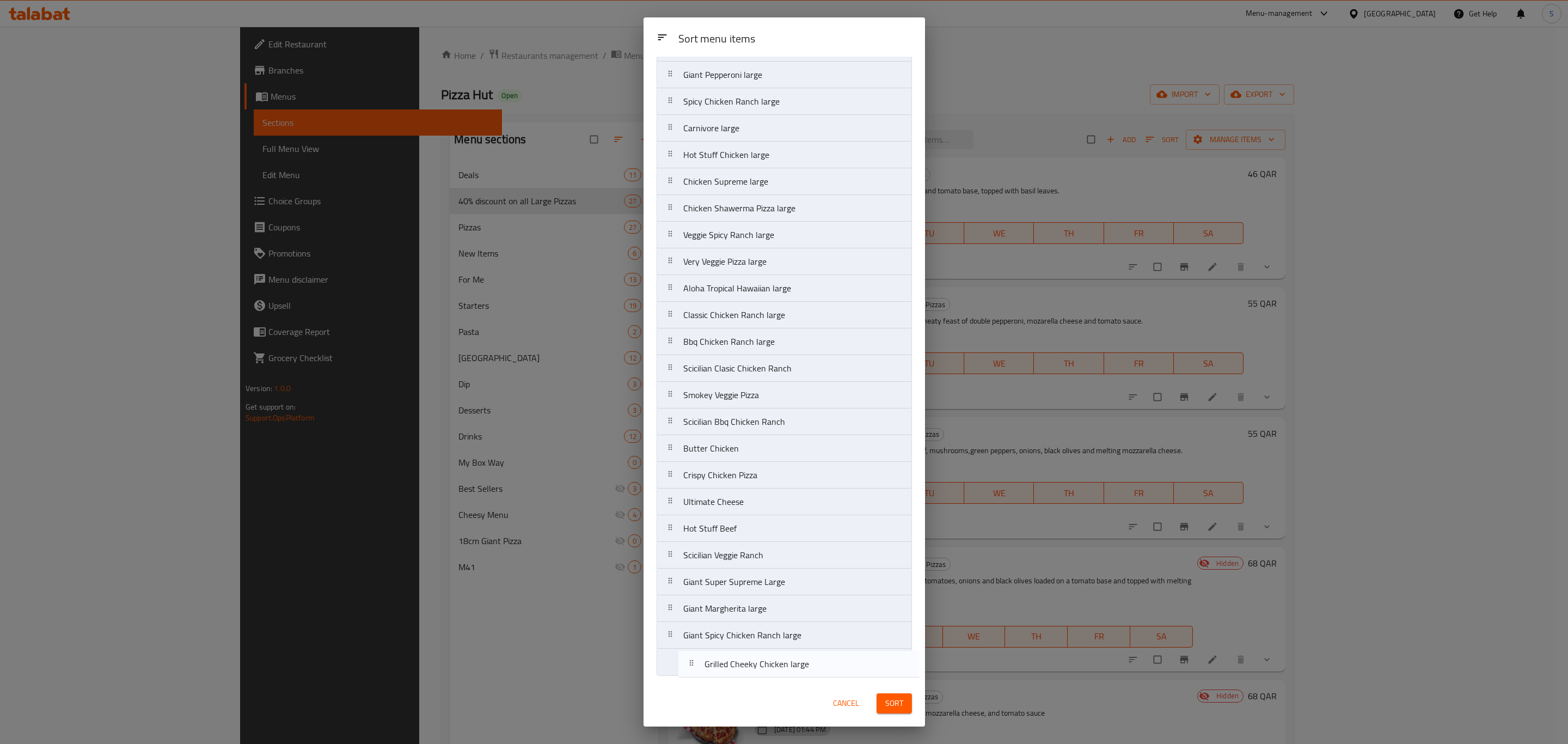
click at [747, 666] on nav "Margherita Large Classic Pepperoni Large Super Supreme Large Giant Very Veggie …" at bounding box center [784, 315] width 255 height 722
drag, startPoint x: 749, startPoint y: 190, endPoint x: 765, endPoint y: 671, distance: 481.3
click at [765, 671] on nav "Margherita Large Classic Pepperoni Large Super Supreme Large Giant Very Veggie …" at bounding box center [784, 315] width 255 height 722
drag, startPoint x: 759, startPoint y: 184, endPoint x: 788, endPoint y: 641, distance: 457.9
click at [768, 678] on div "Sort menu items Margherita Large Classic Pepperoni Large Super Supreme Large Gi…" at bounding box center [785, 369] width 282 height 624
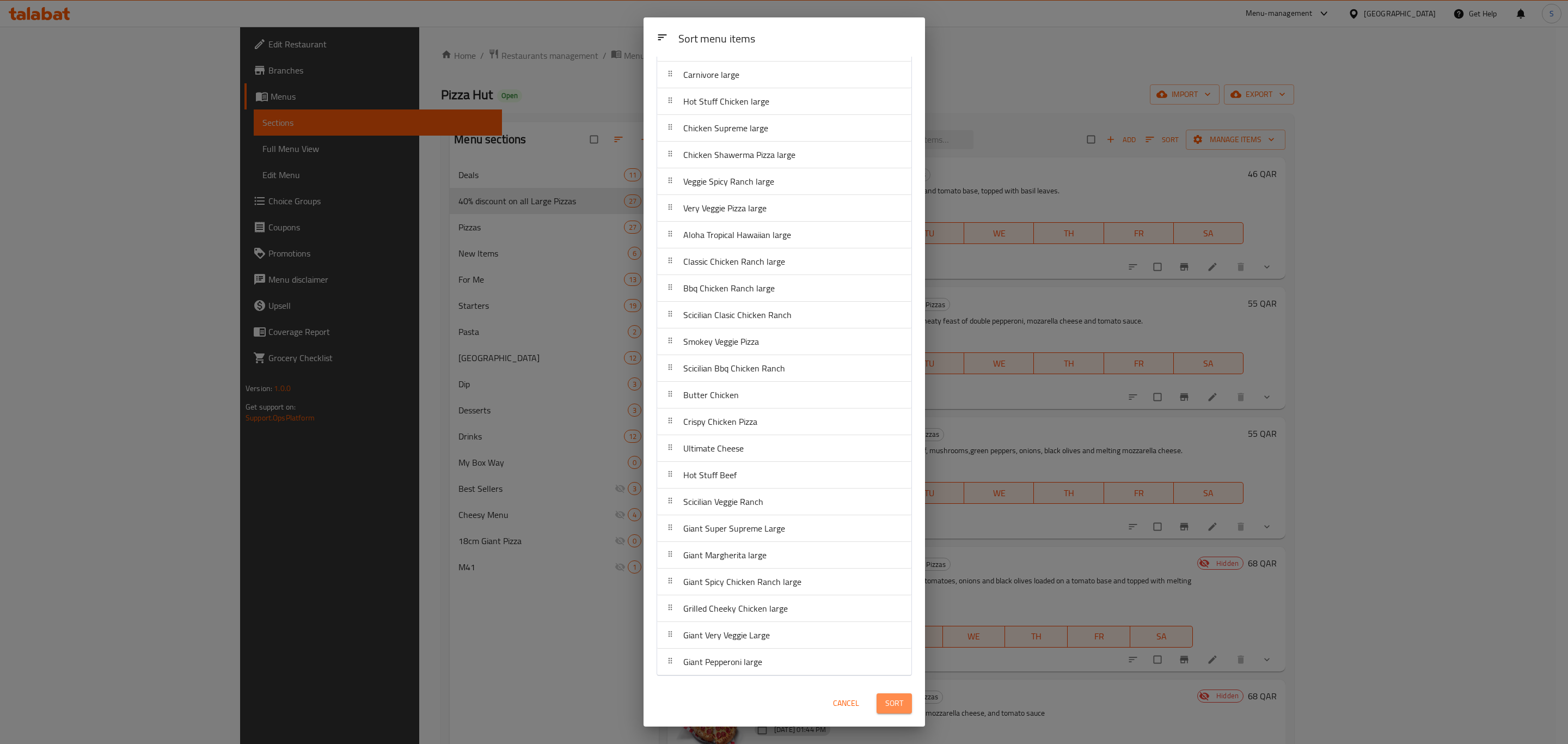
click at [896, 704] on span "Sort" at bounding box center [894, 704] width 18 height 13
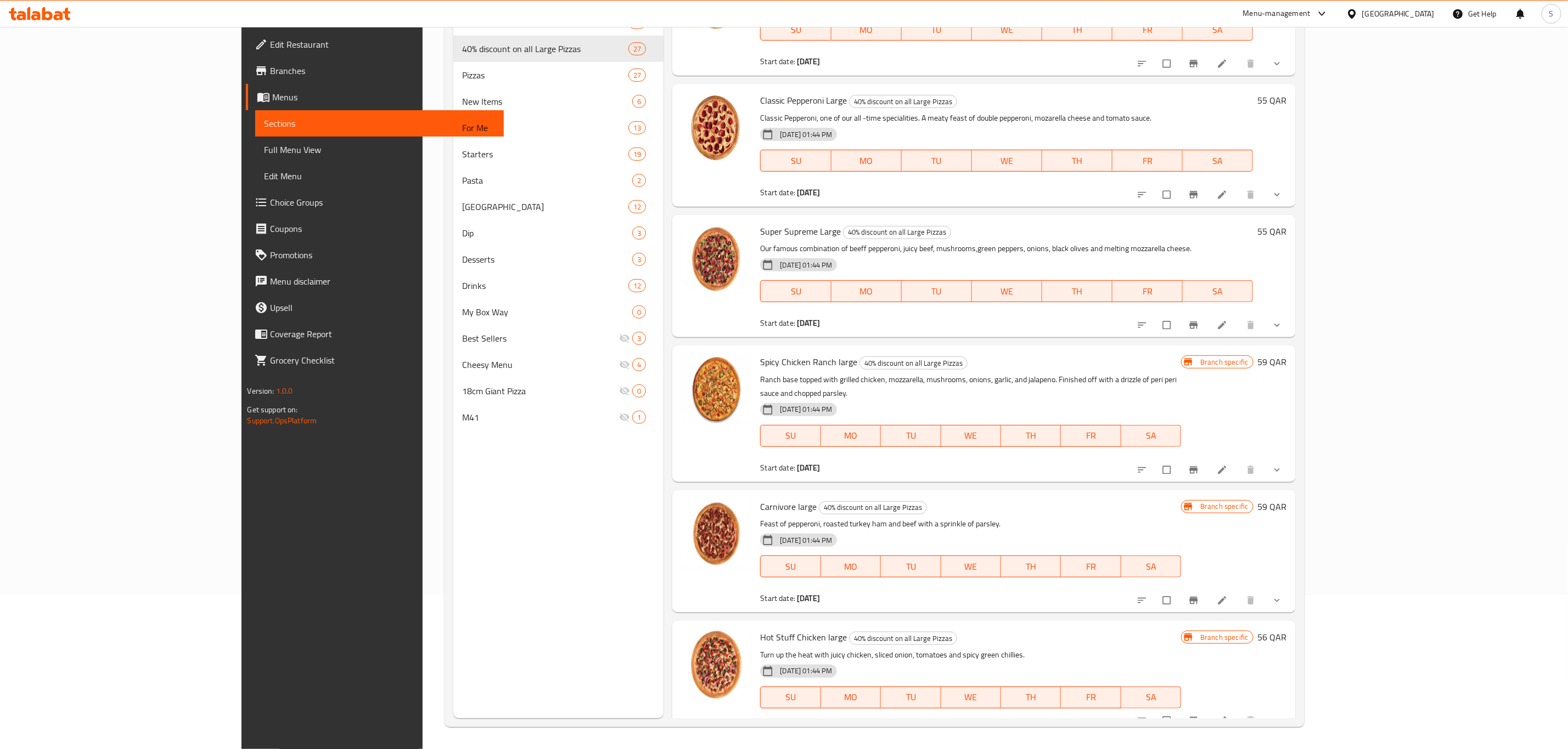
scroll to position [0, 0]
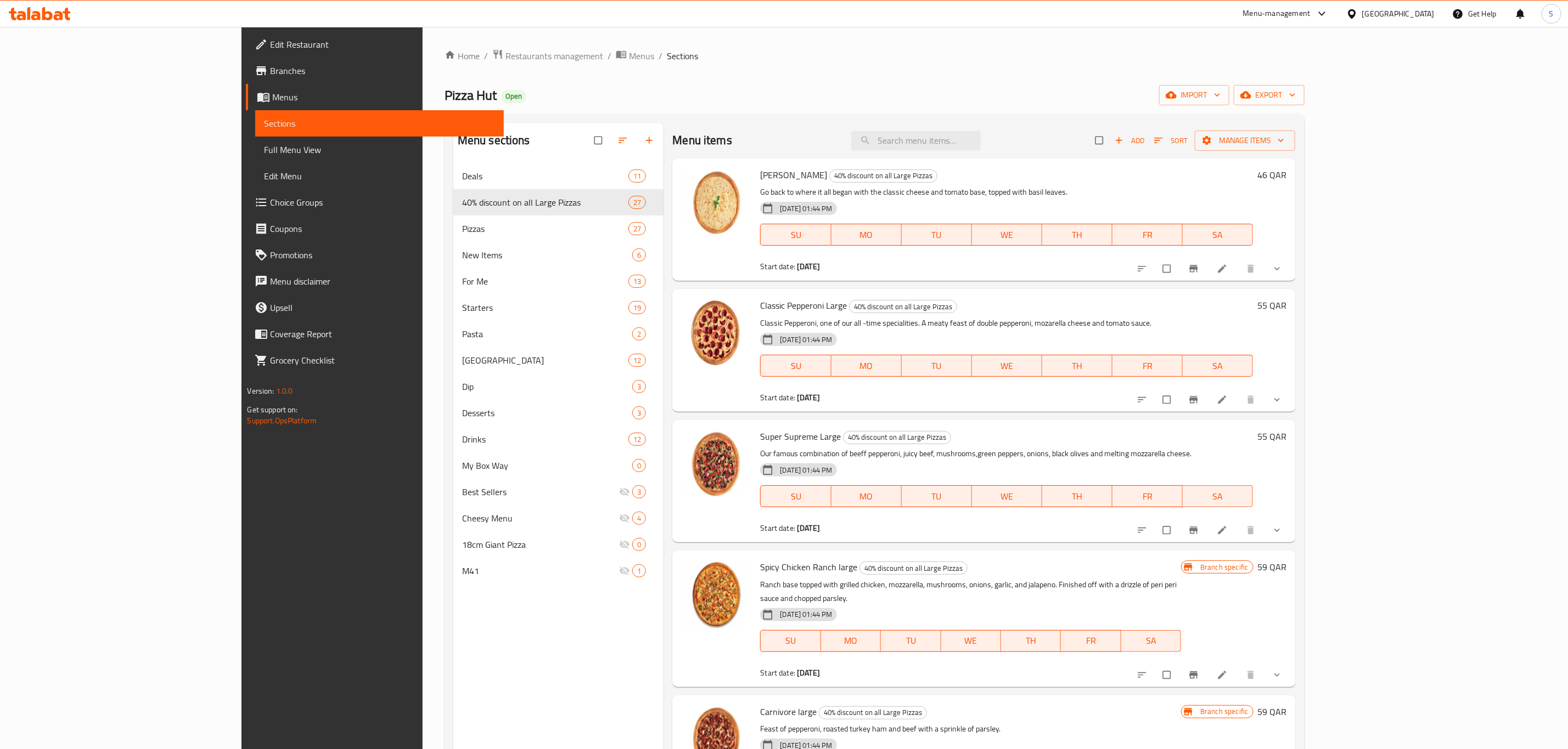
click at [1283, 272] on icon "show more" at bounding box center [1277, 269] width 11 height 11
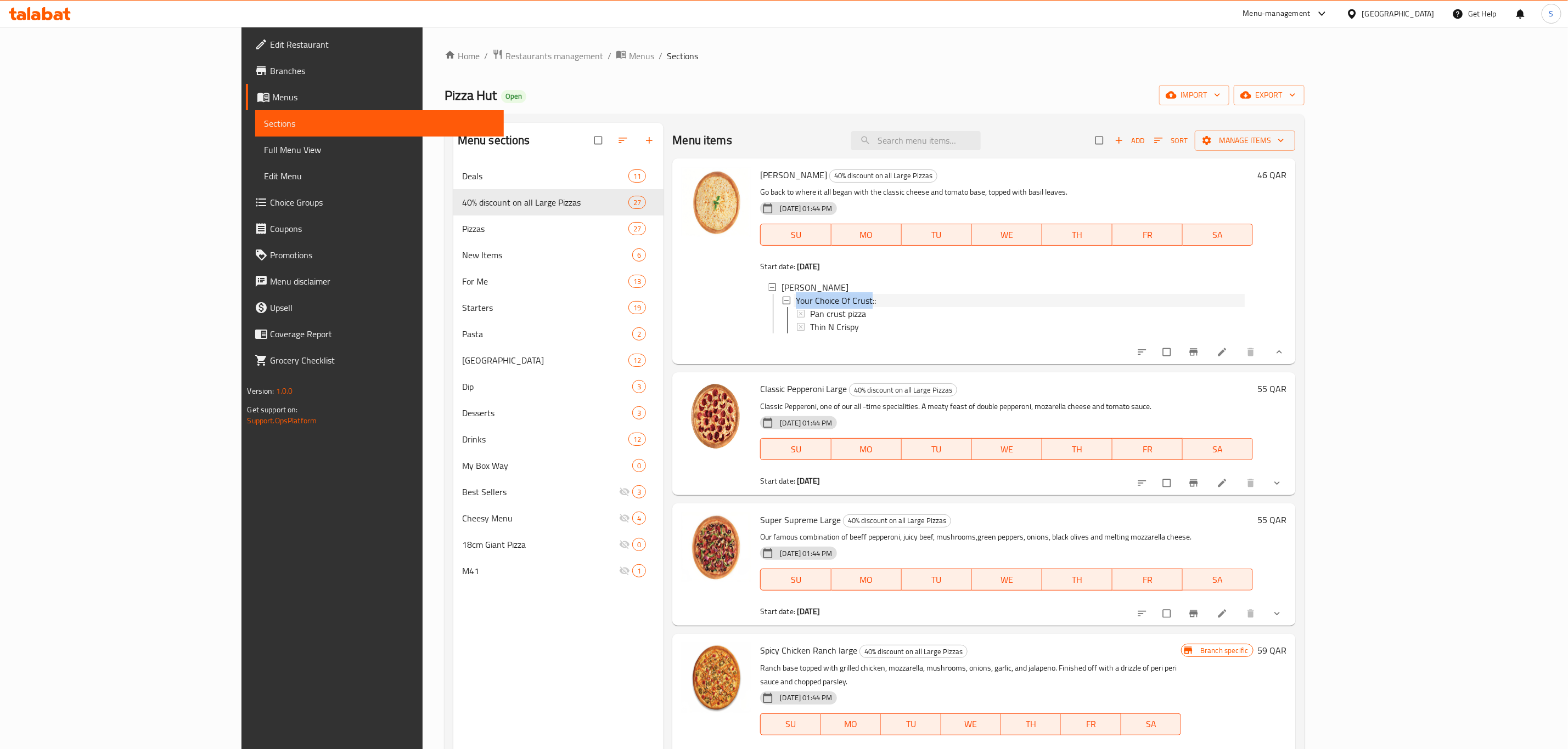
drag, startPoint x: 734, startPoint y: 300, endPoint x: 810, endPoint y: 303, distance: 76.1
click at [810, 303] on div "Your Choice Of Crust::" at bounding box center [1019, 300] width 450 height 13
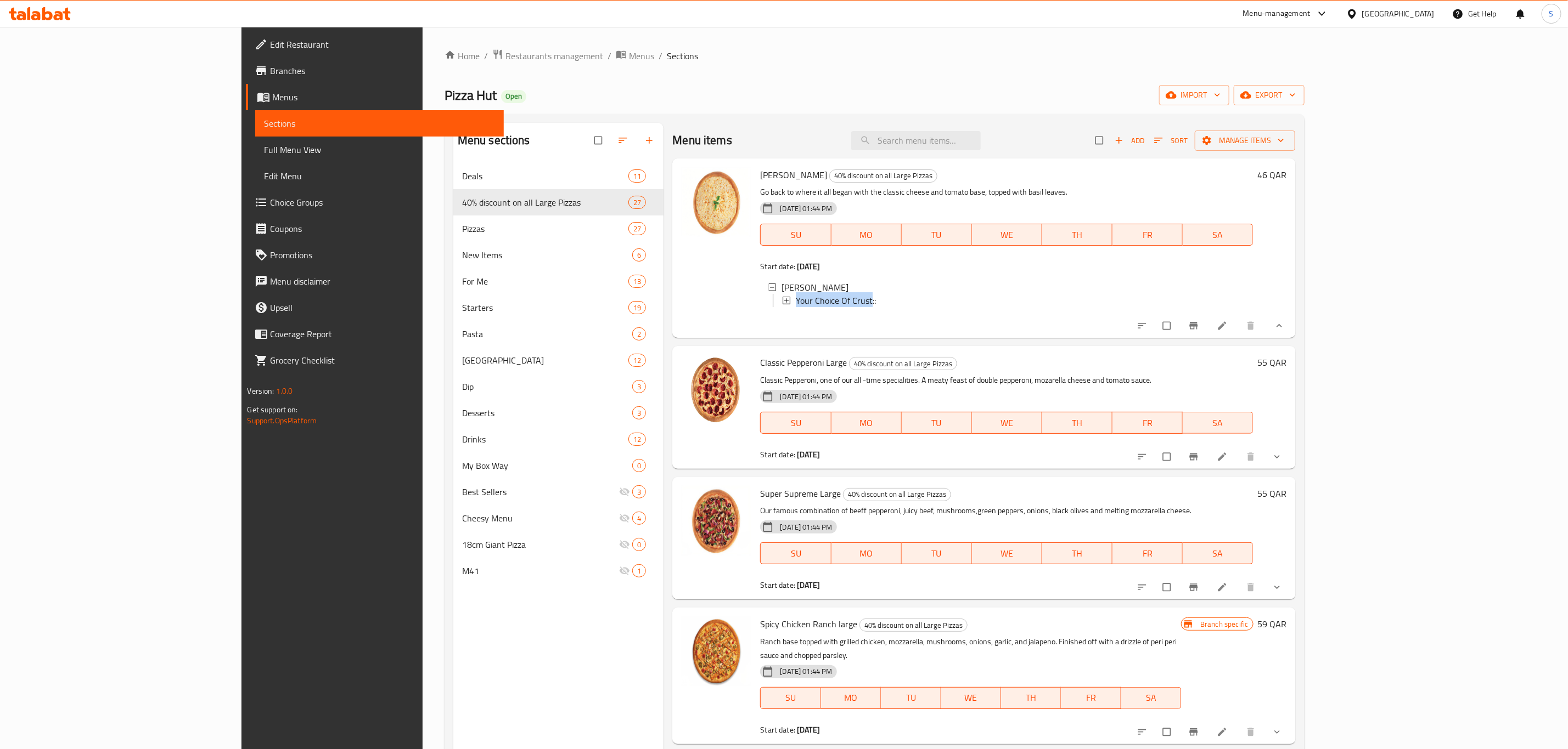
copy span "Your Choice Of Crust"
click at [844, 274] on div "Margherita Large Your Choice Of Crust::" at bounding box center [1006, 296] width 493 height 48
drag, startPoint x: 733, startPoint y: 303, endPoint x: 813, endPoint y: 305, distance: 80.0
click at [813, 305] on div "Your Choice Of Crust::" at bounding box center [1019, 299] width 450 height 13
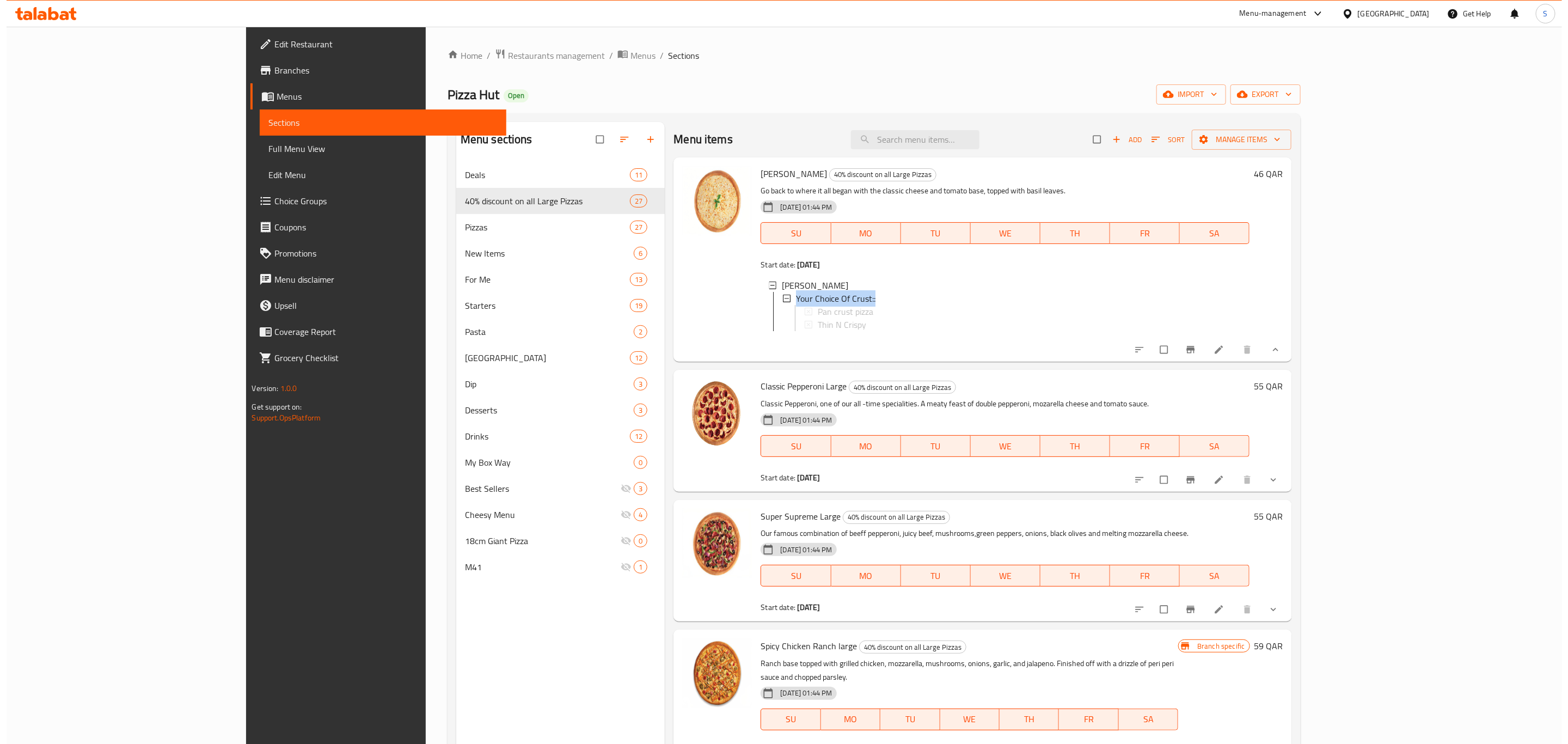
scroll to position [0, 0]
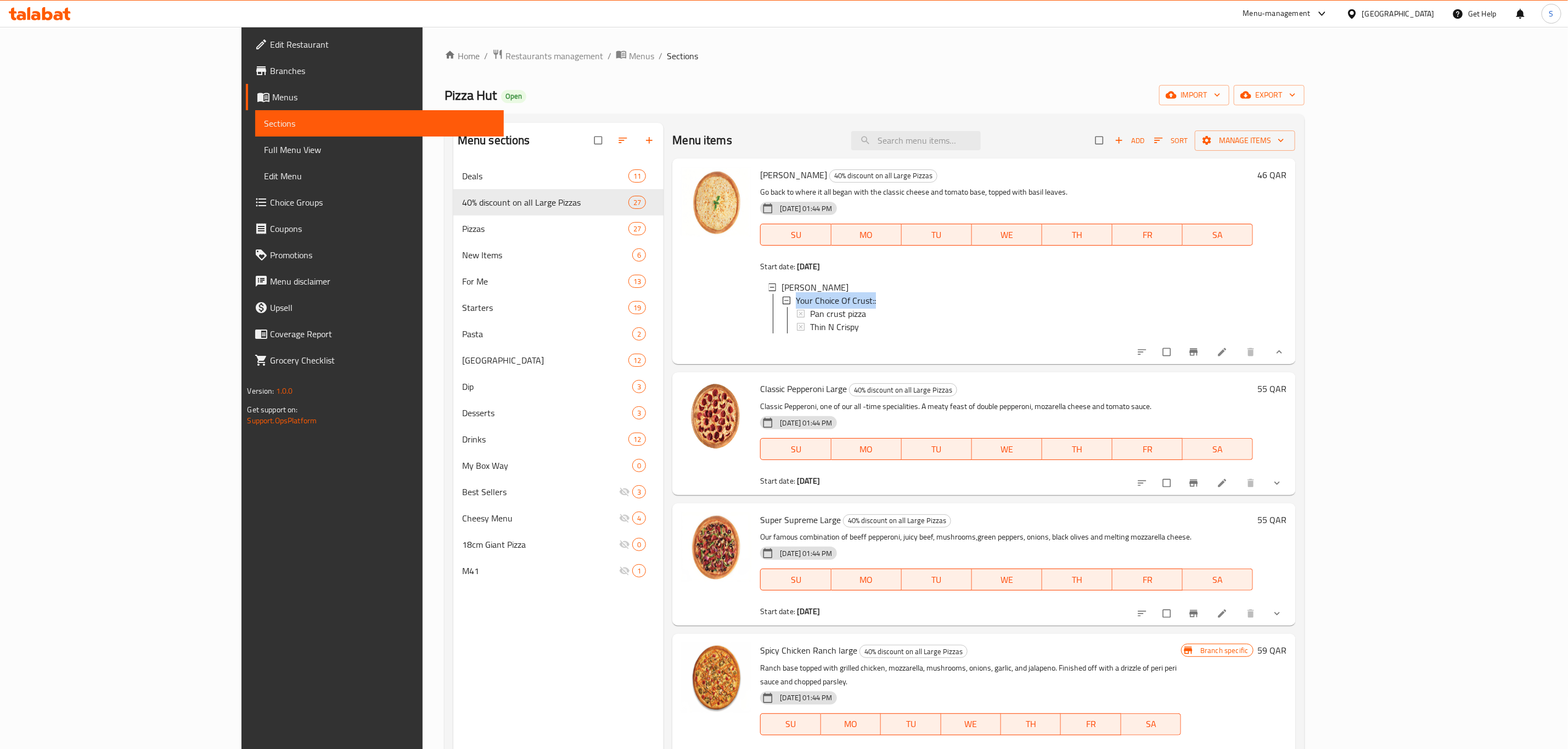
click at [270, 207] on span "Choice Groups" at bounding box center [382, 202] width 224 height 13
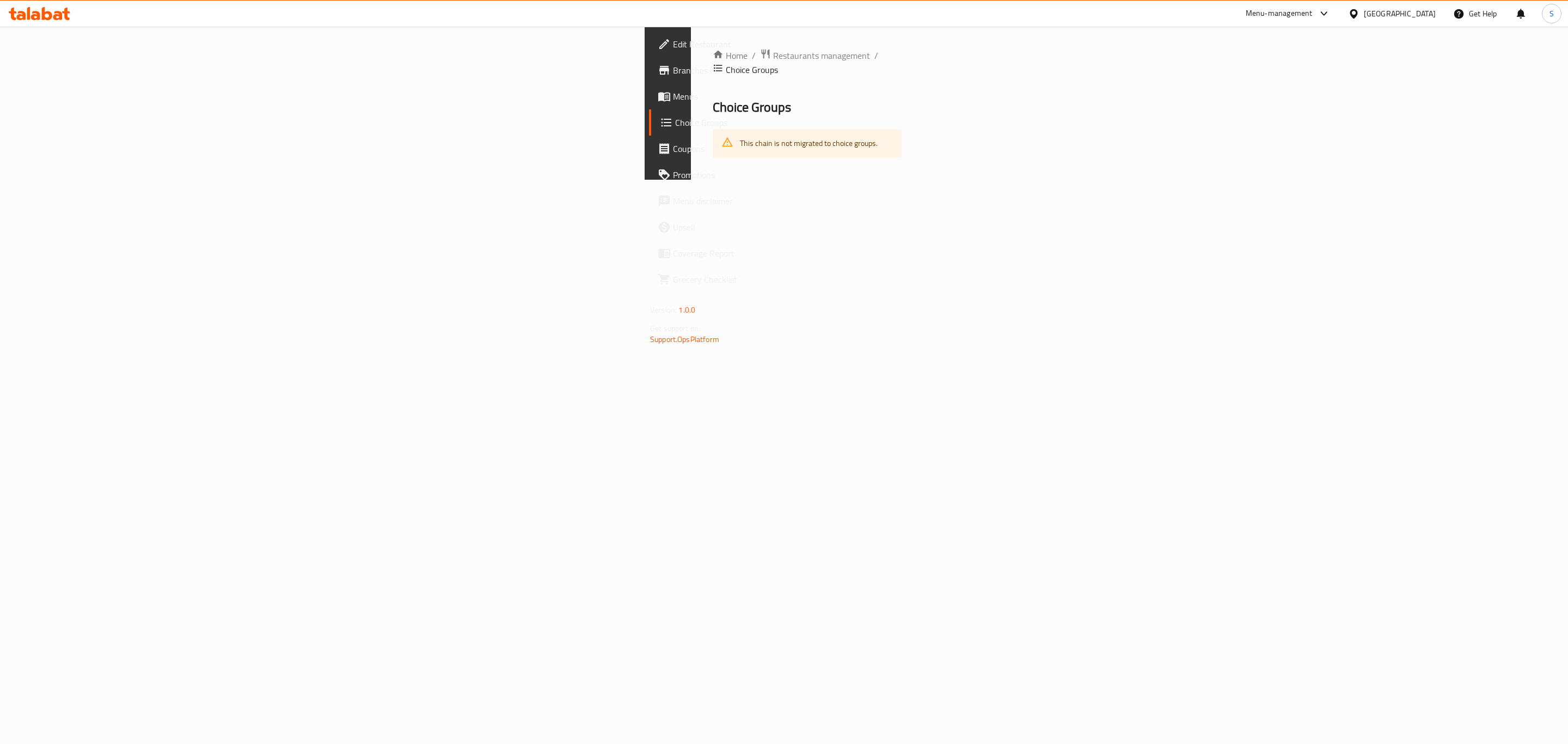
click at [675, 120] on span "Choice Groups" at bounding box center [786, 122] width 222 height 13
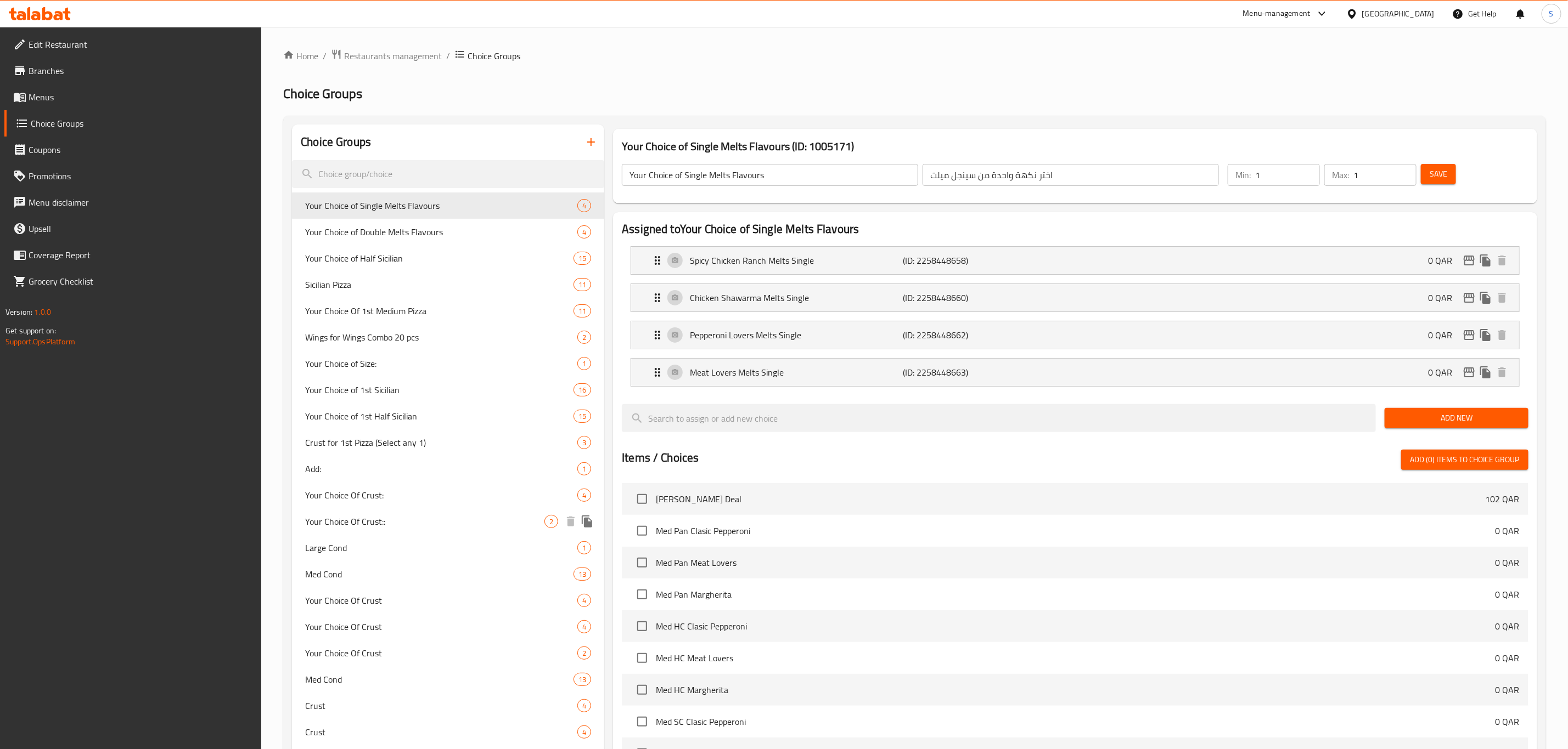
click at [419, 520] on span "Your Choice Of Crust::" at bounding box center [424, 521] width 239 height 13
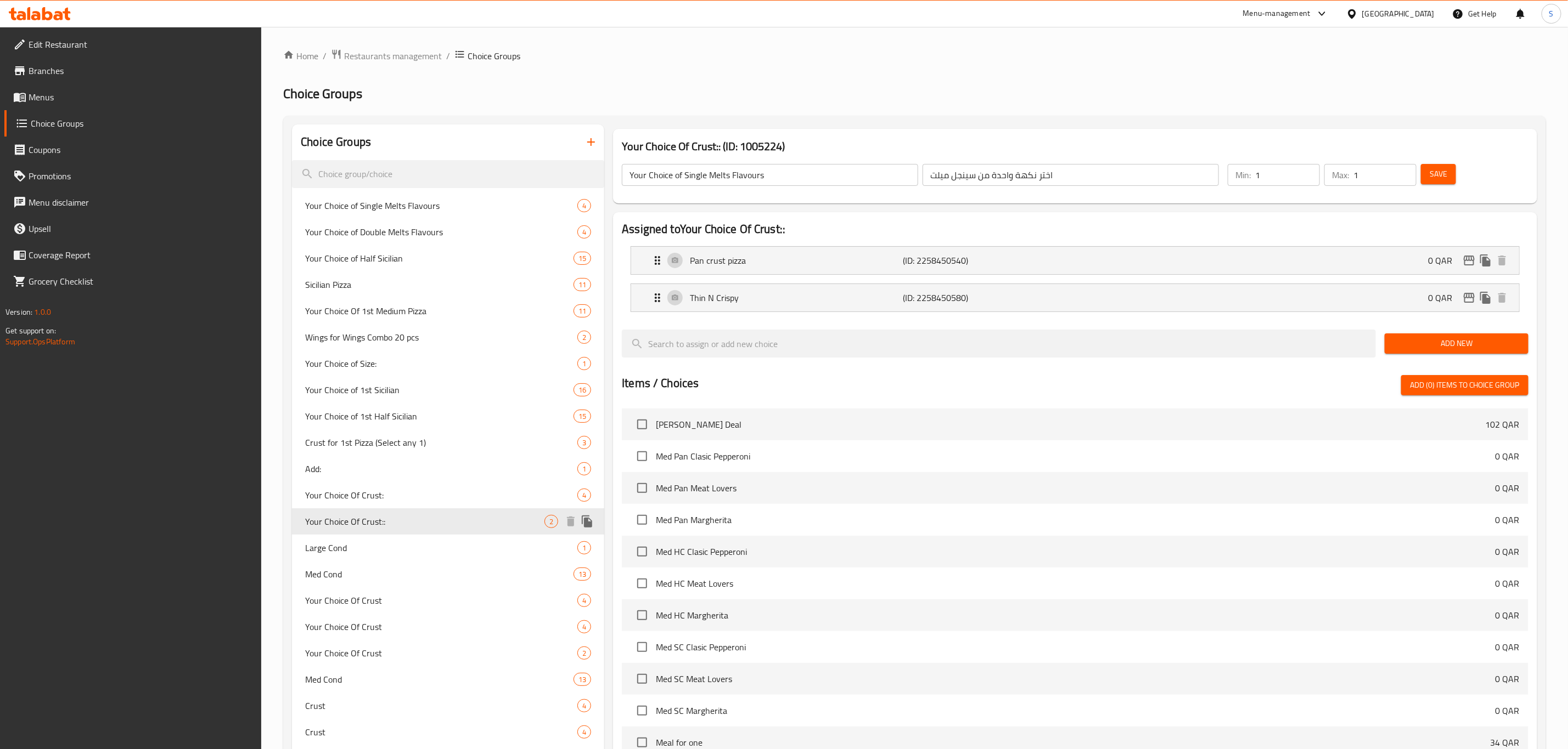
type input "Your Choice Of Crust::"
type input "اختيارك العجين:"
type input "0"
click at [1437, 337] on span "Add New" at bounding box center [1456, 344] width 126 height 14
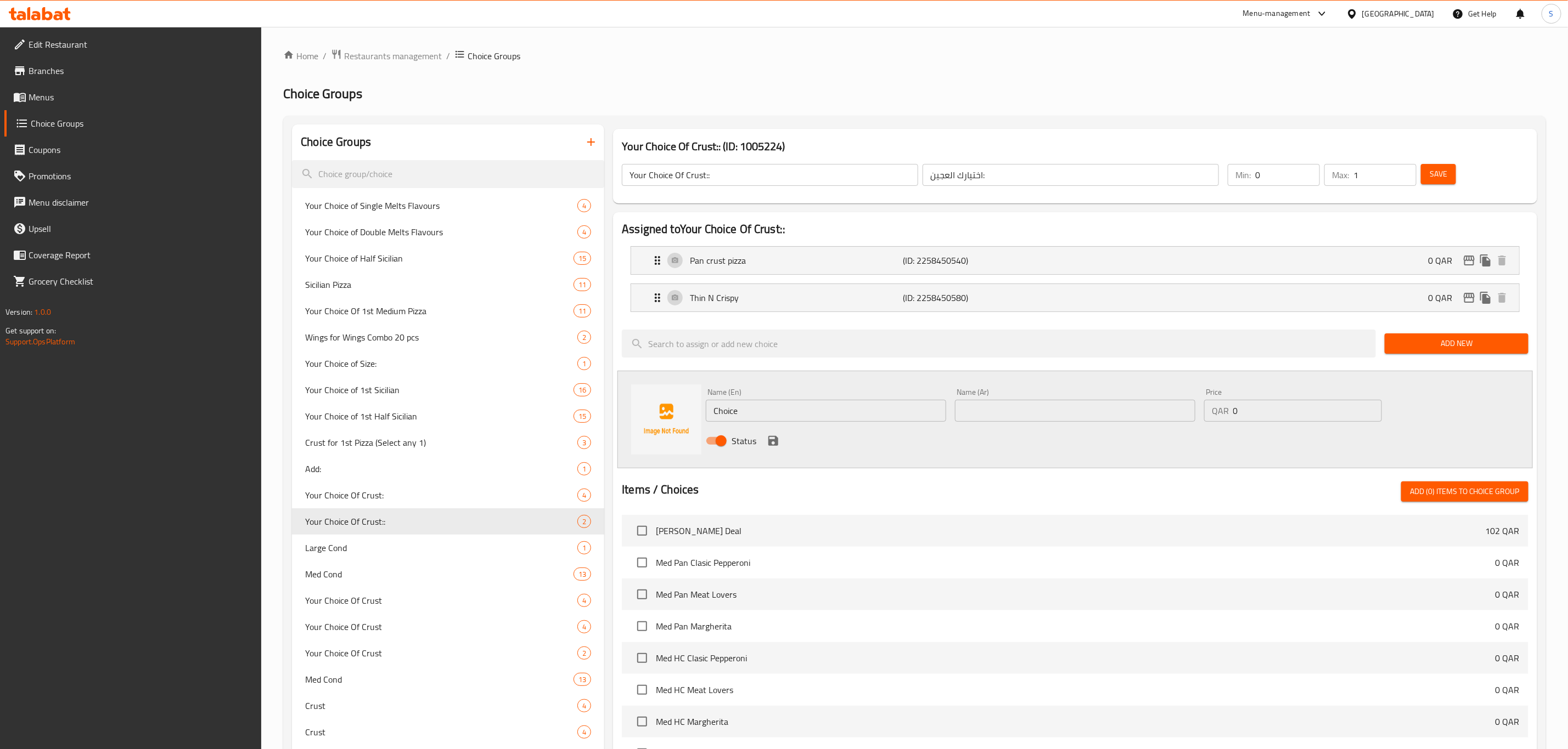
drag, startPoint x: 773, startPoint y: 407, endPoint x: 641, endPoint y: 398, distance: 132.3
click at [639, 398] on div "Name (En) Choice Name (En) Name (Ar) Name (Ar) Price QAR 0 Price Status" at bounding box center [1075, 419] width 915 height 97
paste input "hand crafted dough"
type input "hand crafted dough"
click at [1077, 409] on input "text" at bounding box center [1075, 410] width 241 height 22
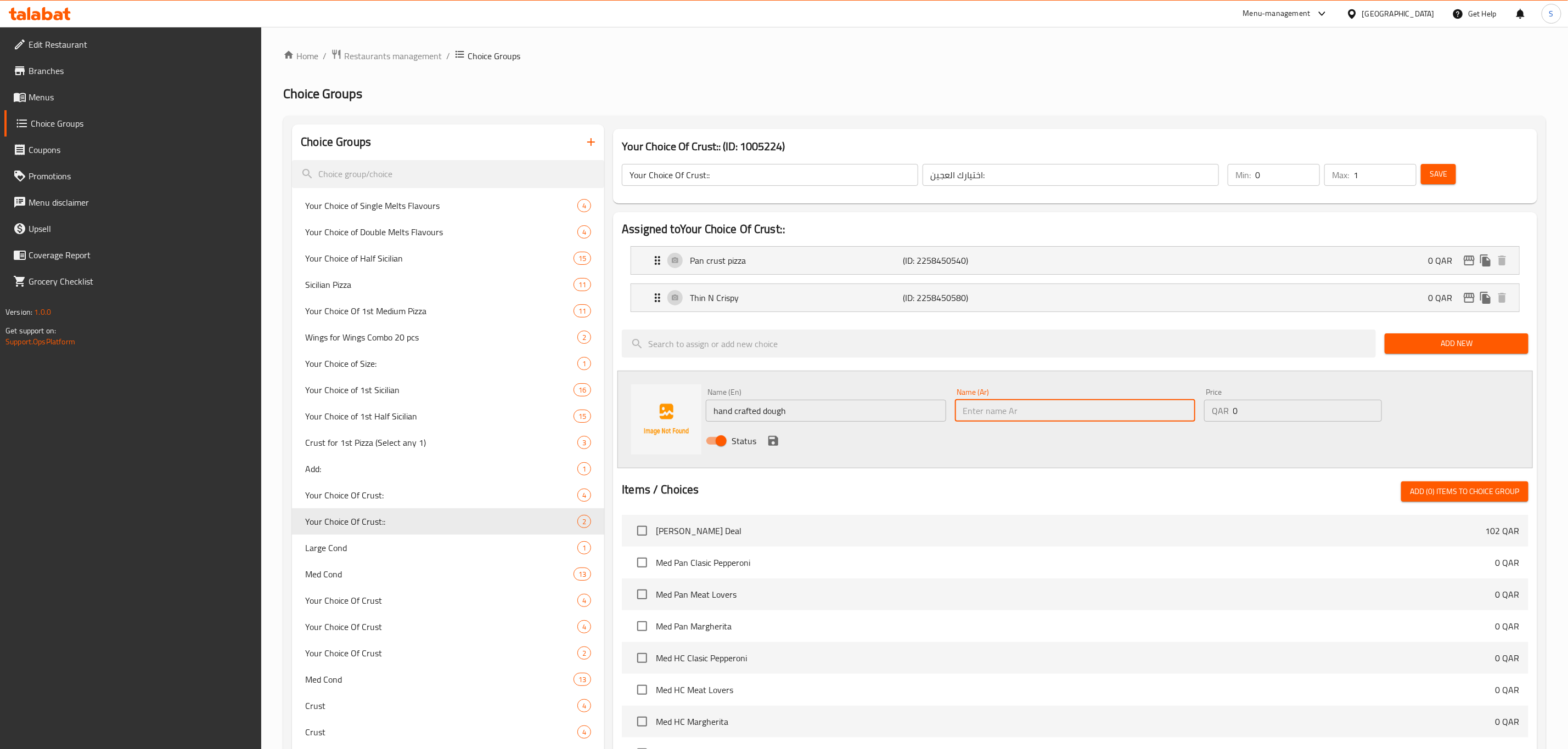
paste input "hand crafted dough"
type input "hand crafted dough"
click at [776, 441] on icon "save" at bounding box center [773, 440] width 10 height 10
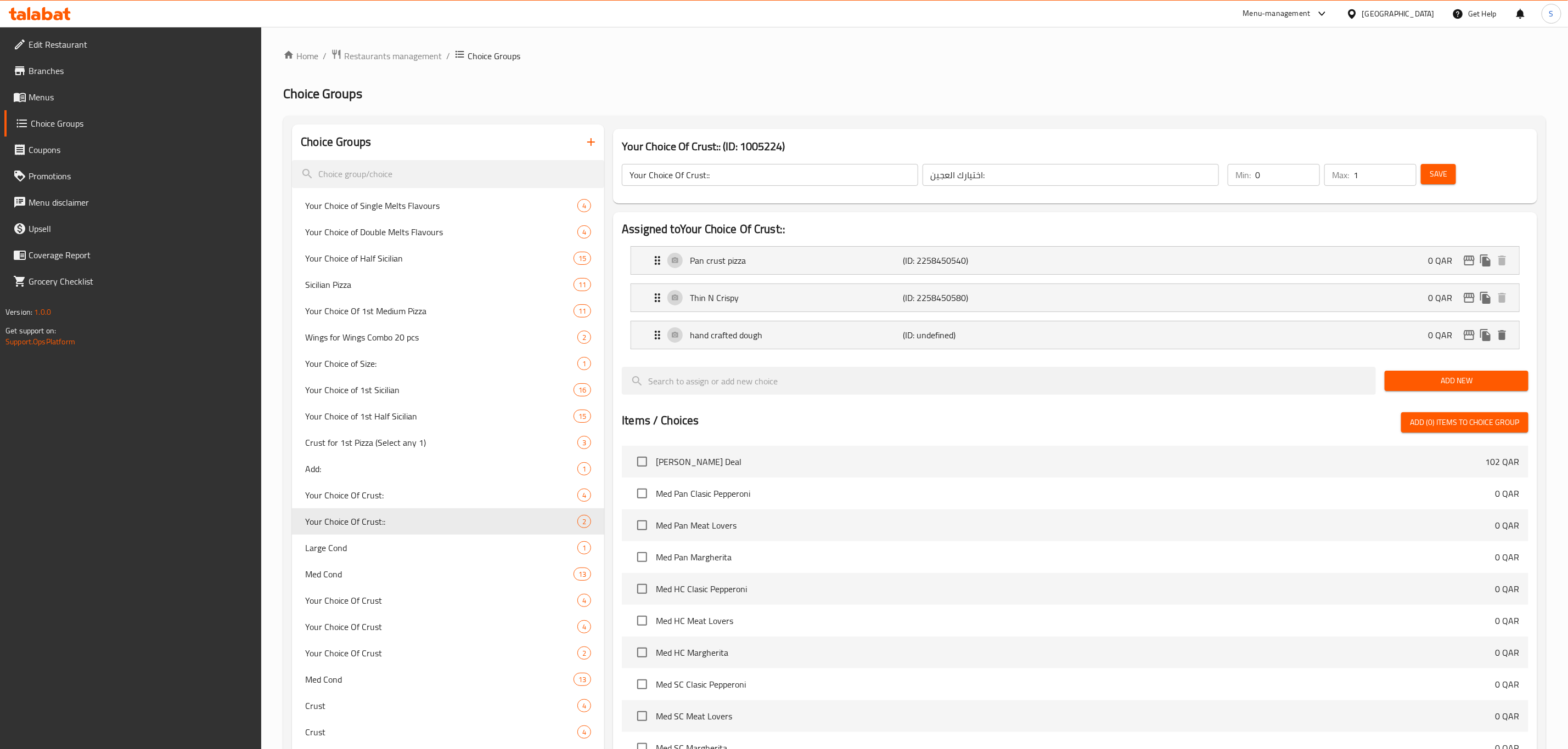
click at [1432, 173] on span "Save" at bounding box center [1437, 174] width 17 height 14
click at [345, 498] on span "Your Choice Of Crust:" at bounding box center [424, 495] width 239 height 13
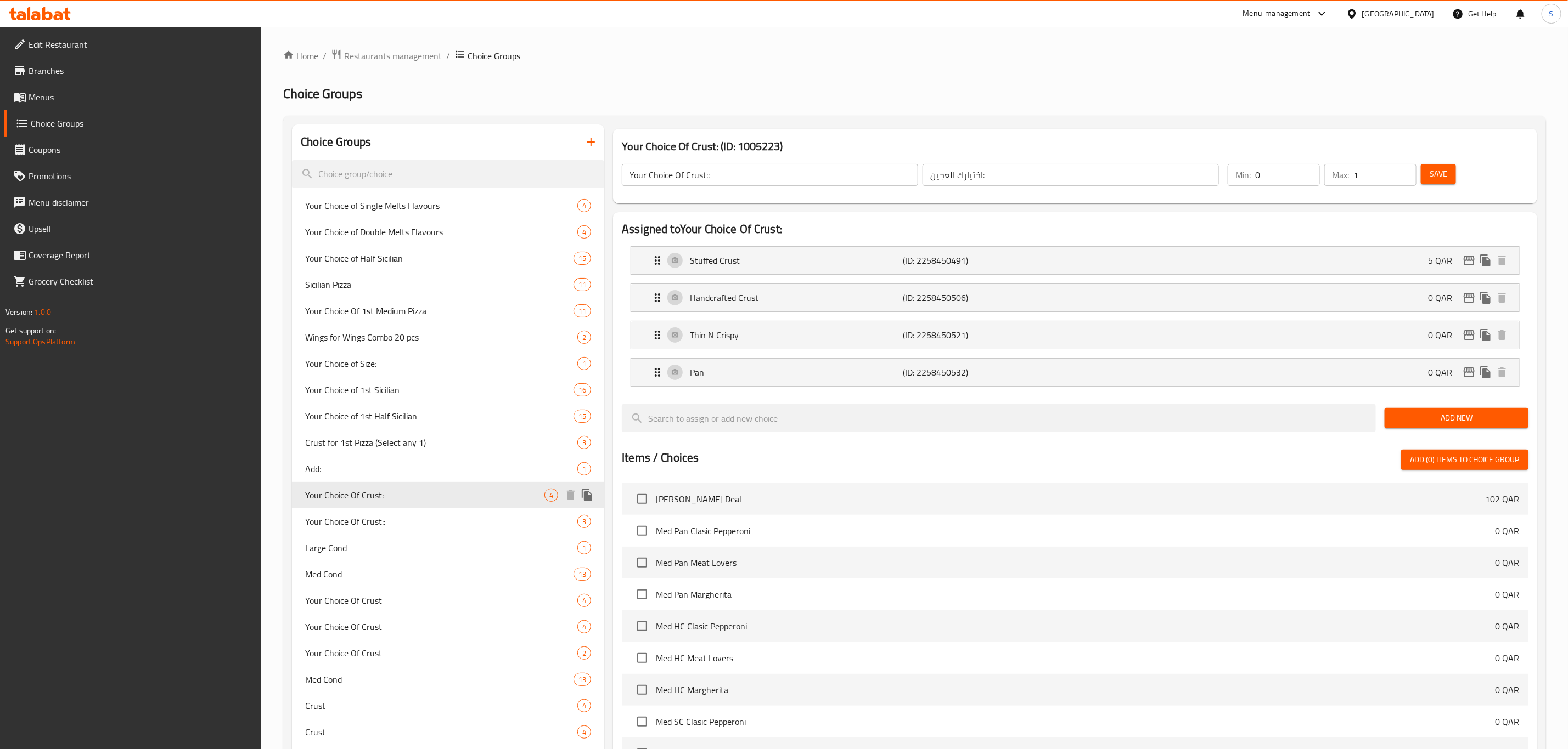
type input "Your Choice Of Crust:"
type input "إختيارك من نوع العجين:"
type input "1"
click at [375, 522] on span "Your Choice Of Crust::" at bounding box center [424, 521] width 239 height 13
type input "Your Choice Of Crust::"
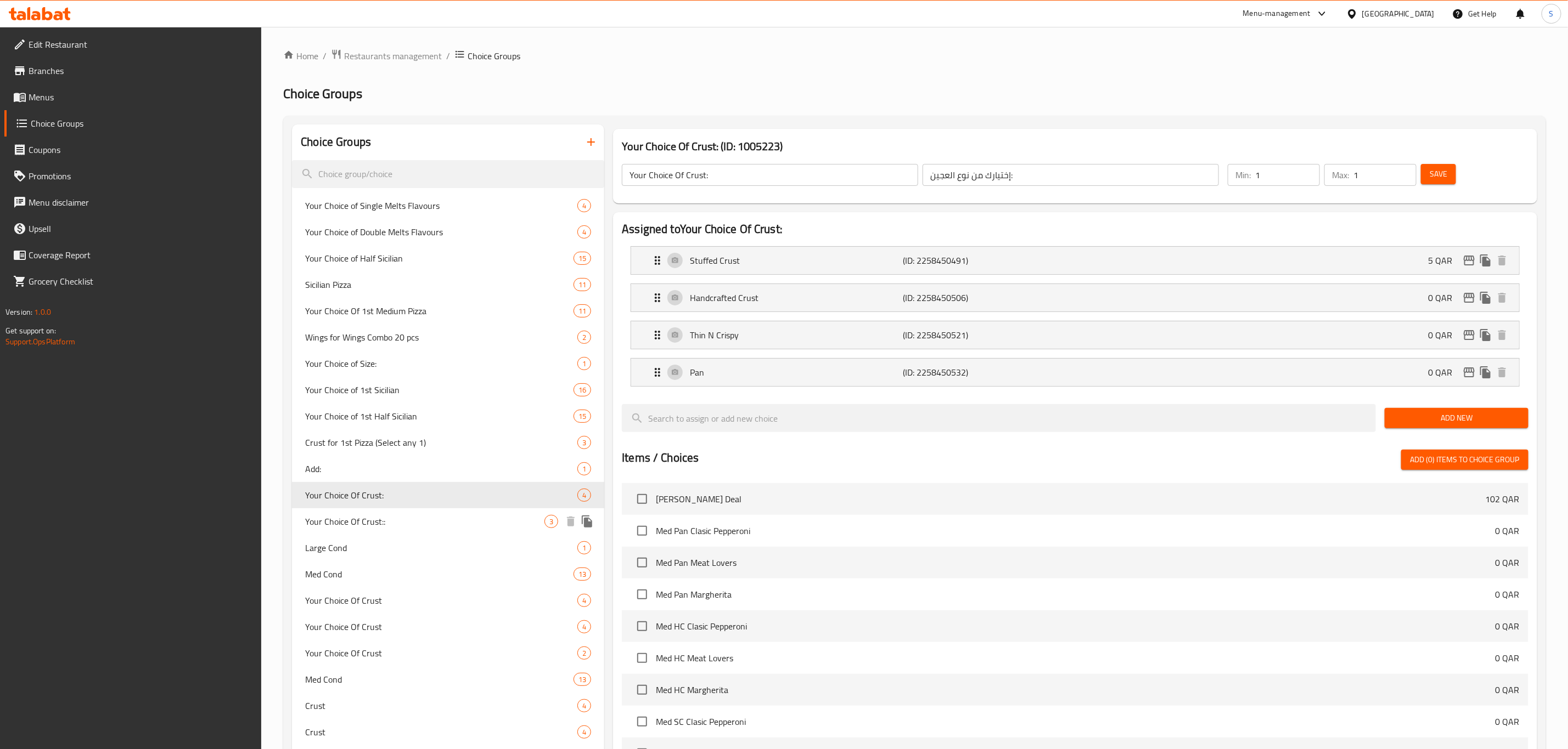
type input "اختيارك العجين:"
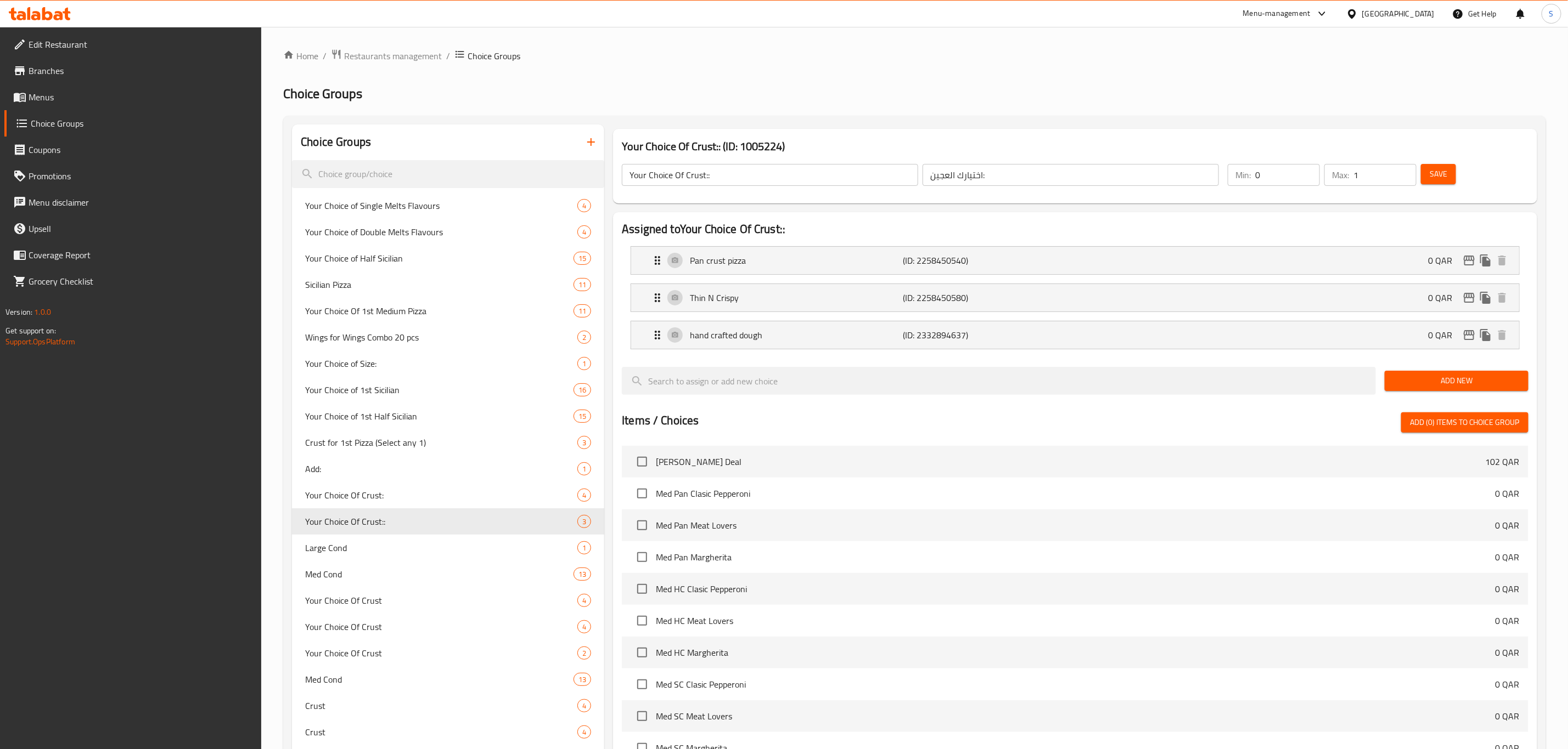
drag, startPoint x: 1262, startPoint y: 172, endPoint x: 1227, endPoint y: 168, distance: 35.2
click at [1228, 167] on div "Min: 0 ​" at bounding box center [1274, 174] width 92 height 22
type input "1"
click at [1434, 173] on span "Save" at bounding box center [1437, 174] width 17 height 14
